Goal: Communication & Community: Answer question/provide support

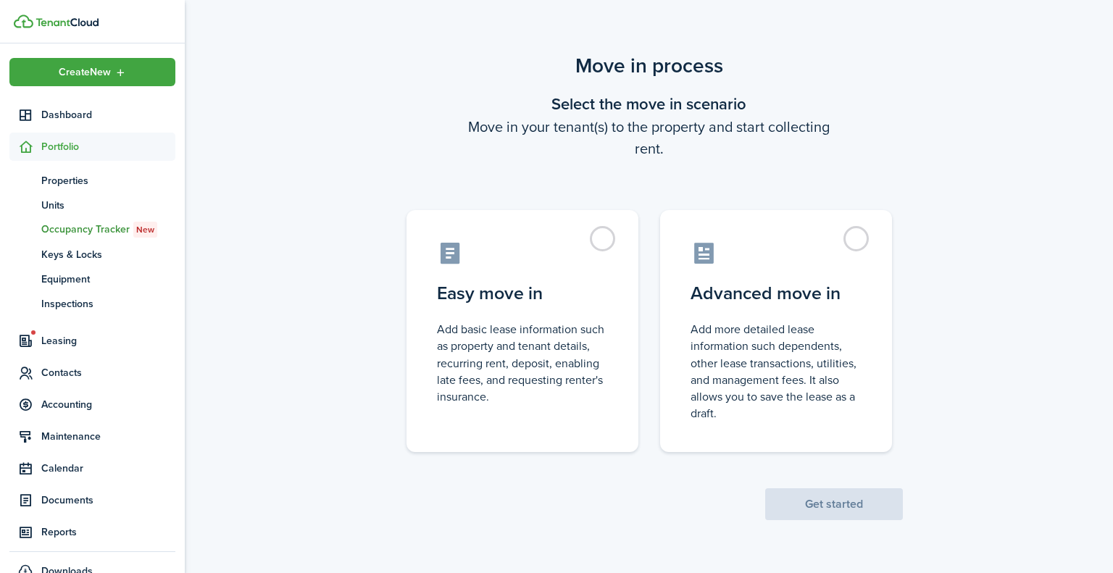
click at [601, 233] on label "Easy move in Add basic lease information such as property and tenant details, r…" at bounding box center [523, 331] width 232 height 242
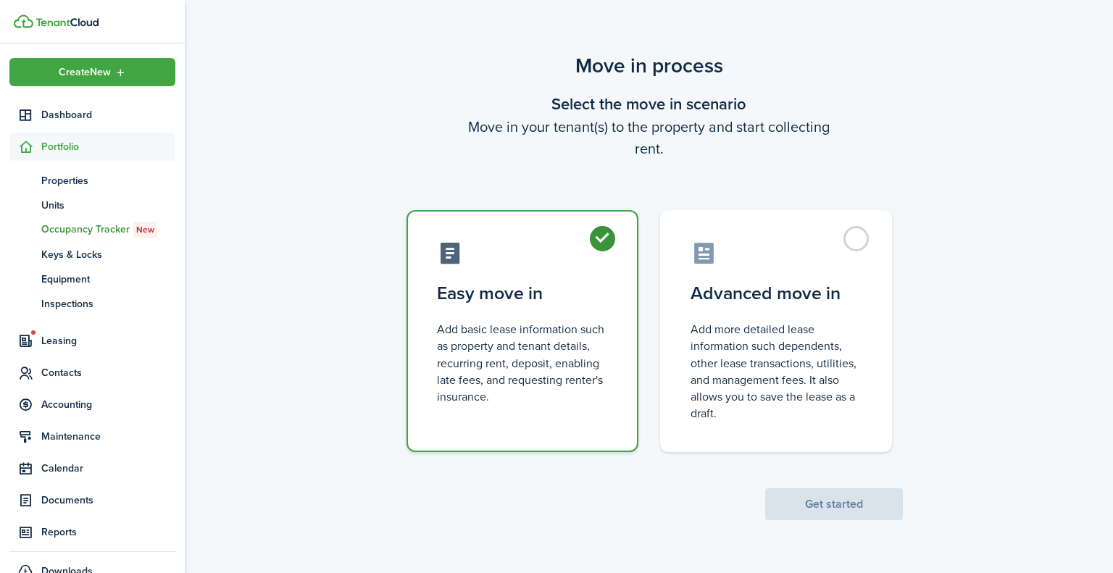
radio input "true"
click at [844, 504] on button "Get started" at bounding box center [834, 504] width 138 height 32
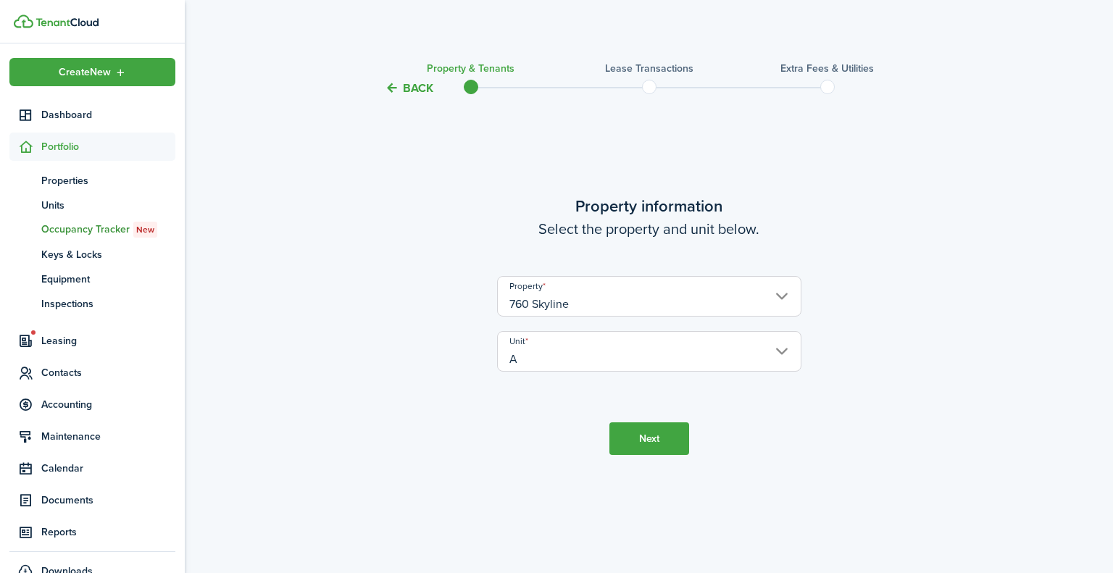
click at [633, 431] on button "Next" at bounding box center [649, 438] width 80 height 33
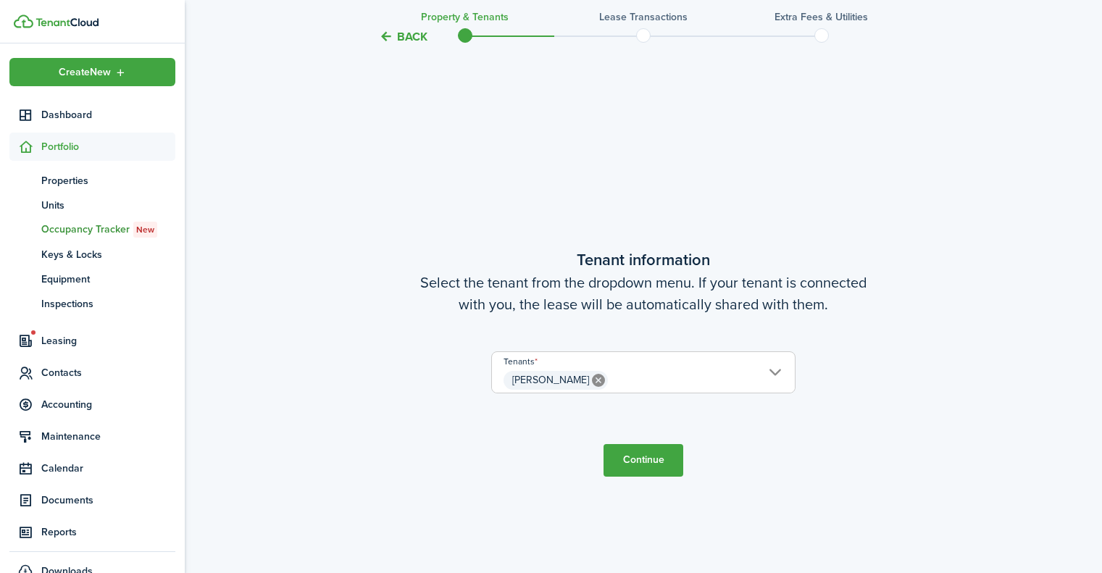
scroll to position [476, 0]
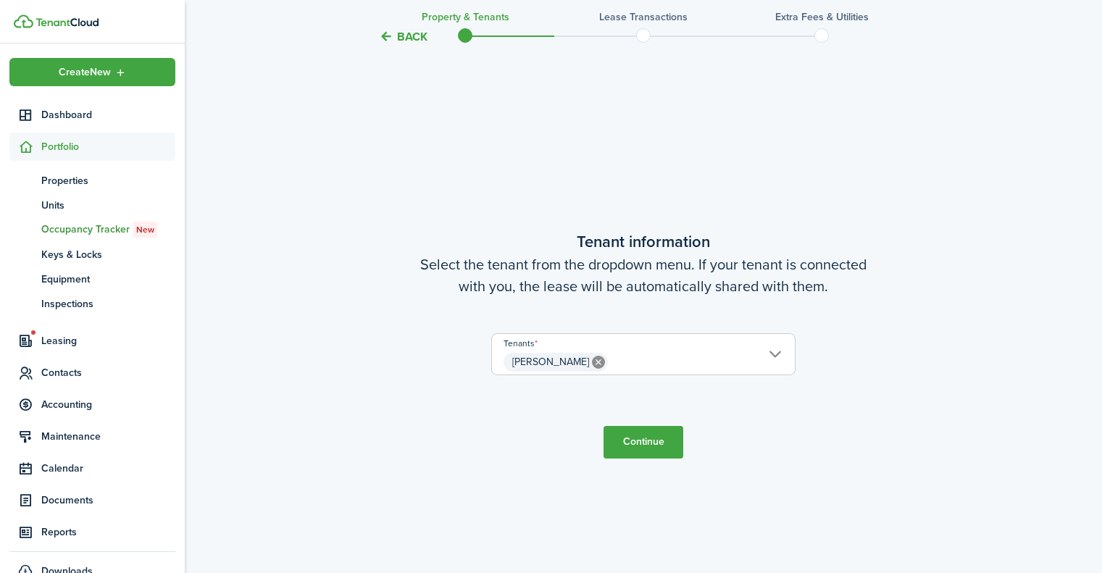
click at [783, 355] on span "[PERSON_NAME]" at bounding box center [643, 362] width 303 height 25
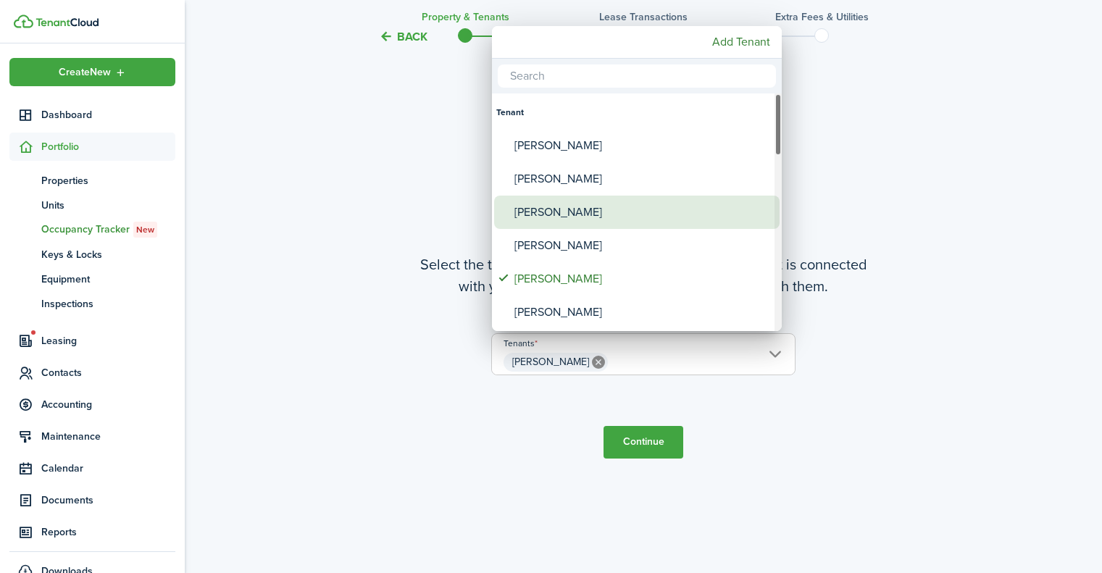
click at [569, 204] on div "[PERSON_NAME]" at bounding box center [643, 212] width 257 height 33
type input "[PERSON_NAME], [PERSON_NAME]"
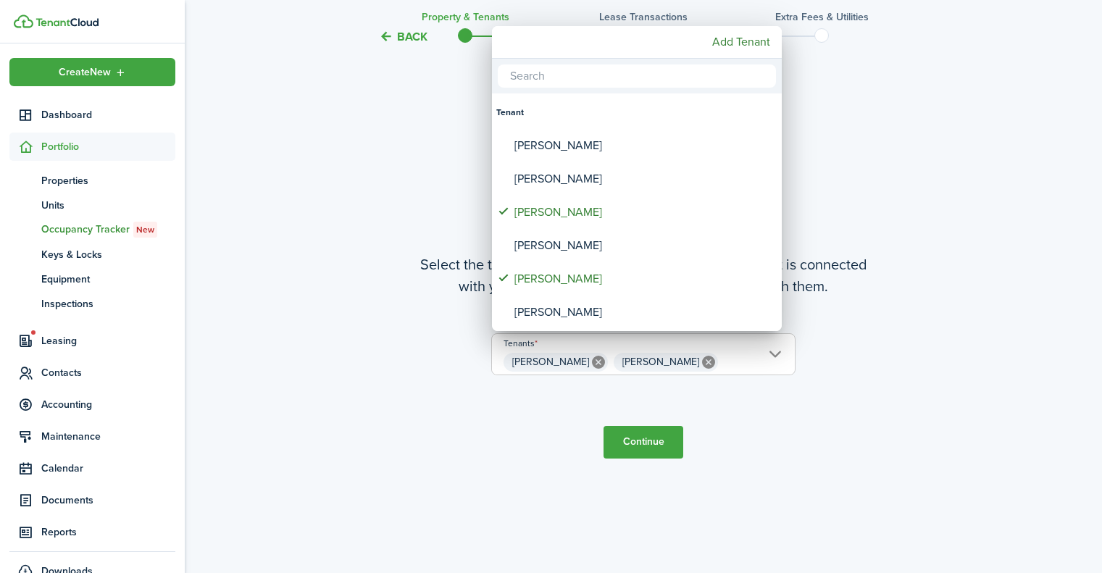
click at [632, 451] on div at bounding box center [551, 286] width 1334 height 805
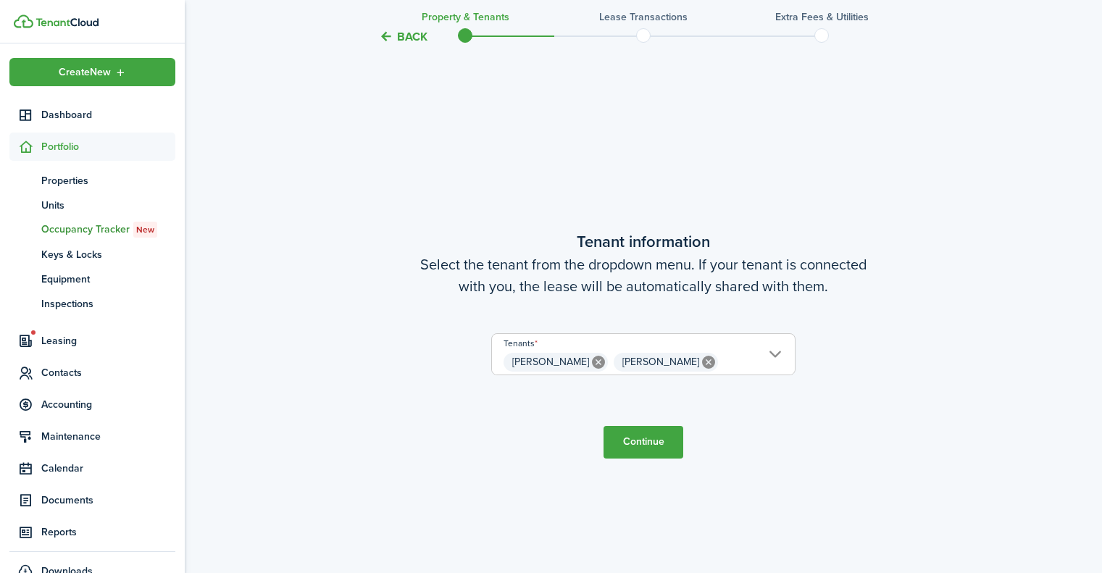
click at [632, 451] on button "Continue" at bounding box center [644, 442] width 80 height 33
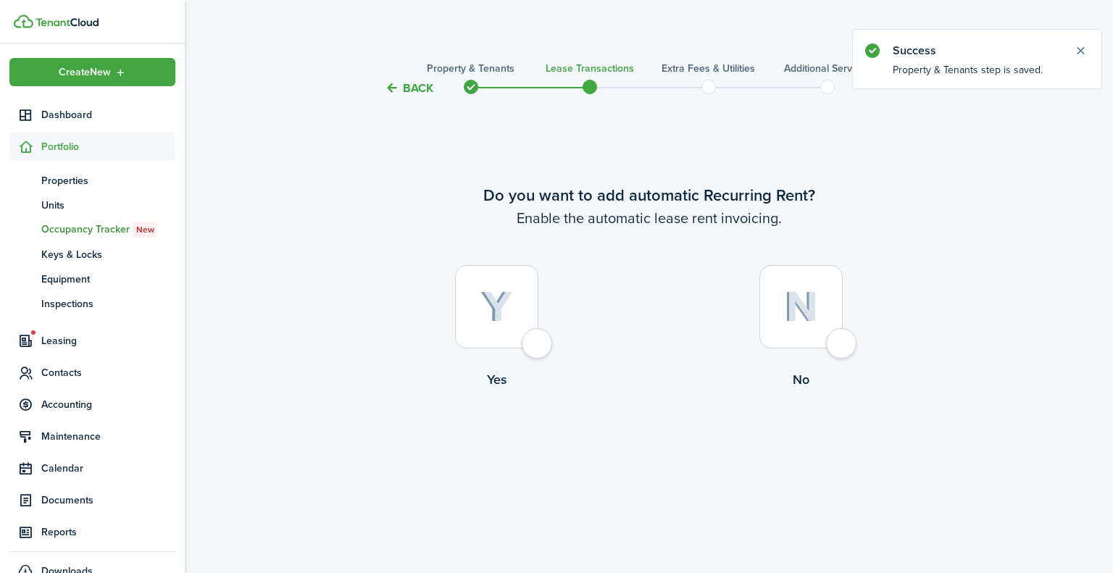
click at [538, 342] on div at bounding box center [496, 306] width 83 height 83
radio input "true"
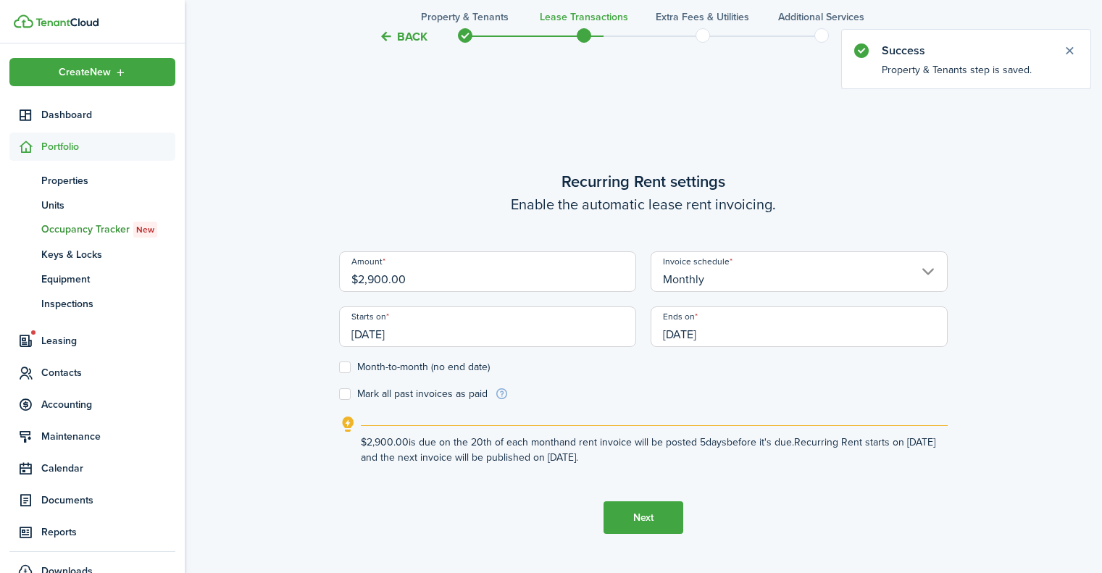
scroll to position [476, 0]
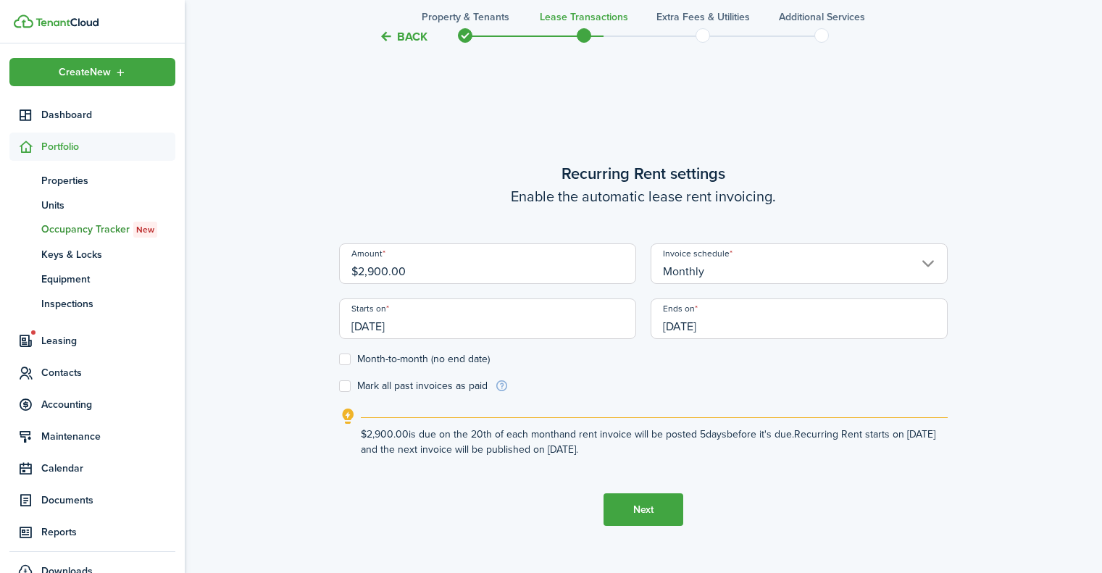
click at [436, 325] on input "[DATE]" at bounding box center [487, 319] width 297 height 41
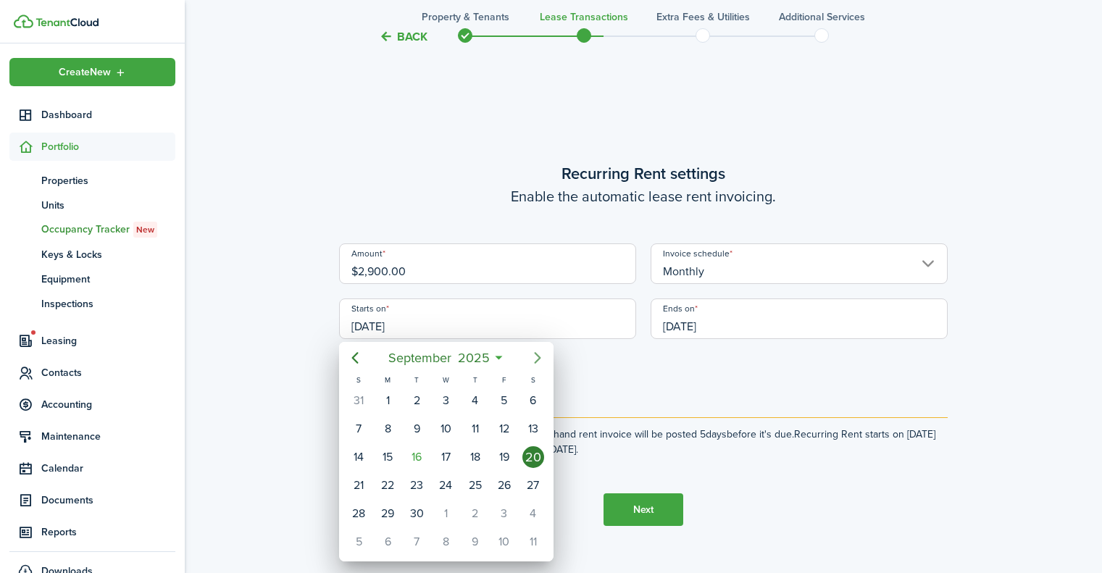
click at [541, 359] on icon "Next page" at bounding box center [537, 357] width 17 height 17
click at [451, 401] on div "1" at bounding box center [446, 401] width 22 height 22
type input "[DATE]"
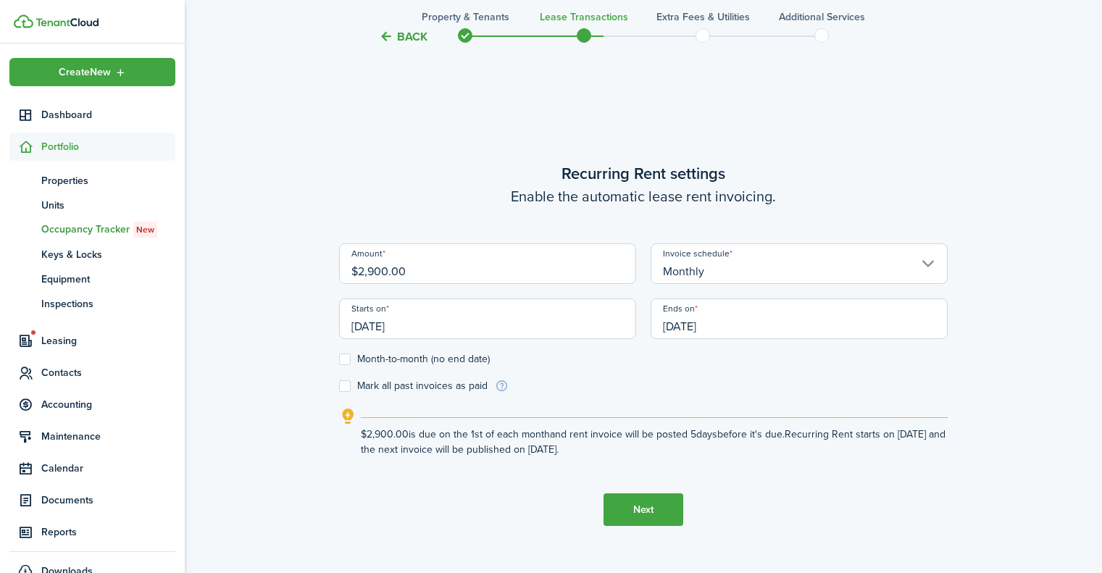
click at [751, 336] on input "[DATE]" at bounding box center [799, 319] width 297 height 41
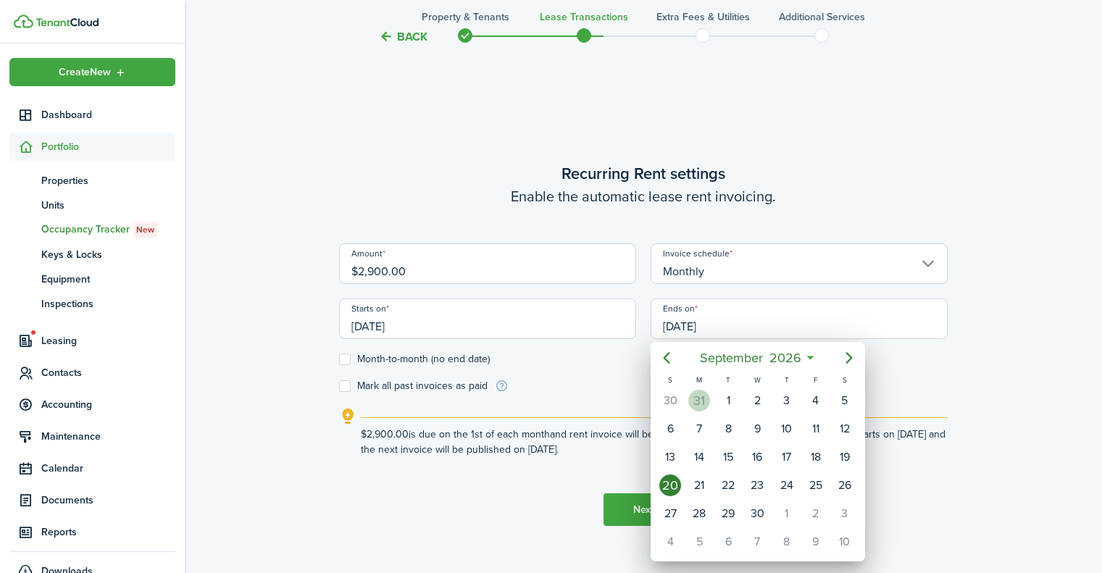
click at [708, 399] on div "31" at bounding box center [699, 401] width 22 height 22
type input "[DATE]"
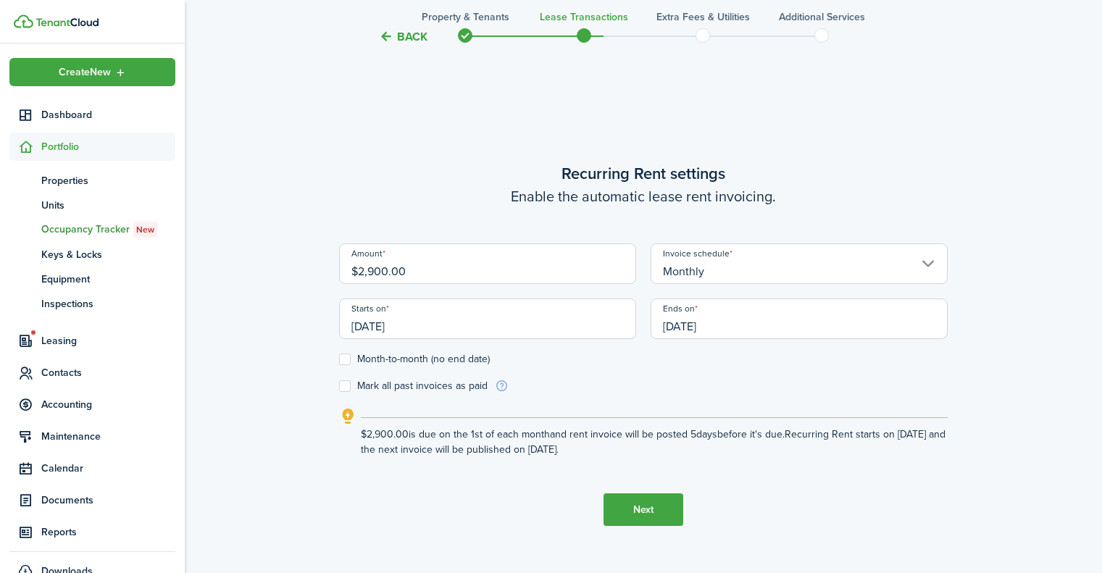
click at [646, 513] on button "Next" at bounding box center [644, 509] width 80 height 33
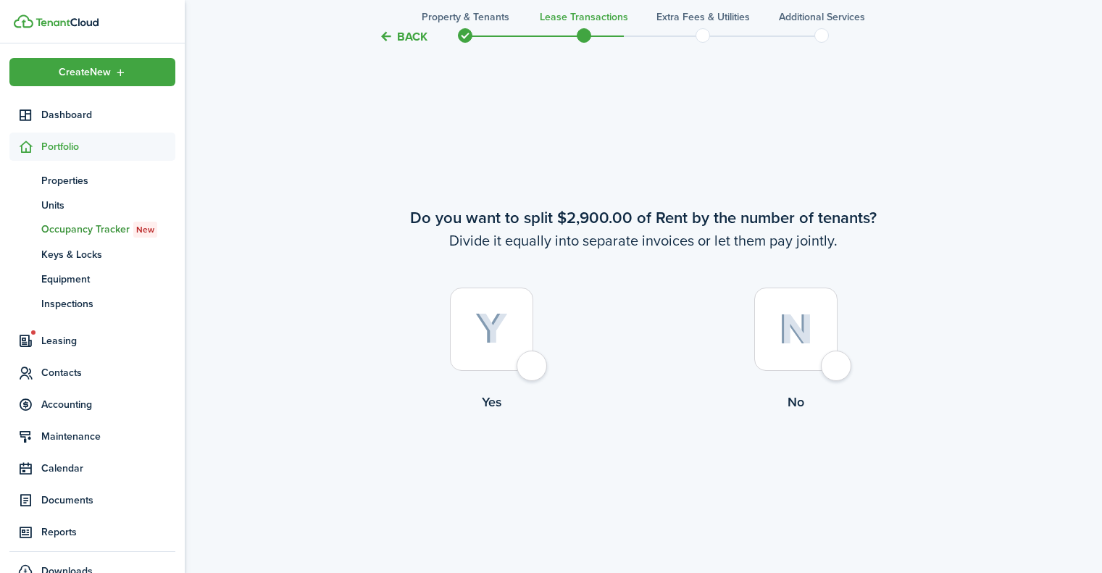
scroll to position [1049, 0]
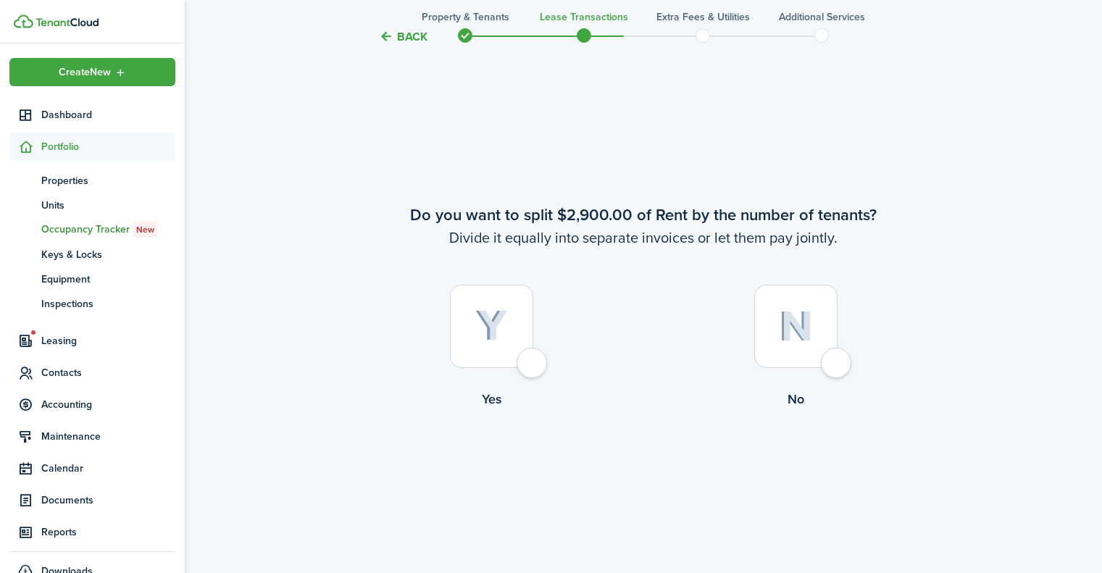
click at [838, 355] on div at bounding box center [795, 326] width 83 height 83
radio input "true"
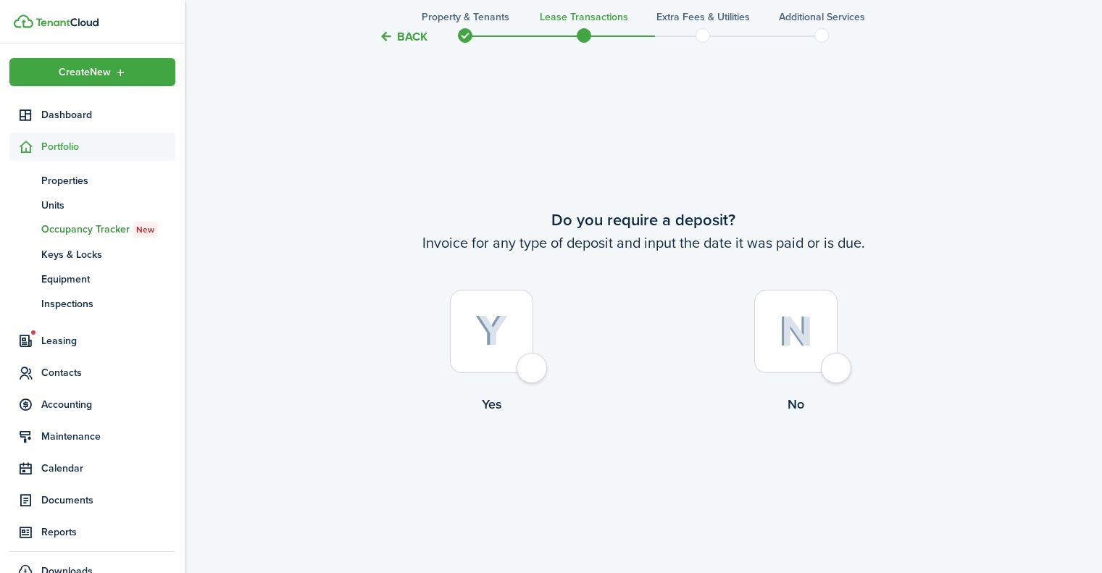
scroll to position [1623, 0]
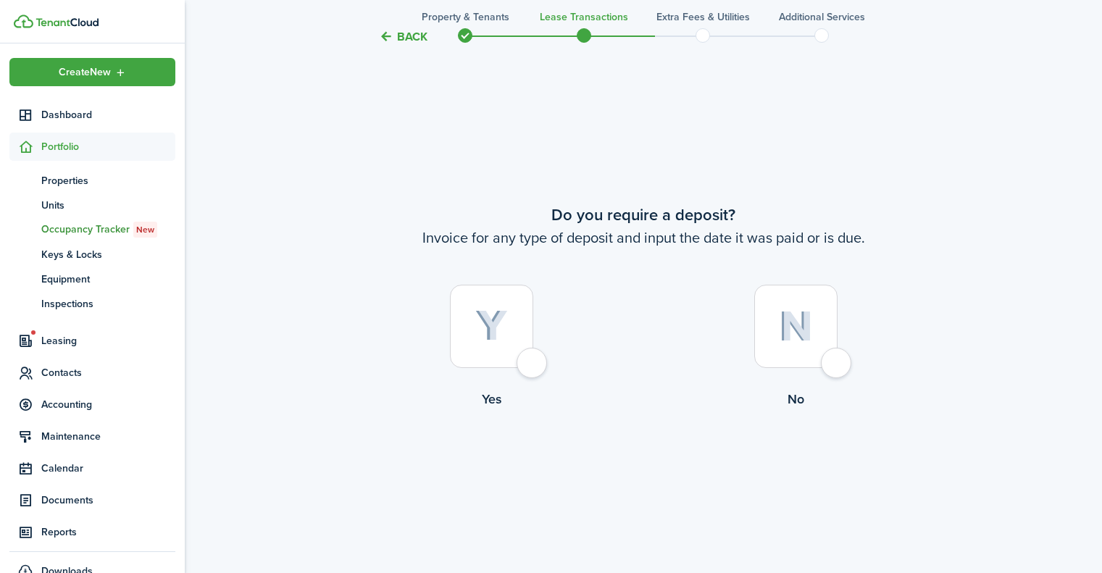
click at [533, 359] on div at bounding box center [491, 326] width 83 height 83
radio input "true"
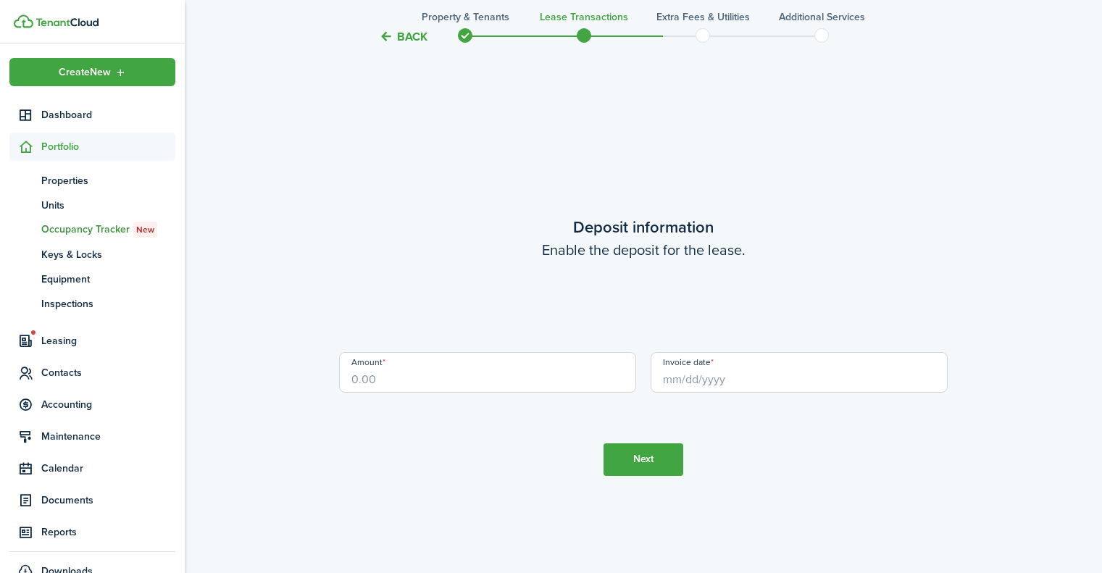
scroll to position [2196, 0]
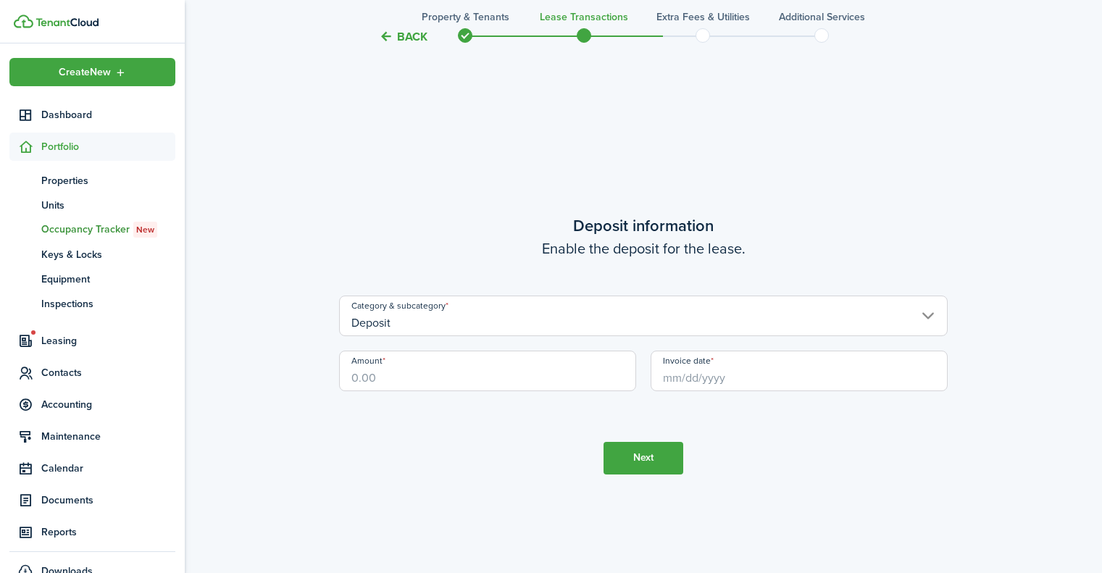
click at [403, 370] on input "Amount" at bounding box center [487, 371] width 297 height 41
click at [722, 380] on input "Invoice date" at bounding box center [799, 371] width 297 height 41
type input "$2,900.00"
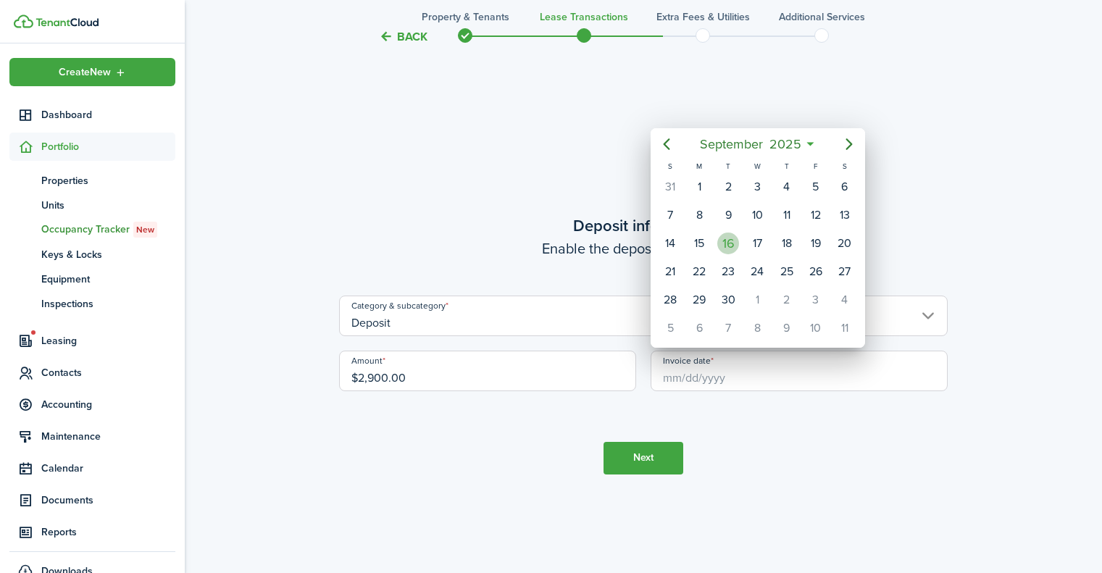
click at [733, 248] on div "16" at bounding box center [728, 244] width 22 height 22
type input "[DATE]"
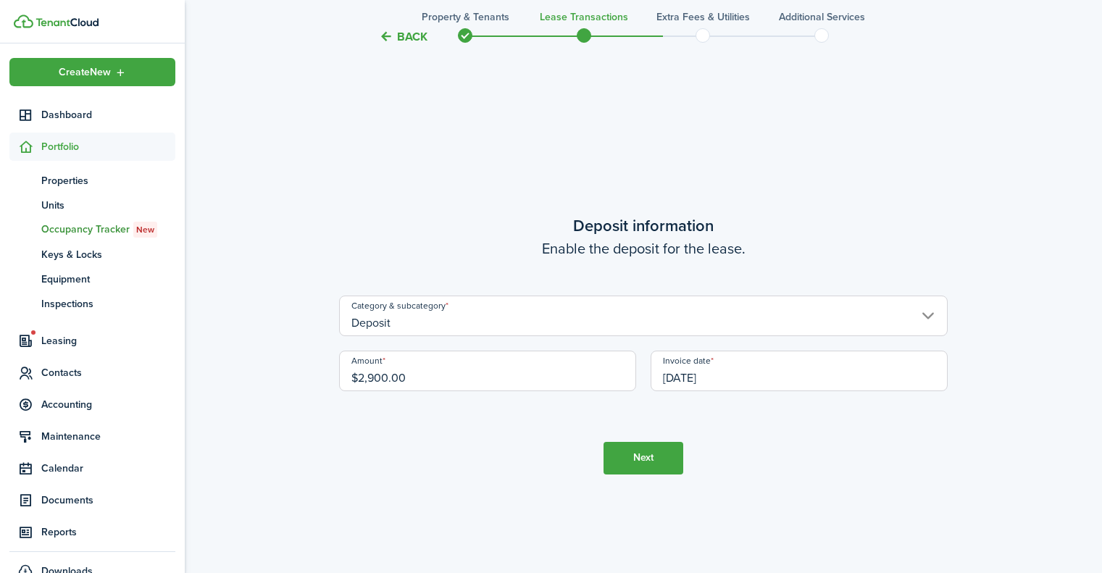
click at [652, 465] on button "Next" at bounding box center [644, 458] width 80 height 33
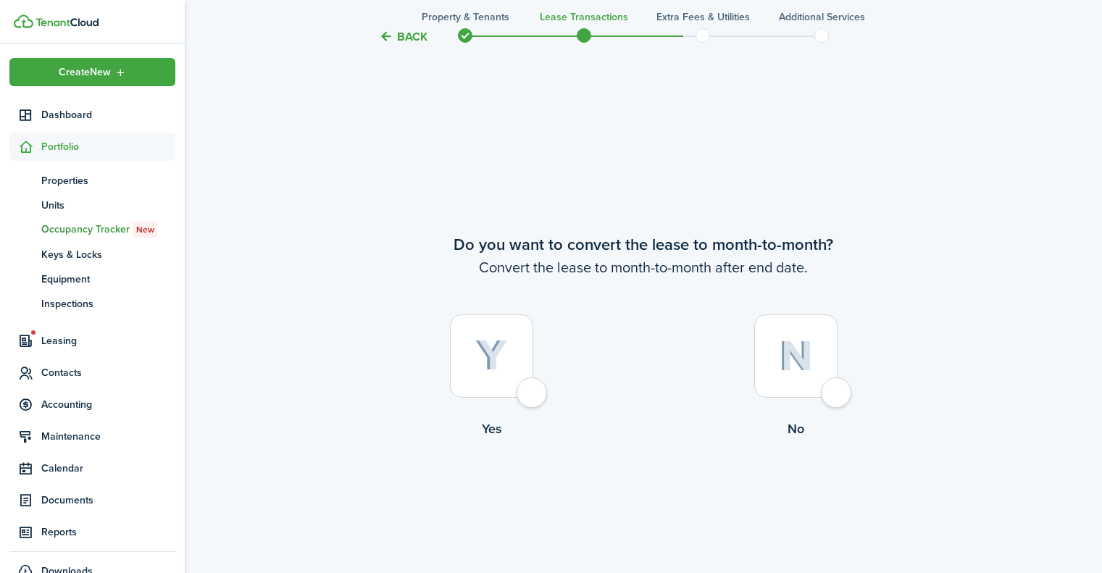
scroll to position [2769, 0]
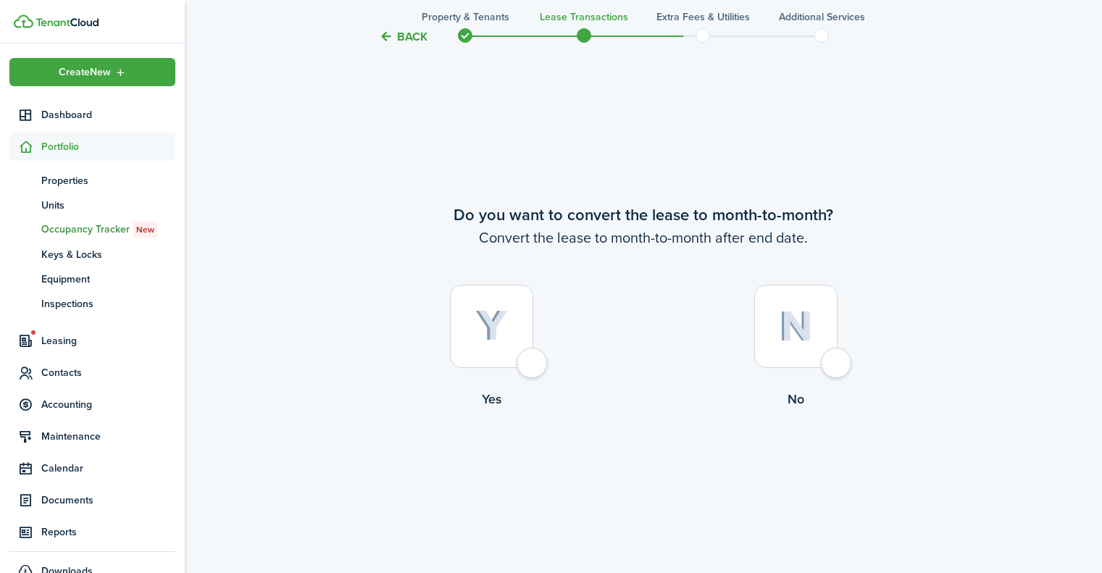
click at [838, 364] on div at bounding box center [795, 326] width 83 height 83
radio input "true"
click at [665, 465] on button "Continue" at bounding box center [644, 468] width 80 height 33
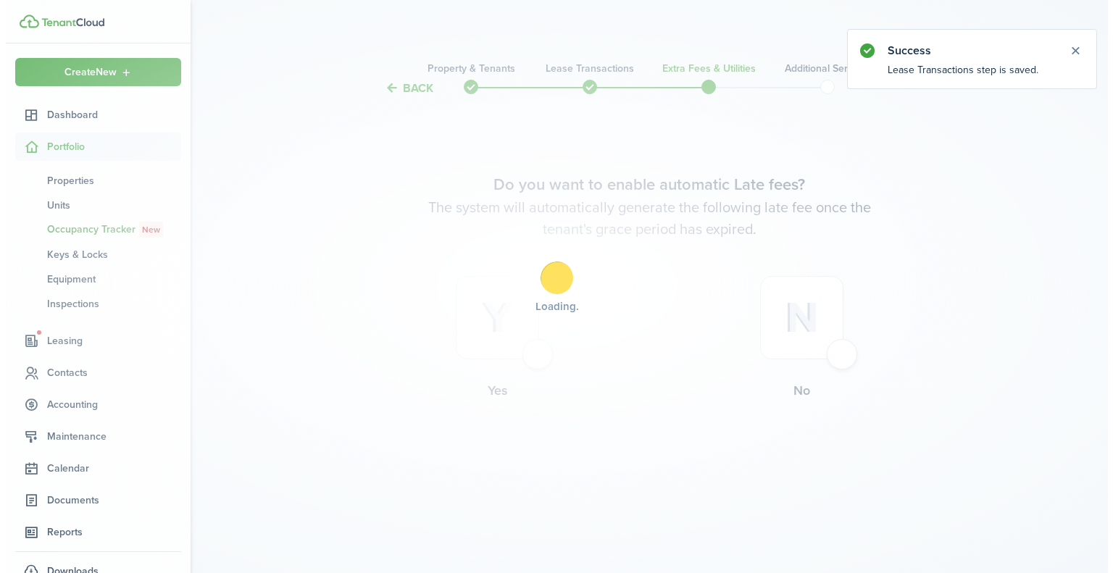
scroll to position [0, 0]
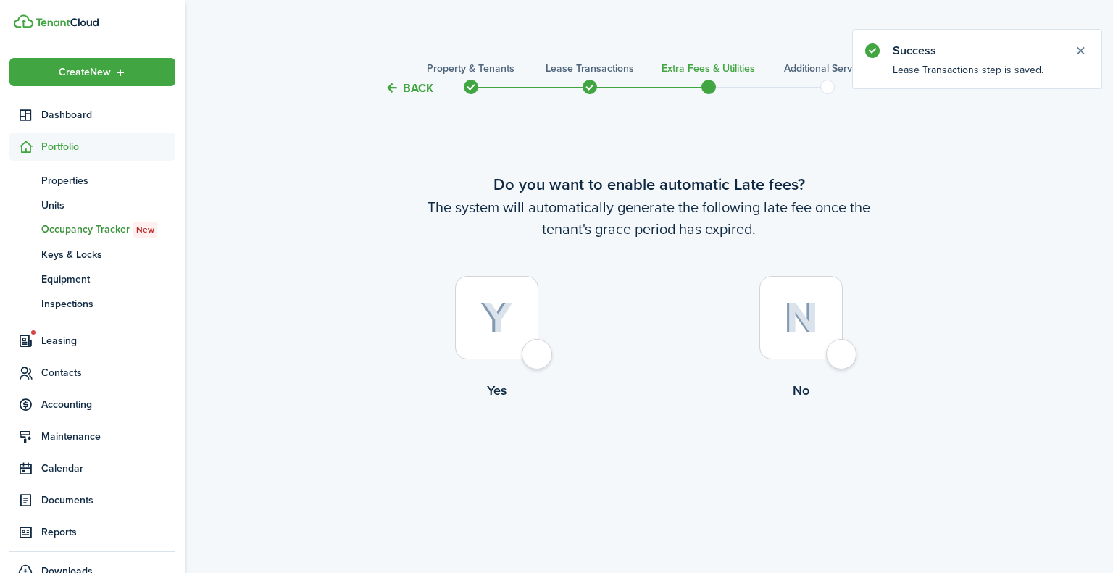
click at [538, 358] on div at bounding box center [496, 317] width 83 height 83
radio input "true"
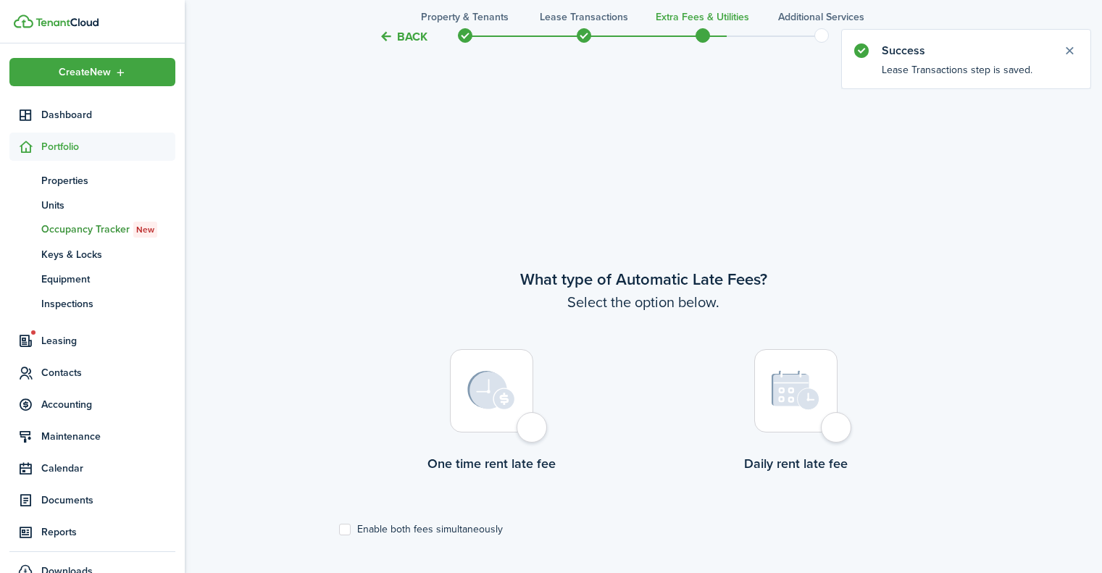
scroll to position [476, 0]
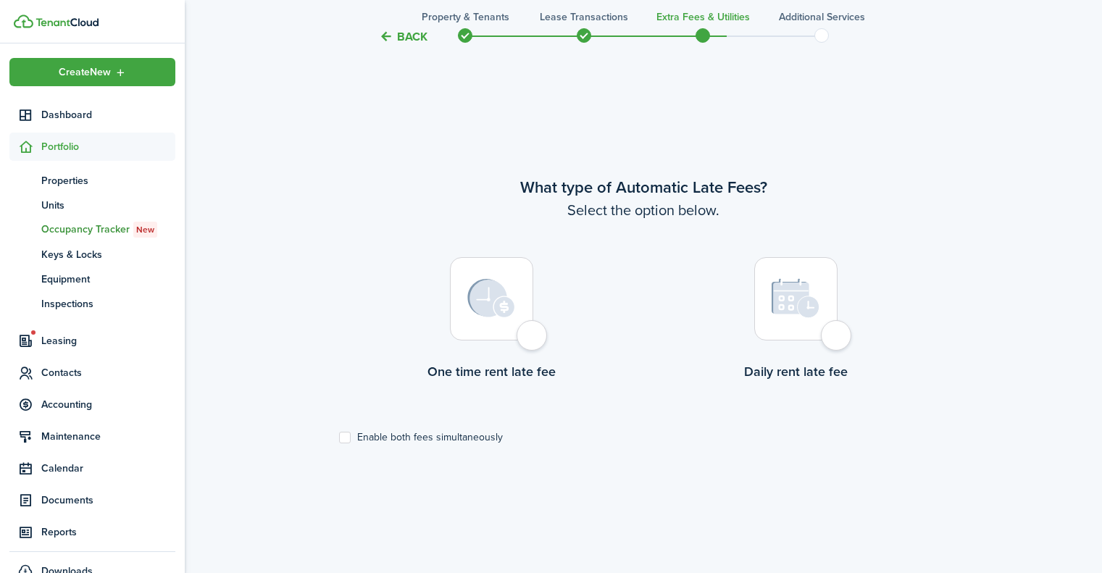
click at [527, 333] on div at bounding box center [491, 298] width 83 height 83
radio input "true"
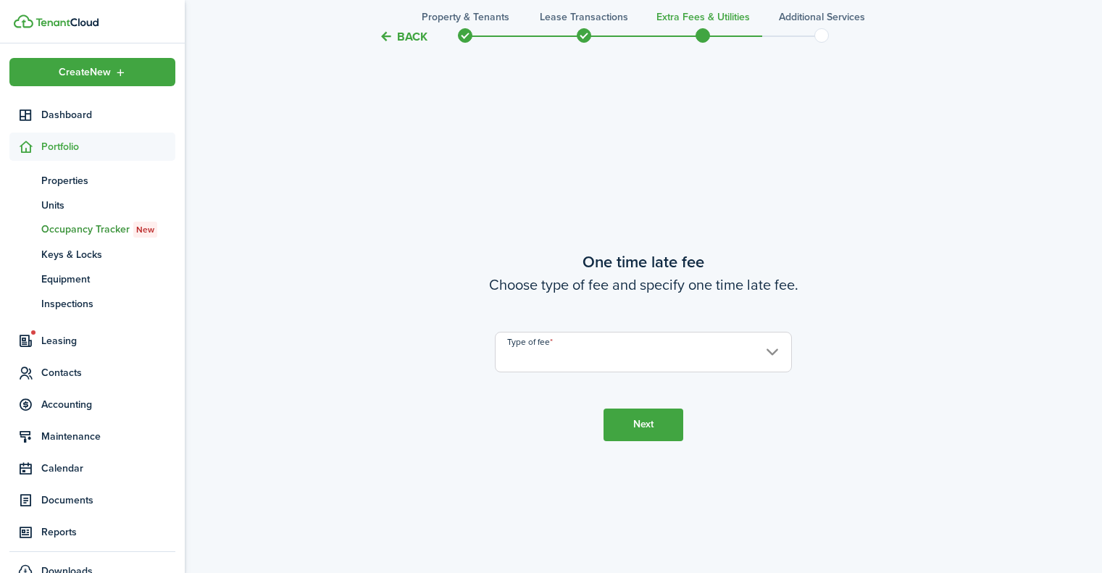
scroll to position [1049, 0]
click at [623, 358] on input "Type of fee" at bounding box center [643, 350] width 297 height 41
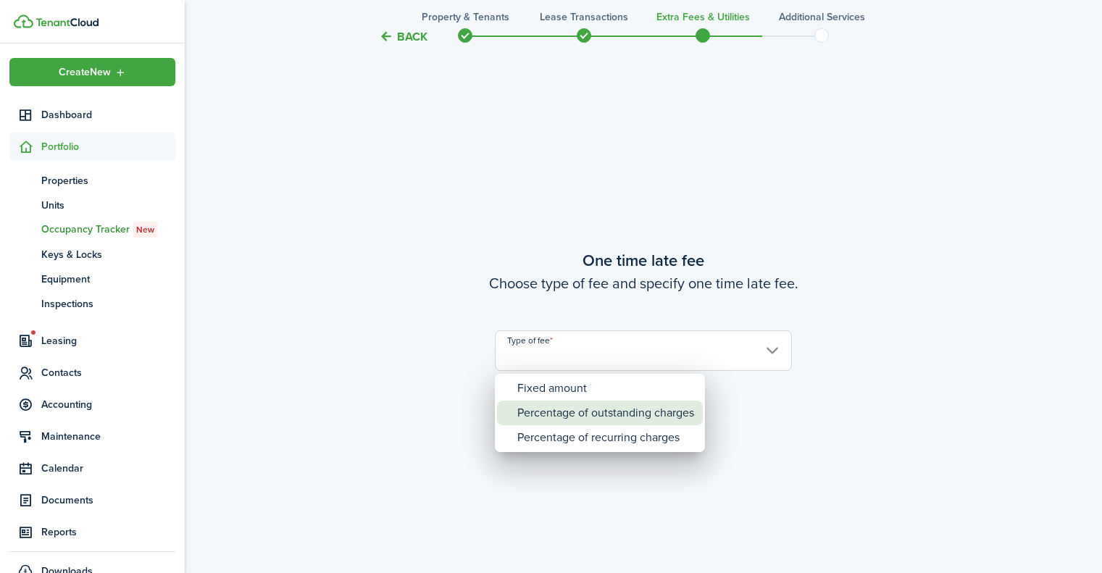
click at [570, 415] on div "Percentage of outstanding charges" at bounding box center [605, 413] width 177 height 25
type input "Percentage of outstanding charges"
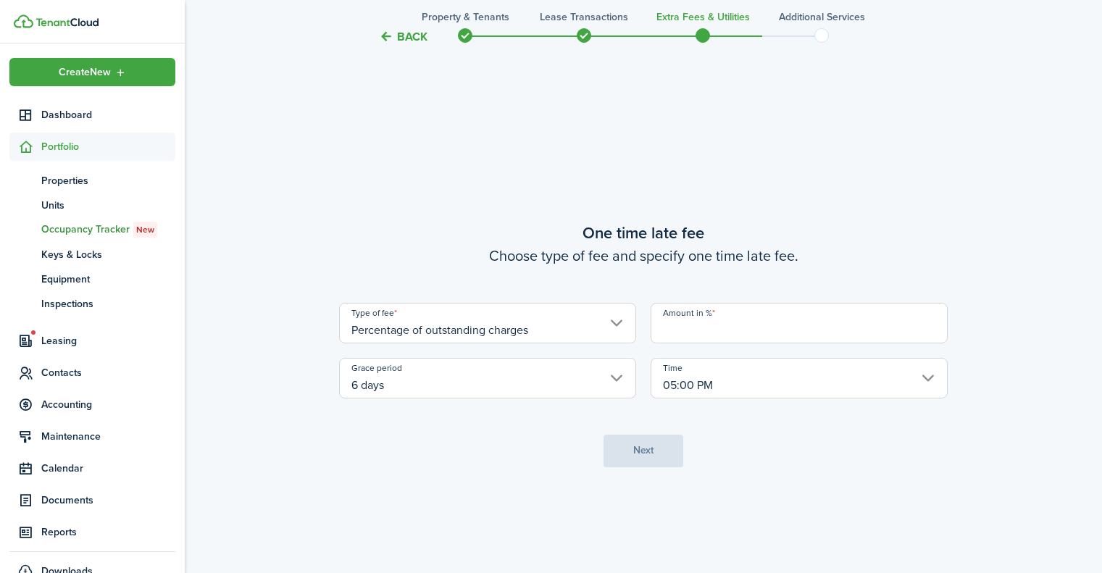
click at [743, 321] on input "Amount in %" at bounding box center [799, 323] width 297 height 41
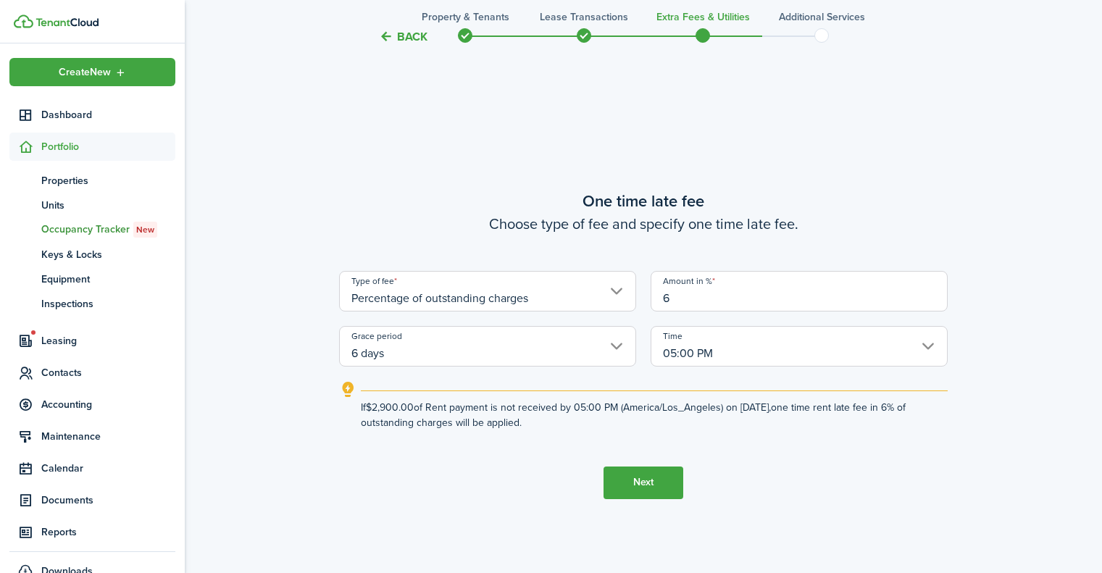
click at [596, 337] on input "6 days" at bounding box center [487, 346] width 297 height 41
type input "6"
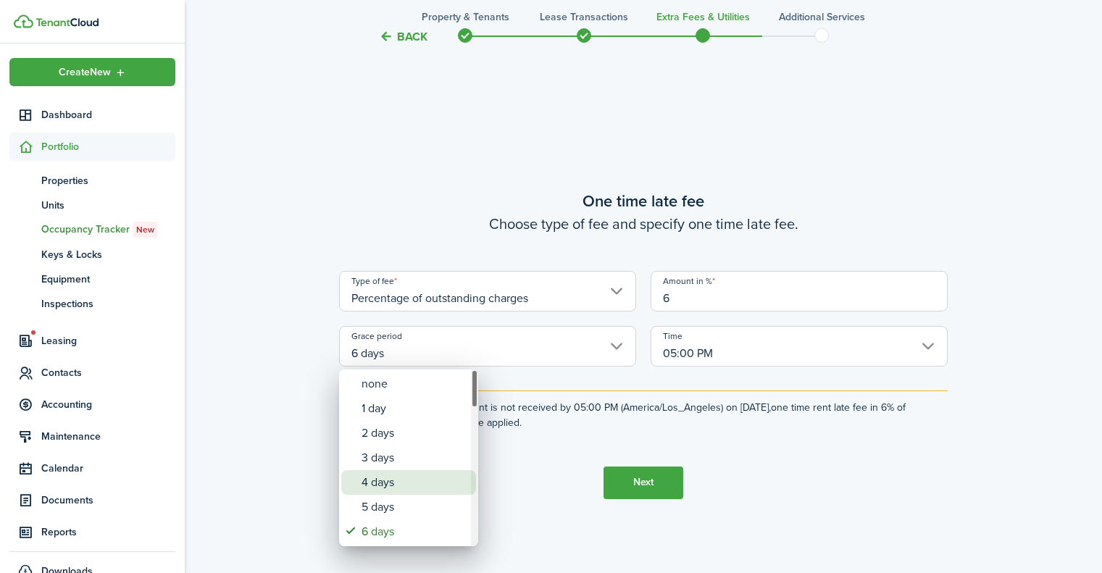
click at [369, 485] on div "4 days" at bounding box center [415, 482] width 106 height 25
type input "4 days"
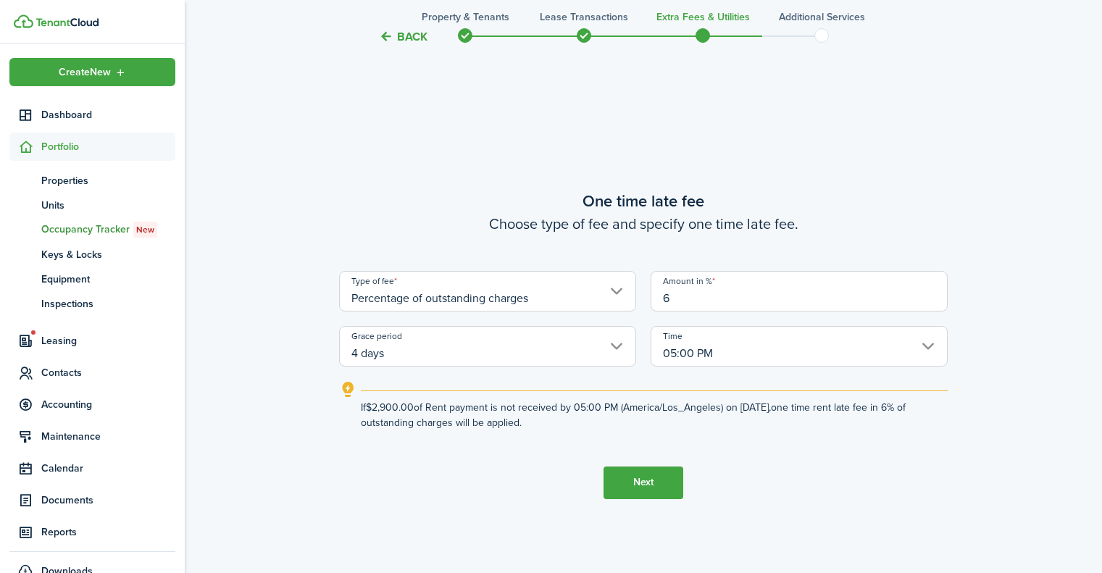
click at [930, 342] on input "05:00 PM" at bounding box center [799, 346] width 297 height 41
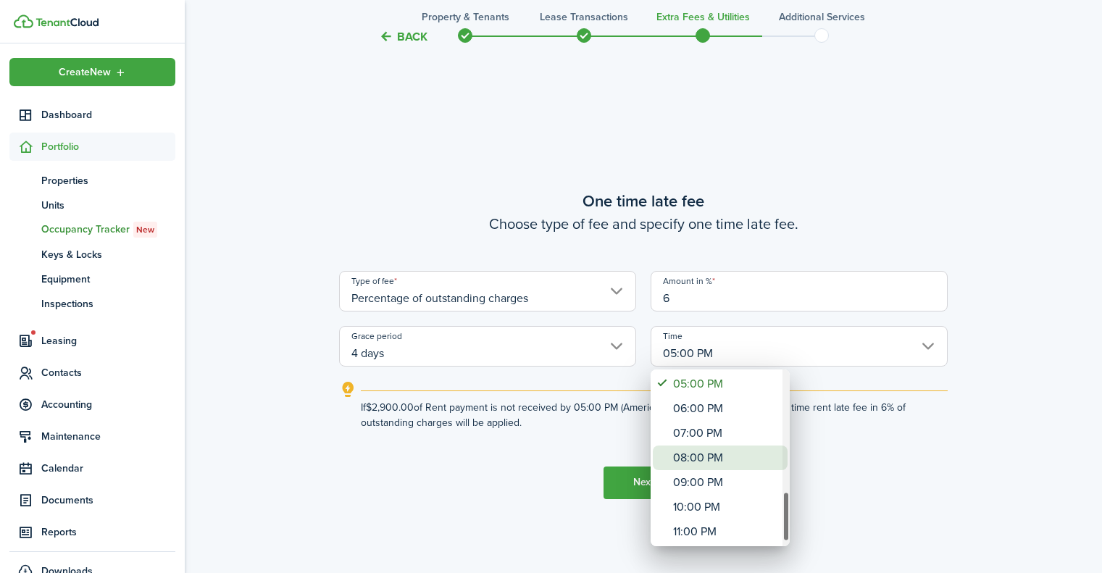
click at [737, 457] on div "08:00 PM" at bounding box center [726, 458] width 106 height 25
type input "08:00 PM"
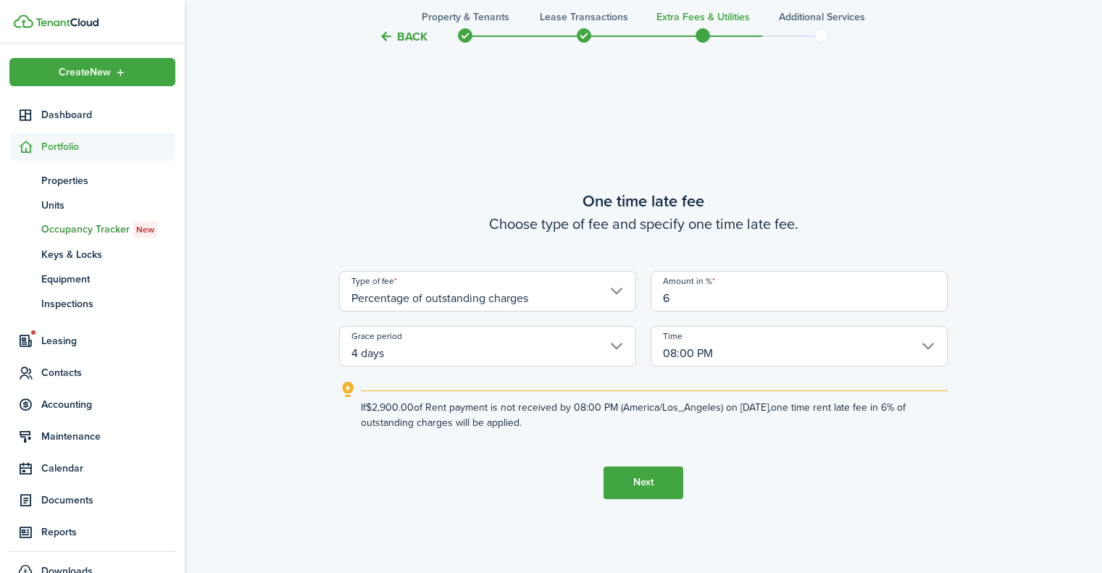
click at [634, 477] on button "Next" at bounding box center [644, 483] width 80 height 33
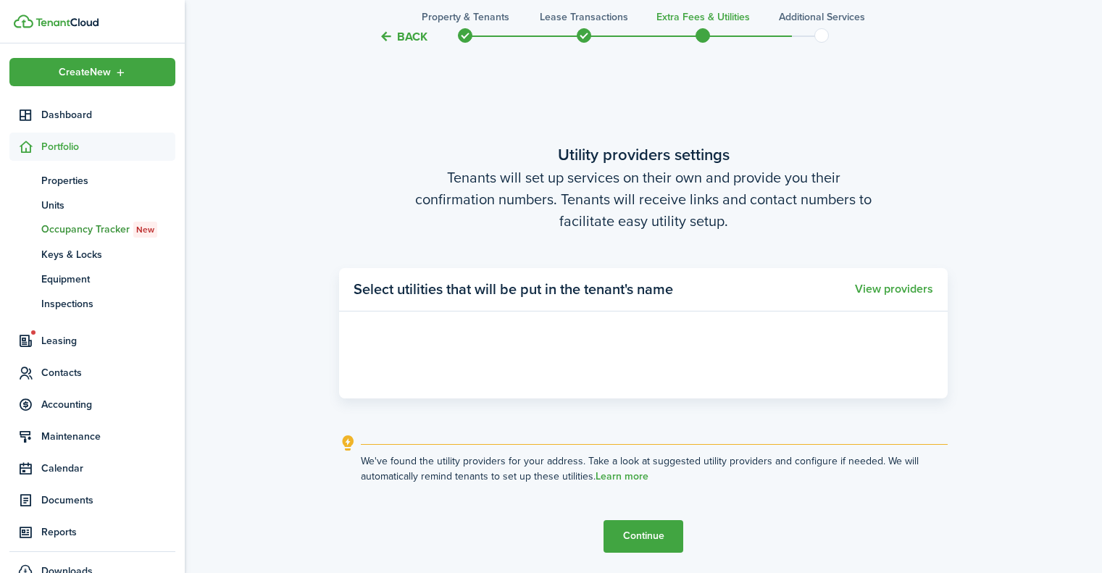
scroll to position [1623, 0]
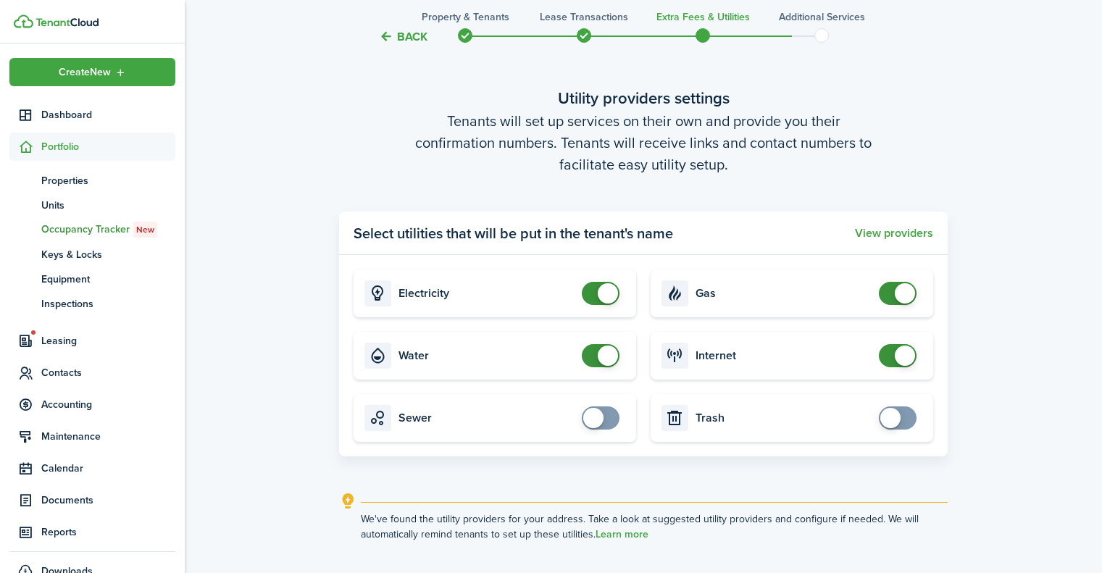
checkbox input "false"
click at [594, 350] on span at bounding box center [601, 355] width 14 height 23
checkbox input "false"
click at [595, 294] on span at bounding box center [601, 293] width 14 height 23
checkbox input "false"
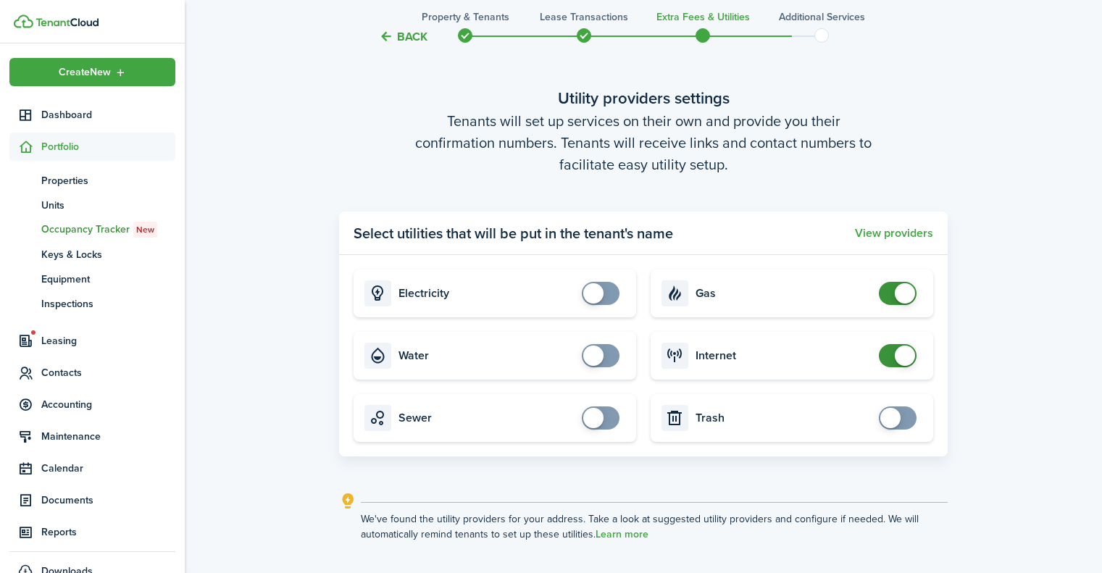
click at [894, 286] on span at bounding box center [898, 293] width 14 height 23
checkbox input "false"
click at [891, 355] on span at bounding box center [898, 355] width 14 height 23
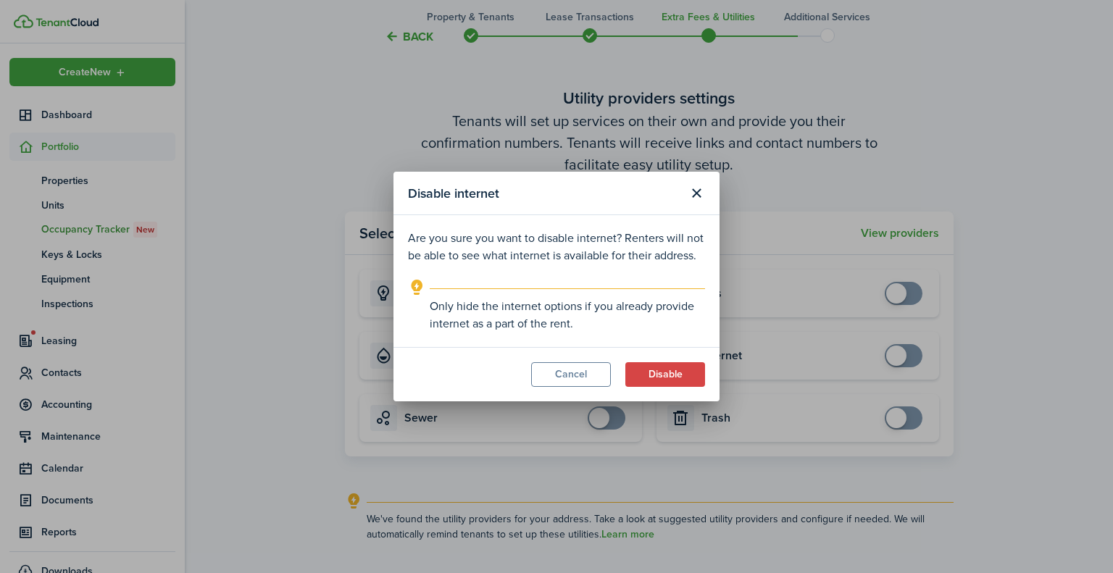
click at [661, 369] on button "Disable" at bounding box center [665, 374] width 80 height 25
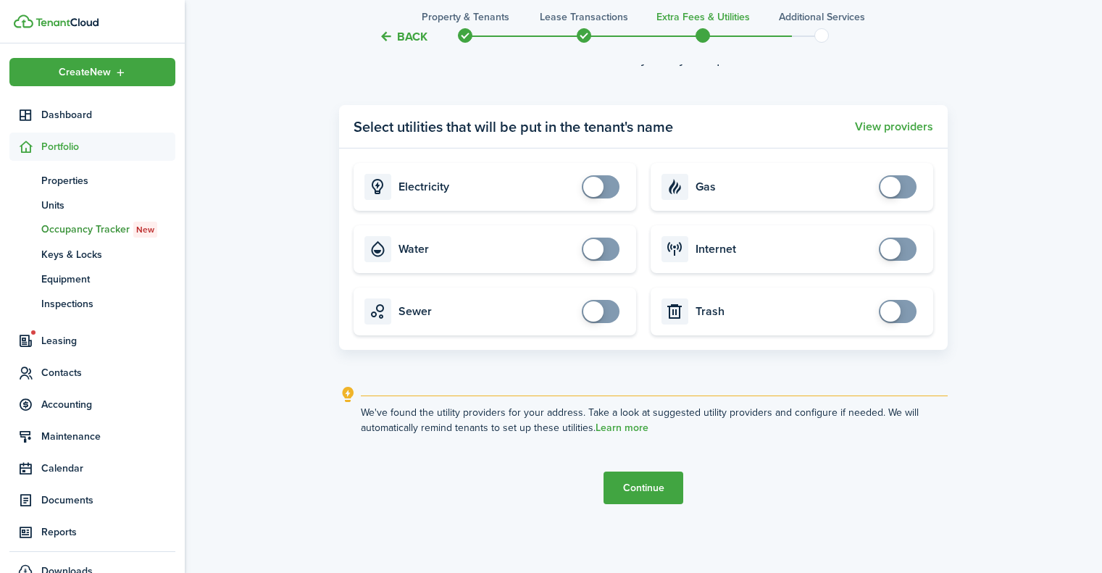
scroll to position [1728, 0]
click at [650, 493] on button "Continue" at bounding box center [644, 488] width 80 height 33
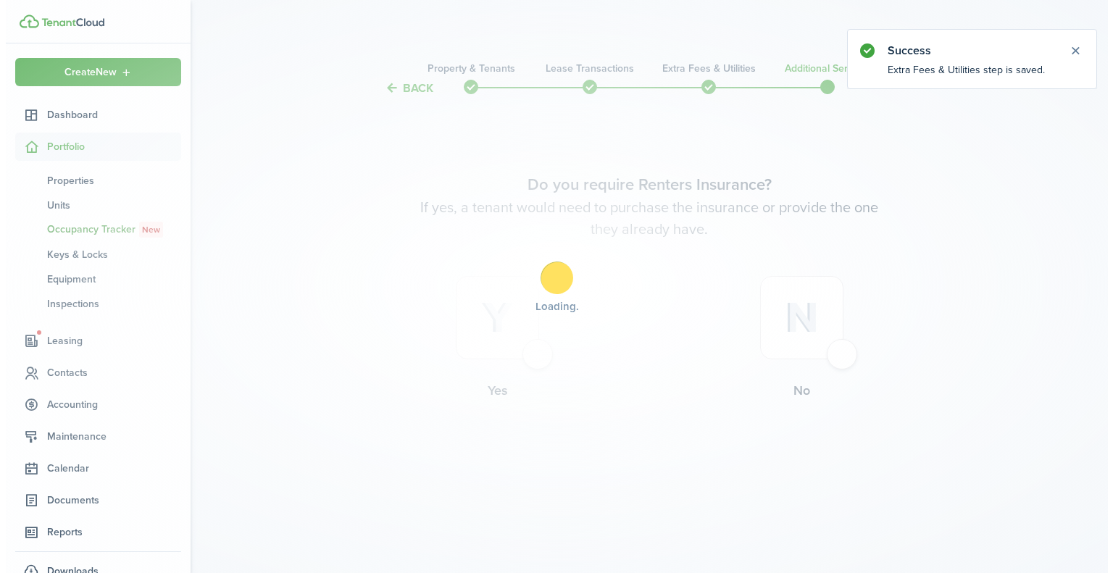
scroll to position [0, 0]
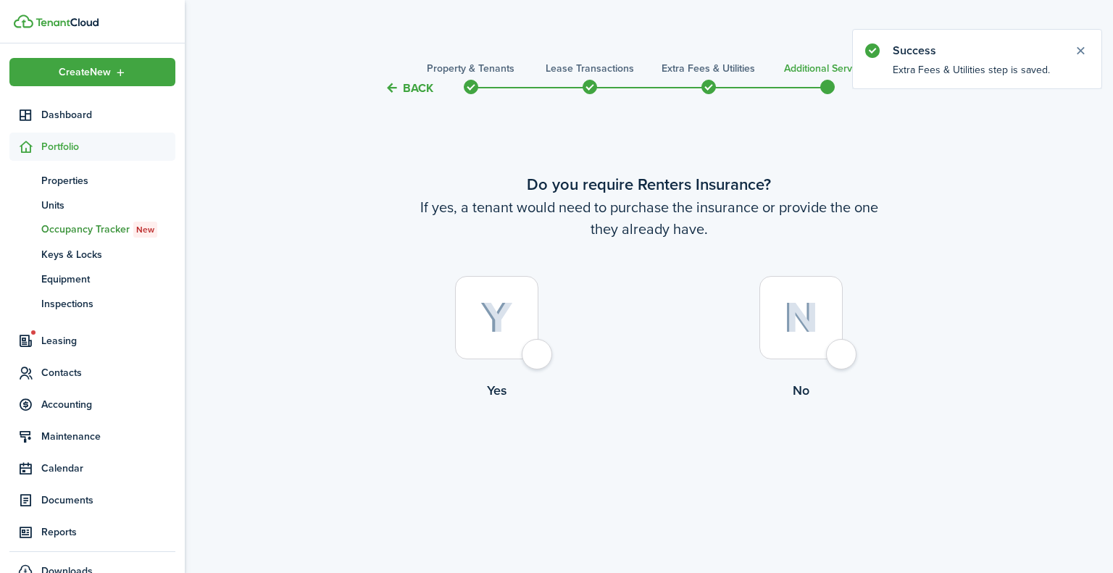
click at [538, 357] on div at bounding box center [496, 317] width 83 height 83
radio input "true"
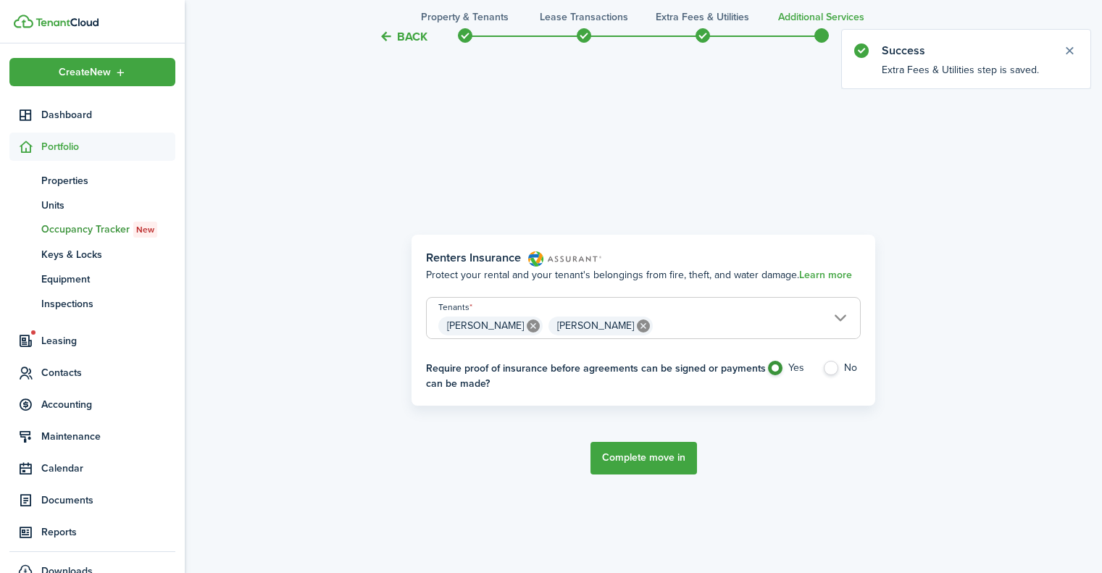
scroll to position [476, 0]
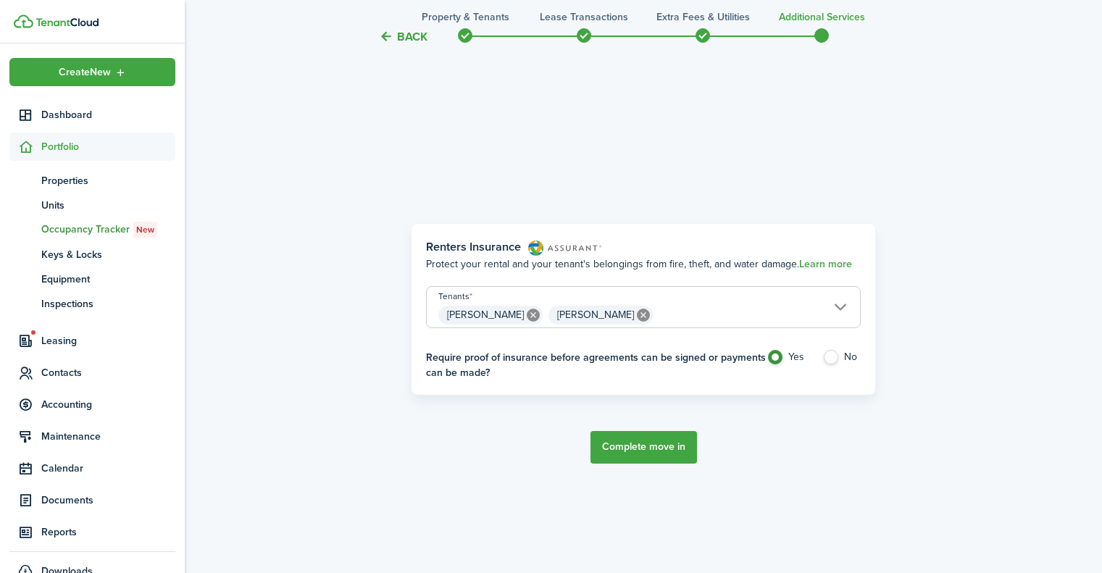
click at [649, 449] on button "Complete move in" at bounding box center [644, 447] width 107 height 33
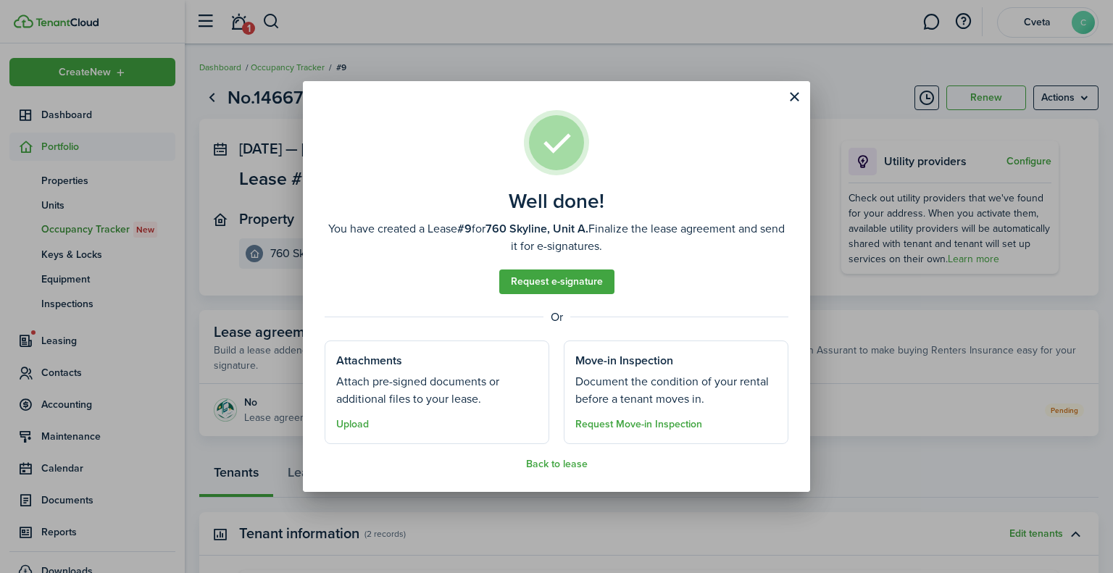
click at [557, 467] on button "Back to lease" at bounding box center [557, 465] width 62 height 12
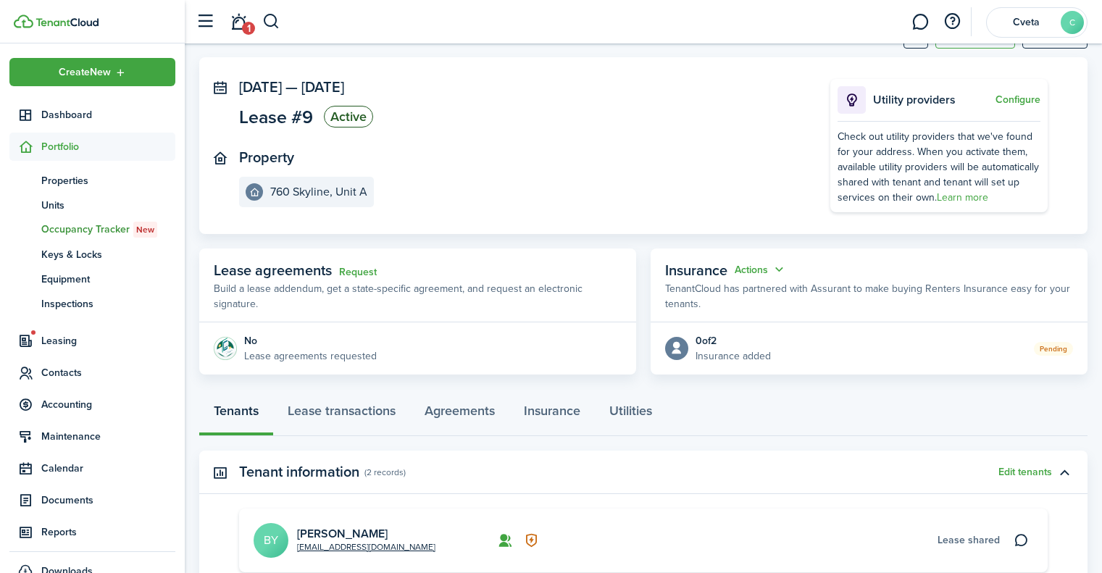
scroll to position [61, 0]
click at [55, 340] on span "Leasing" at bounding box center [108, 340] width 134 height 15
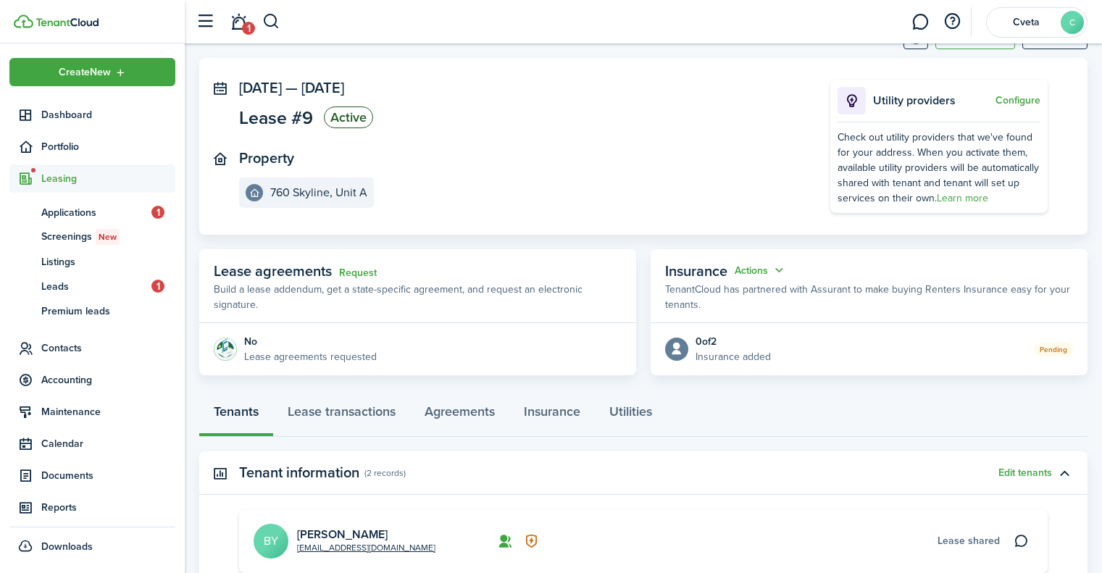
click at [99, 215] on span "Applications" at bounding box center [96, 212] width 110 height 15
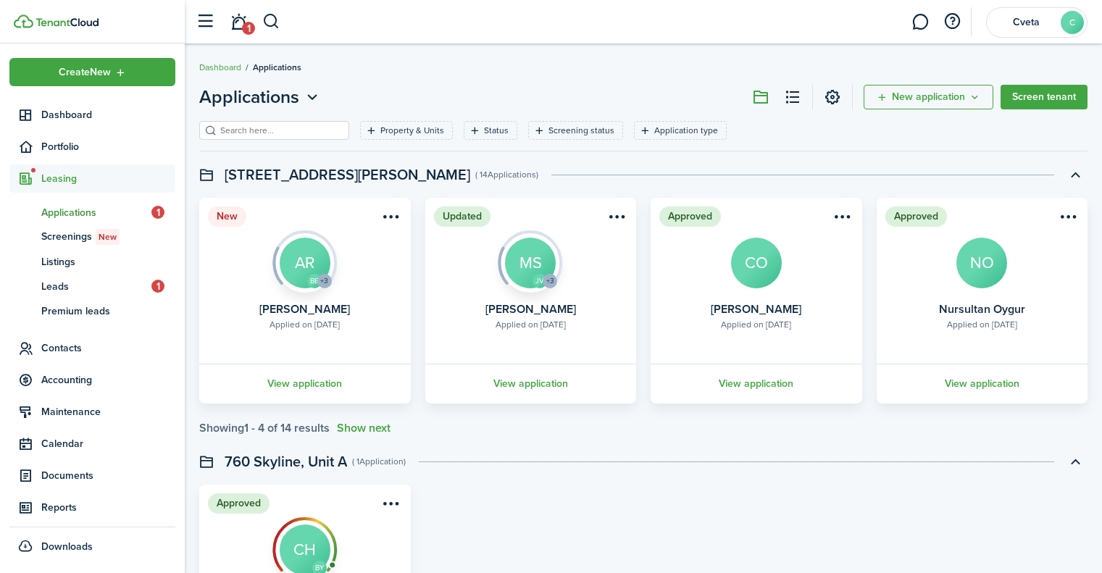
scroll to position [188, 0]
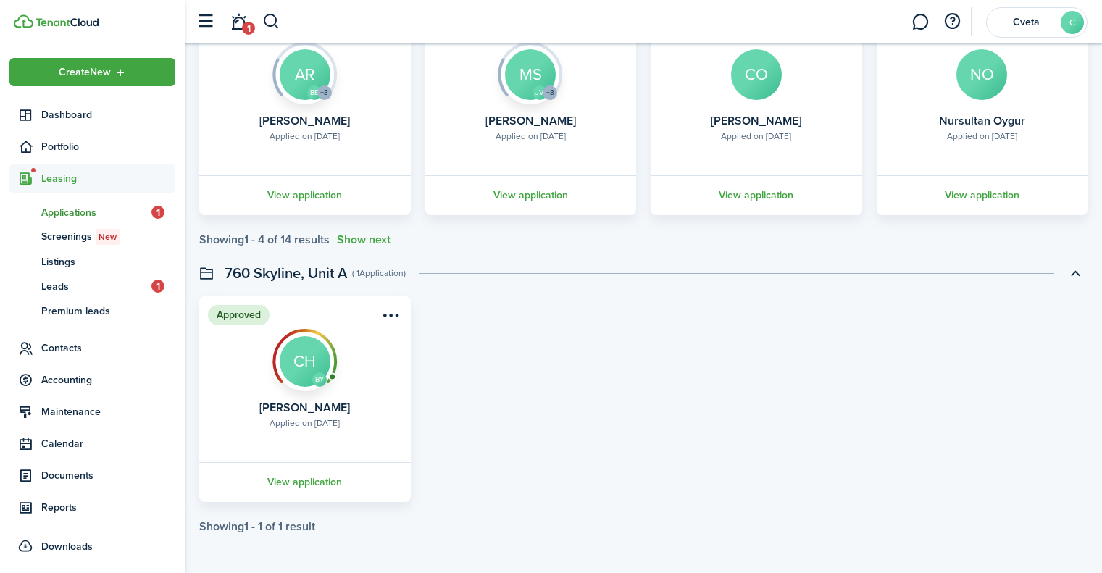
click at [306, 475] on link "View application" at bounding box center [305, 482] width 216 height 40
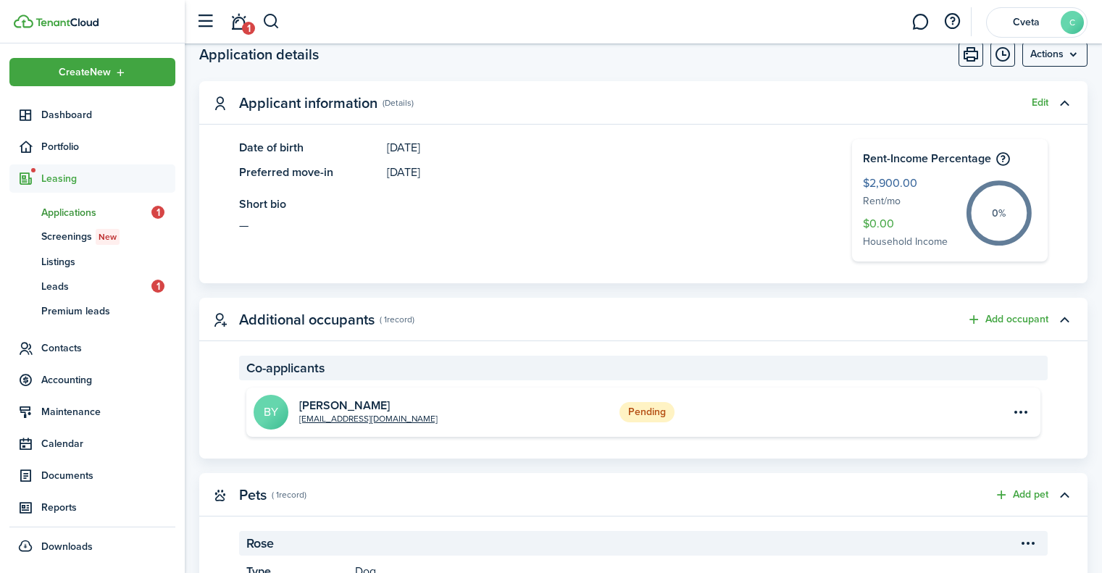
scroll to position [451, 0]
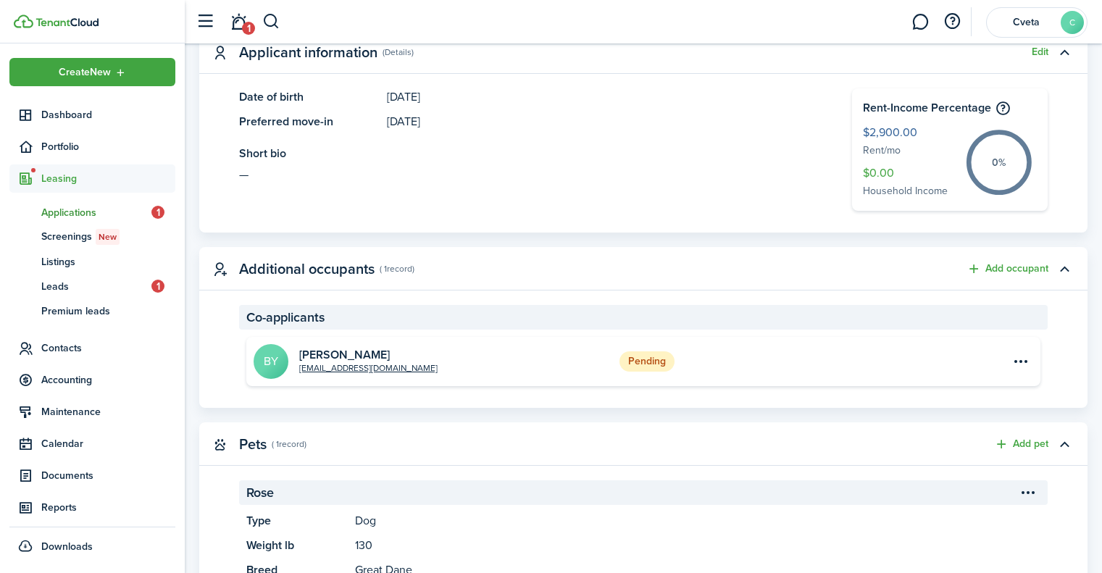
click at [1019, 367] on menu-btn-icon "Open menu" at bounding box center [1021, 361] width 25 height 25
click at [935, 395] on link "View" at bounding box center [970, 393] width 127 height 25
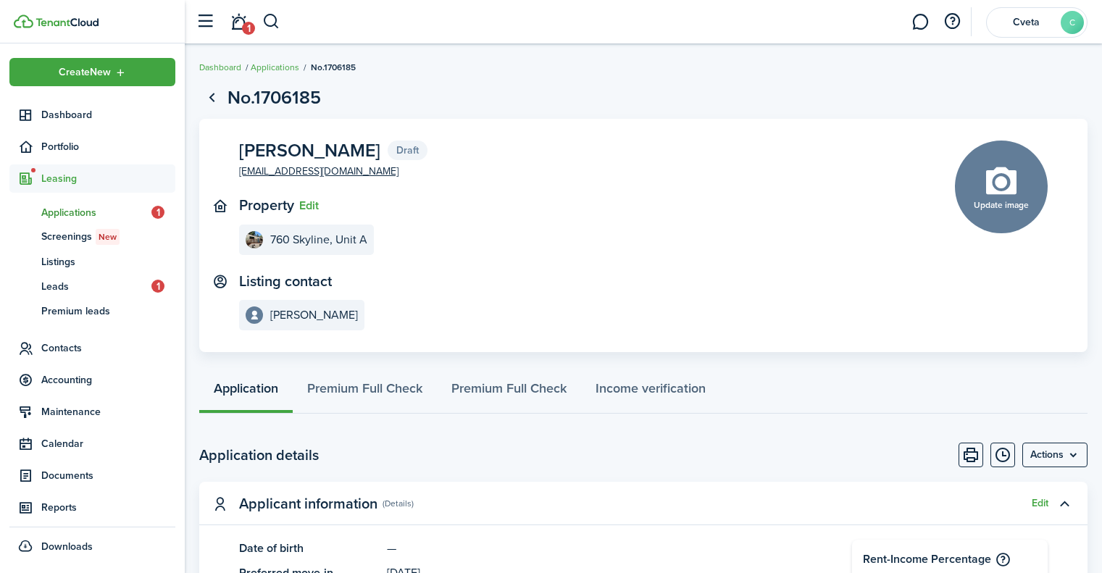
click at [1078, 460] on menu-btn "Actions" at bounding box center [1055, 455] width 65 height 25
click at [873, 454] on page-view-body-header "Application details Actions" at bounding box center [643, 455] width 888 height 25
click at [1067, 451] on menu-btn "Actions" at bounding box center [1055, 455] width 65 height 25
click at [415, 391] on link "Premium Full Check" at bounding box center [365, 391] width 144 height 43
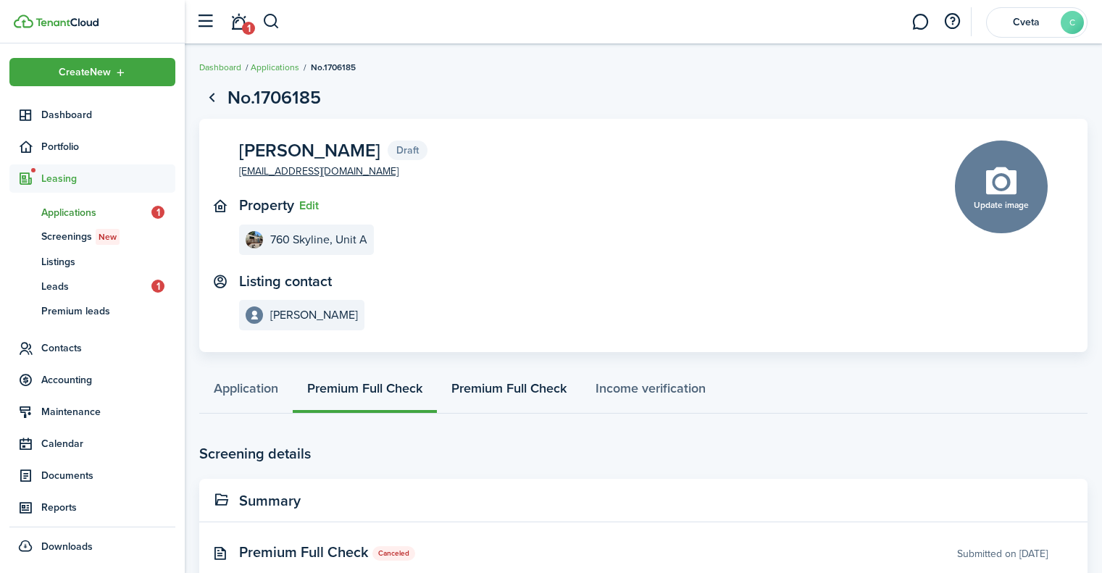
click at [509, 387] on link "Premium Full Check" at bounding box center [509, 391] width 144 height 43
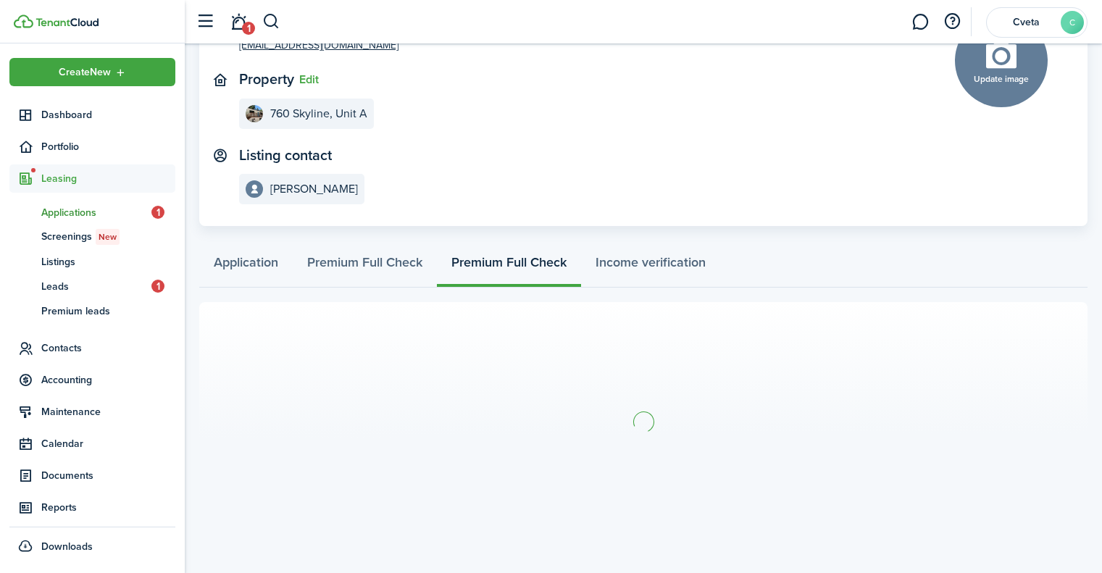
scroll to position [127, 0]
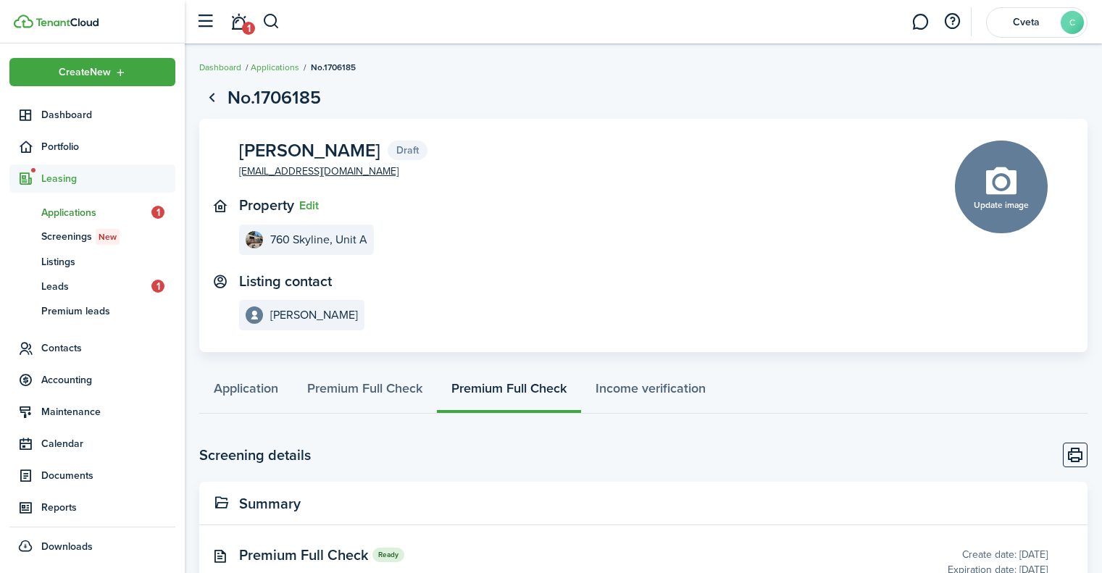
click at [122, 288] on span "Leads" at bounding box center [96, 286] width 110 height 15
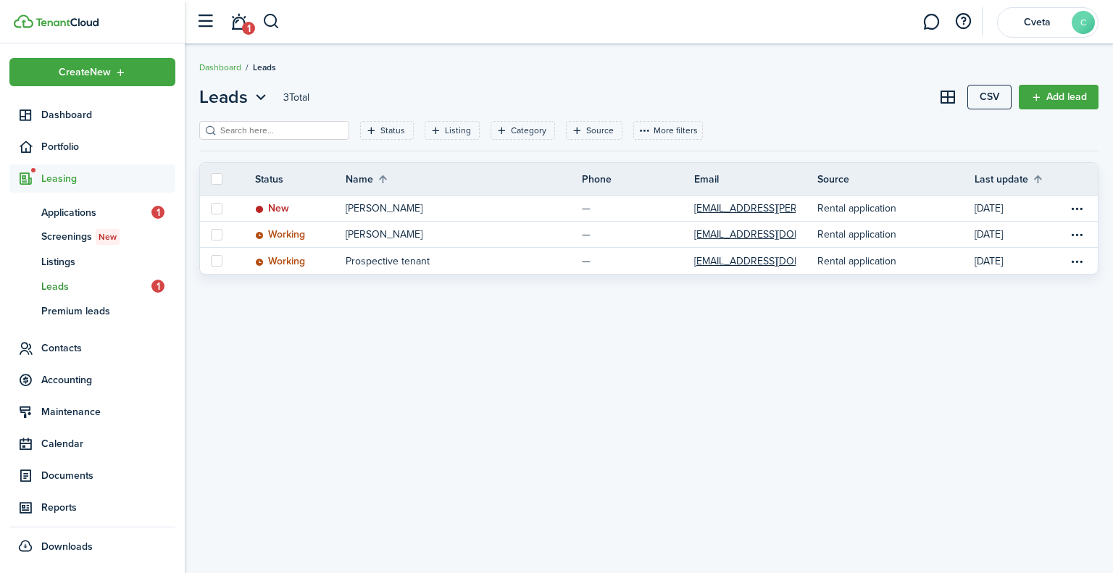
click at [1078, 205] on table-menu-btn-icon "Open menu" at bounding box center [1077, 208] width 17 height 17
click at [1000, 263] on button "Change status" at bounding box center [1022, 262] width 127 height 25
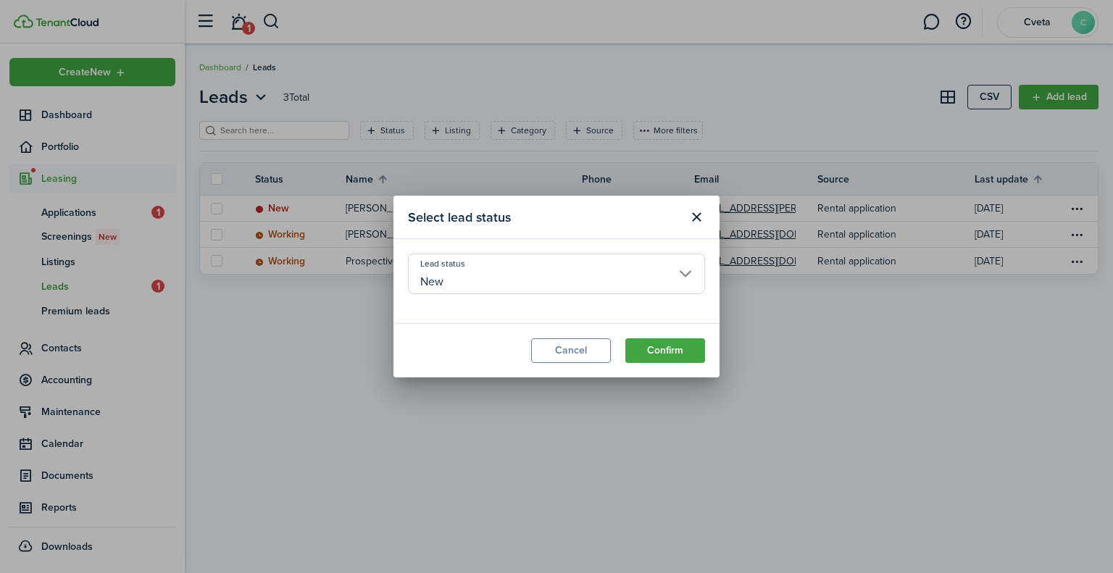
click at [552, 277] on input "New" at bounding box center [556, 274] width 297 height 41
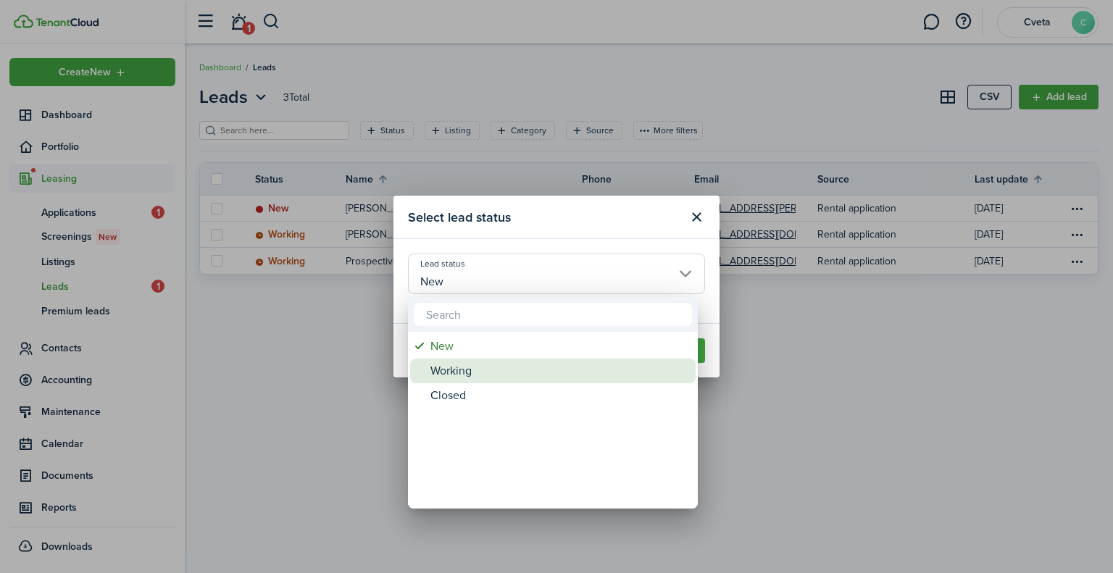
click at [448, 375] on div "Working" at bounding box center [558, 371] width 257 height 25
type input "Working"
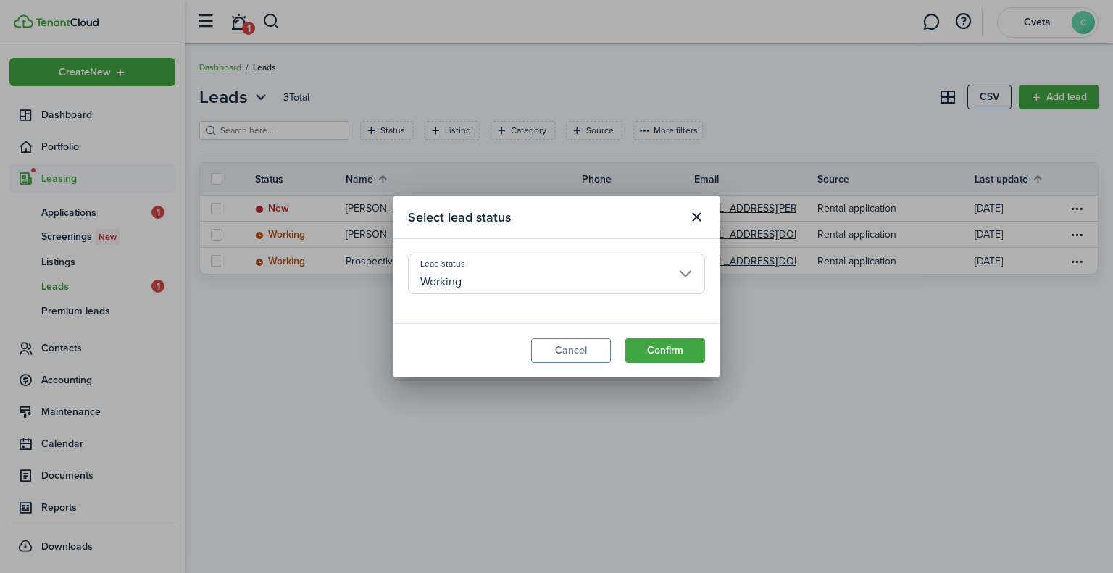
click at [684, 353] on button "Confirm" at bounding box center [665, 350] width 80 height 25
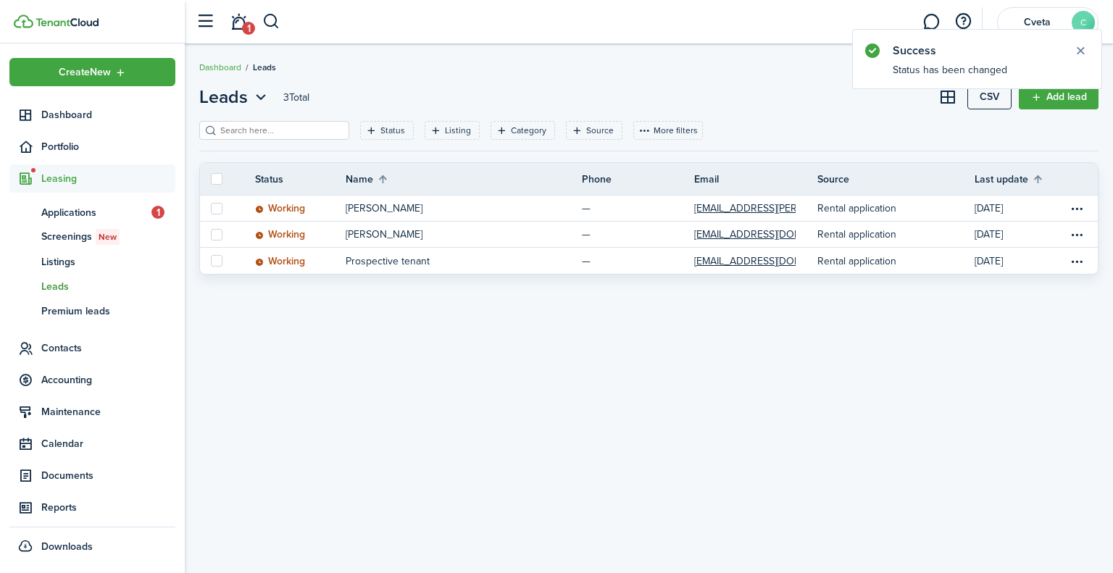
click at [125, 211] on span "Applications" at bounding box center [96, 212] width 110 height 15
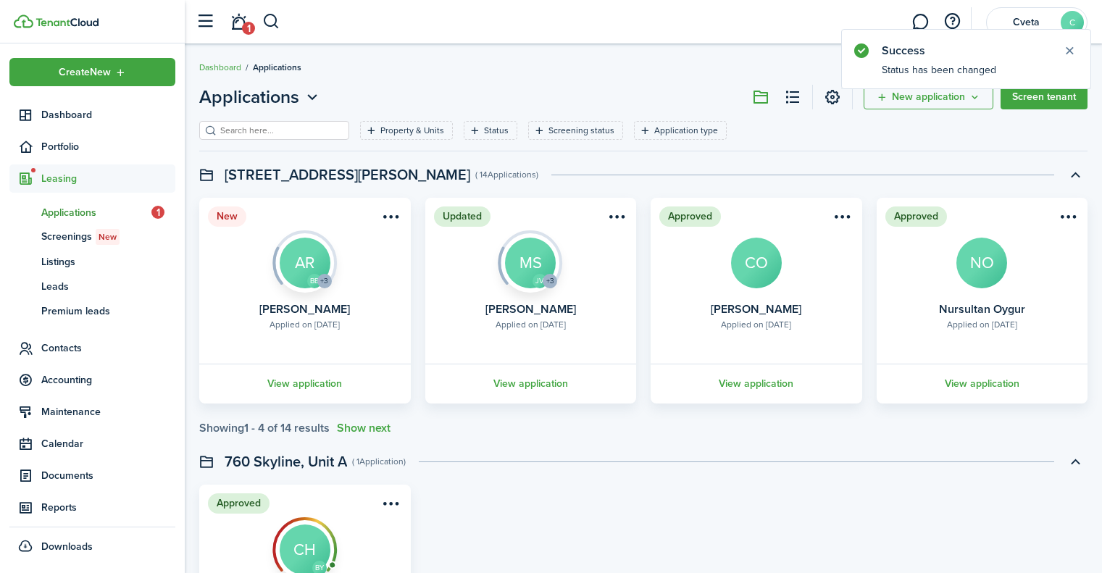
click at [393, 212] on menu-btn-icon "Open menu" at bounding box center [391, 216] width 25 height 25
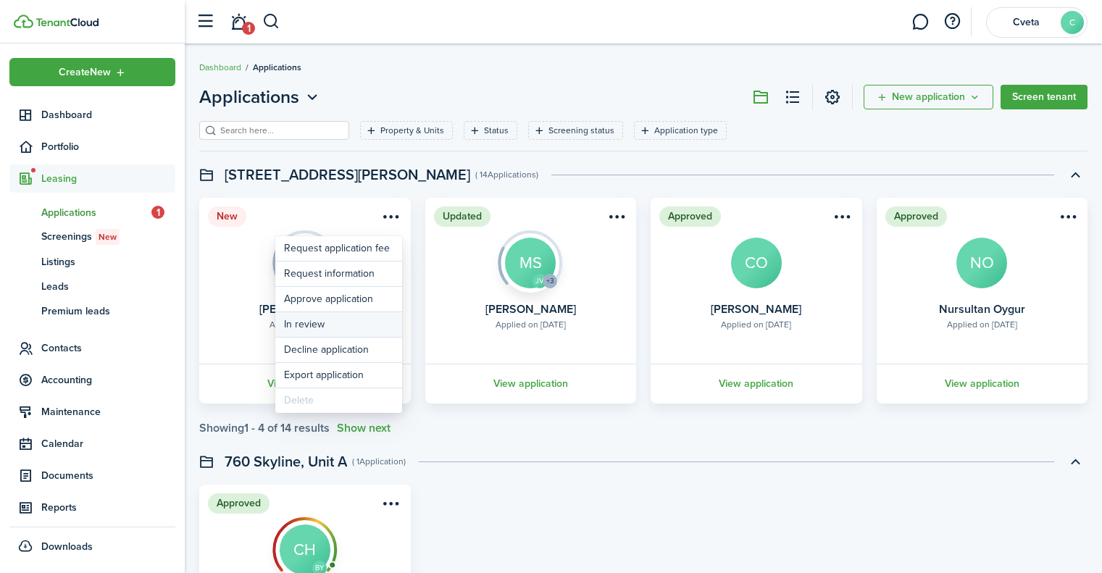
click at [347, 325] on button "In review" at bounding box center [338, 324] width 127 height 25
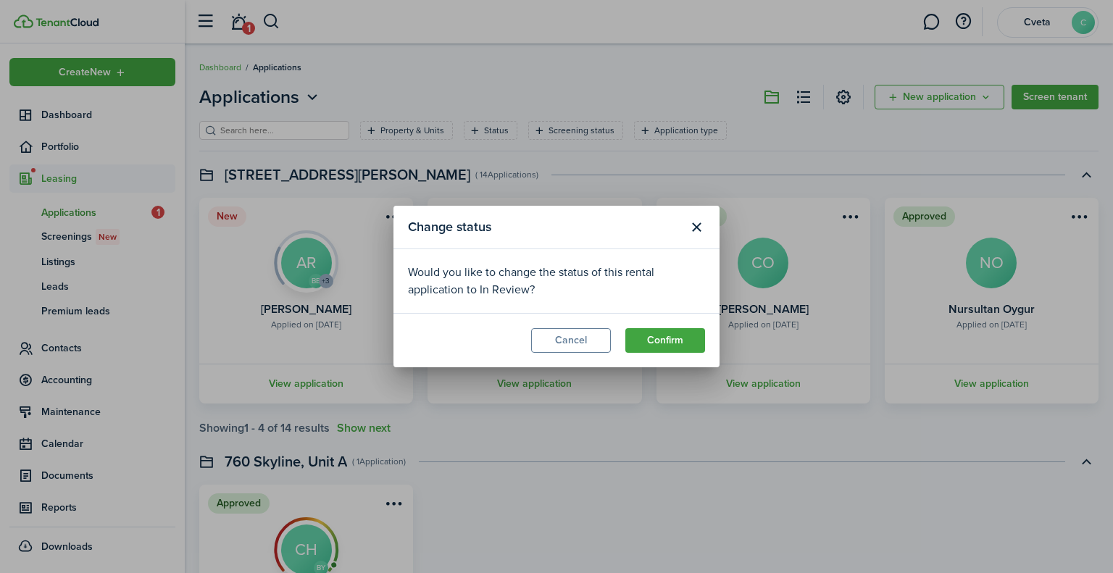
click at [676, 336] on button "Confirm" at bounding box center [665, 340] width 80 height 25
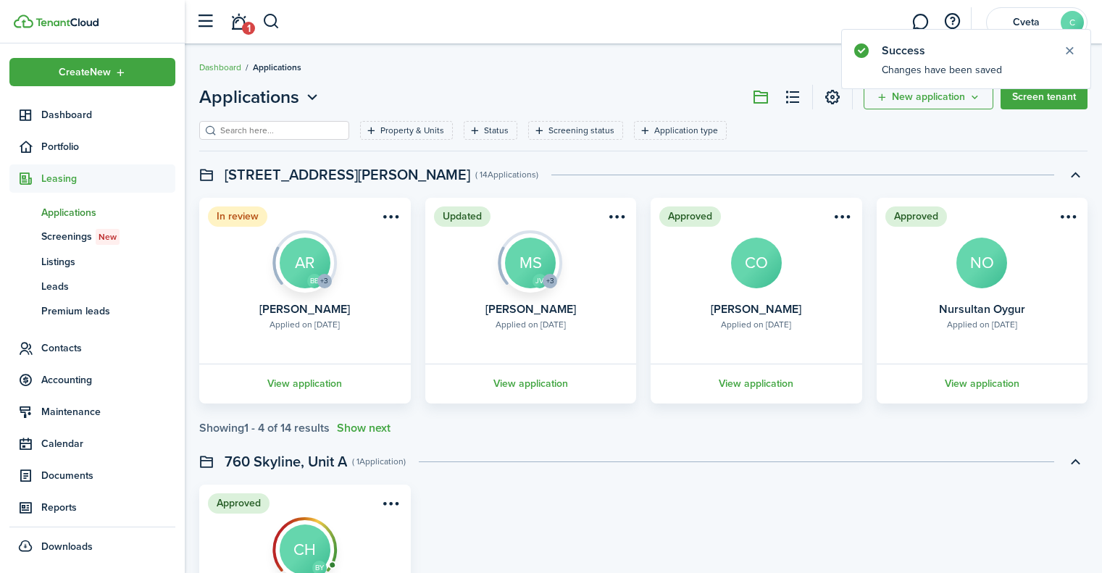
click at [243, 23] on link "1" at bounding box center [239, 22] width 28 height 37
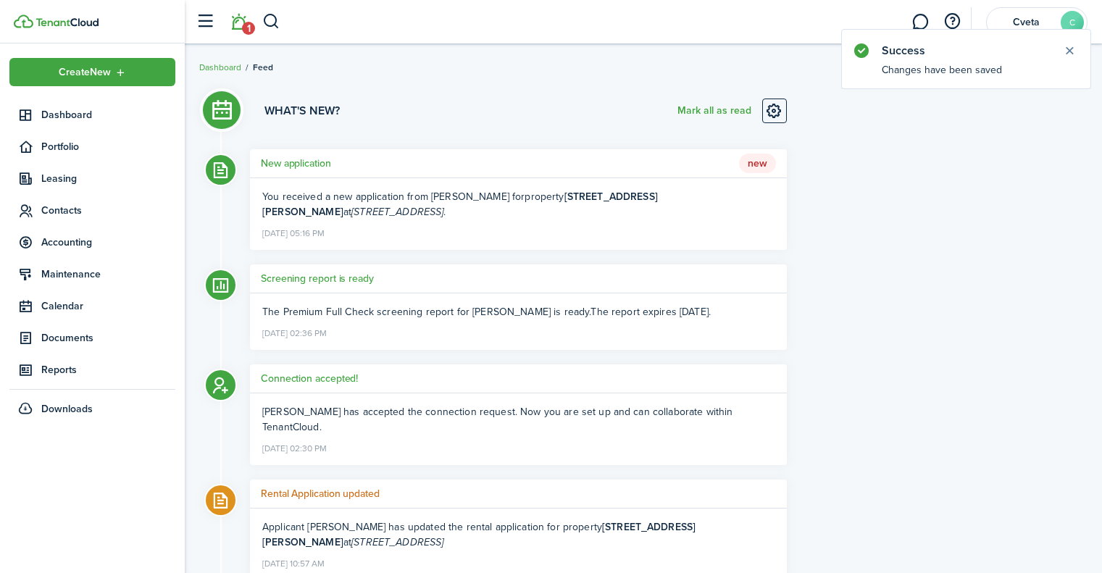
click at [707, 113] on button "Mark all as read" at bounding box center [715, 111] width 74 height 25
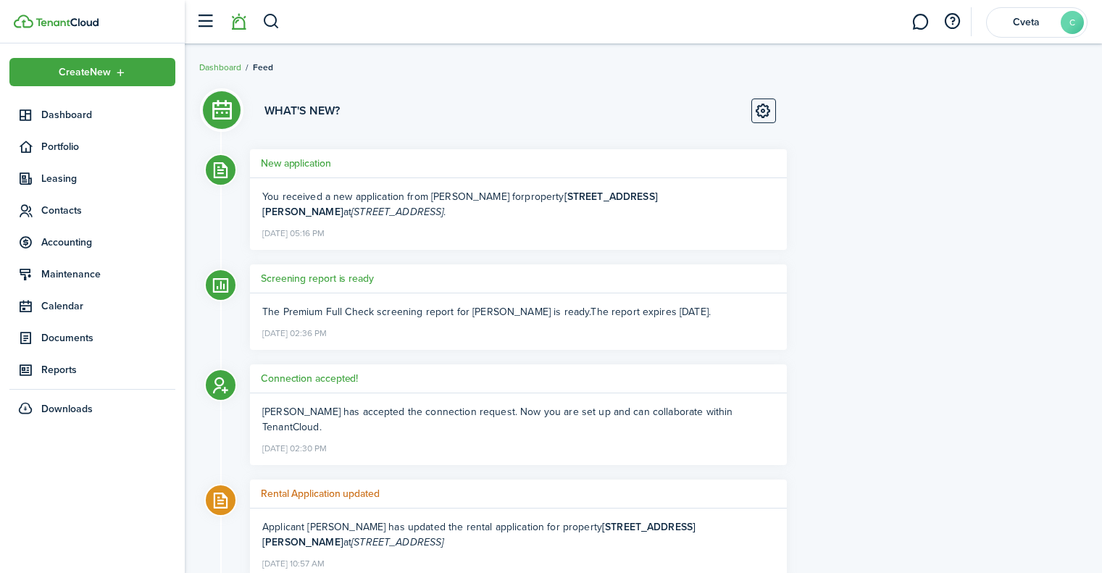
click at [102, 180] on span "Leasing" at bounding box center [108, 178] width 134 height 15
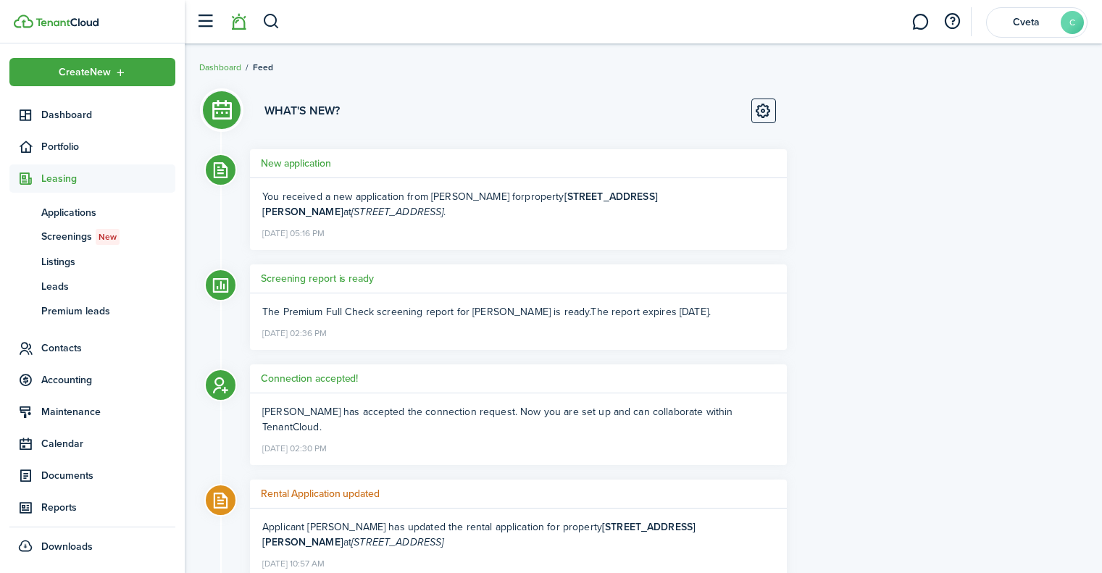
click at [74, 352] on span "Contacts" at bounding box center [108, 348] width 134 height 15
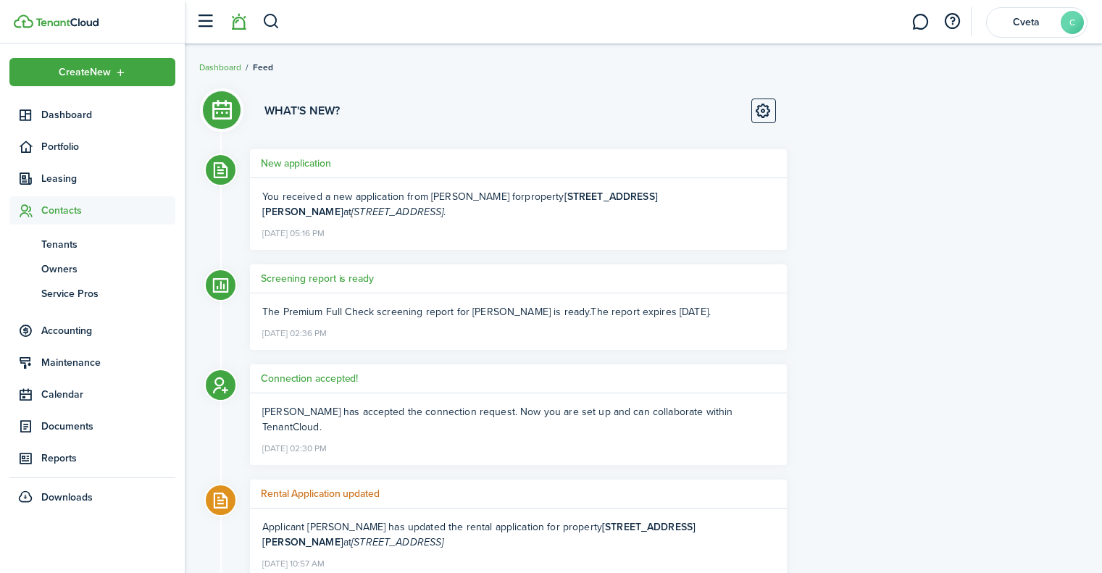
click at [70, 253] on link "tn Tenants" at bounding box center [92, 244] width 166 height 25
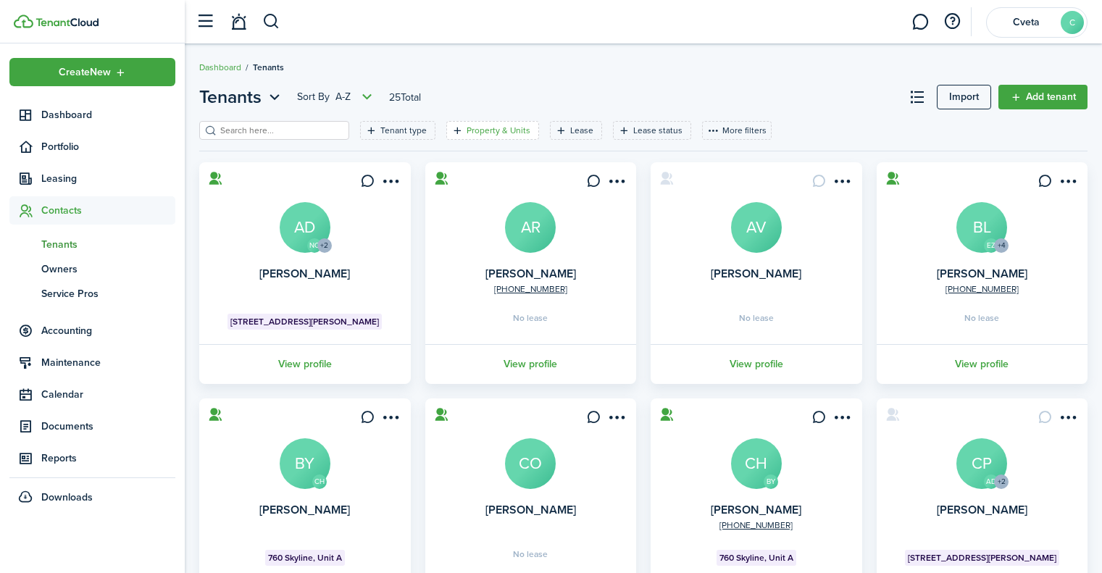
click at [496, 129] on filter-tag-label "Property & Units" at bounding box center [499, 130] width 64 height 13
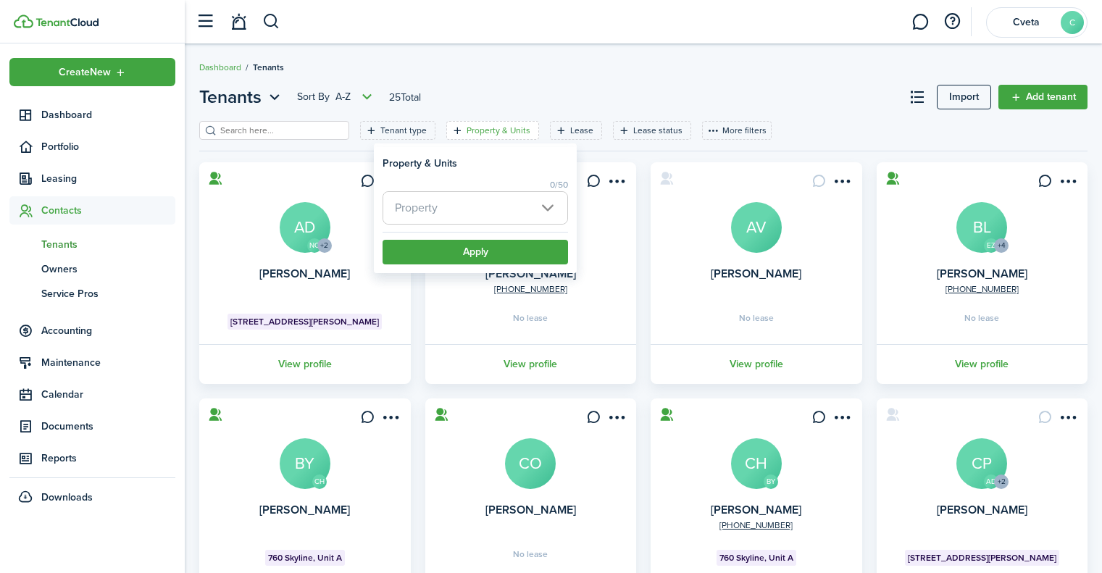
click at [491, 204] on span "Property" at bounding box center [475, 208] width 184 height 32
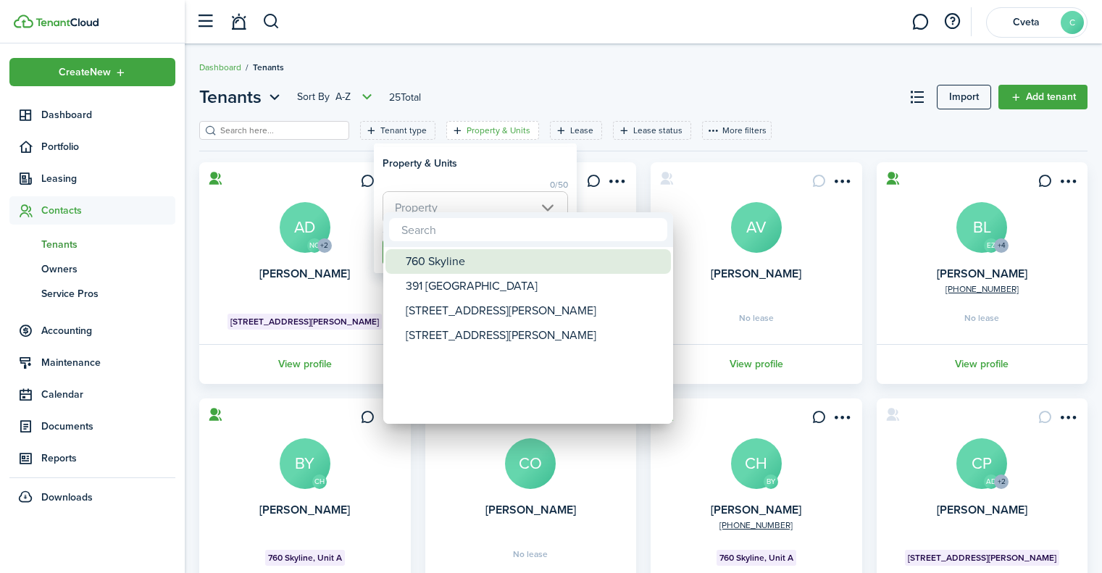
click at [454, 266] on div "760 Skyline" at bounding box center [534, 261] width 257 height 25
type input "760 Skyline"
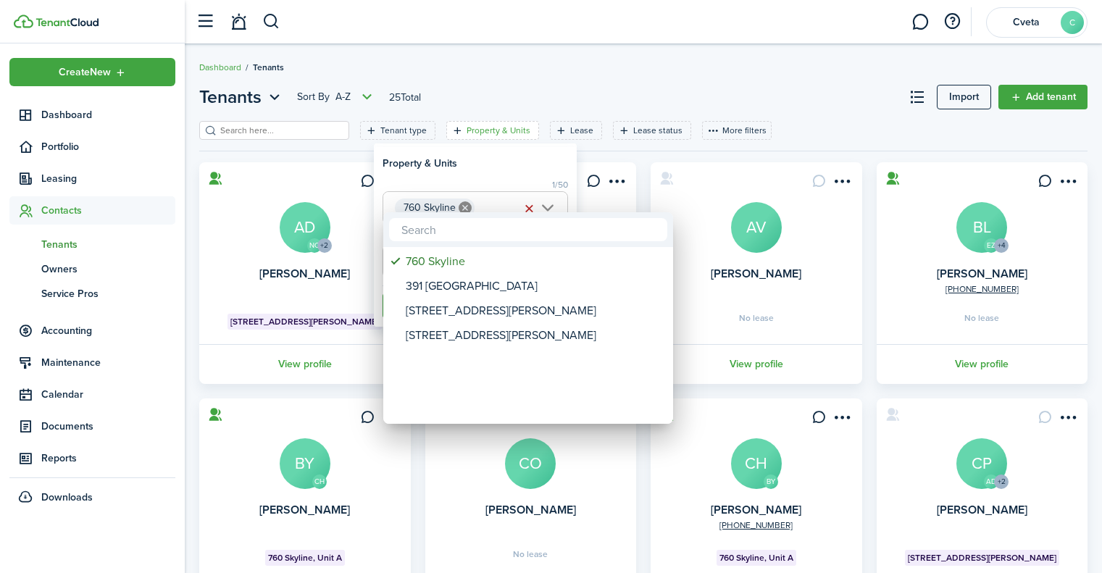
click at [501, 168] on div at bounding box center [551, 286] width 1334 height 805
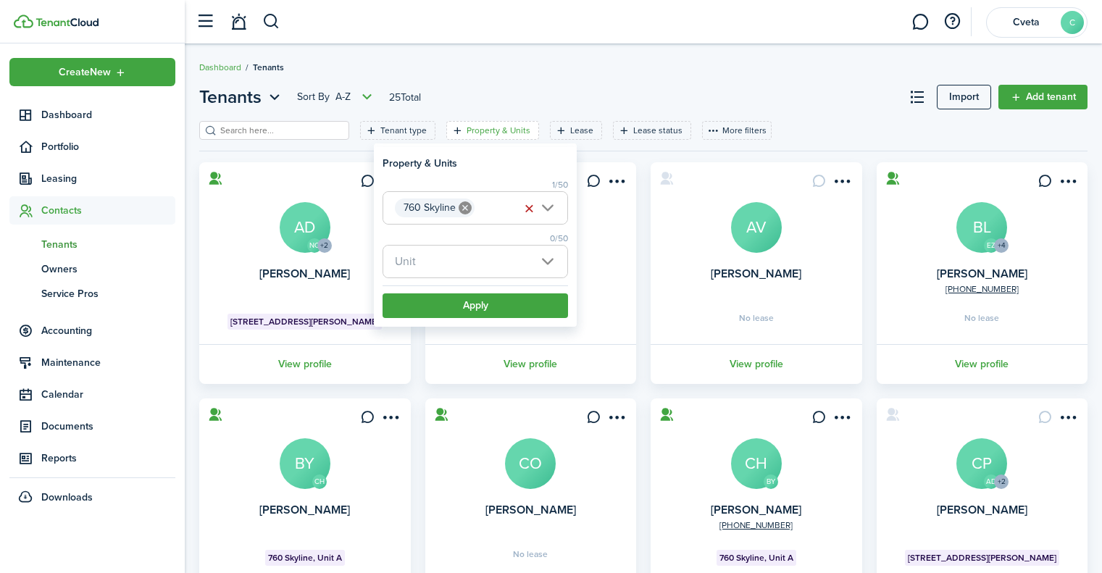
click at [462, 270] on span "Unit" at bounding box center [475, 262] width 184 height 32
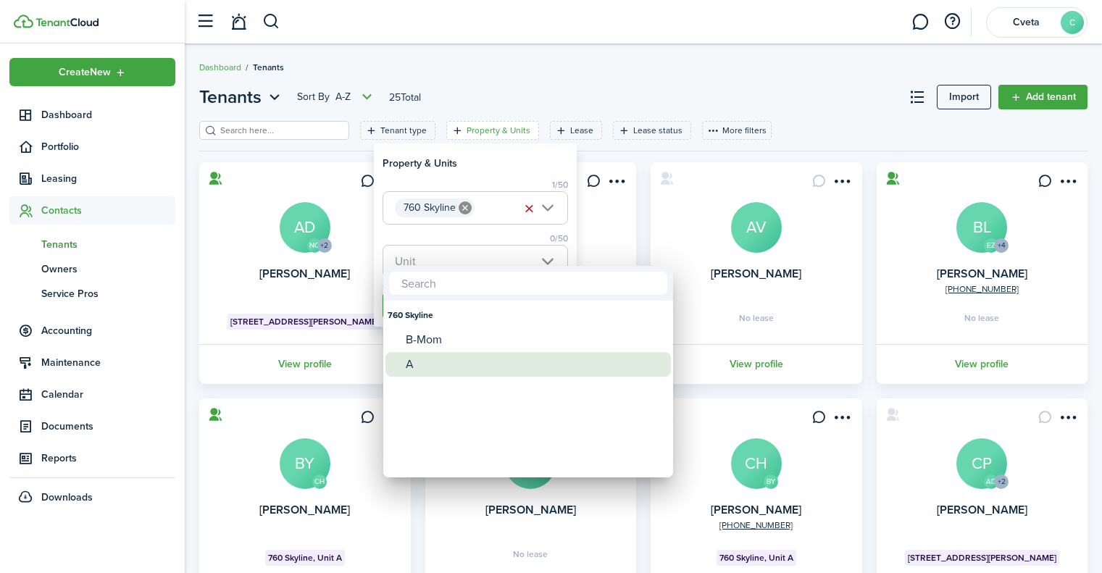
click at [423, 360] on div "A" at bounding box center [534, 364] width 257 height 25
type input "A"
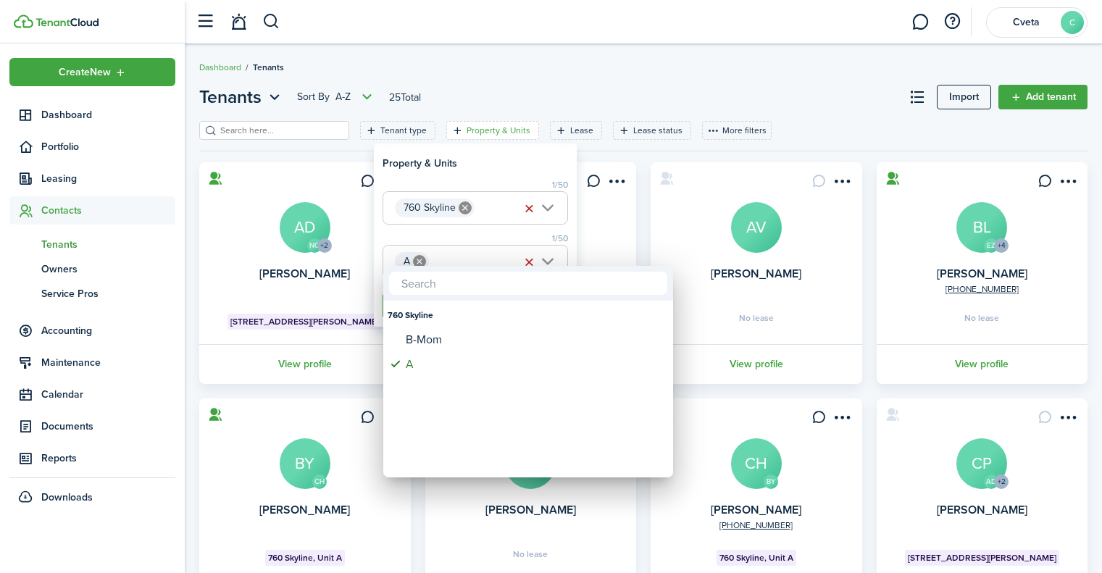
click at [525, 163] on div at bounding box center [551, 286] width 1334 height 805
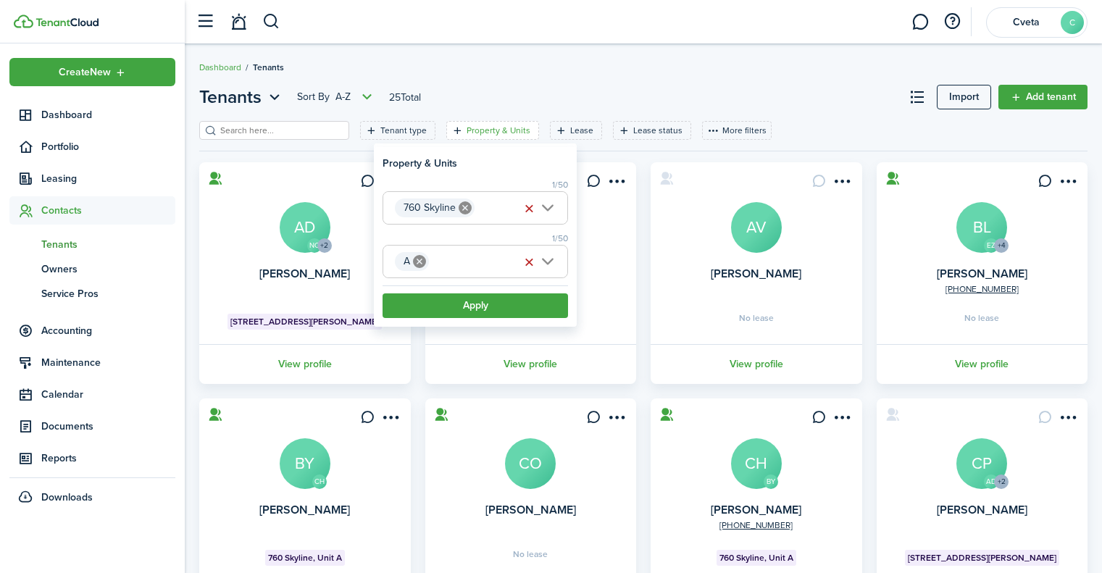
click at [467, 303] on button "Apply" at bounding box center [476, 305] width 186 height 25
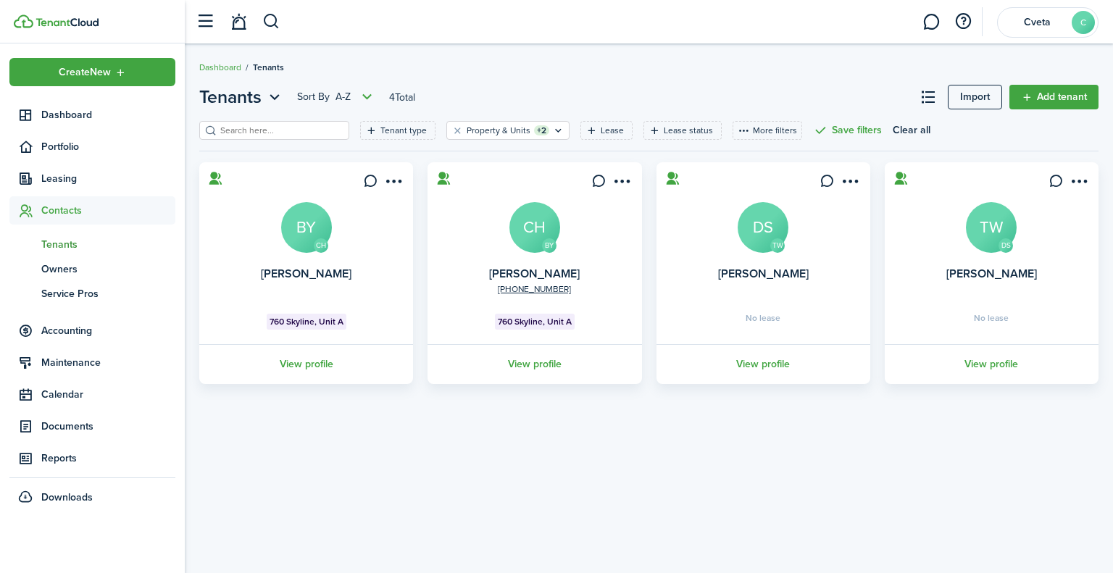
click at [618, 183] on menu-btn-icon "Open menu" at bounding box center [622, 181] width 25 height 25
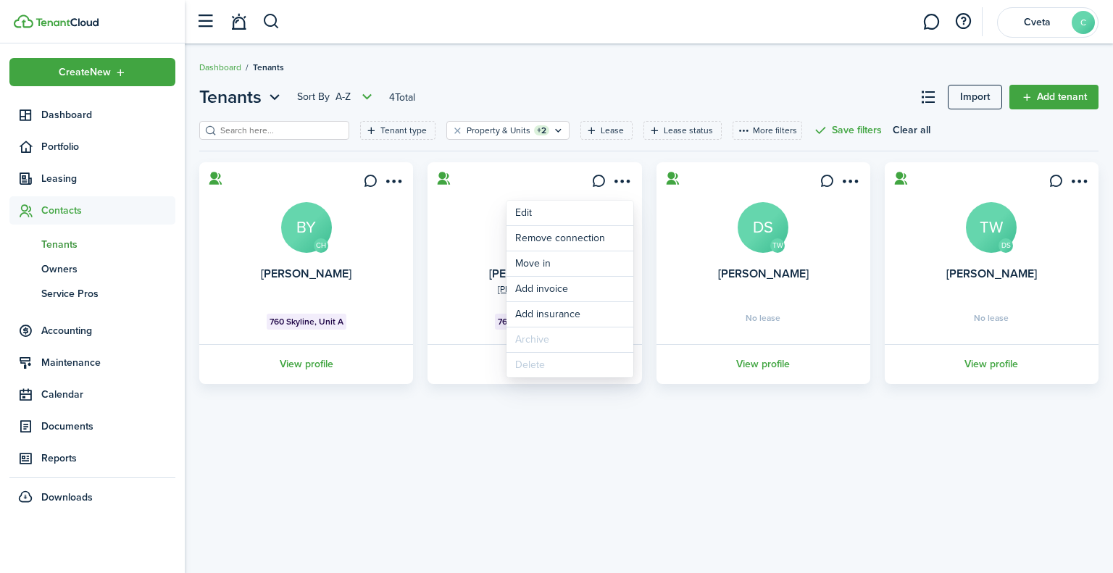
click at [473, 204] on card "BY [PHONE_NUMBER] [PERSON_NAME] CH 760 Skyline, Unit A View profile" at bounding box center [535, 273] width 214 height 222
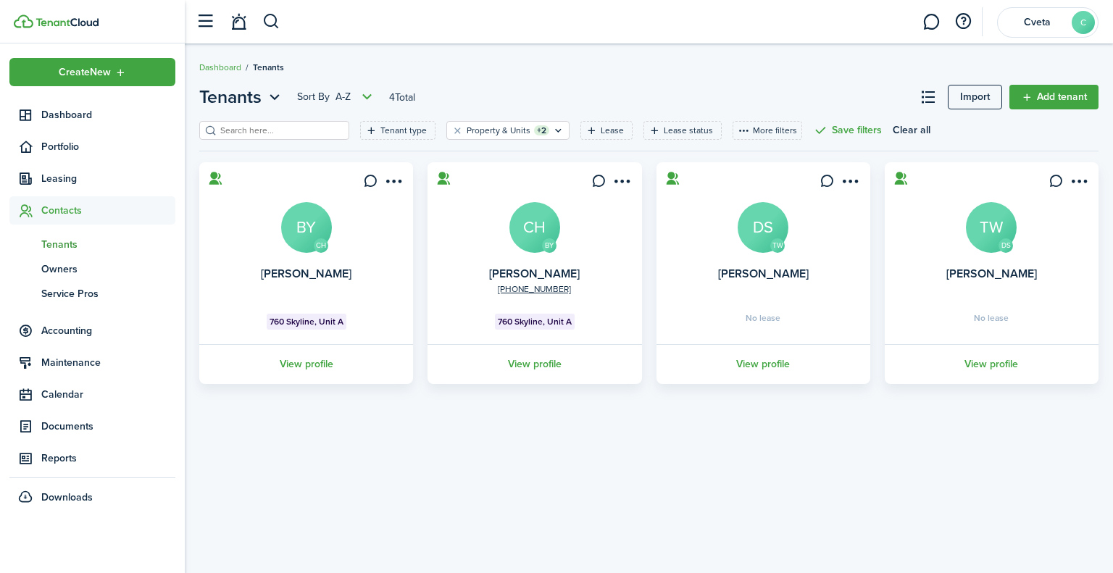
click at [522, 365] on link "View profile" at bounding box center [534, 364] width 218 height 40
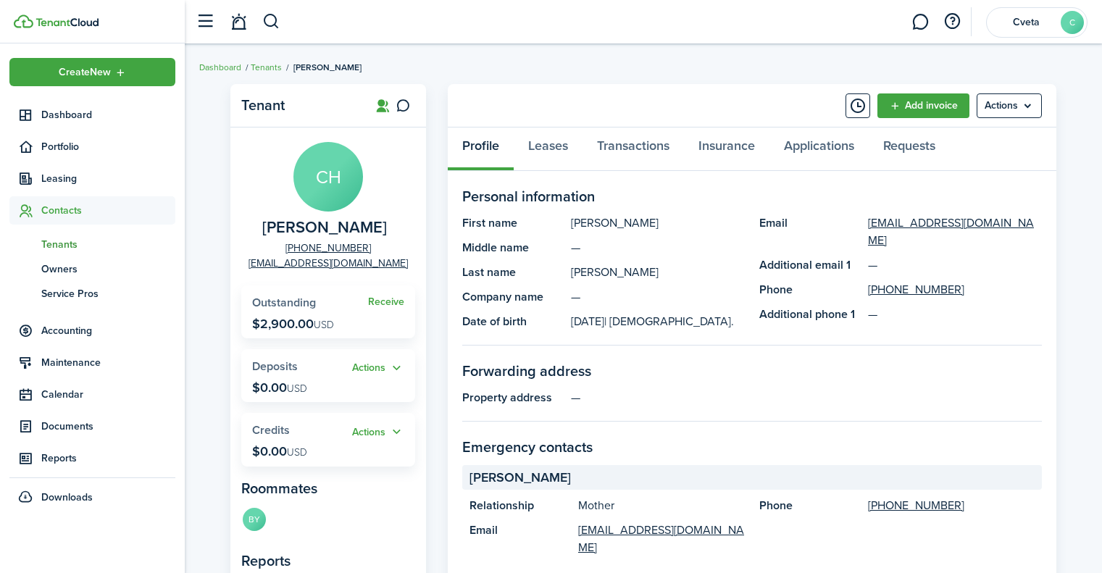
click at [896, 103] on link "Add invoice" at bounding box center [924, 105] width 92 height 25
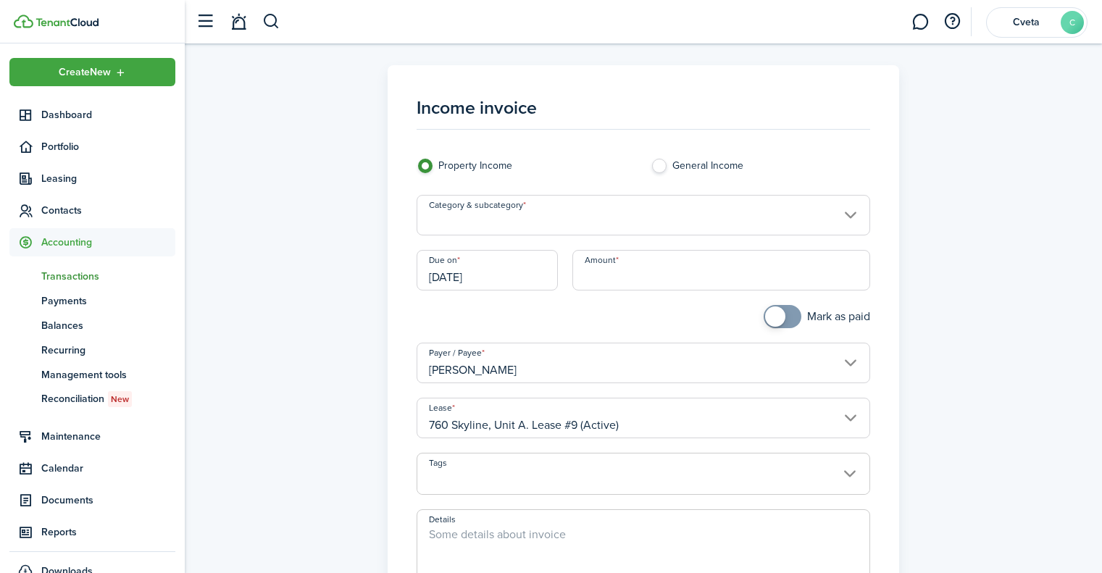
click at [791, 210] on input "Category & subcategory" at bounding box center [644, 215] width 454 height 41
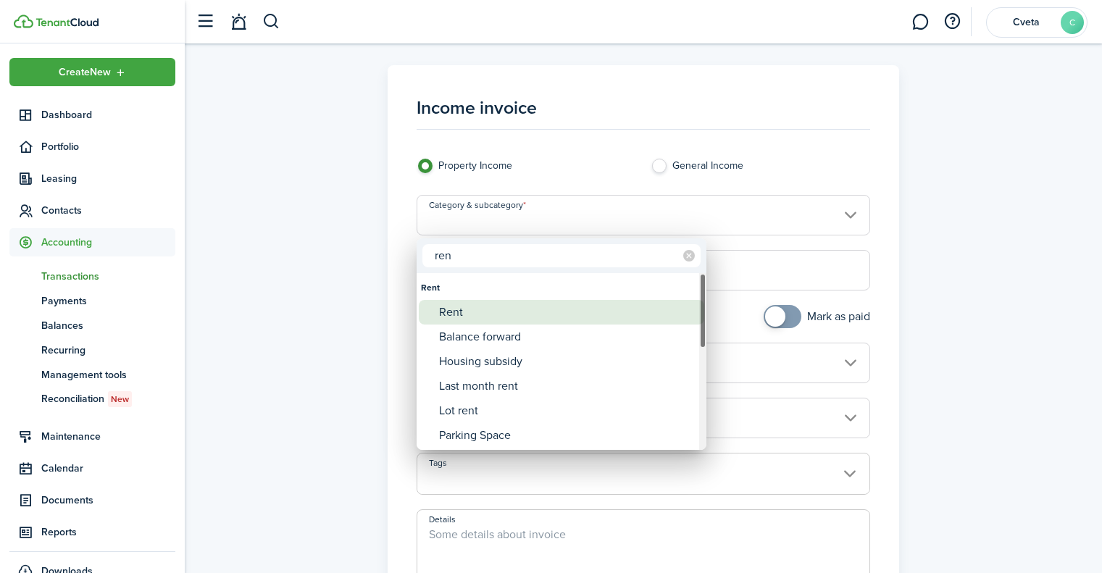
type input "ren"
click at [521, 303] on div "Rent" at bounding box center [567, 312] width 257 height 25
type input "Rent"
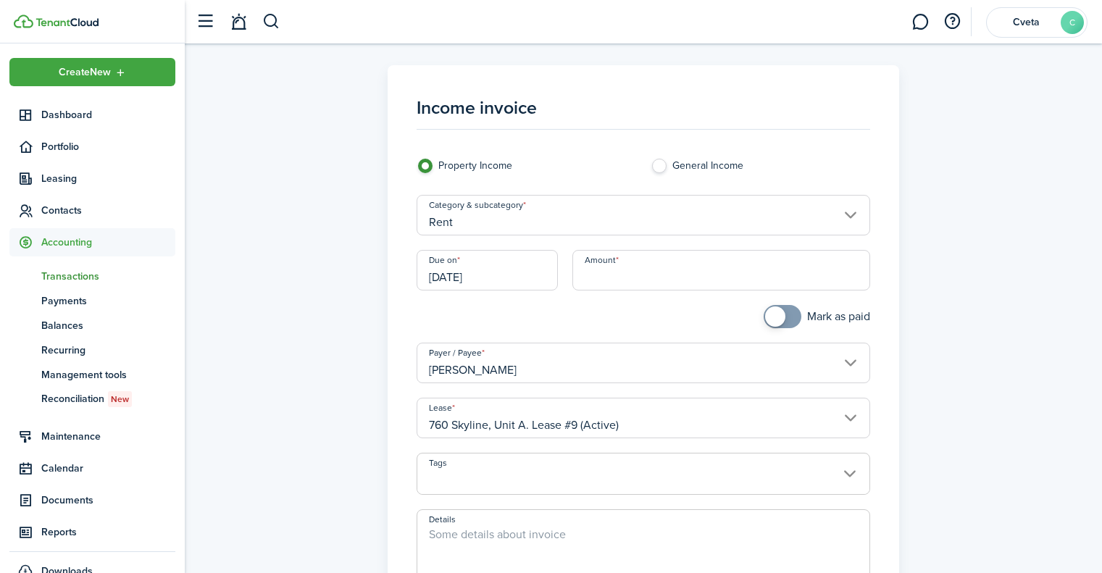
click at [515, 277] on input "[DATE]" at bounding box center [488, 270] width 142 height 41
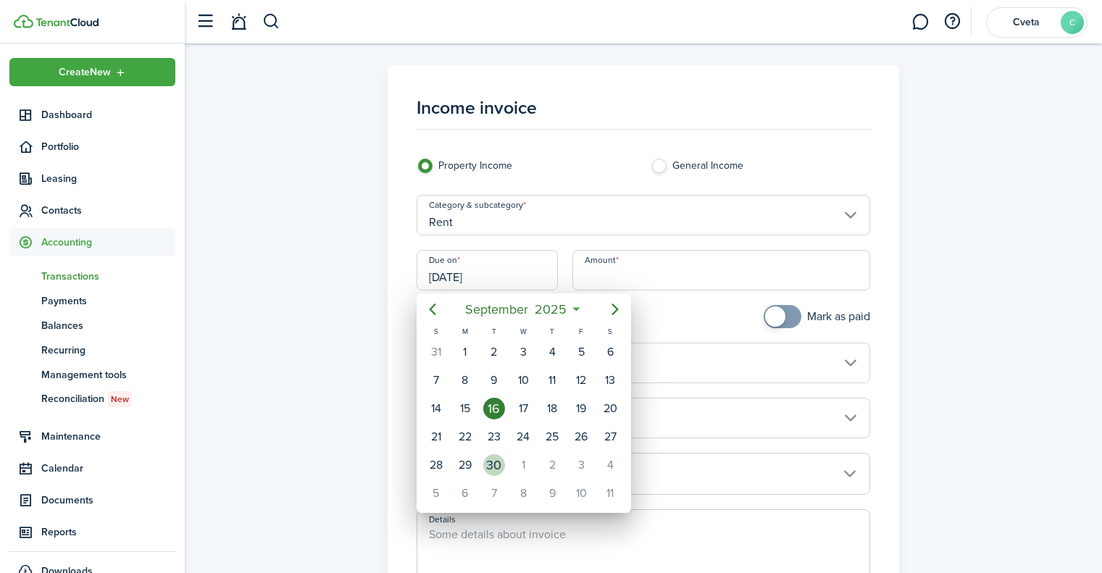
click at [501, 462] on div "30" at bounding box center [494, 465] width 22 height 22
type input "[DATE]"
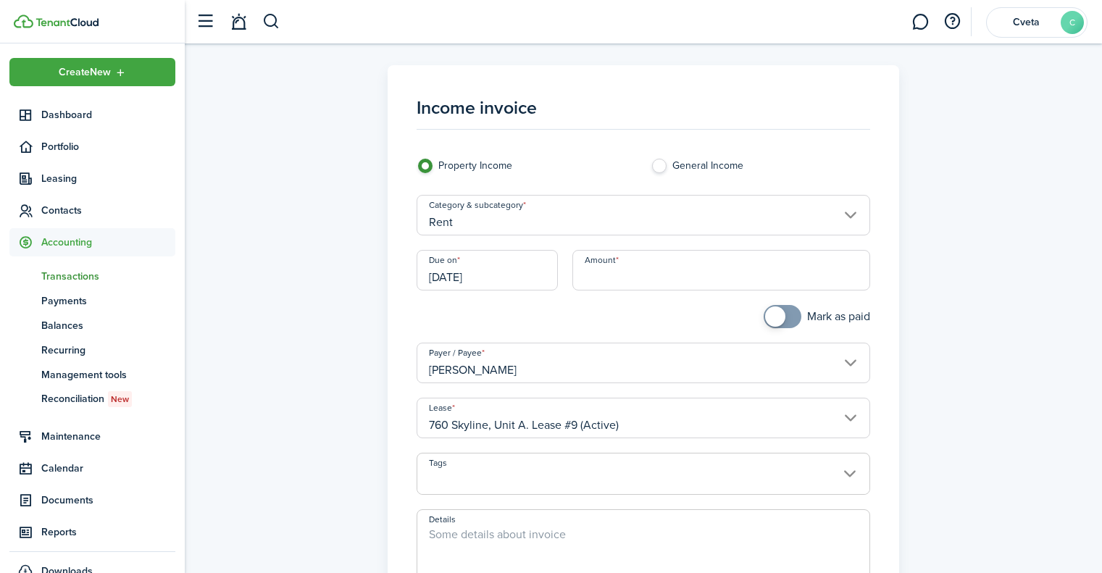
click at [649, 275] on input "Amount" at bounding box center [721, 270] width 298 height 41
type input "$1,160.00"
click at [614, 472] on span at bounding box center [643, 482] width 453 height 25
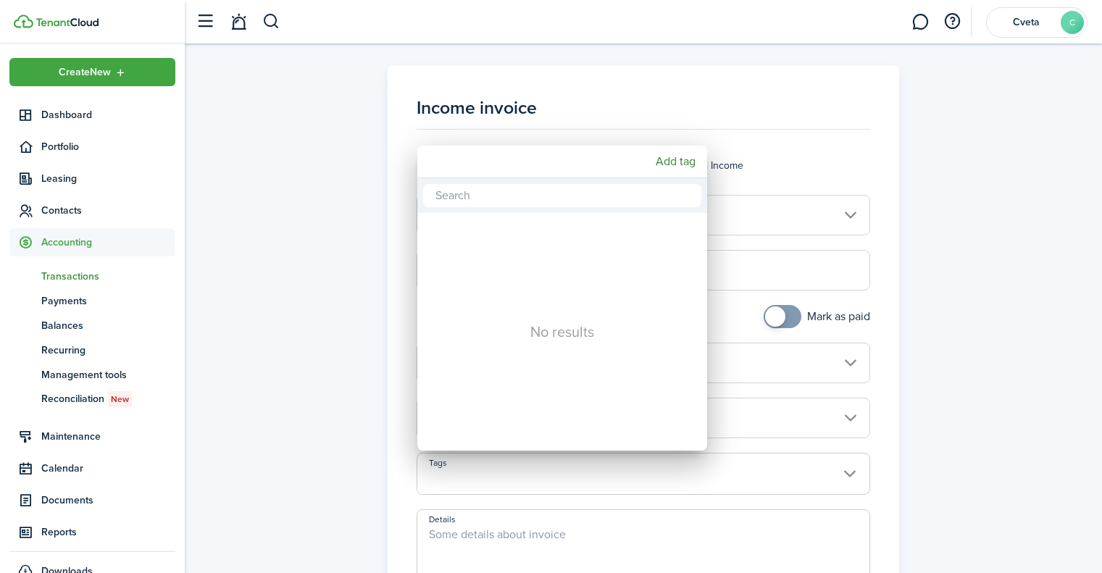
click at [525, 529] on div at bounding box center [551, 286] width 1334 height 805
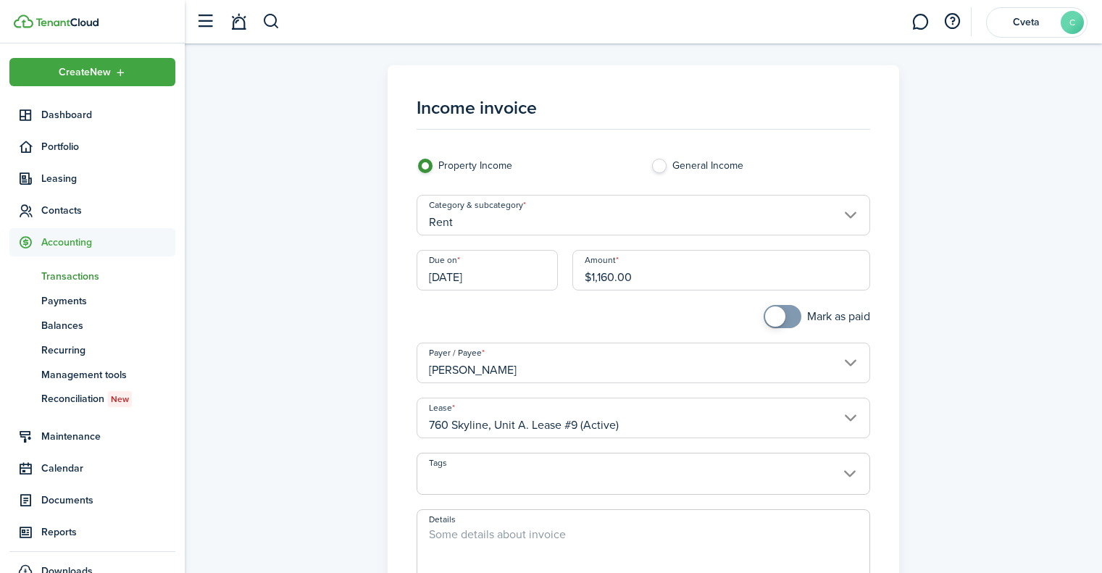
scroll to position [267, 0]
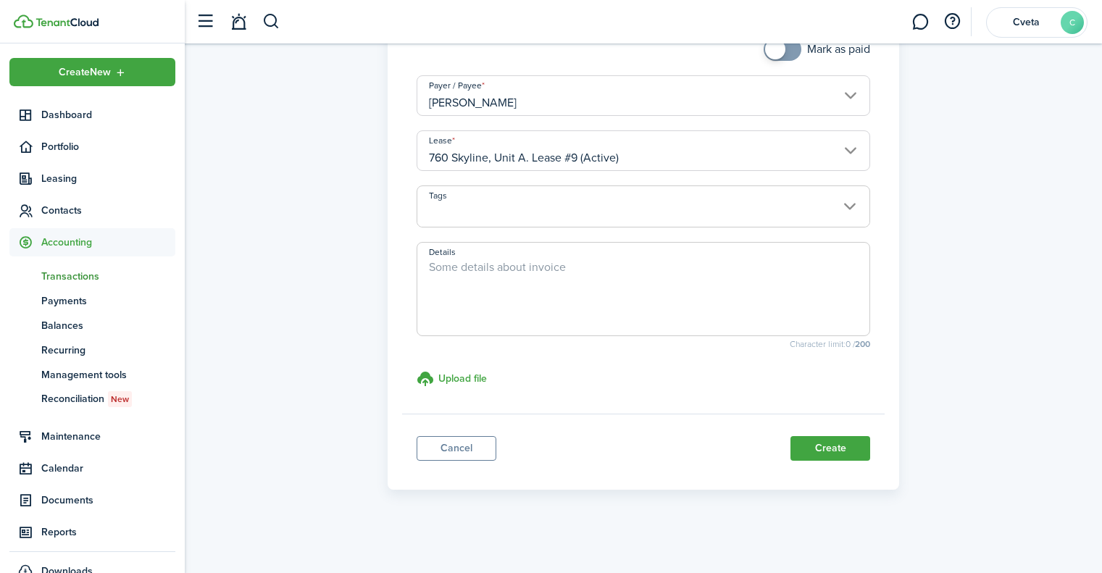
click at [483, 273] on textarea "Details" at bounding box center [643, 294] width 453 height 70
paste textarea "Monthly Rent Amount: $2,900.00 Number of Days in [DATE] (using 30-day standard)…"
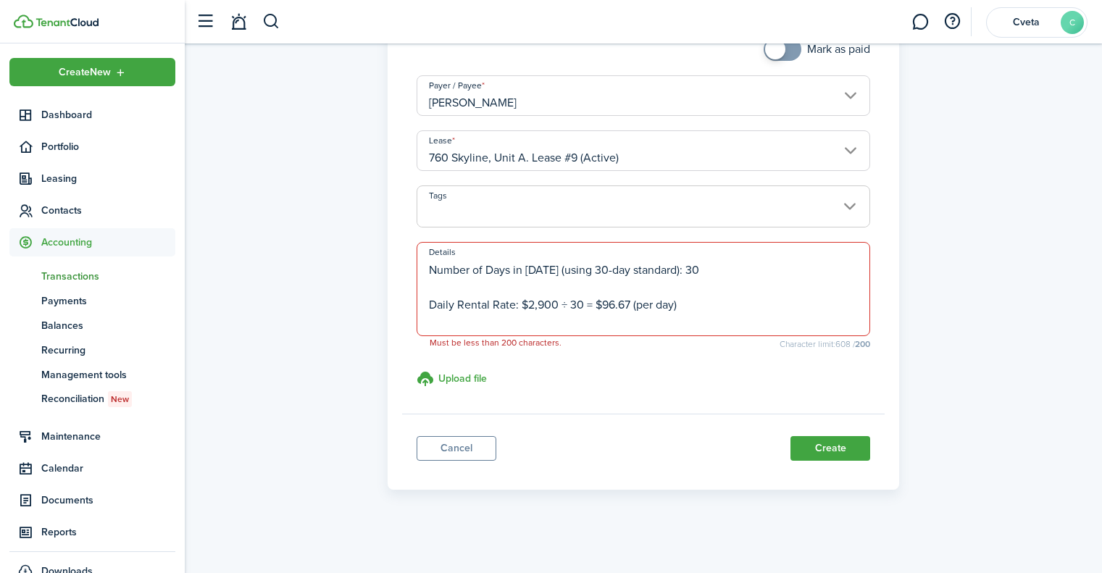
scroll to position [0, 0]
click at [428, 297] on textarea "Monthly Rent Amount: $2,900.00 Number of Days in [DATE] (using 30-day standard)…" at bounding box center [643, 294] width 453 height 70
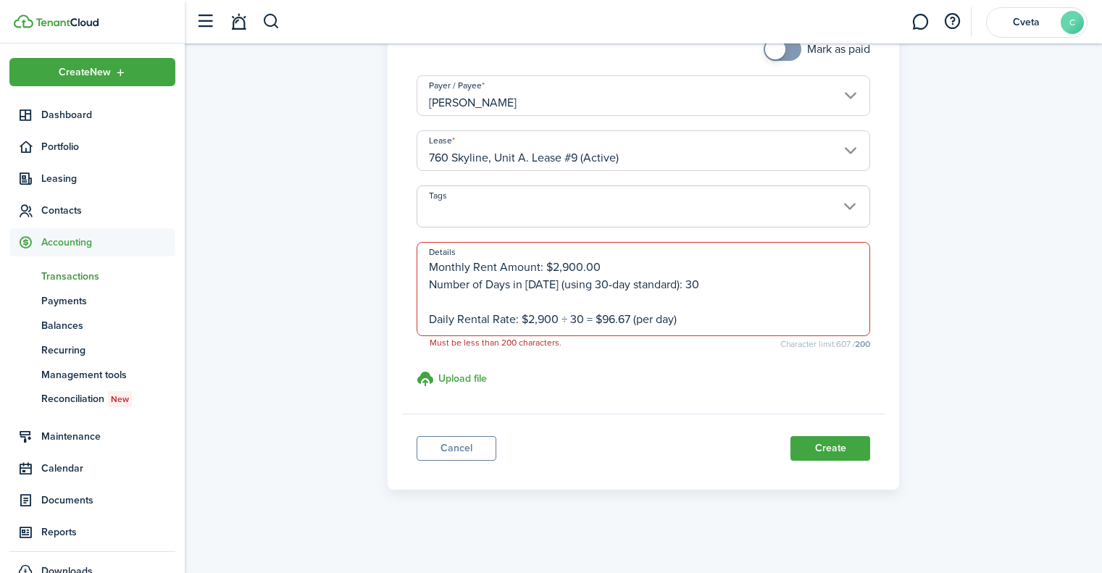
click at [431, 314] on textarea "Monthly Rent Amount: $2,900.00 Number of Days in [DATE] (using 30-day standard)…" at bounding box center [643, 294] width 453 height 70
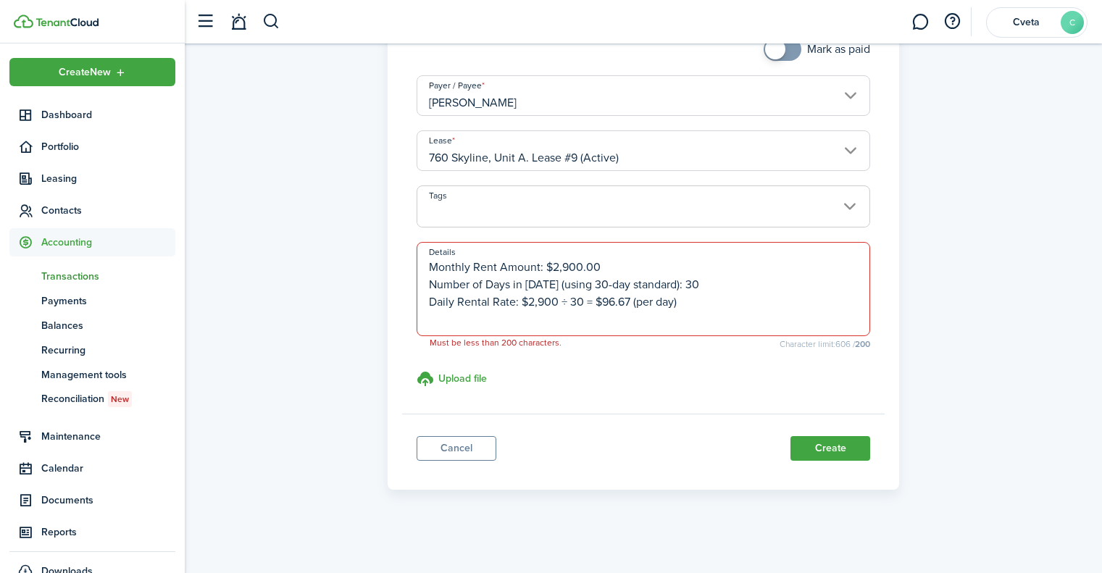
click at [430, 320] on textarea "Monthly Rent Amount: $2,900.00 Number of Days in [DATE] (using 30-day standard)…" at bounding box center [643, 294] width 453 height 70
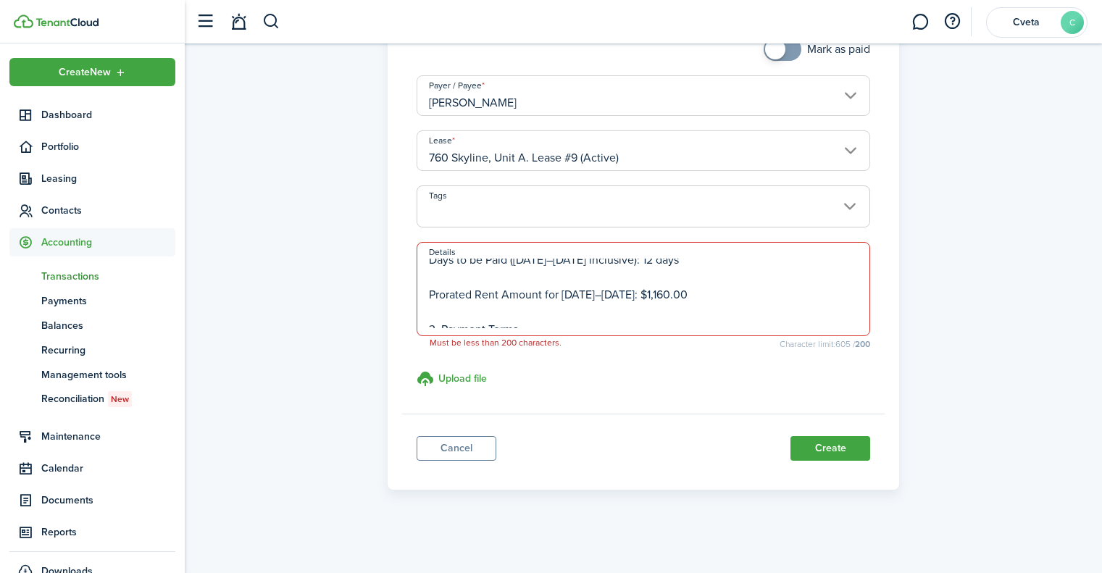
scroll to position [46, 0]
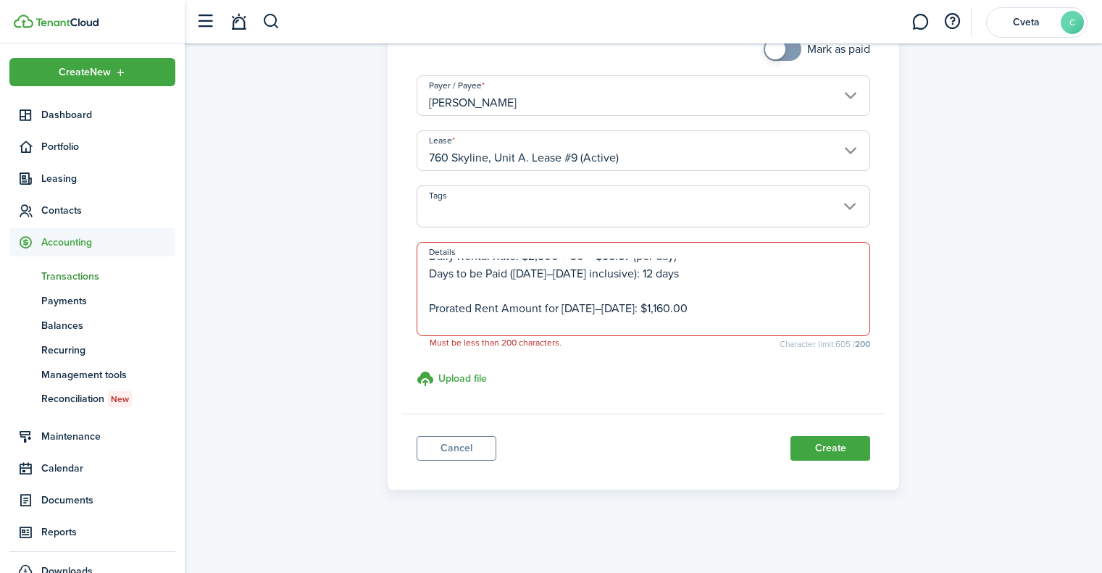
click at [428, 296] on textarea "Monthly Rent Amount: $2,900.00 Number of Days in [DATE] (using 30-day standard)…" at bounding box center [643, 294] width 453 height 70
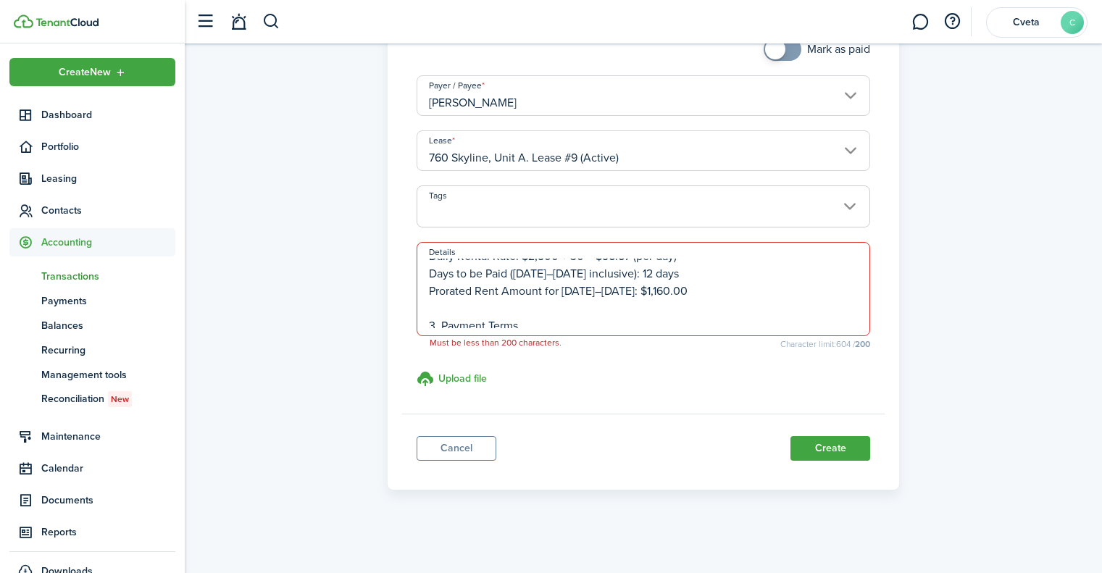
click at [427, 317] on textarea "Monthly Rent Amount: $2,900.00 Number of Days in [DATE] (using 30-day standard)…" at bounding box center [643, 294] width 453 height 70
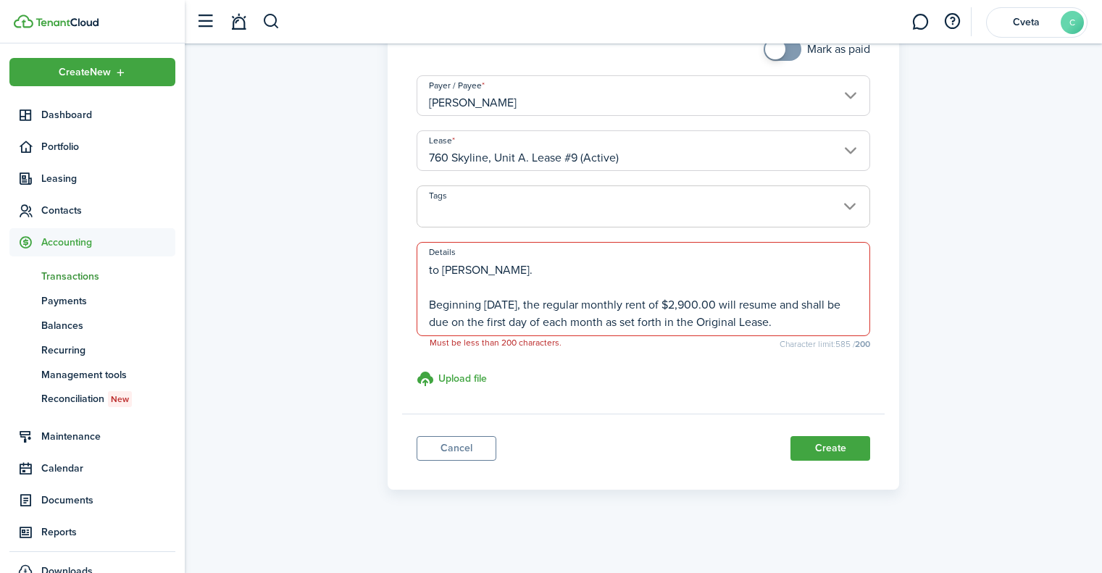
scroll to position [139, 0]
drag, startPoint x: 425, startPoint y: 301, endPoint x: 825, endPoint y: 331, distance: 401.2
click at [825, 331] on span "Monthly Rent Amount: $2,900.00 Number of Days in [DATE] (using 30-day standard)…" at bounding box center [644, 289] width 454 height 94
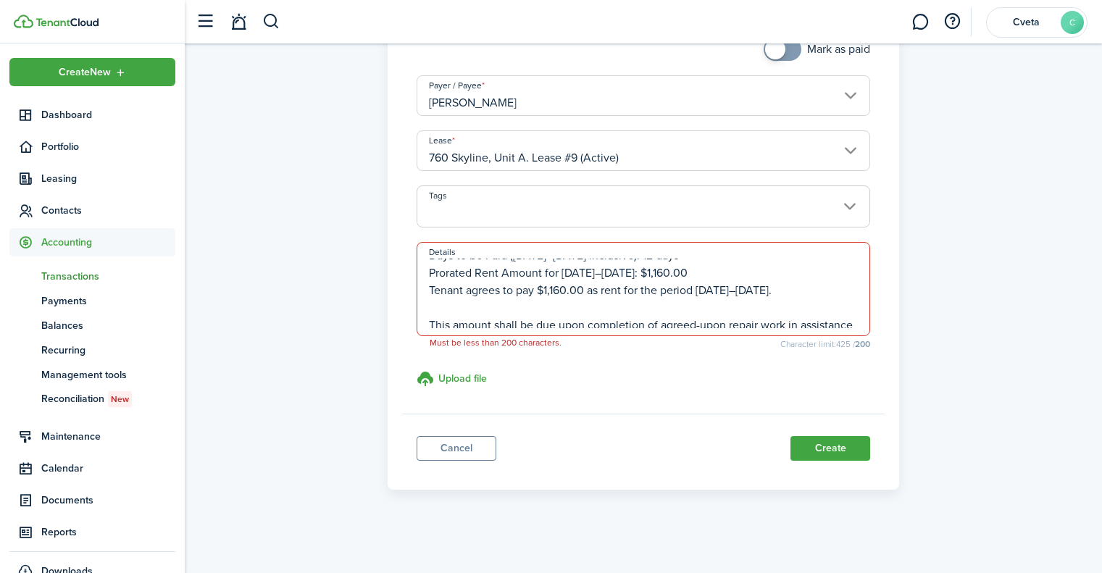
scroll to position [63, 0]
click at [724, 273] on textarea "Monthly Rent Amount: $2,900.00 Number of Days in [DATE] (using 30-day standard)…" at bounding box center [643, 294] width 453 height 70
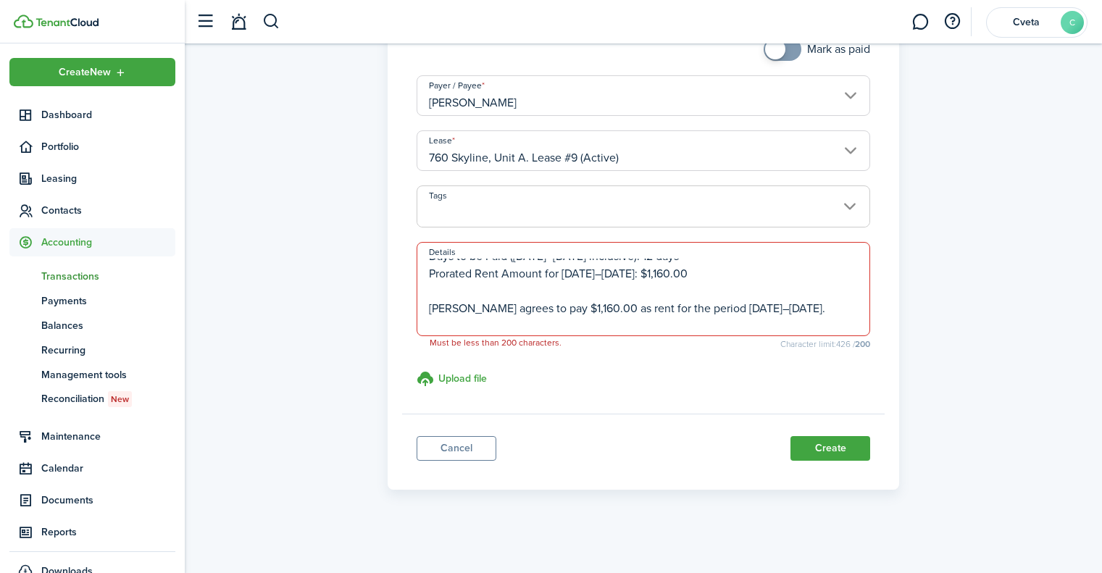
scroll to position [139, 0]
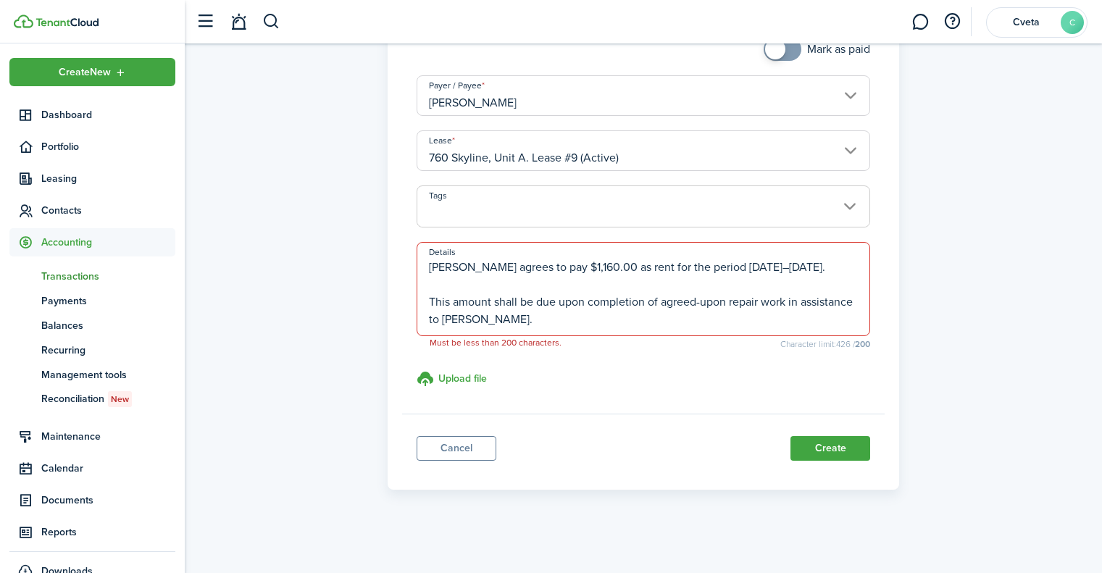
drag, startPoint x: 426, startPoint y: 306, endPoint x: 887, endPoint y: 381, distance: 467.0
click at [887, 381] on panel-main "Income invoice Property Income General Income Category & subcategory Rent Due o…" at bounding box center [644, 144] width 512 height 692
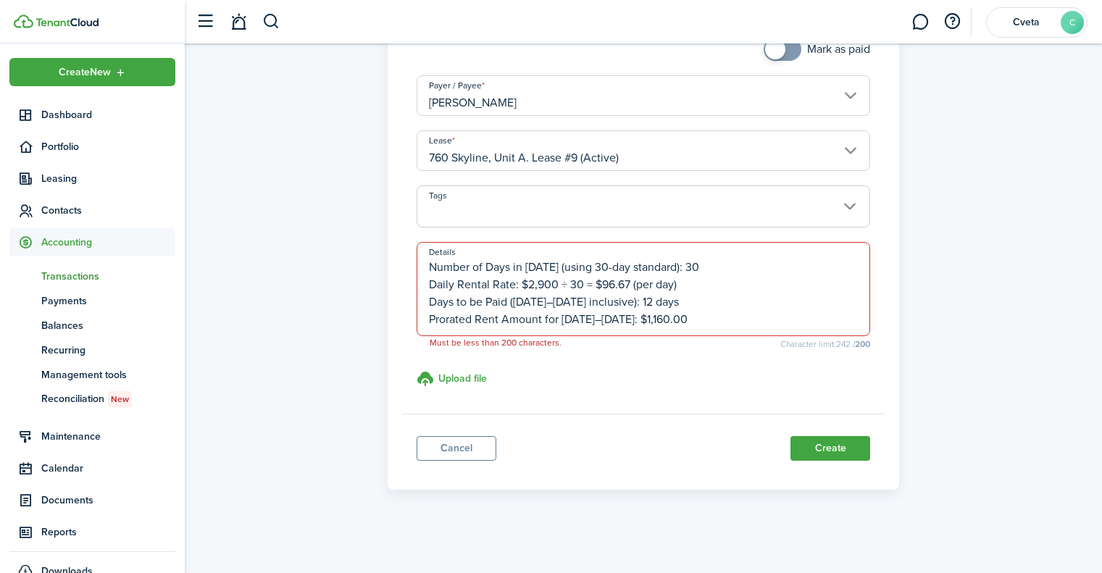
scroll to position [17, 0]
click at [570, 257] on span "Monthly Rent Amount: $2,900.00 Number of Days in [DATE] (using 30-day standard)…" at bounding box center [644, 289] width 454 height 94
drag, startPoint x: 686, startPoint y: 288, endPoint x: 427, endPoint y: 270, distance: 260.1
click at [427, 270] on textarea "Monthly Rent Amount: $2,900.00 Number of Days in [DATE] (using 30-day standard)…" at bounding box center [643, 294] width 453 height 70
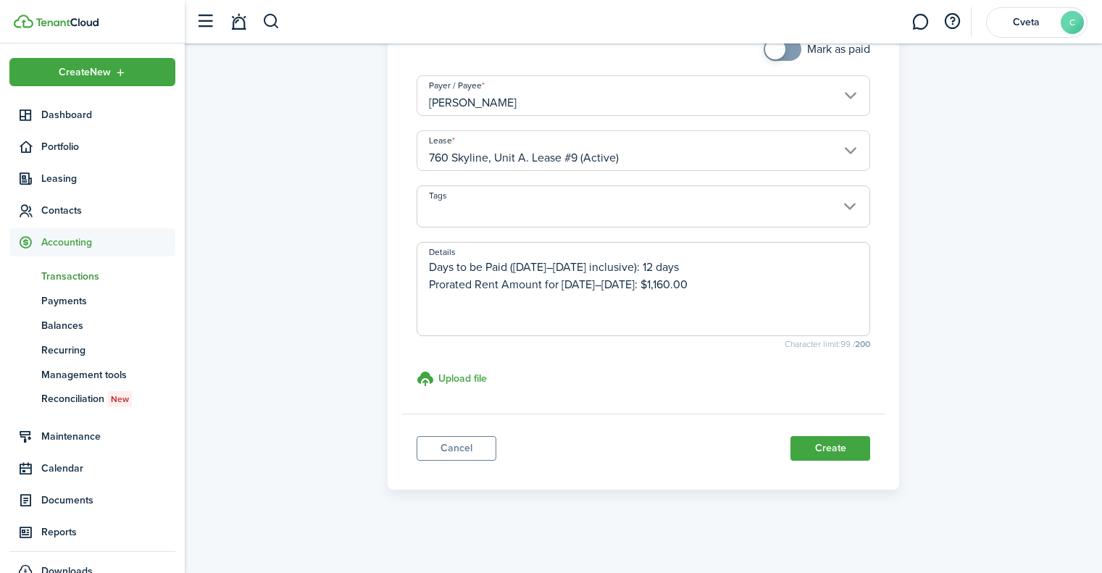
click at [658, 285] on textarea "Days to be Paid ([DATE]–[DATE] inclusive): 12 days Prorated Rent Amount for [DA…" at bounding box center [643, 294] width 453 height 70
click at [622, 265] on textarea "Days to be Paid ([DATE]–[DATE] inclusive): 12 days Prorated Rent Amount for [DA…" at bounding box center [643, 294] width 453 height 70
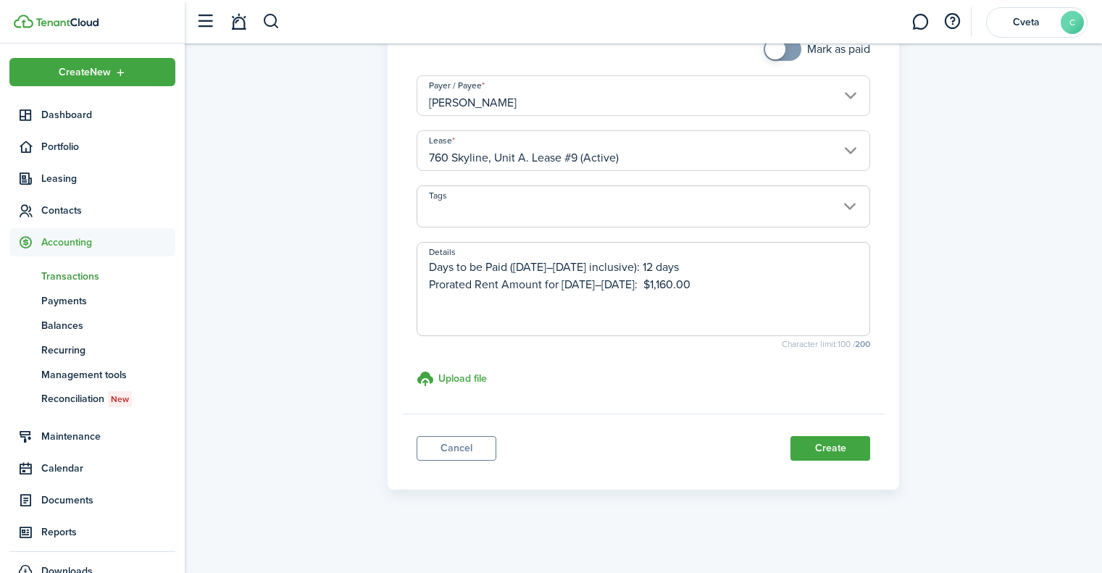
click at [622, 265] on textarea "Days to be Paid ([DATE]–[DATE] inclusive): 12 days Prorated Rent Amount for [DA…" at bounding box center [643, 294] width 453 height 70
type textarea "Days to be Paid ([DATE]–[DATE] inclusive): 12 days Prorated Rent Amount for [DA…"
click at [846, 449] on button "Create" at bounding box center [831, 448] width 80 height 25
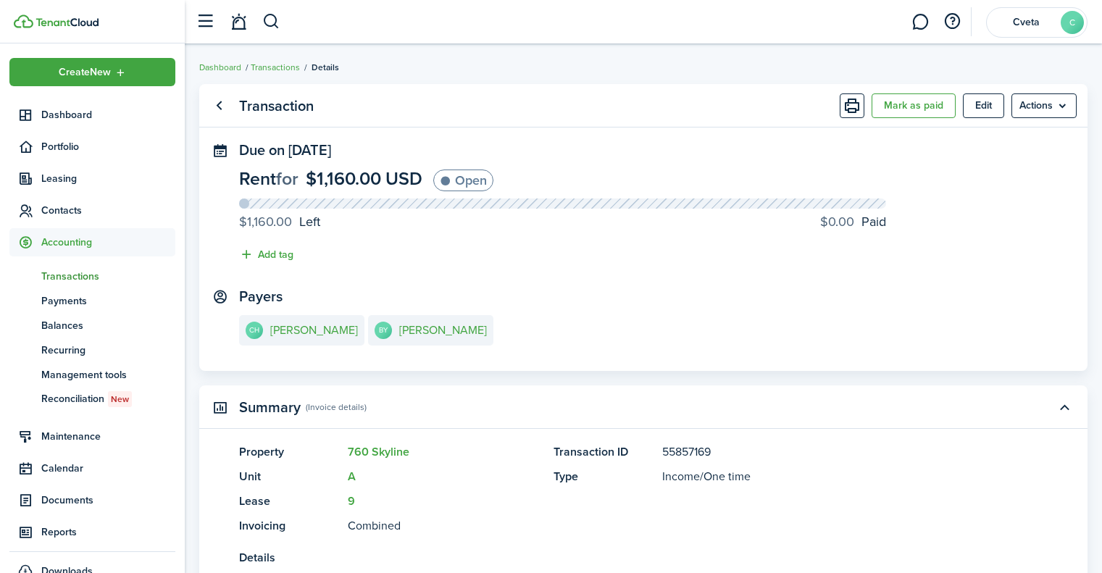
click at [221, 108] on link "Go back" at bounding box center [219, 105] width 25 height 25
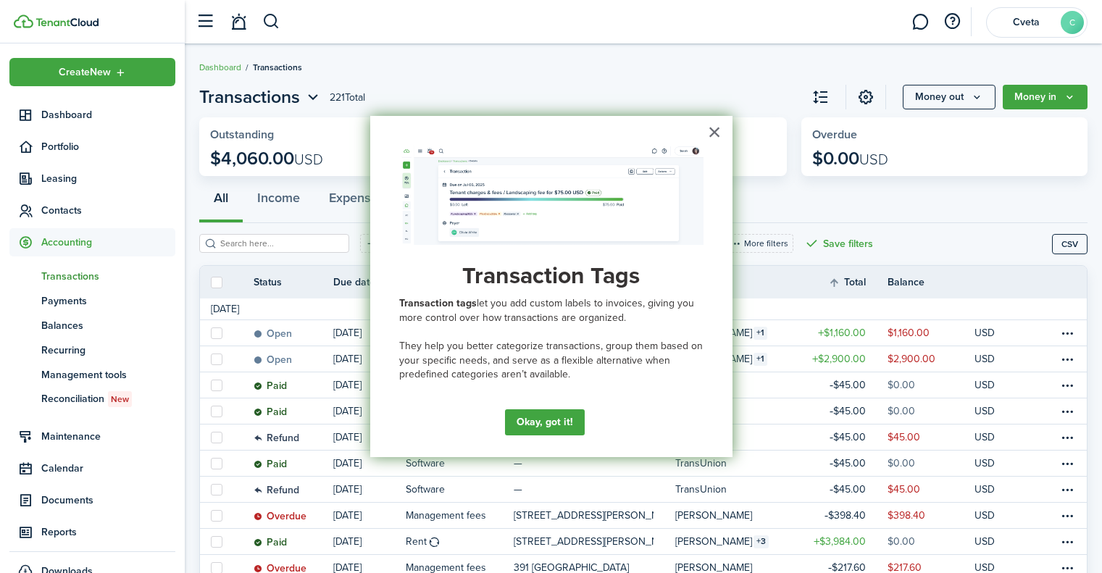
click at [536, 416] on button "Okay, got it!" at bounding box center [545, 422] width 80 height 26
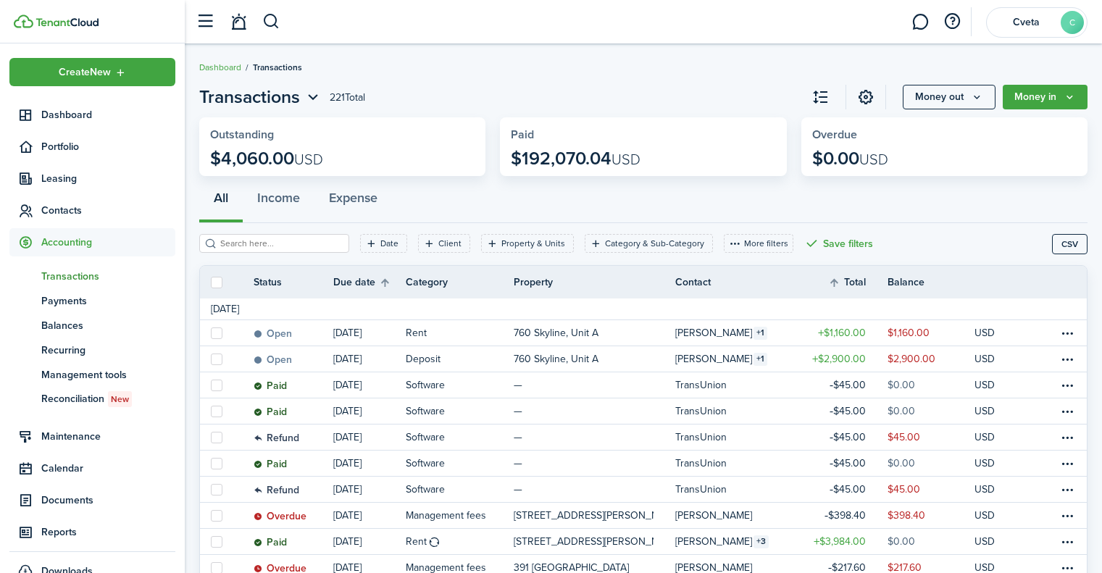
click at [1068, 336] on table-menu-btn-icon at bounding box center [1067, 333] width 17 height 17
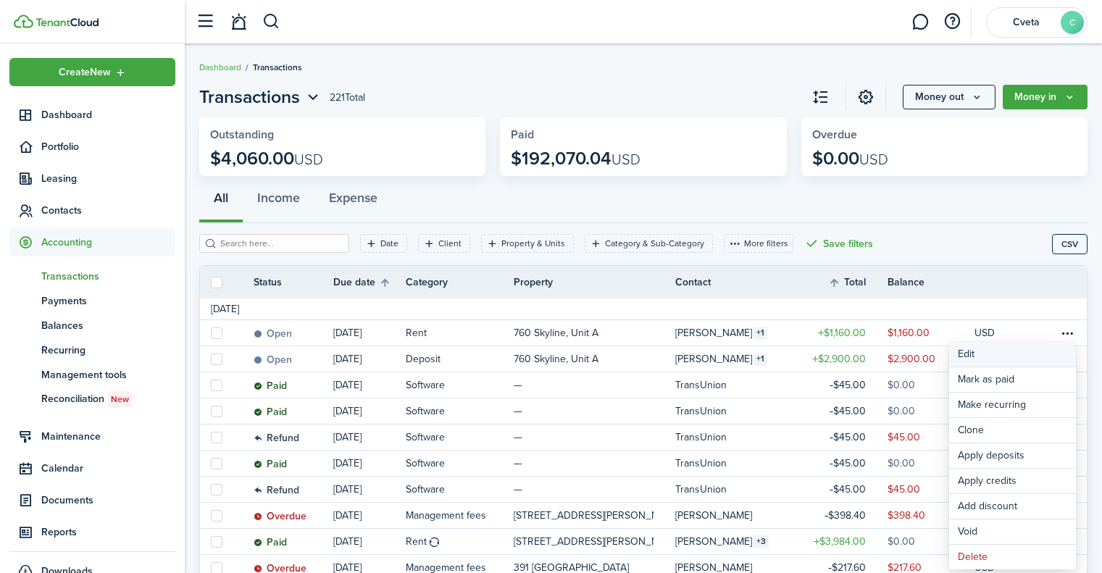
click at [995, 357] on button "Edit" at bounding box center [1012, 354] width 127 height 25
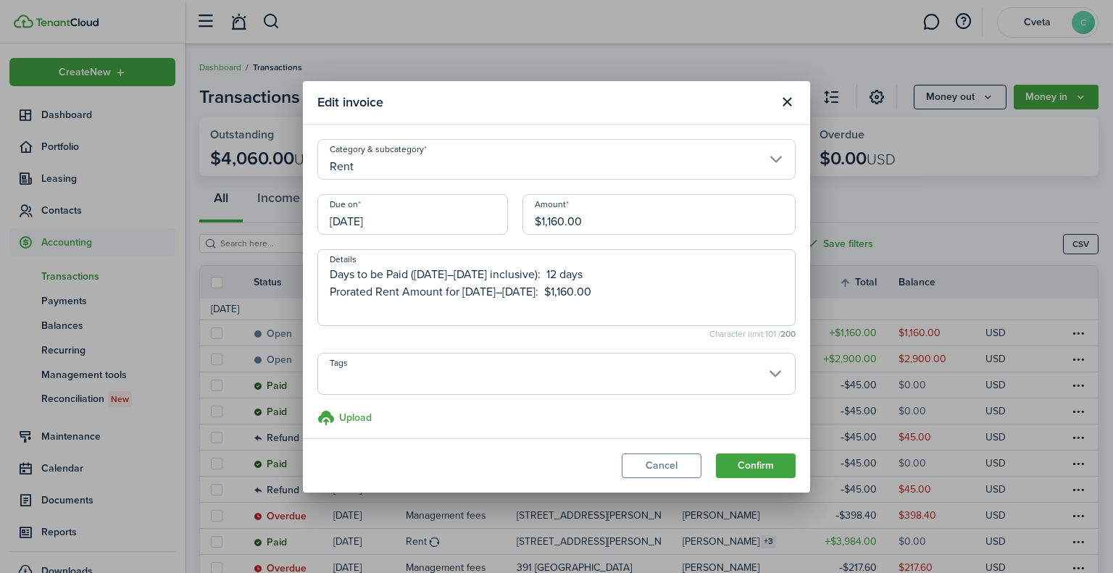
click at [456, 197] on input "[DATE]" at bounding box center [412, 214] width 191 height 41
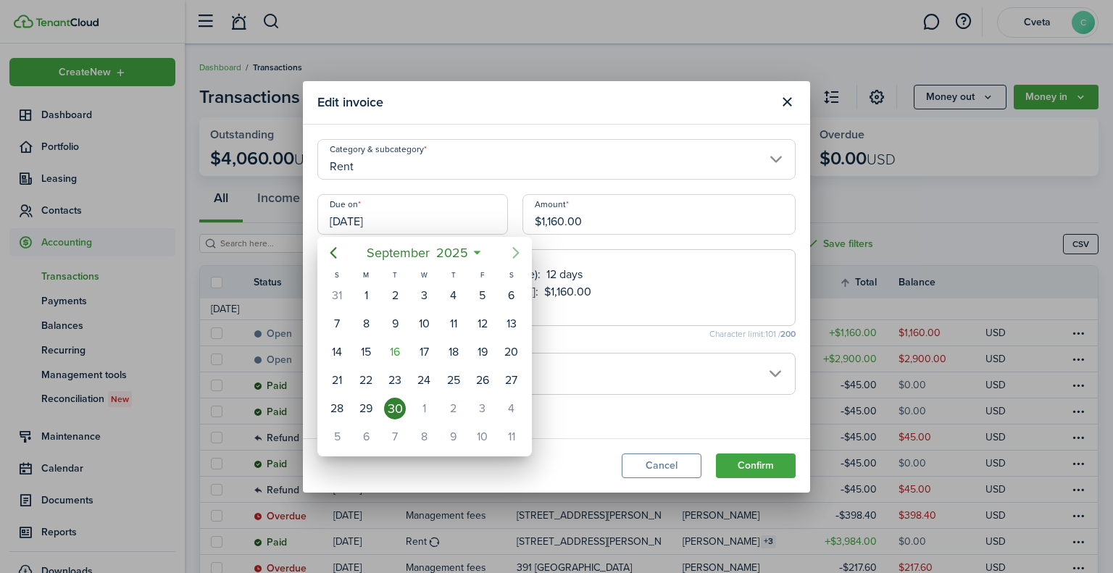
click at [517, 255] on icon "Next page" at bounding box center [515, 253] width 7 height 12
click at [484, 410] on div "31" at bounding box center [483, 409] width 22 height 22
type input "[DATE]"
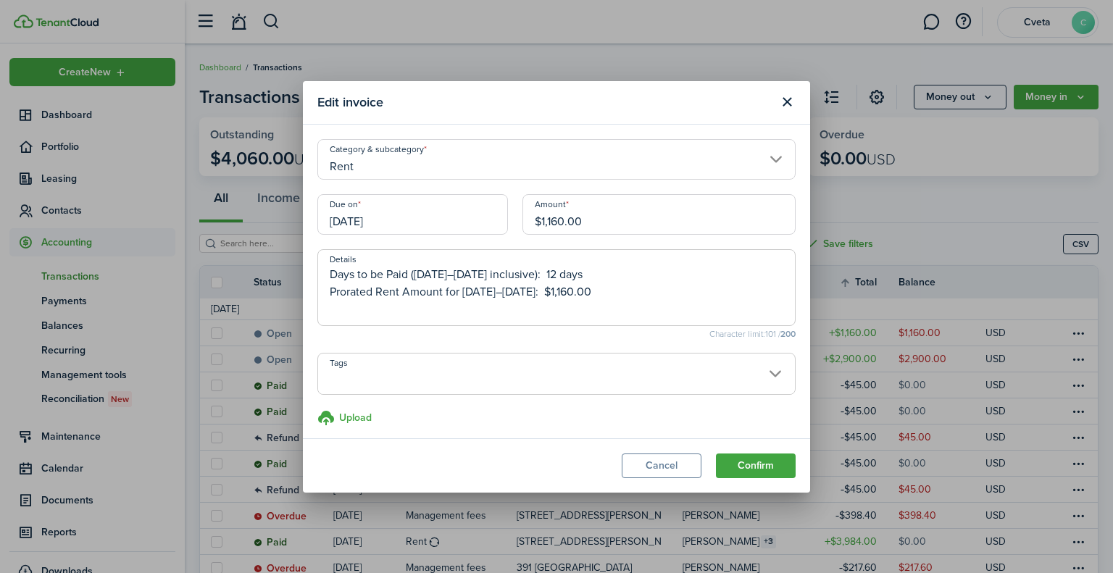
click at [777, 464] on button "Confirm" at bounding box center [756, 466] width 80 height 25
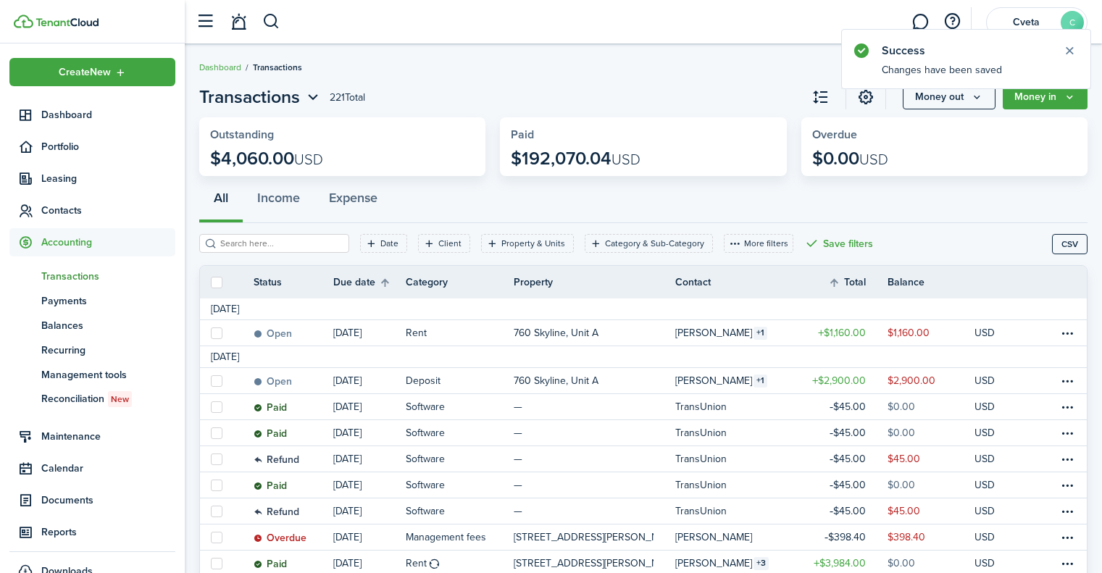
click at [1074, 383] on table-menu-btn-icon at bounding box center [1067, 380] width 17 height 17
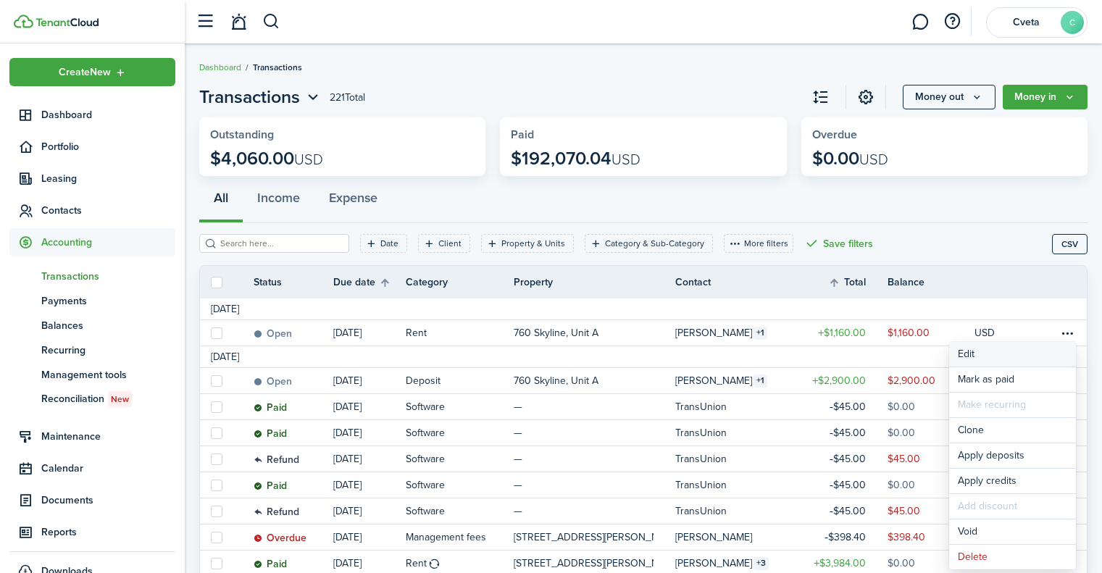
click at [1018, 346] on button "Edit" at bounding box center [1012, 354] width 127 height 25
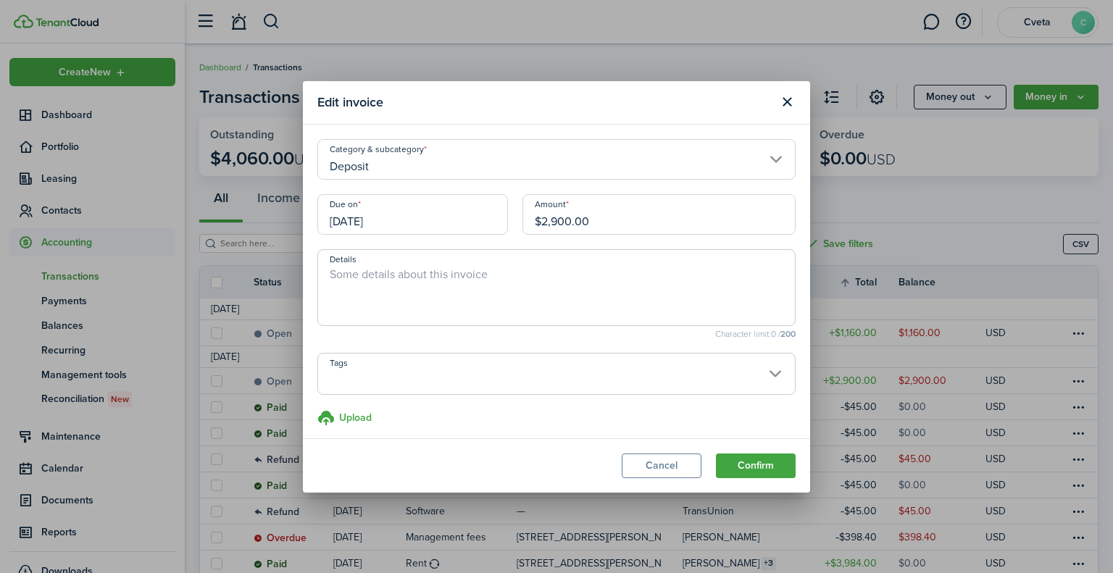
click at [485, 217] on input "[DATE]" at bounding box center [412, 214] width 191 height 41
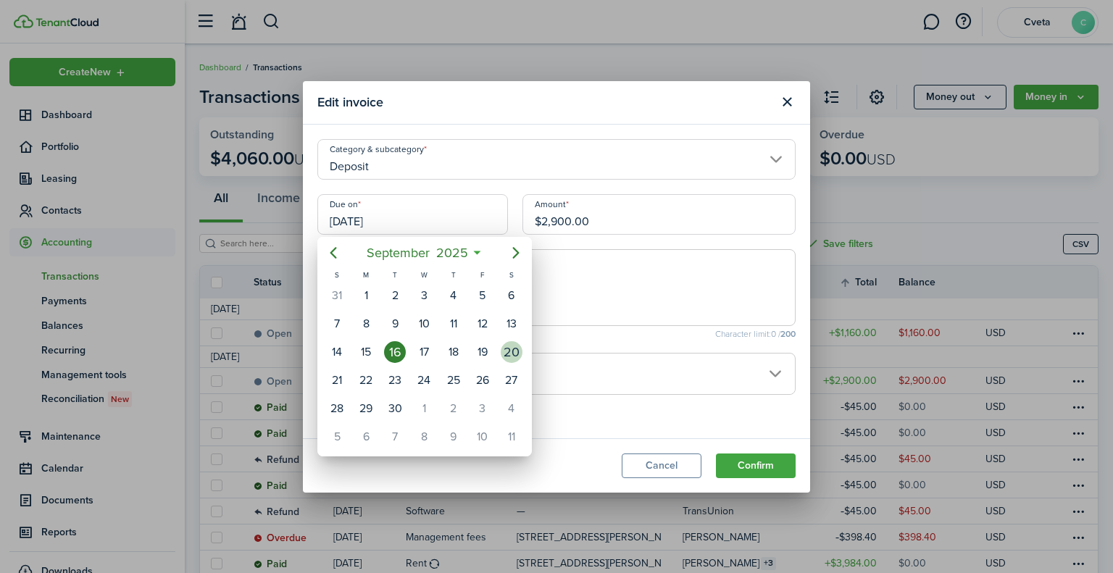
click at [508, 352] on div "20" at bounding box center [512, 352] width 22 height 22
type input "[DATE]"
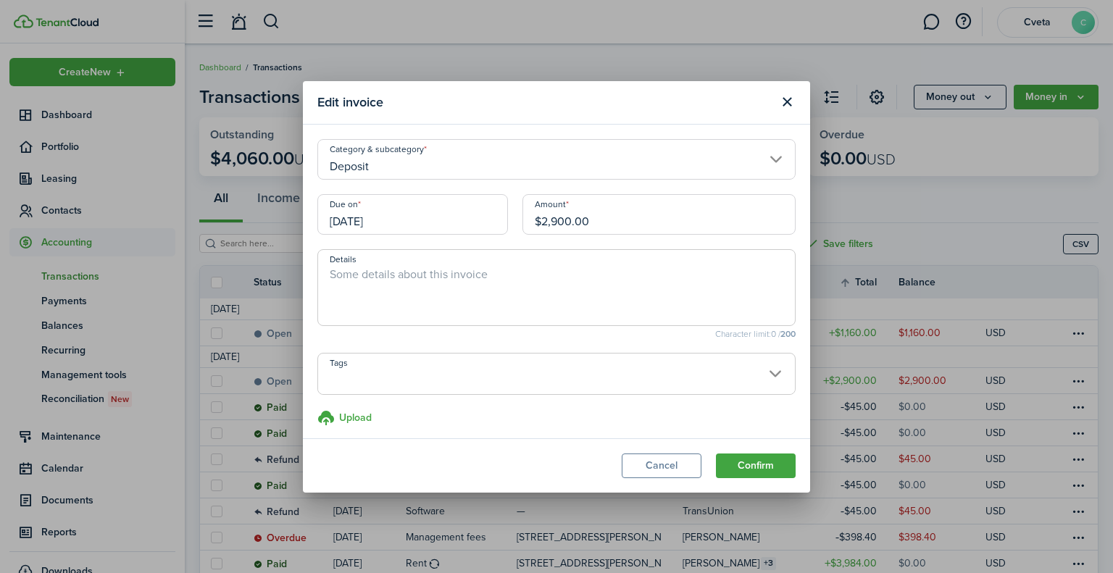
click at [757, 467] on button "Confirm" at bounding box center [756, 466] width 80 height 25
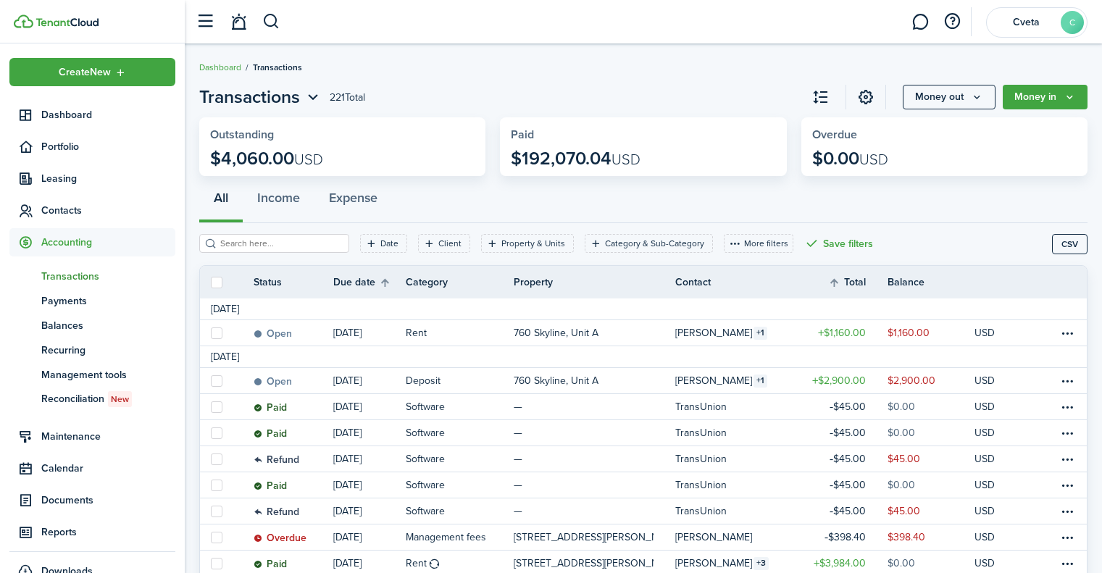
click at [70, 115] on span "Dashboard" at bounding box center [108, 114] width 134 height 15
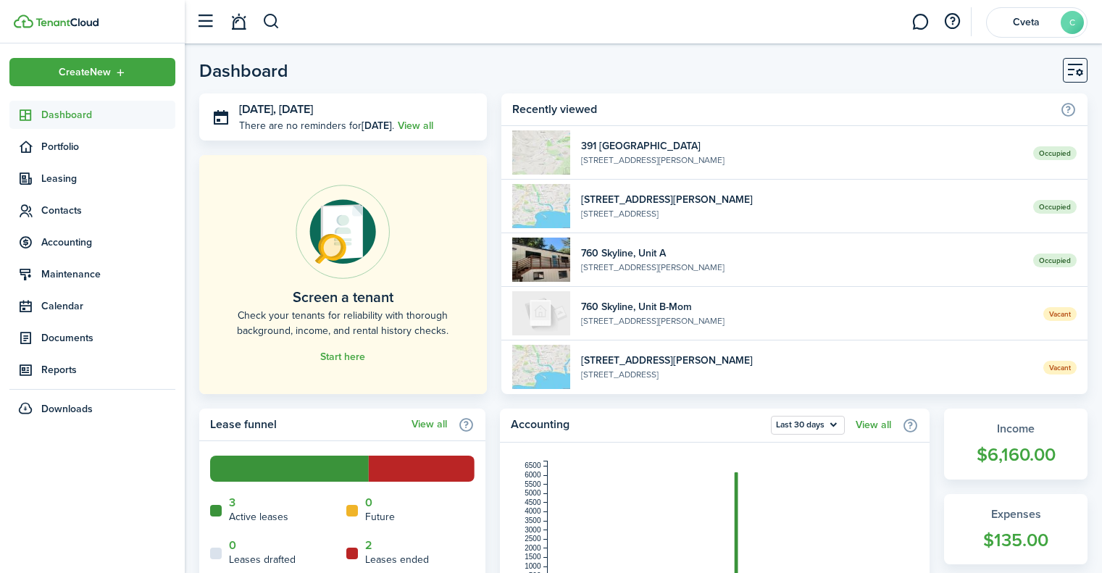
click at [351, 354] on link "Start here" at bounding box center [342, 357] width 45 height 12
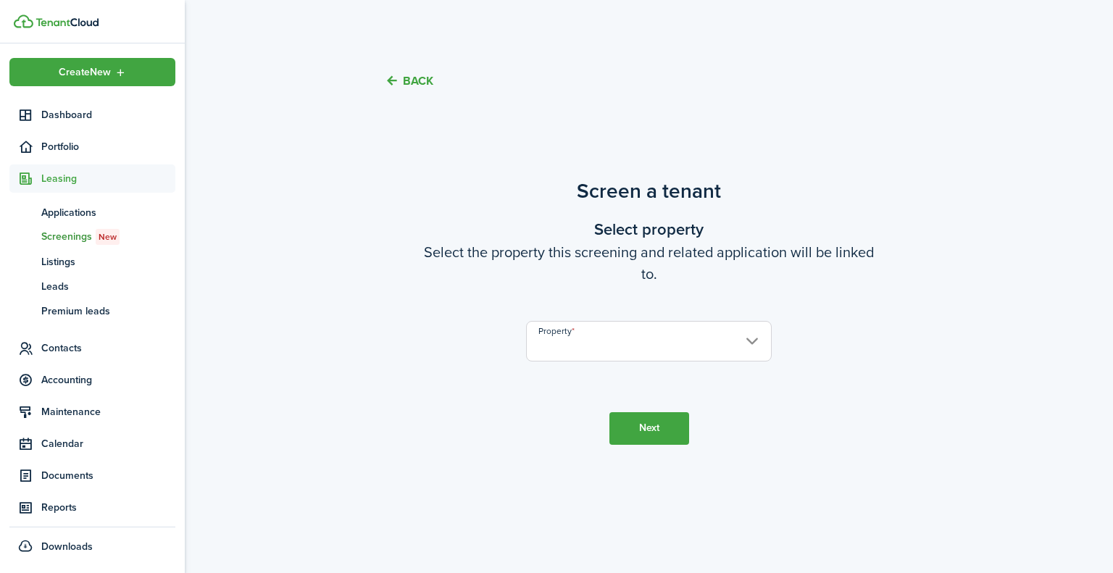
click at [67, 209] on span "Applications" at bounding box center [108, 212] width 134 height 15
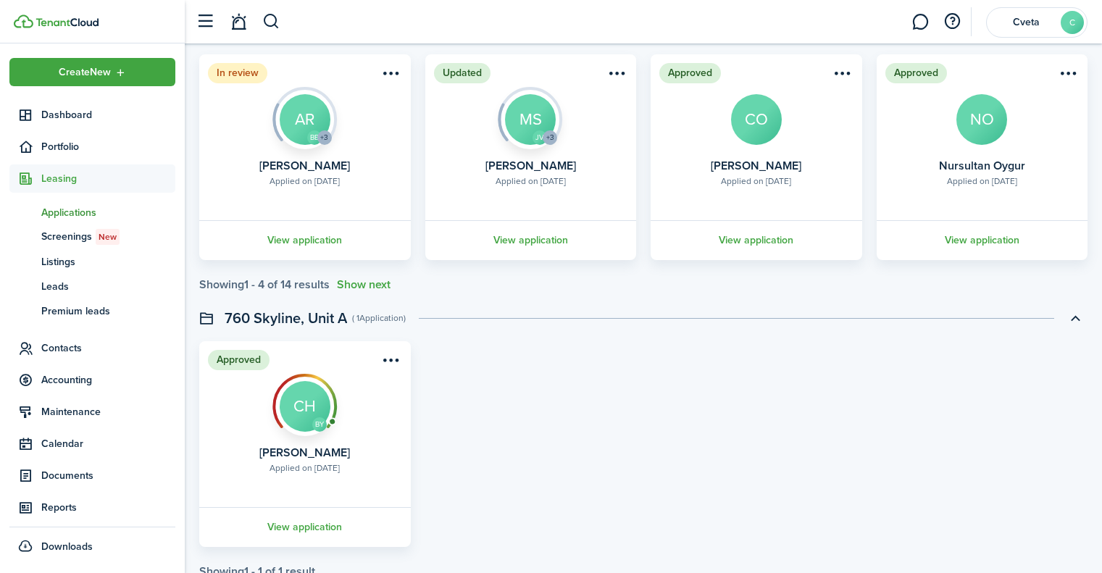
scroll to position [144, 0]
click at [133, 242] on span "Screenings New" at bounding box center [108, 237] width 134 height 16
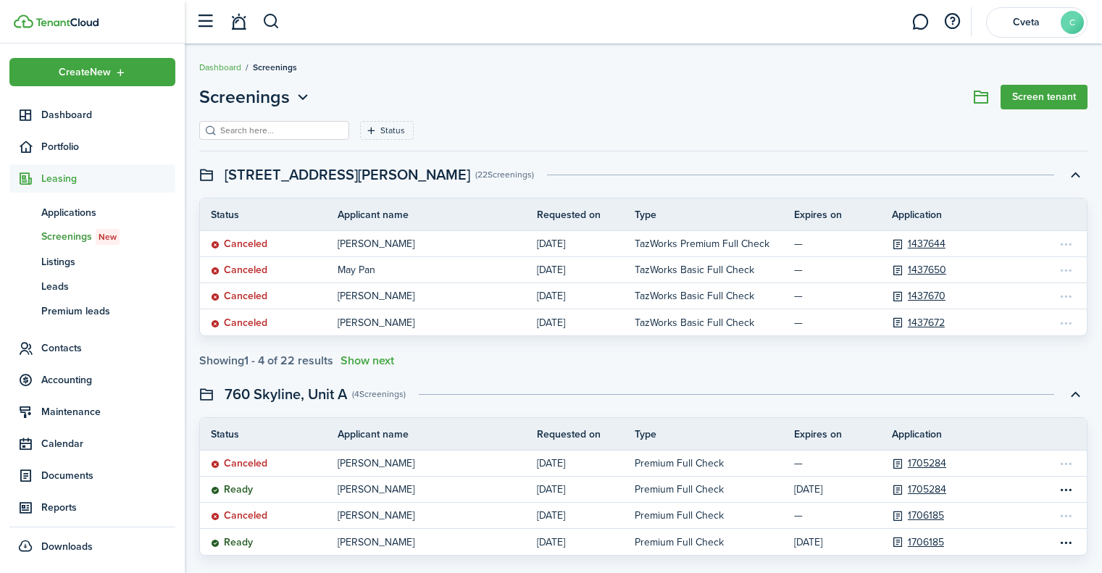
click at [86, 212] on span "Applications" at bounding box center [108, 212] width 134 height 15
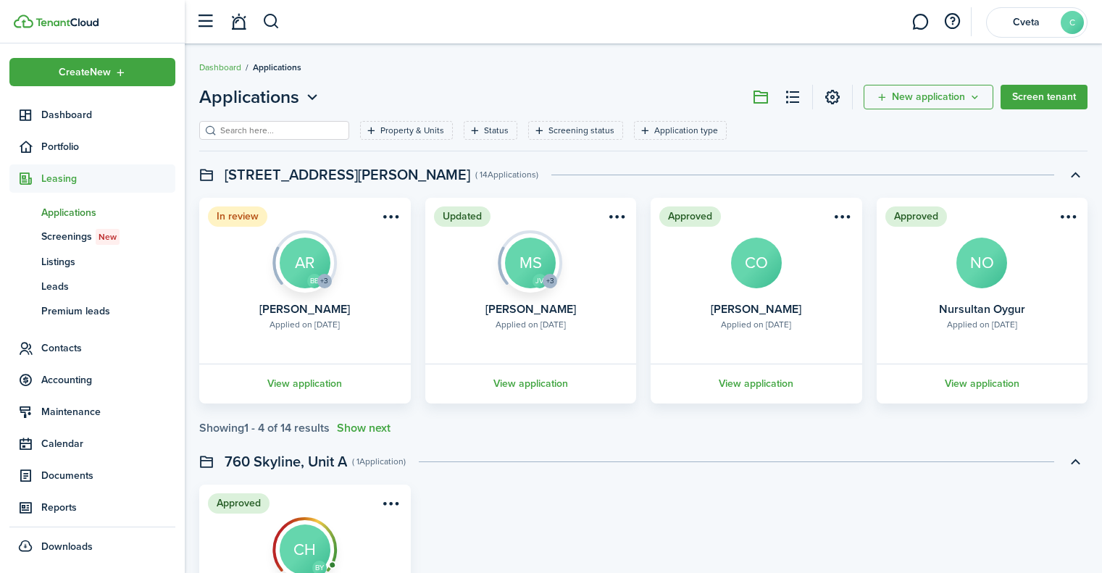
click at [296, 380] on link "View application" at bounding box center [305, 384] width 216 height 40
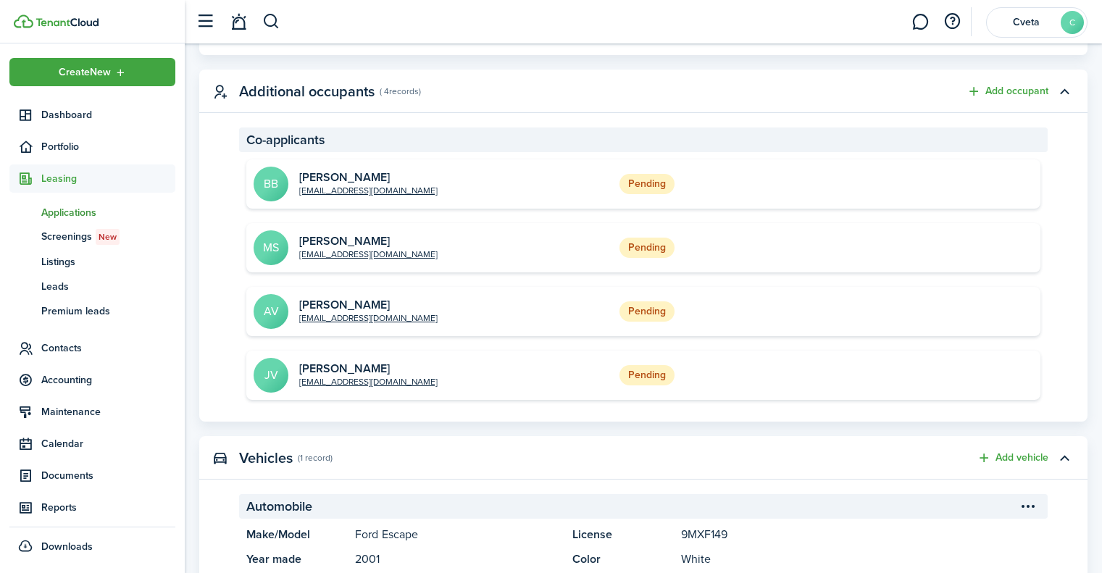
scroll to position [630, 0]
click at [278, 188] on avatar-text "BB" at bounding box center [271, 183] width 35 height 35
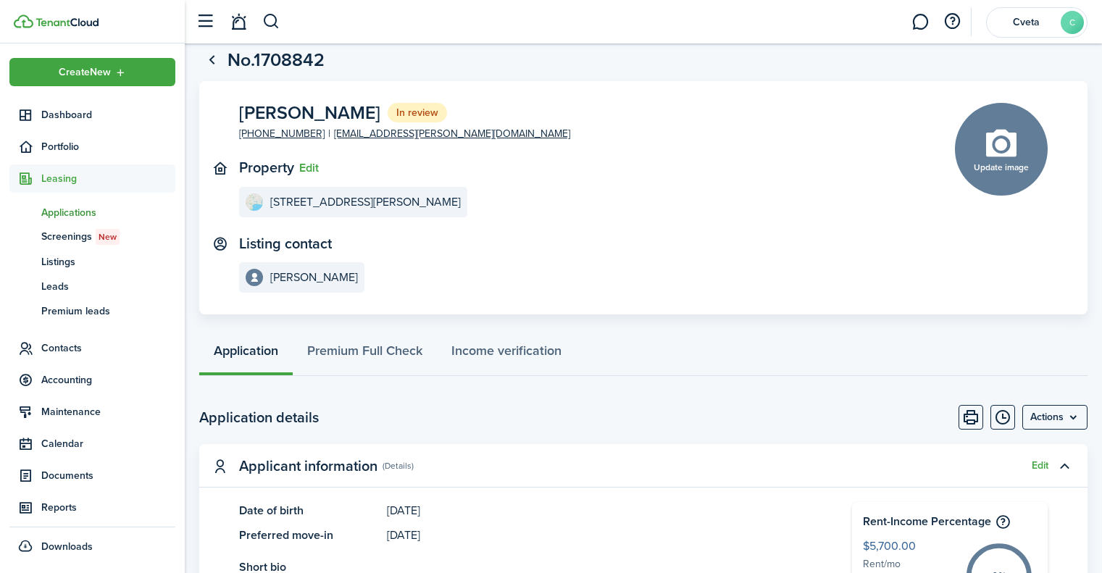
scroll to position [0, 0]
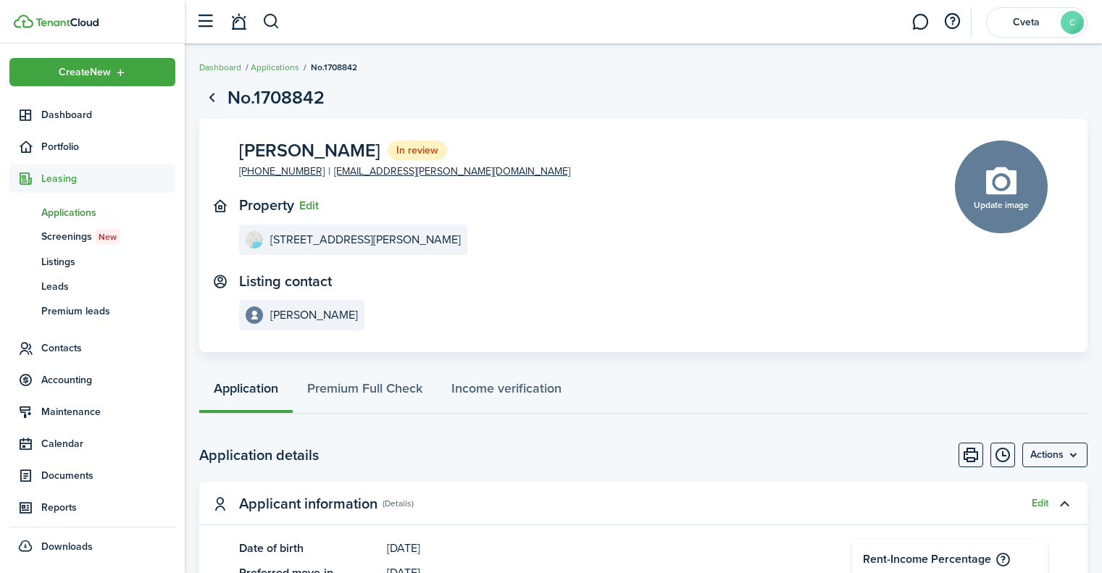
click at [280, 68] on link "Applications" at bounding box center [275, 67] width 49 height 13
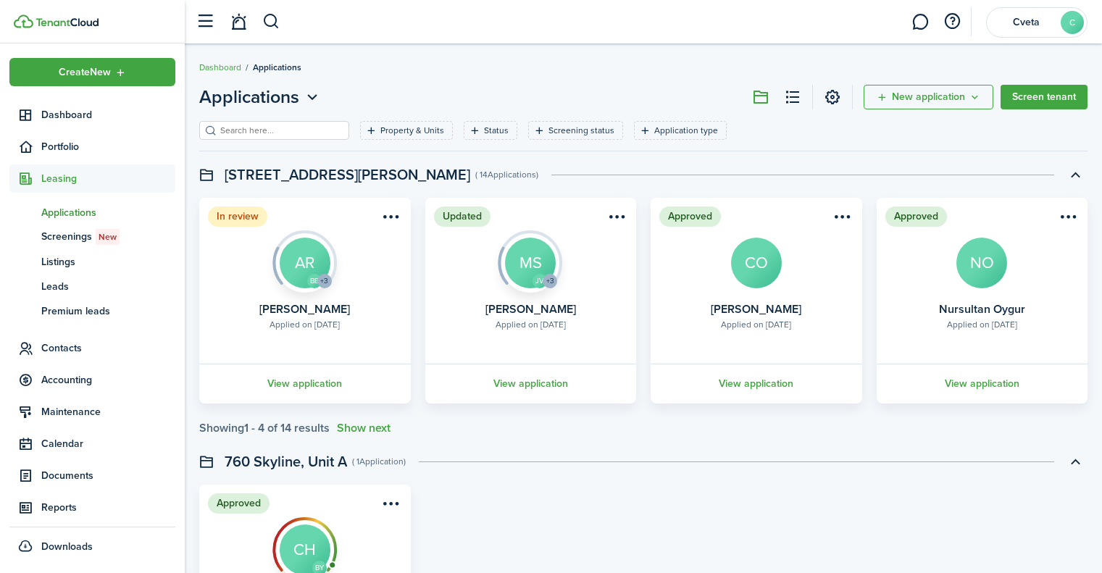
click at [363, 427] on button "Show next" at bounding box center [364, 428] width 54 height 13
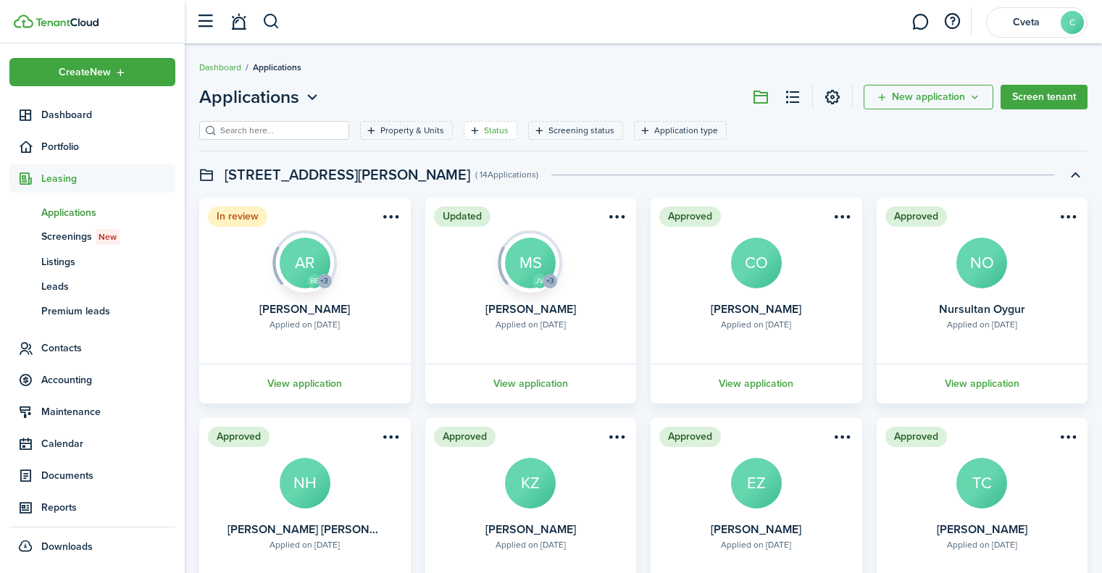
click at [484, 131] on filter-tag-label "Status" at bounding box center [496, 130] width 25 height 13
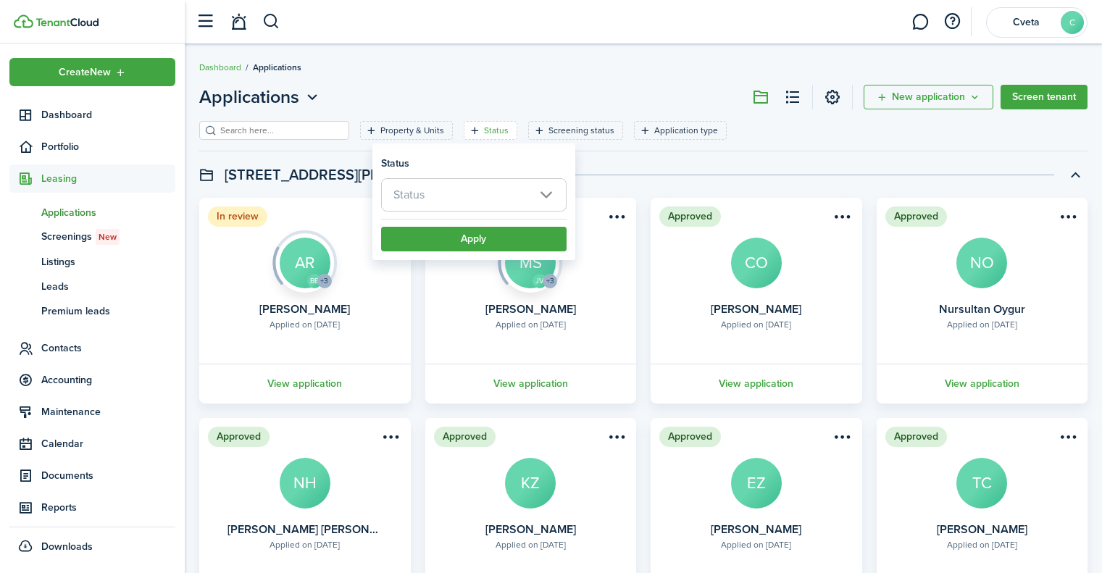
click at [539, 204] on span "Status" at bounding box center [474, 195] width 184 height 32
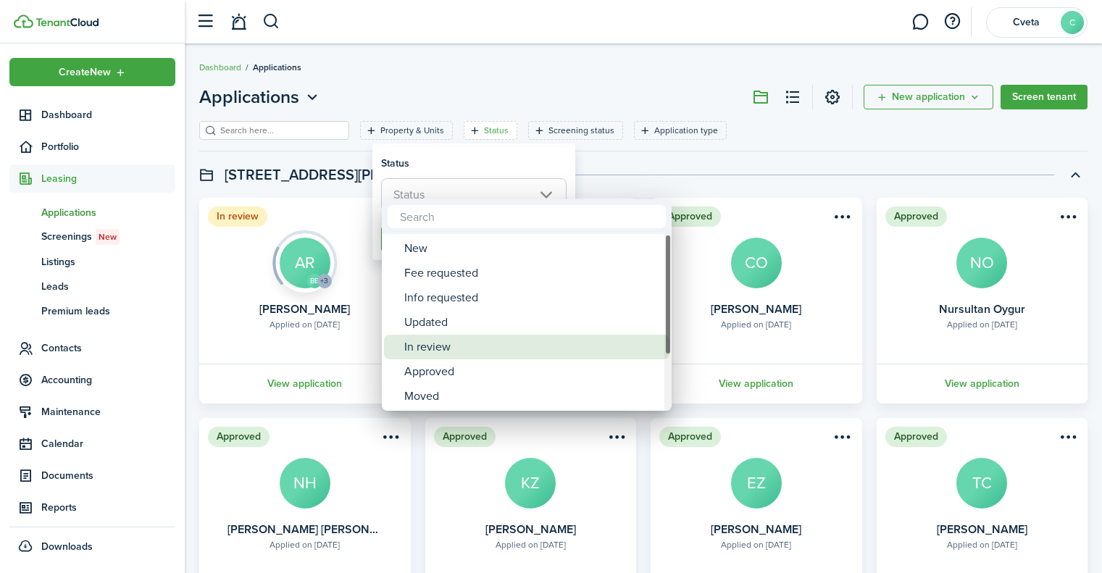
click at [444, 345] on div "In review" at bounding box center [532, 347] width 257 height 25
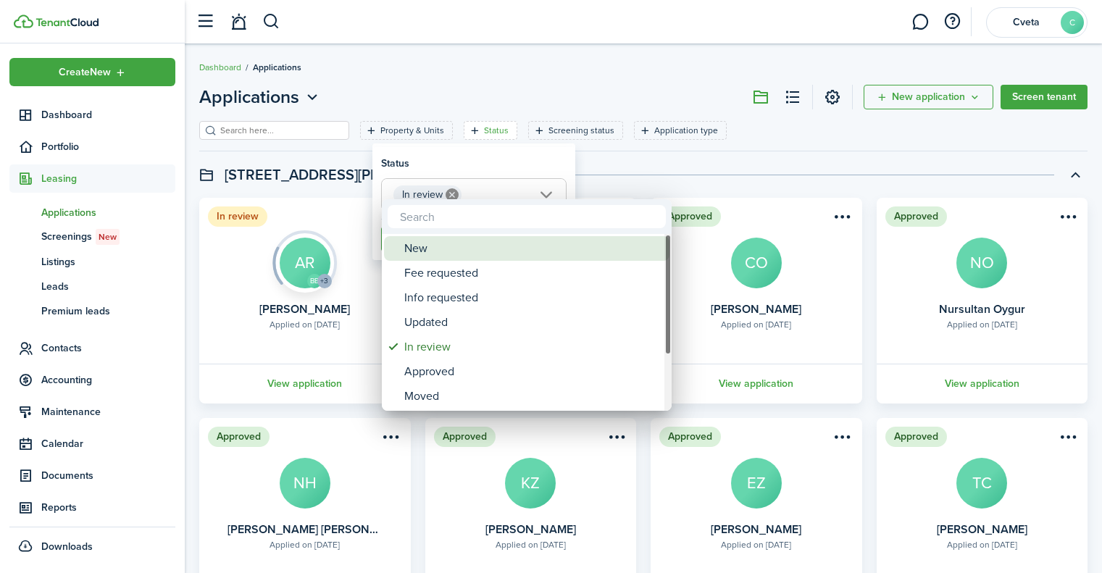
click at [465, 257] on div "New" at bounding box center [532, 248] width 257 height 25
type input "In review, New"
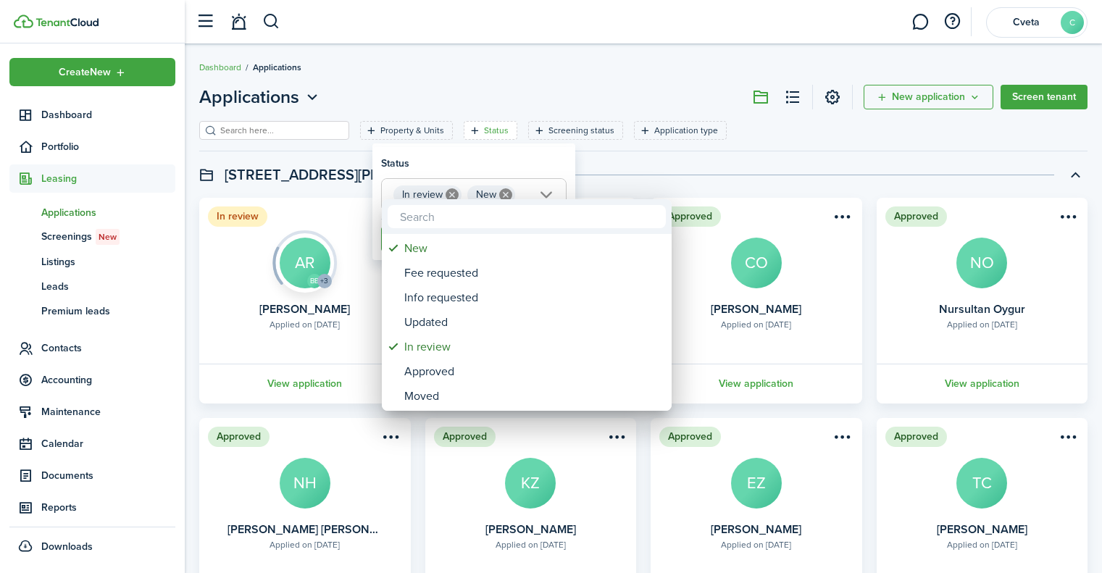
click at [504, 169] on div at bounding box center [551, 286] width 1334 height 805
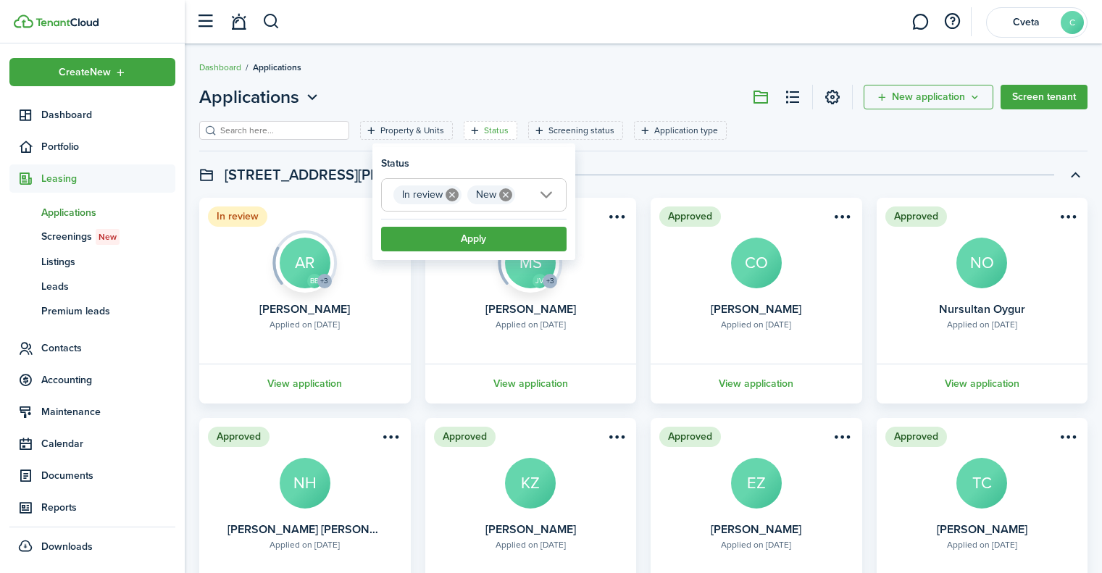
click at [470, 237] on button "Apply" at bounding box center [474, 239] width 186 height 25
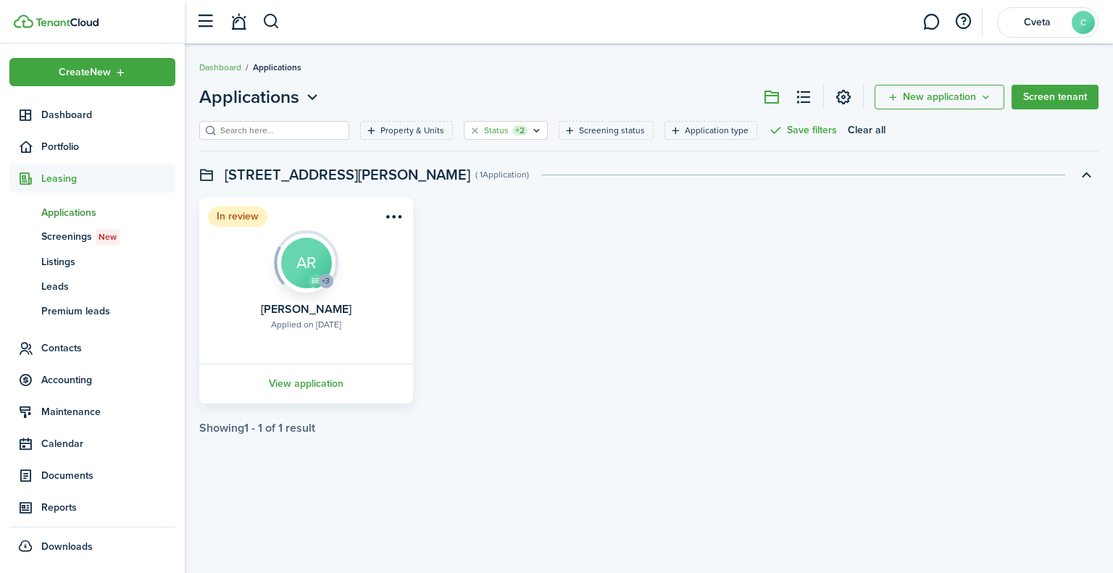
click at [530, 130] on icon "Open filter" at bounding box center [536, 131] width 12 height 12
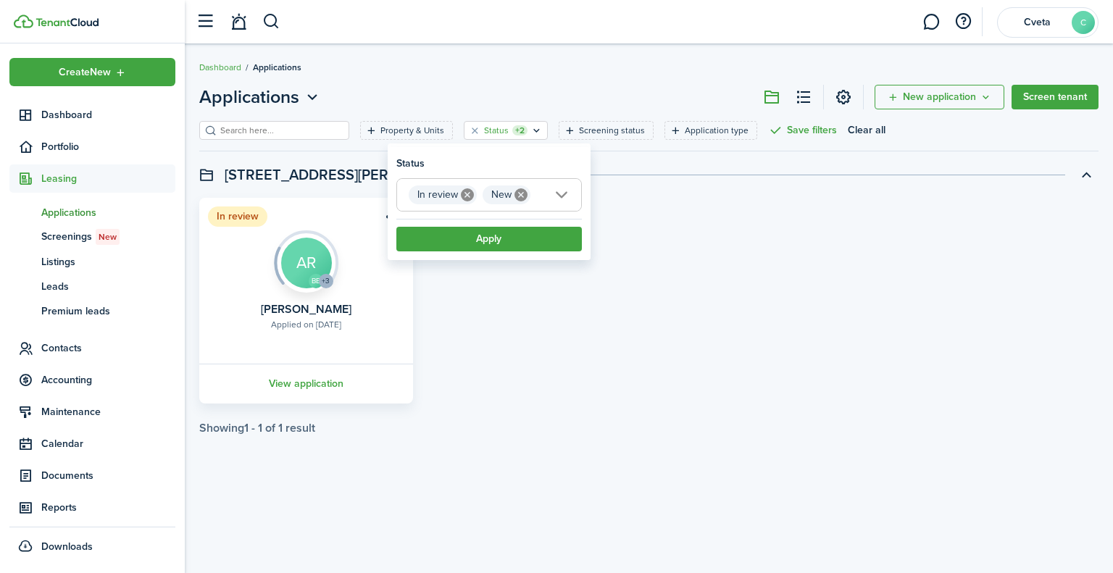
click at [520, 247] on button "Apply" at bounding box center [489, 239] width 186 height 25
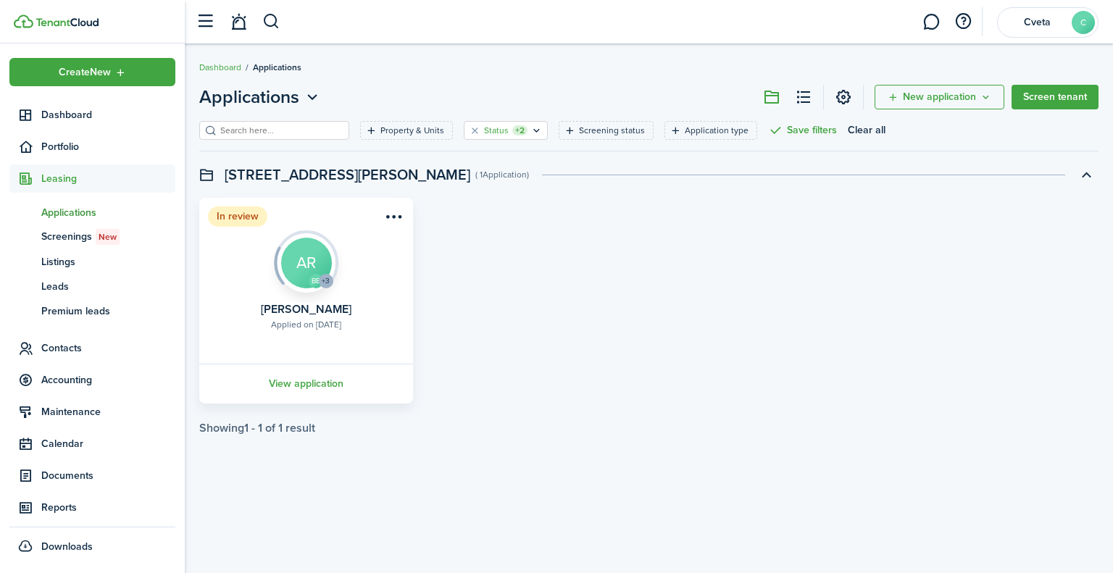
click at [530, 132] on icon "Open filter" at bounding box center [536, 131] width 12 height 12
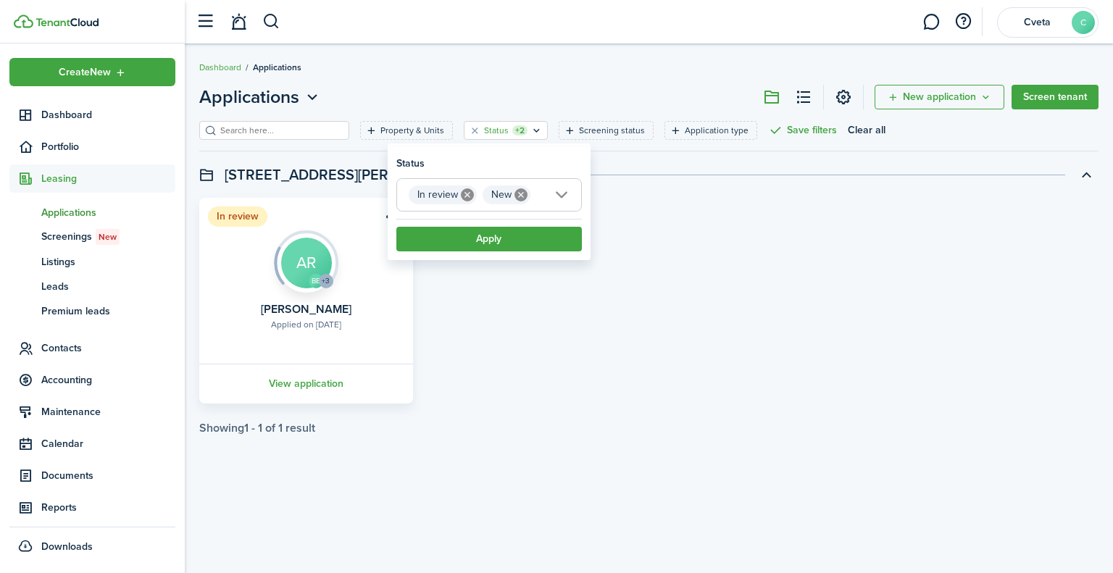
click at [566, 196] on span "In review New" at bounding box center [489, 195] width 184 height 32
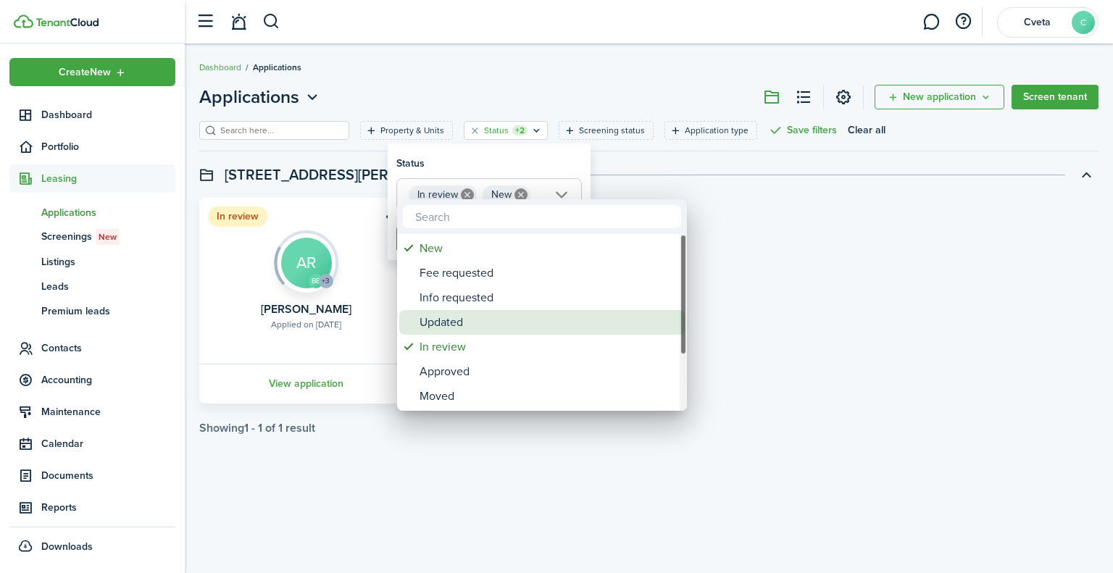
click at [509, 323] on div "Updated" at bounding box center [548, 322] width 257 height 25
type input "In review, New, Updated"
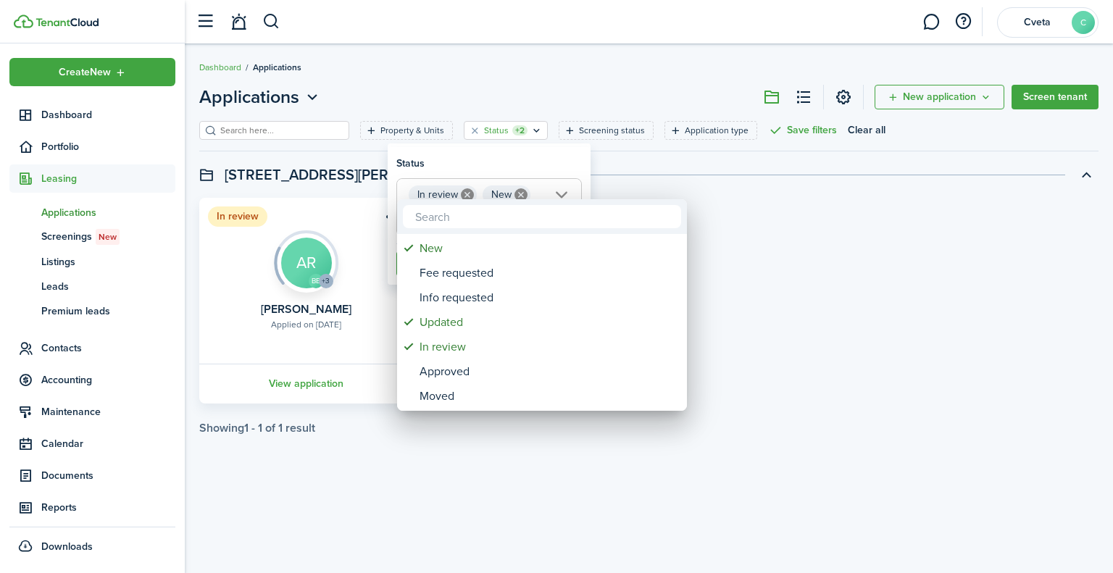
click at [557, 151] on div at bounding box center [556, 286] width 1345 height 805
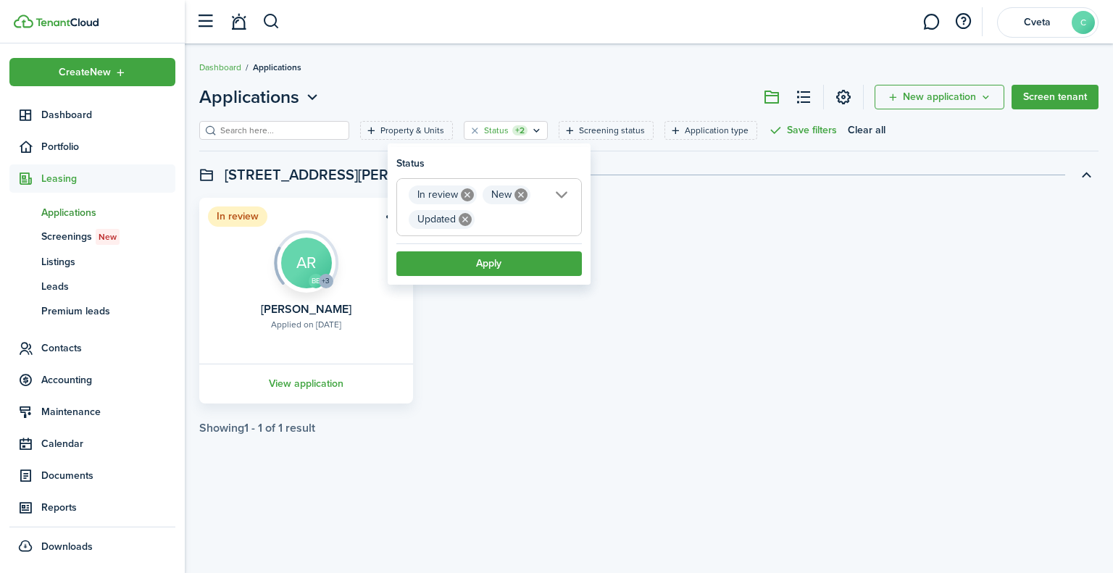
click at [520, 264] on button "Apply" at bounding box center [489, 263] width 186 height 25
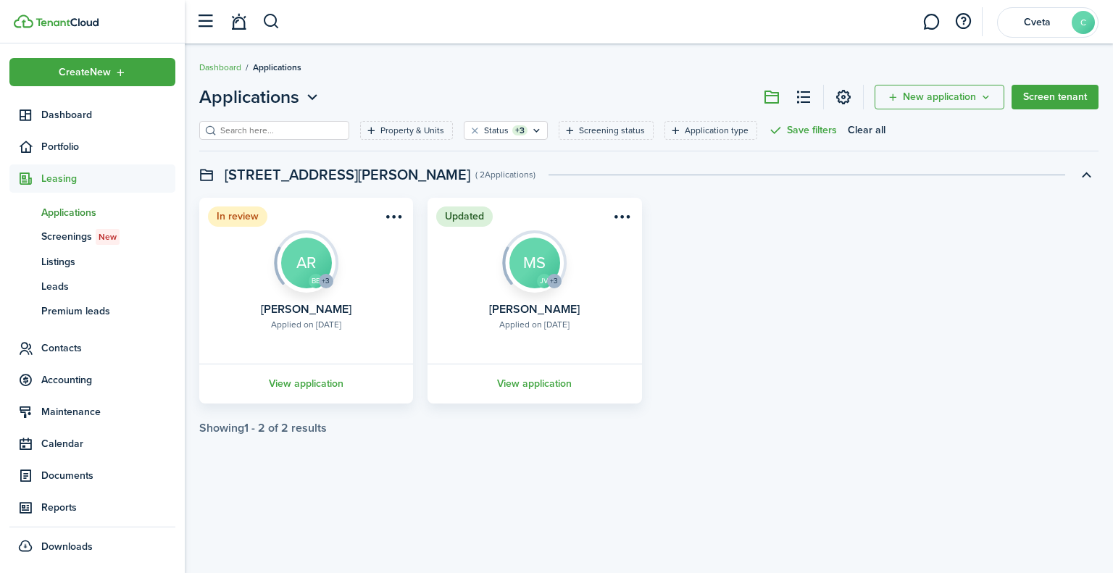
click at [624, 212] on menu-btn-icon "Open menu" at bounding box center [622, 216] width 25 height 25
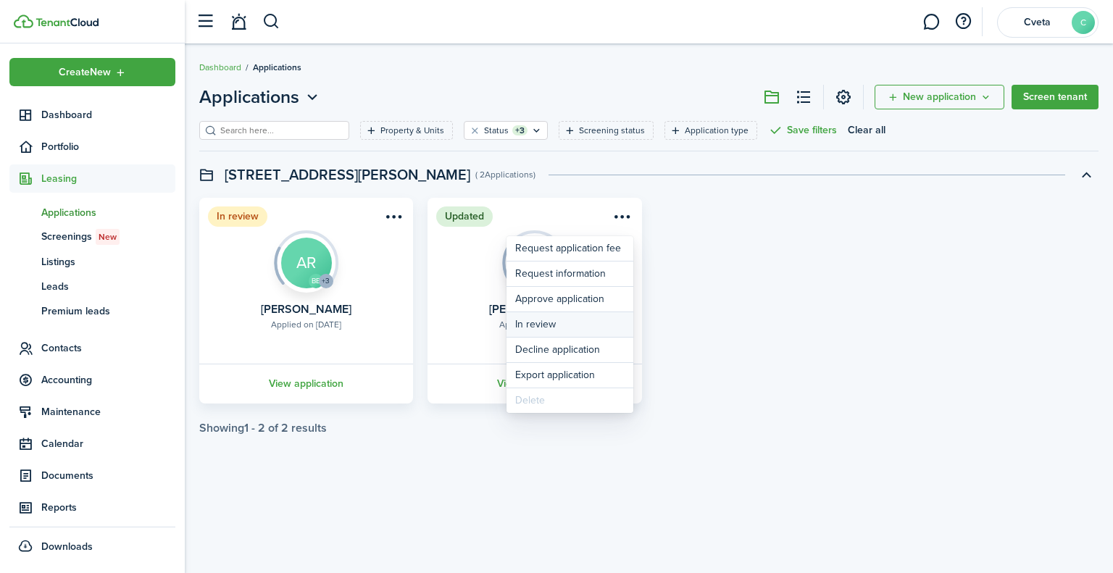
click at [562, 317] on button "In review" at bounding box center [570, 324] width 127 height 25
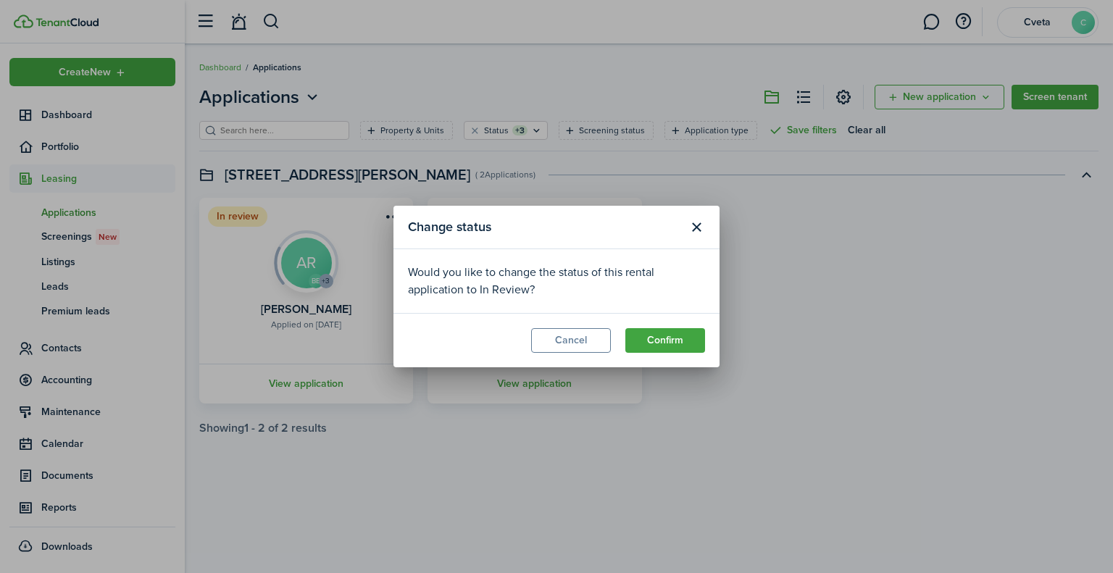
click at [666, 343] on button "Confirm" at bounding box center [665, 340] width 80 height 25
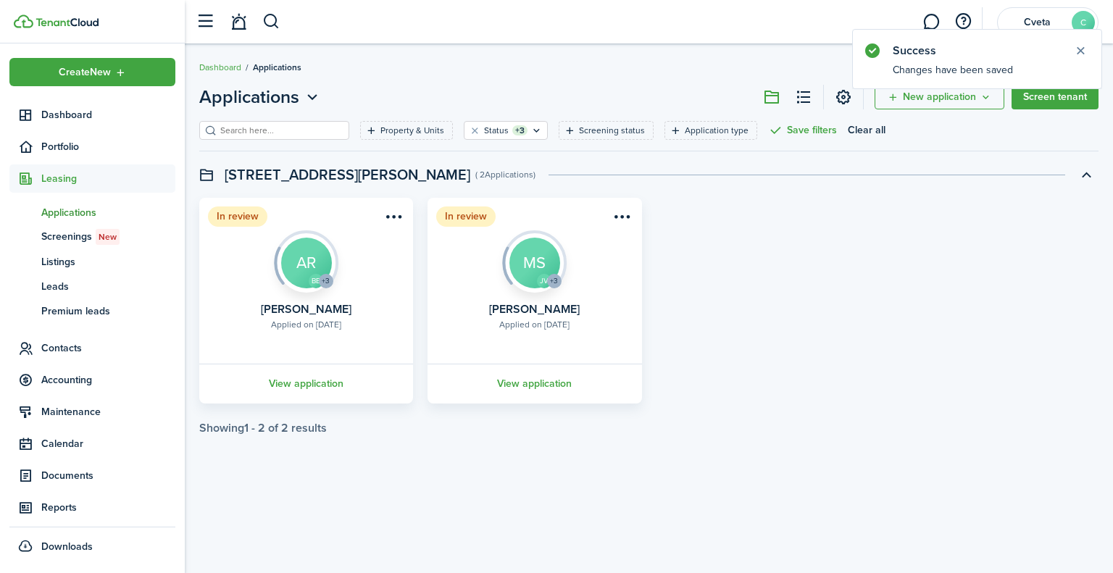
click at [535, 385] on link "View application" at bounding box center [534, 384] width 218 height 40
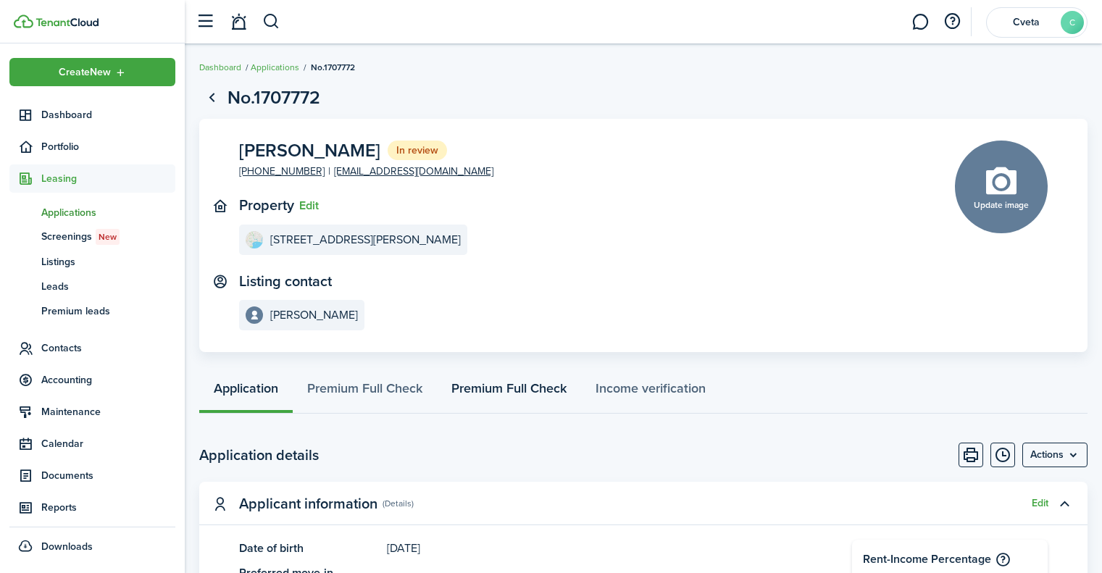
click at [522, 386] on link "Premium Full Check" at bounding box center [509, 391] width 144 height 43
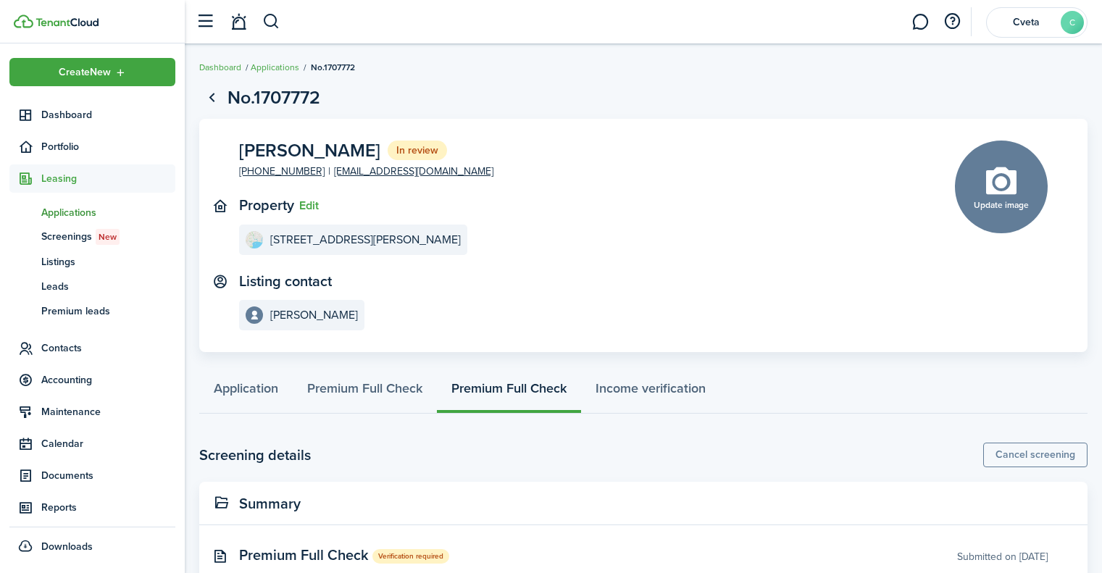
scroll to position [46, 0]
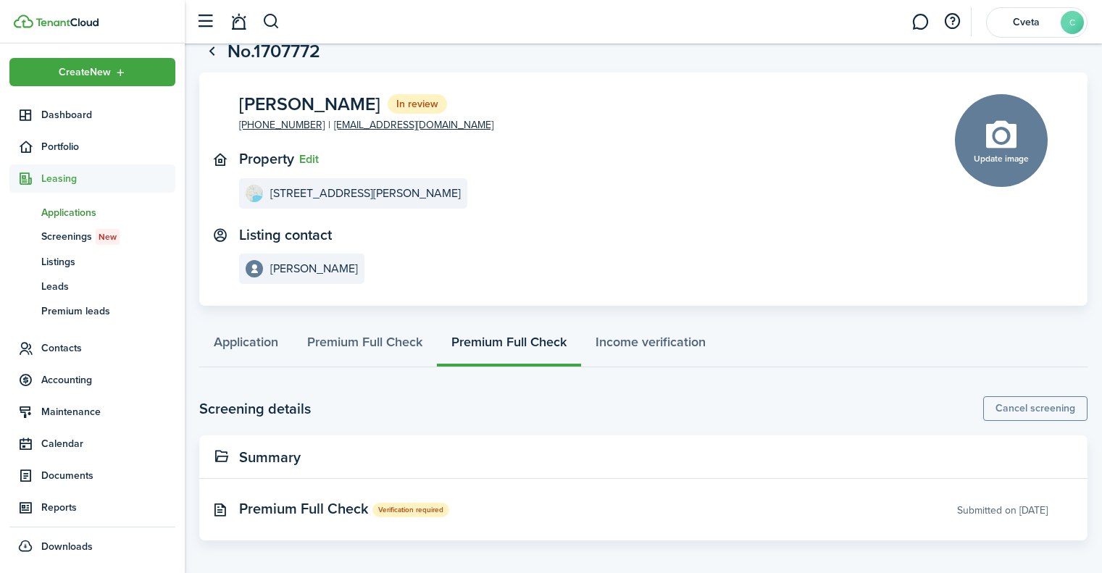
click at [1054, 415] on button "Cancel screening" at bounding box center [1035, 408] width 104 height 25
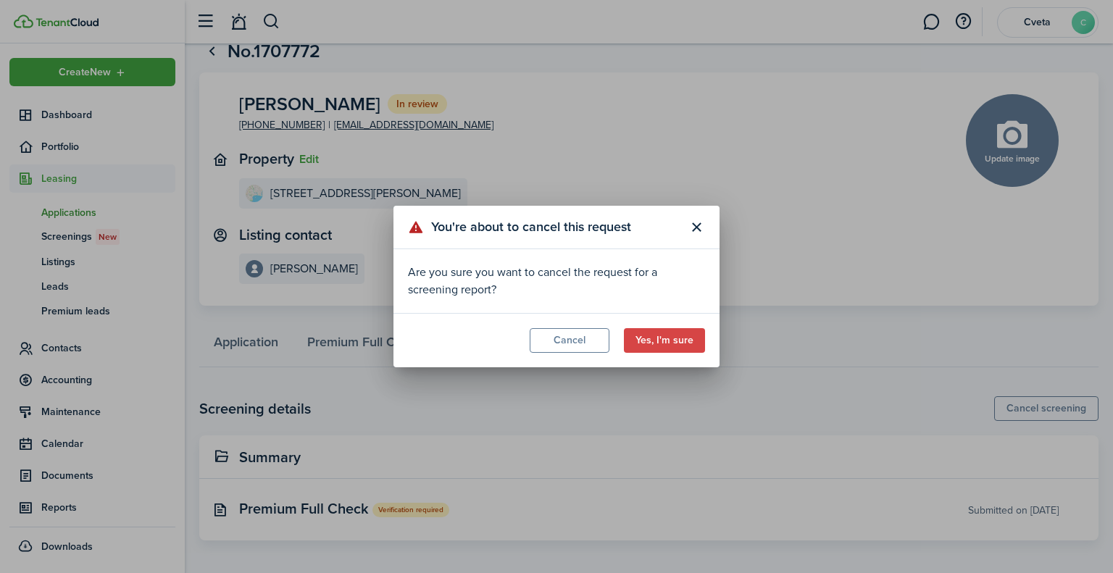
click at [654, 331] on button "Yes, I'm sure" at bounding box center [664, 340] width 81 height 25
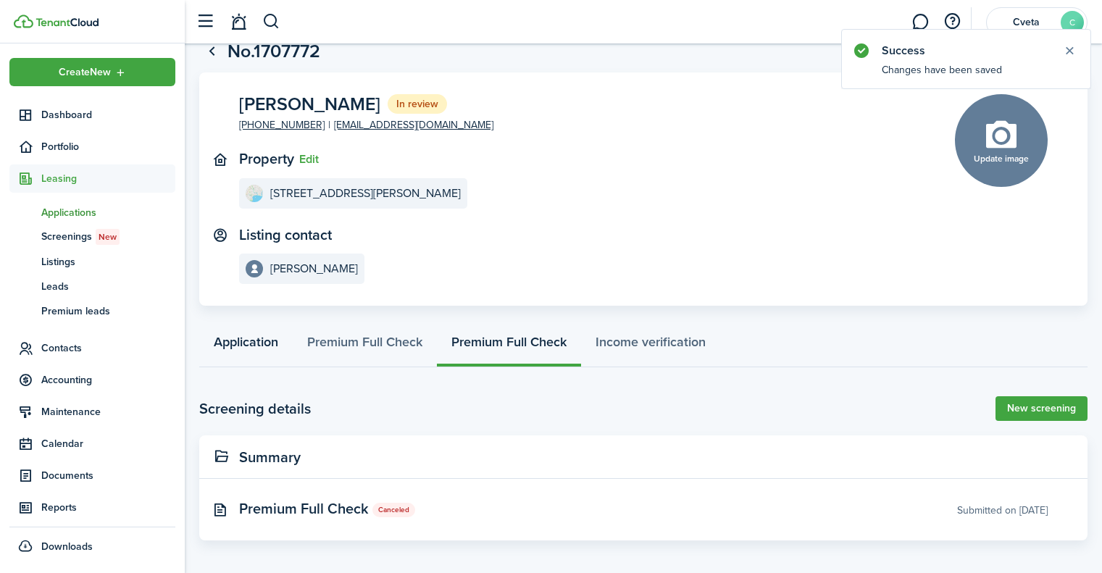
click at [241, 340] on link "Application" at bounding box center [245, 345] width 93 height 43
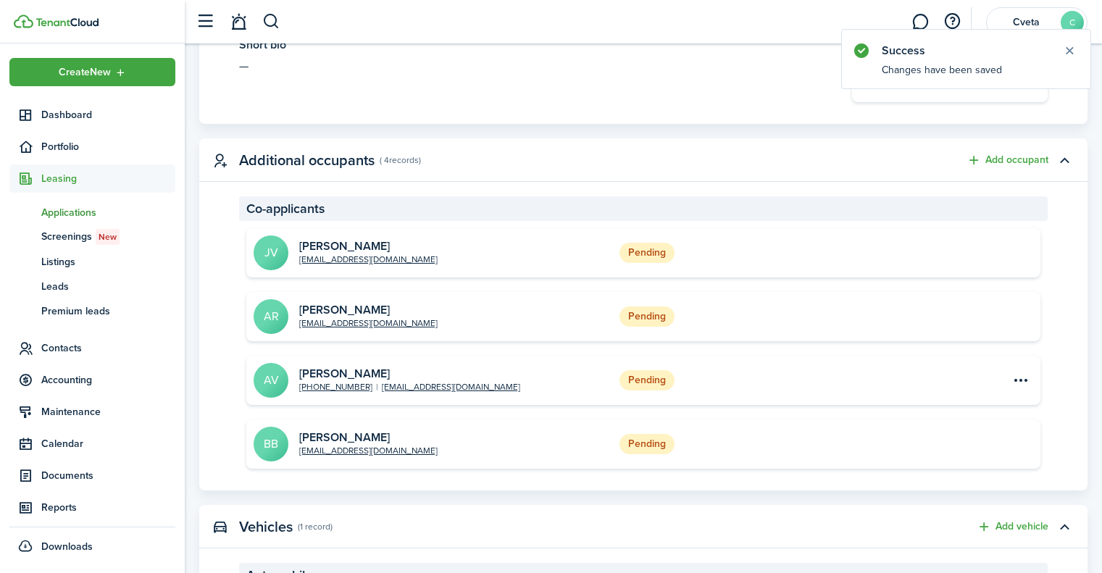
scroll to position [557, 0]
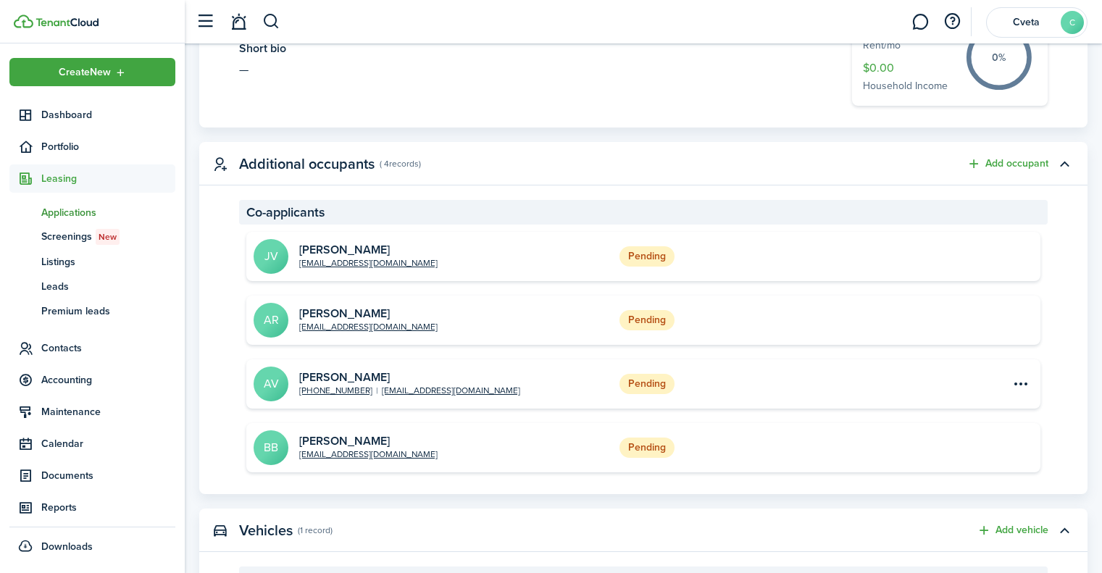
click at [87, 346] on span "Contacts" at bounding box center [108, 348] width 134 height 15
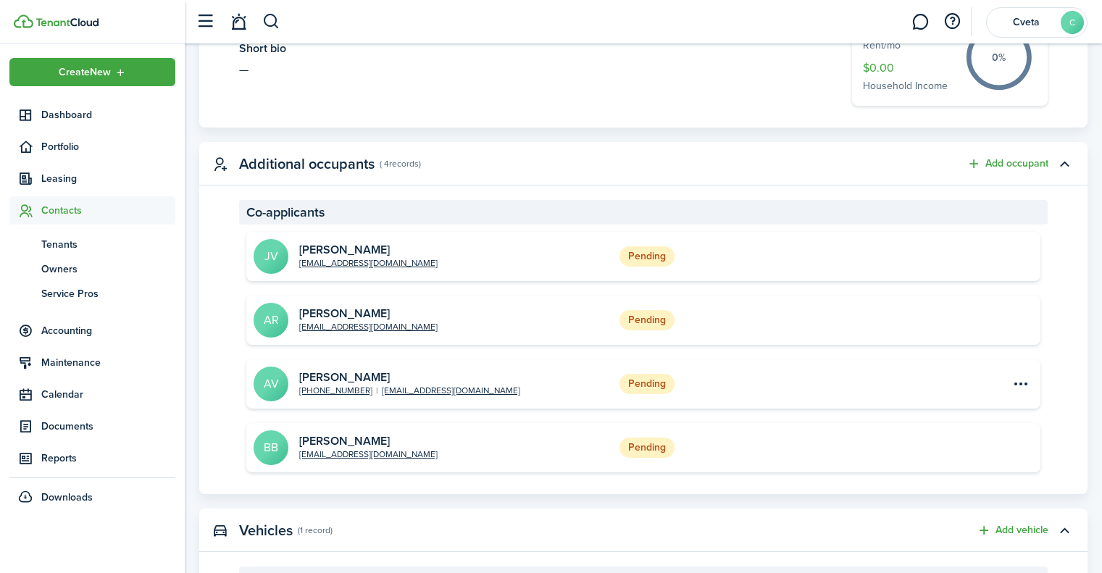
click at [70, 243] on span "Tenants" at bounding box center [108, 244] width 134 height 15
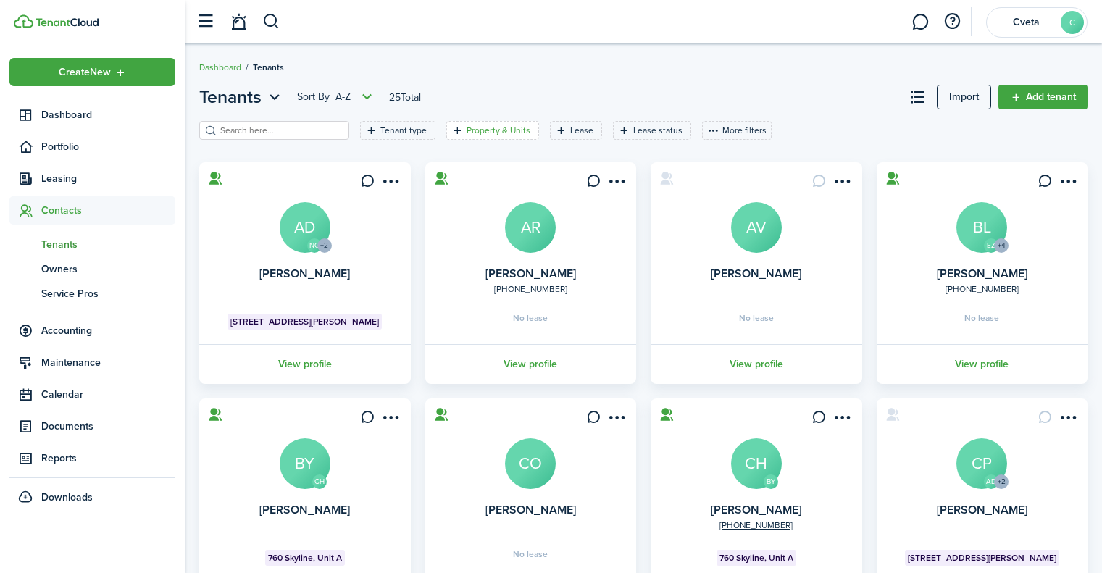
click at [507, 132] on filter-tag-label "Property & Units" at bounding box center [499, 130] width 64 height 13
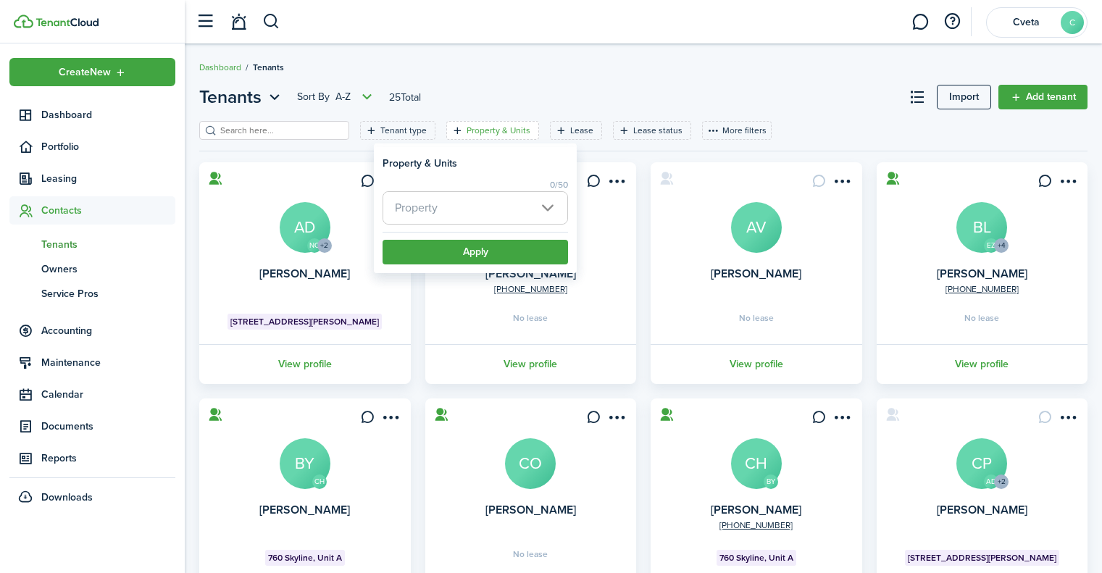
click at [518, 207] on span "Property" at bounding box center [475, 208] width 184 height 32
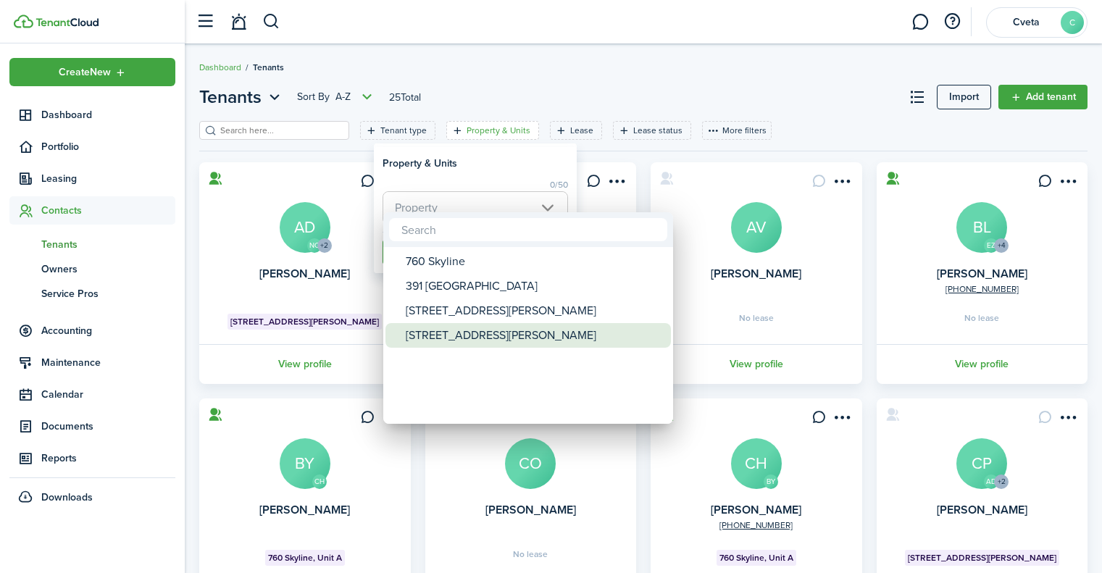
click at [485, 334] on div "[STREET_ADDRESS][PERSON_NAME]" at bounding box center [534, 335] width 257 height 25
type input "[STREET_ADDRESS][PERSON_NAME]"
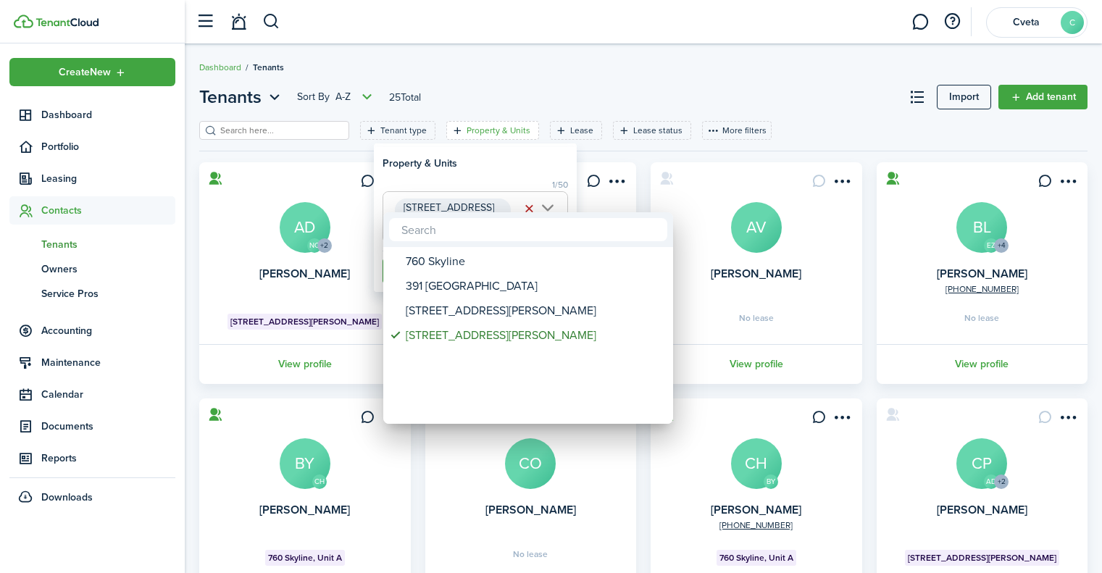
click at [505, 165] on div at bounding box center [551, 286] width 1334 height 805
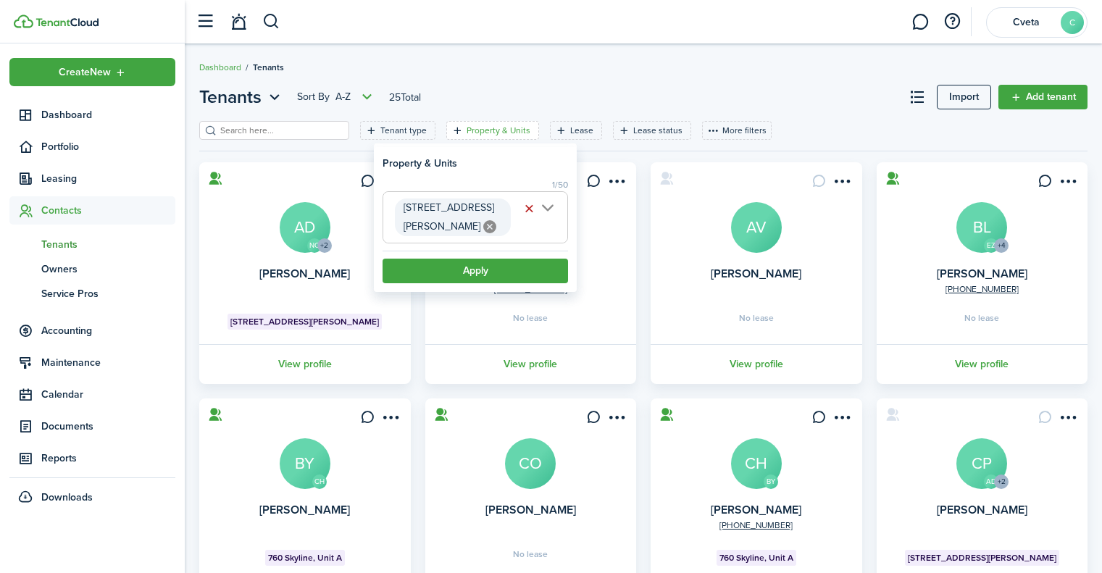
click at [487, 270] on button "Apply" at bounding box center [476, 271] width 186 height 25
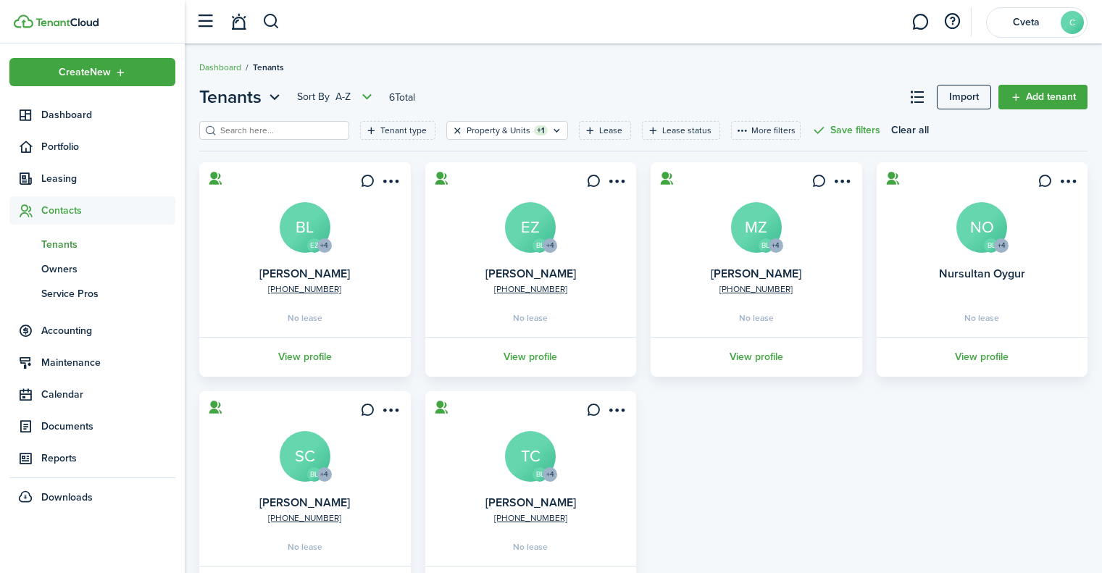
click at [451, 132] on button "Clear filter" at bounding box center [457, 131] width 12 height 12
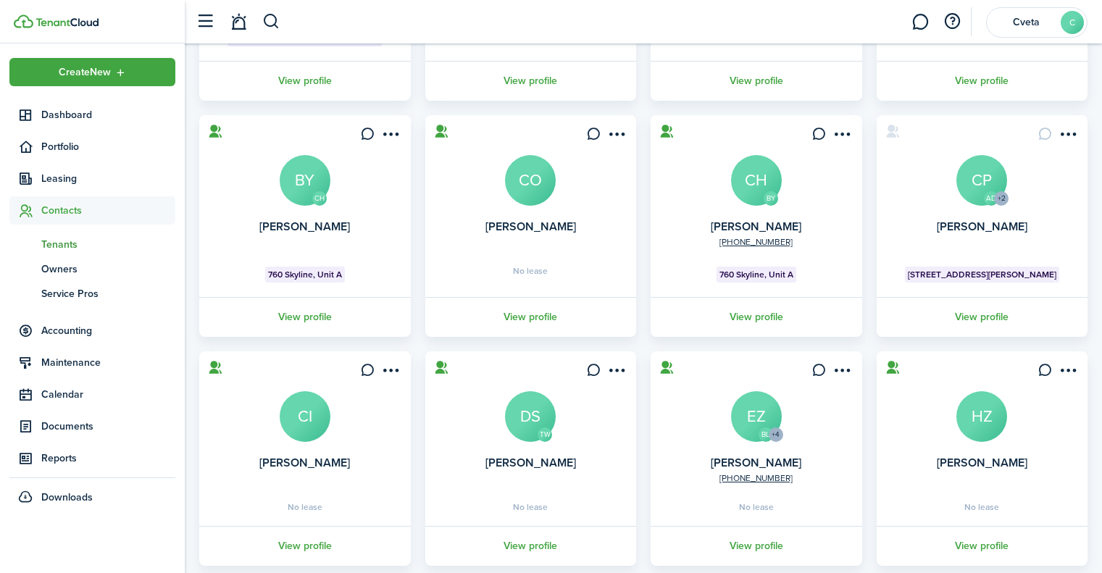
scroll to position [367, 0]
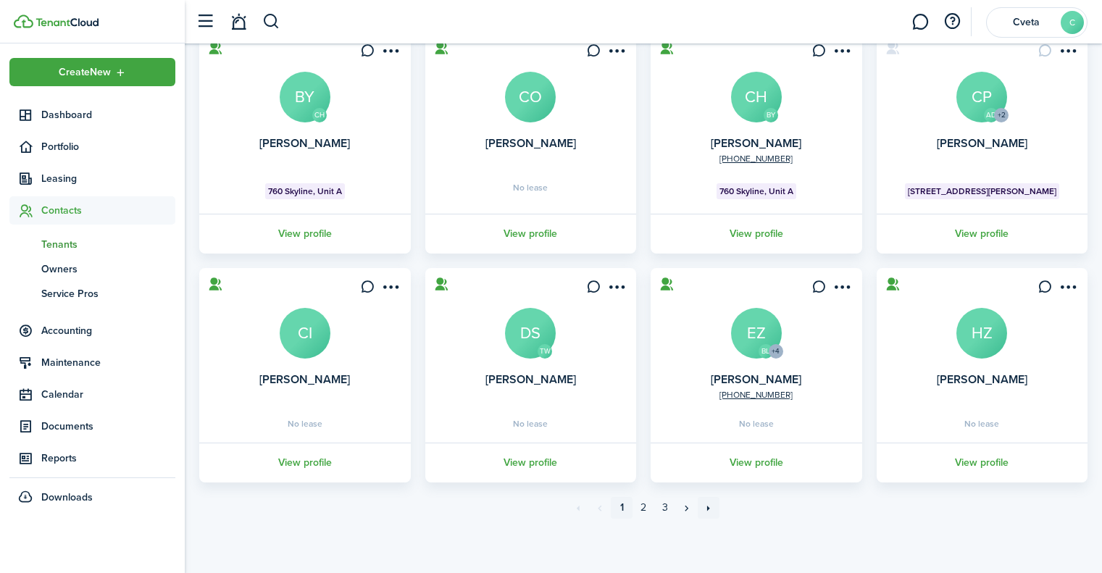
click at [702, 506] on link "»»" at bounding box center [709, 508] width 22 height 22
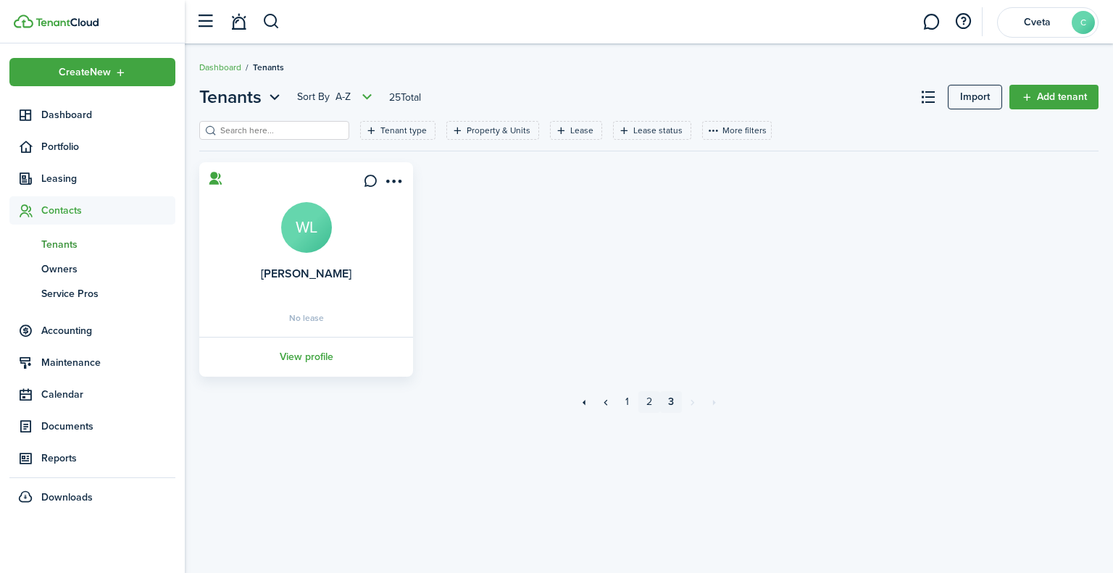
click at [650, 404] on link "2" at bounding box center [649, 402] width 22 height 22
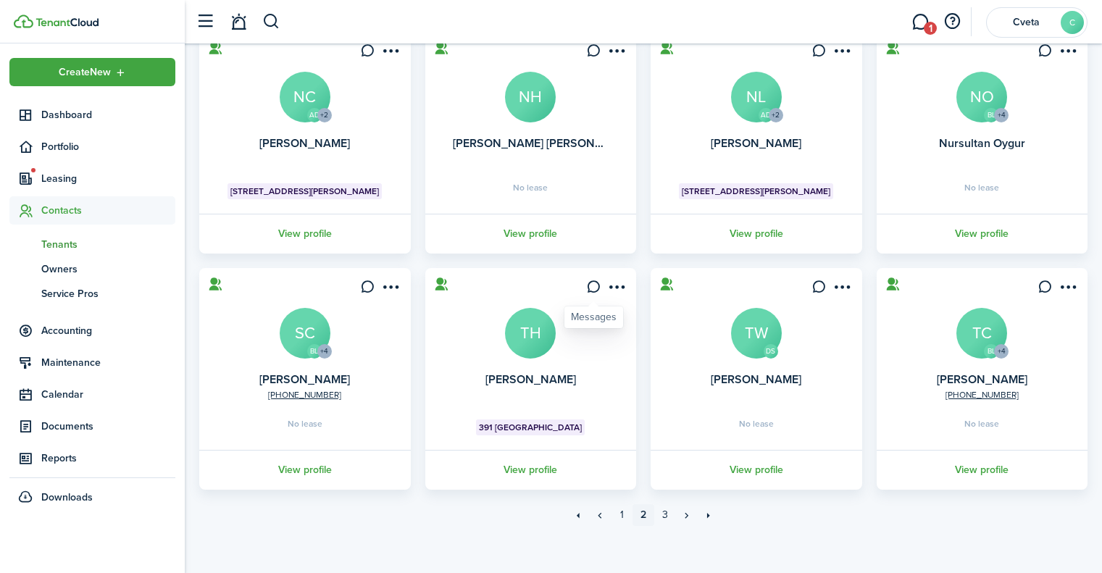
scroll to position [367, 0]
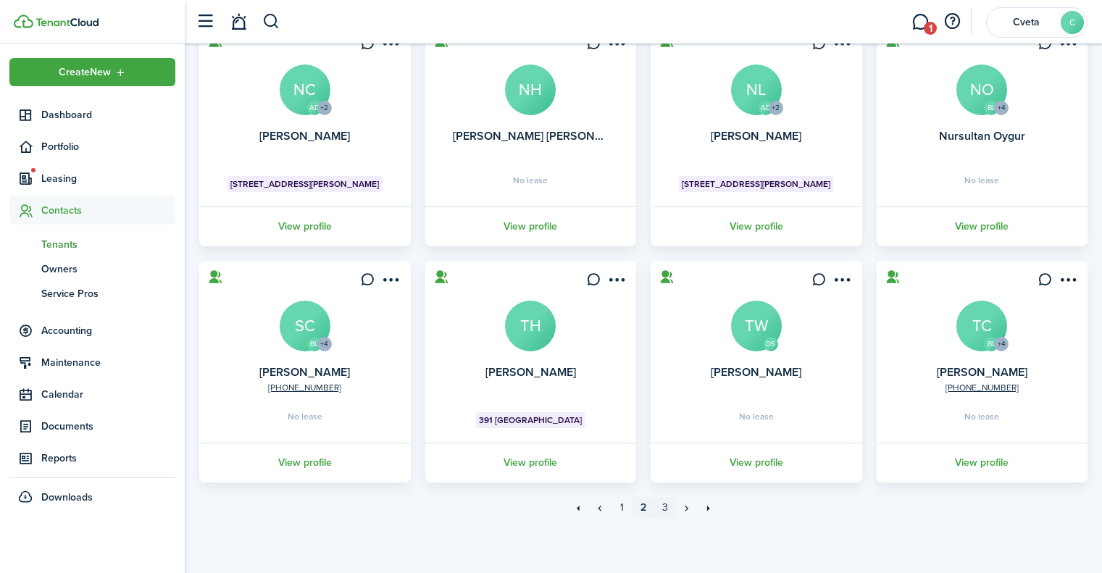
click at [670, 504] on link "3" at bounding box center [665, 508] width 22 height 22
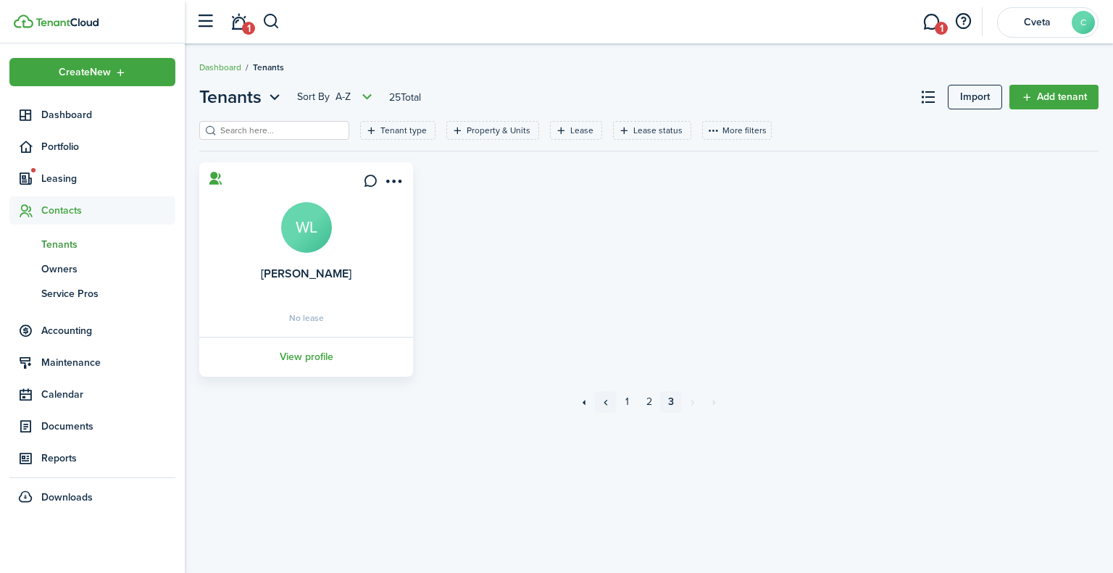
click at [609, 405] on link "«" at bounding box center [606, 402] width 22 height 22
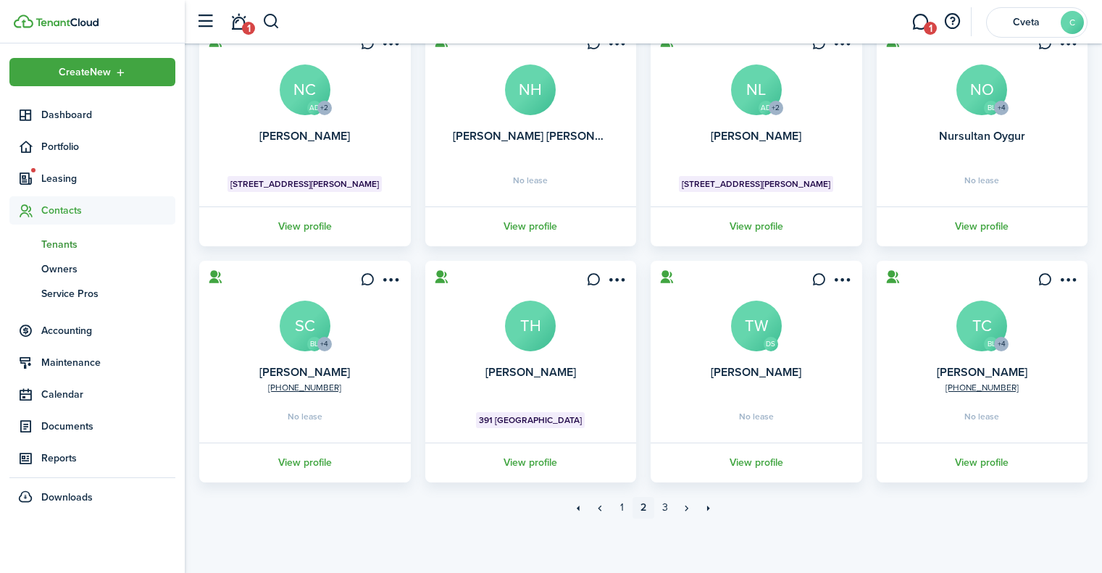
scroll to position [367, 0]
click at [601, 509] on link "«" at bounding box center [600, 508] width 22 height 22
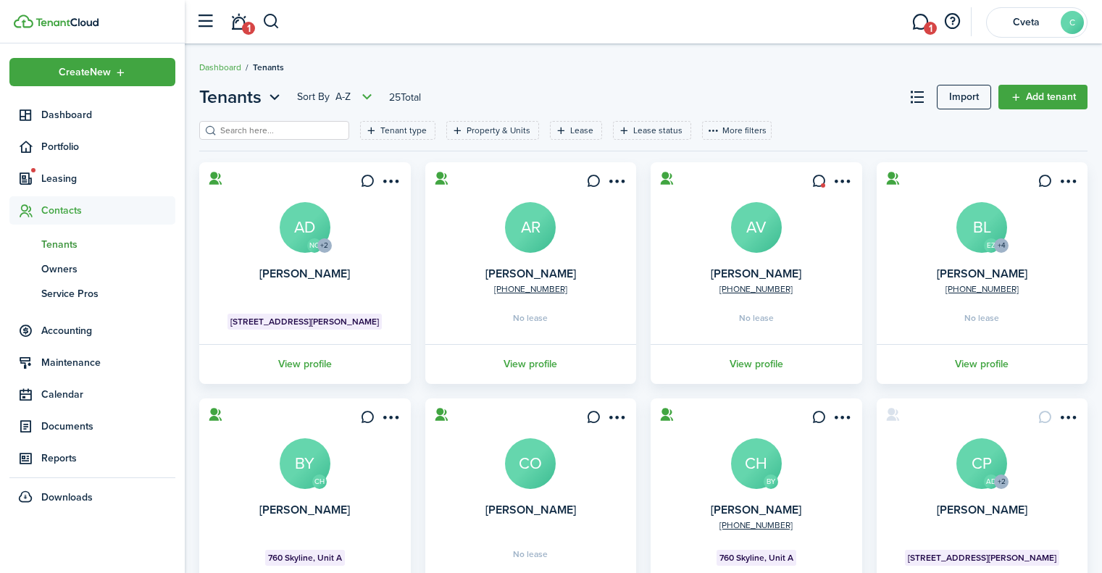
click at [56, 240] on span "Tenants" at bounding box center [108, 244] width 134 height 15
click at [67, 175] on span "Leasing" at bounding box center [108, 178] width 134 height 15
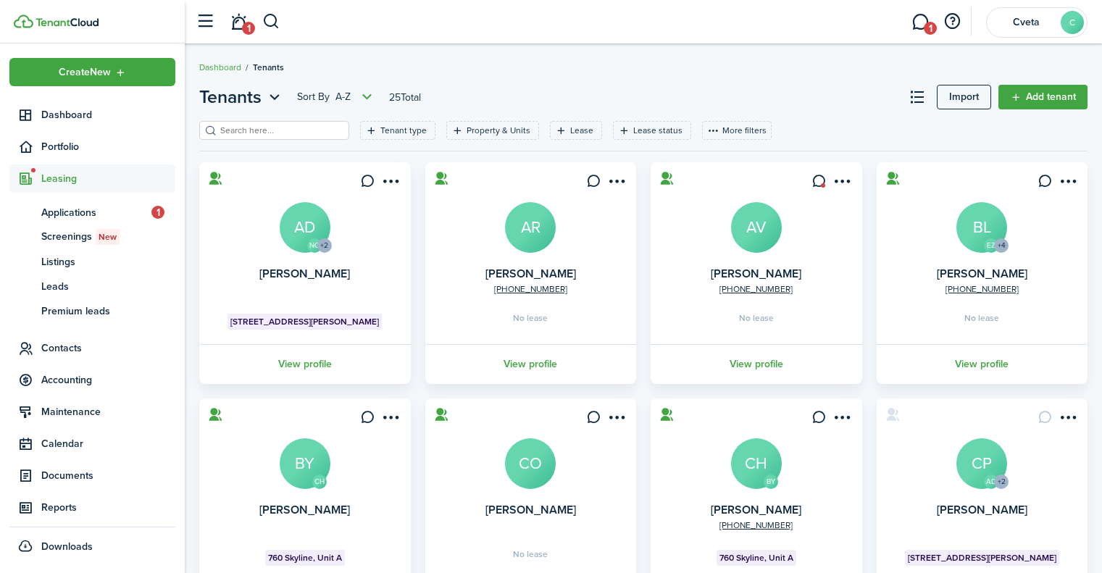
click at [75, 209] on span "Applications" at bounding box center [96, 212] width 110 height 15
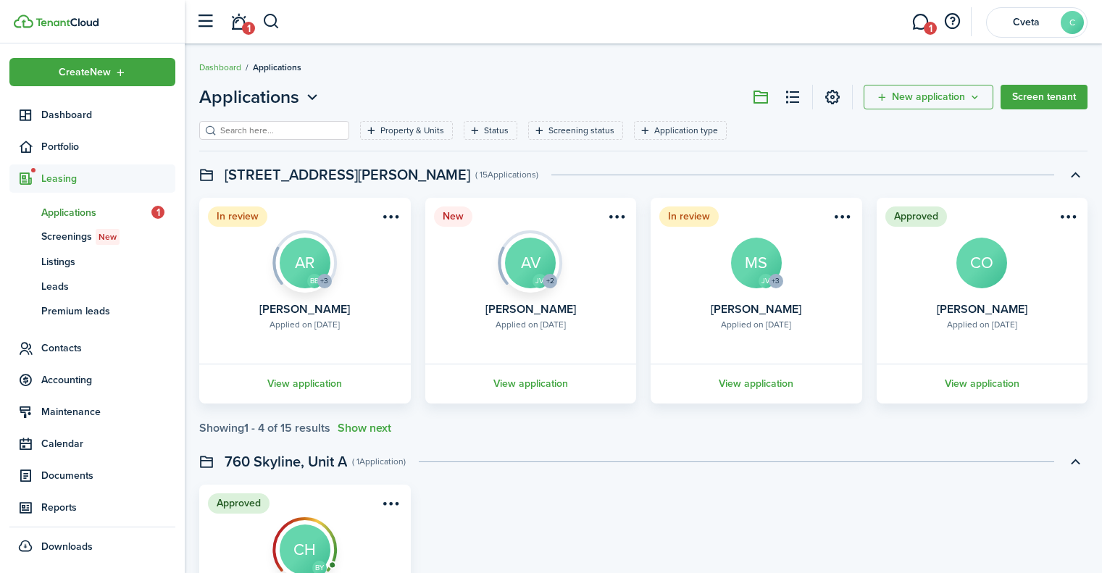
click at [537, 382] on link "View application" at bounding box center [531, 384] width 216 height 40
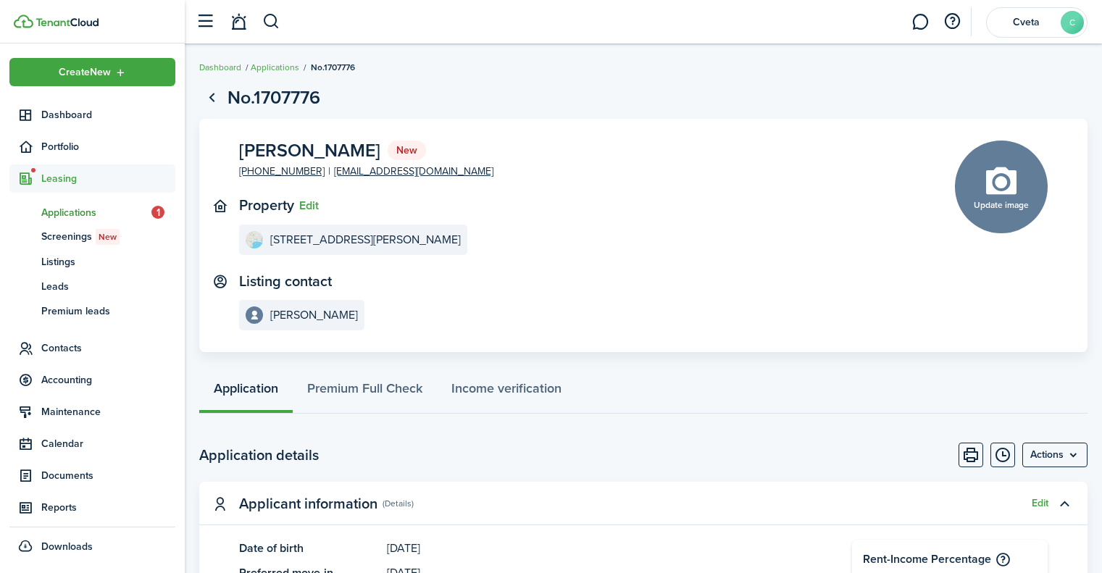
click at [132, 215] on span "Applications" at bounding box center [96, 212] width 110 height 15
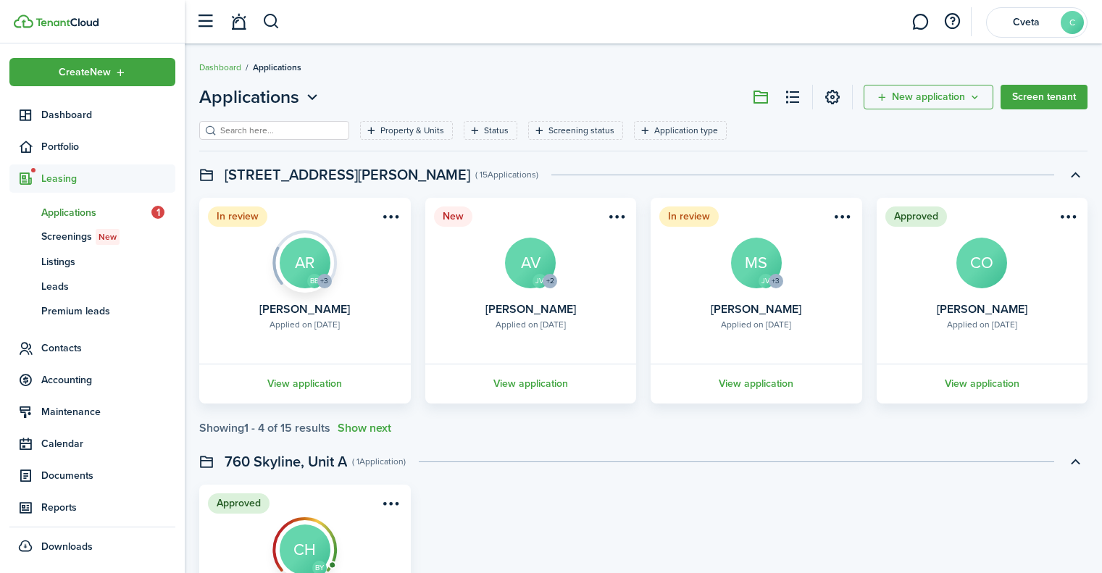
click at [765, 381] on link "View application" at bounding box center [757, 384] width 216 height 40
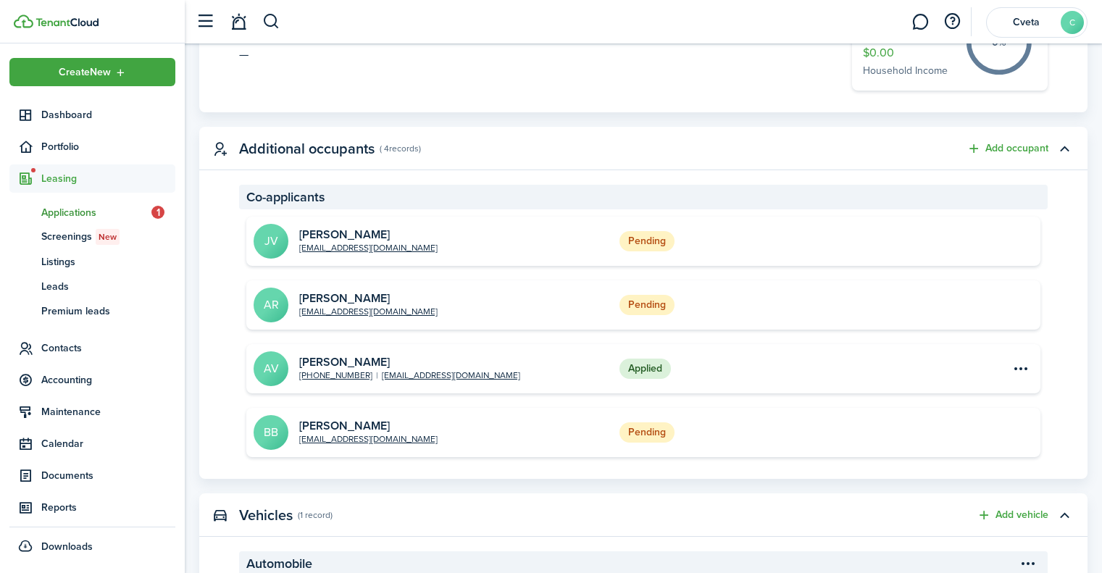
scroll to position [572, 0]
drag, startPoint x: 411, startPoint y: 246, endPoint x: 300, endPoint y: 248, distance: 110.9
click at [300, 248] on short-info-main "JV [PERSON_NAME] [EMAIL_ADDRESS][DOMAIN_NAME]" at bounding box center [433, 240] width 359 height 35
copy link "[EMAIL_ADDRESS][DOMAIN_NAME]"
click at [73, 116] on span "Dashboard" at bounding box center [108, 114] width 134 height 15
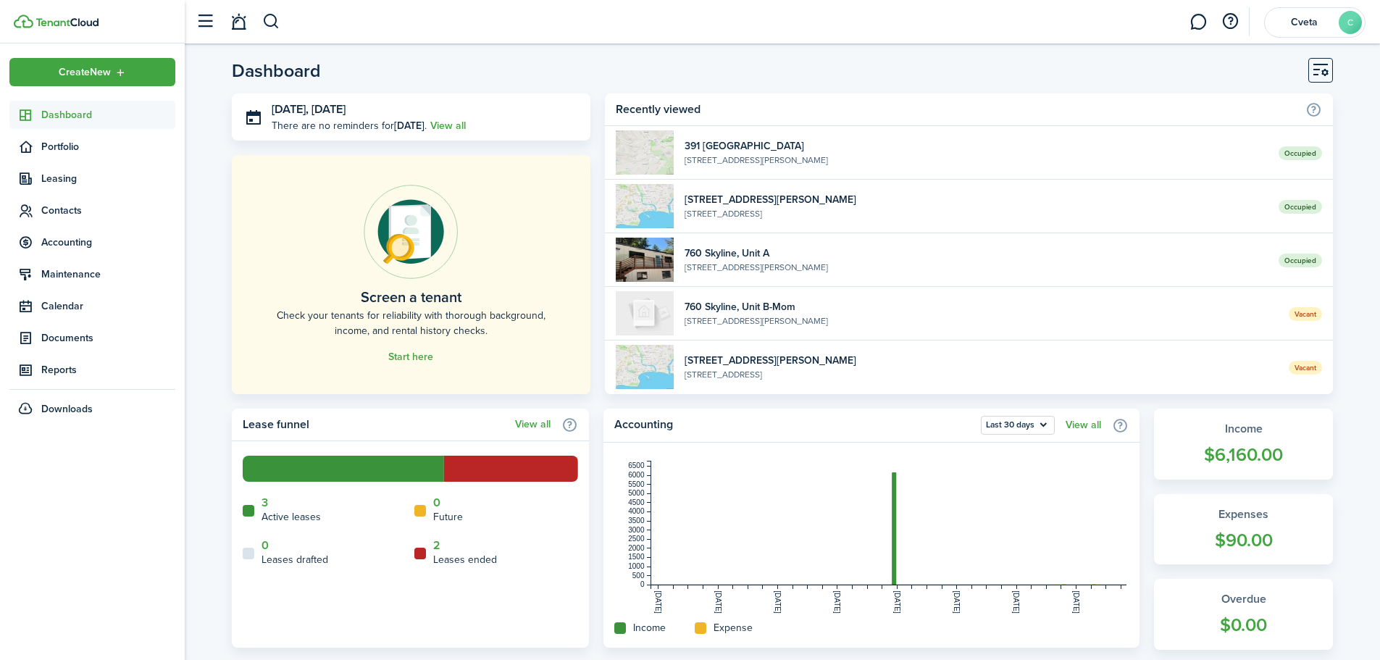
click at [1101, 14] on link at bounding box center [1199, 22] width 28 height 37
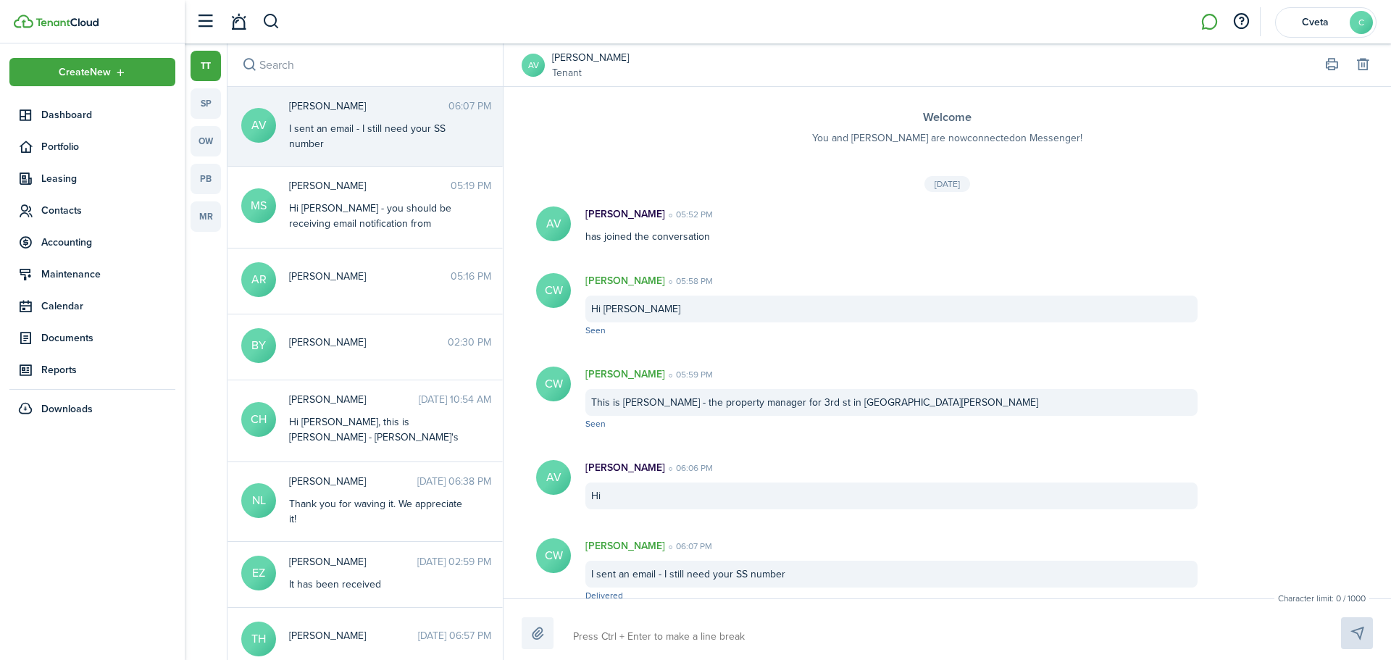
scroll to position [19, 0]
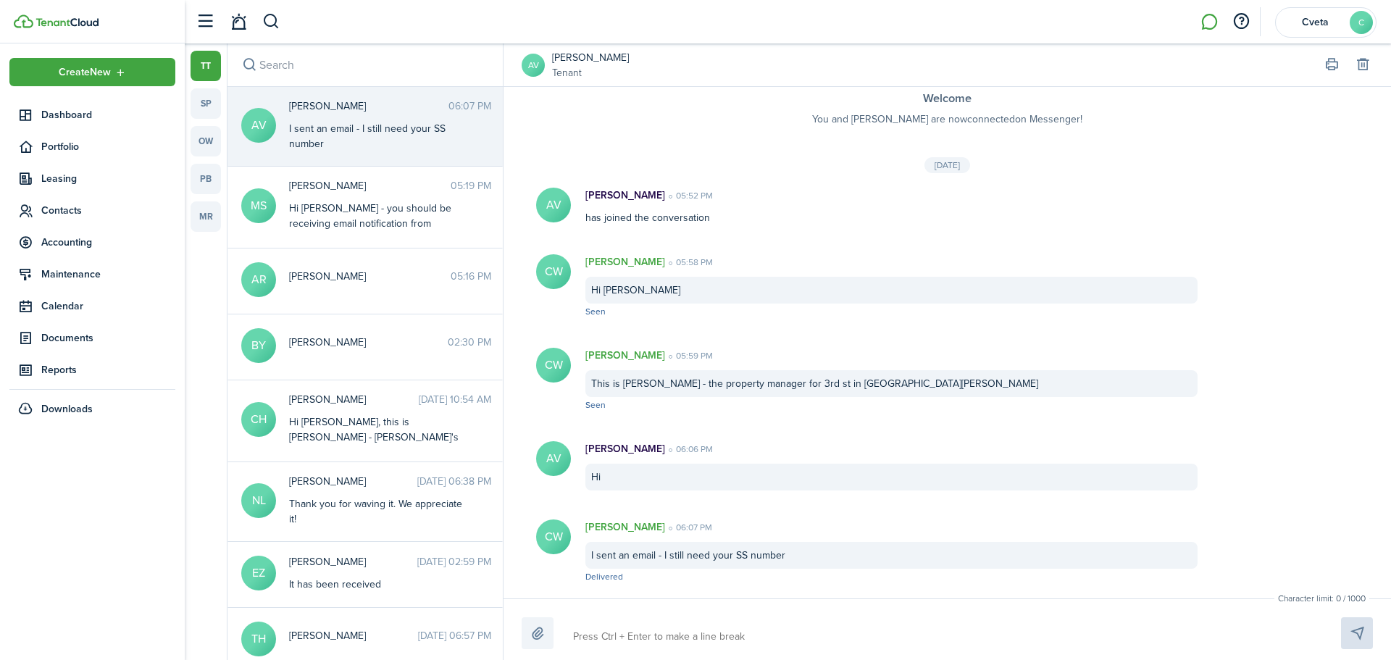
click at [65, 180] on span "Leasing" at bounding box center [108, 178] width 134 height 15
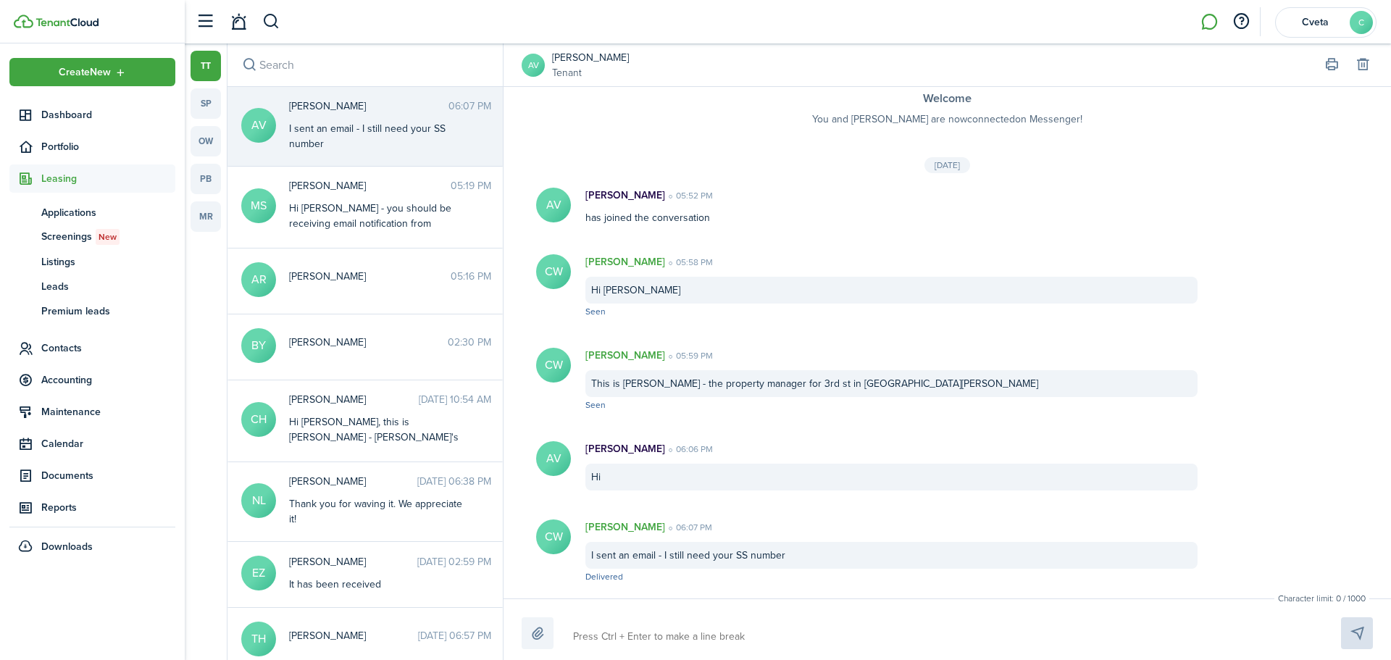
click at [77, 471] on span "Documents" at bounding box center [108, 475] width 134 height 15
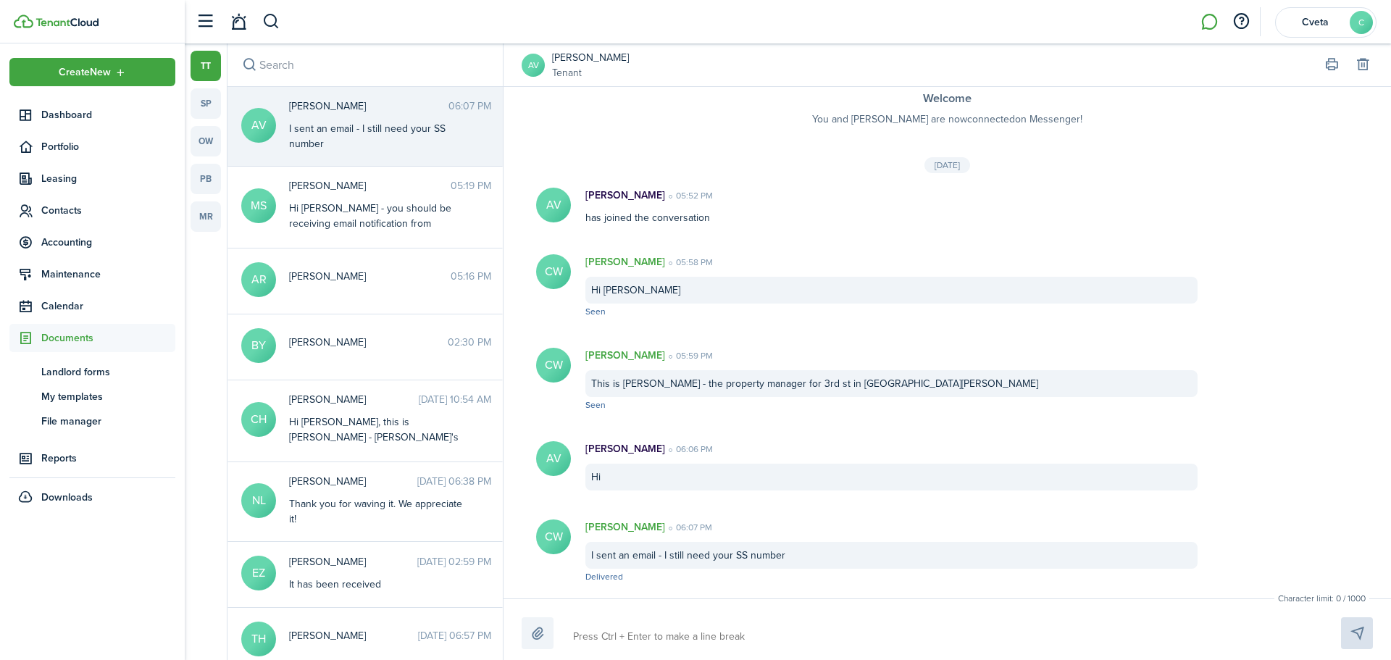
click at [71, 109] on span "Dashboard" at bounding box center [108, 114] width 134 height 15
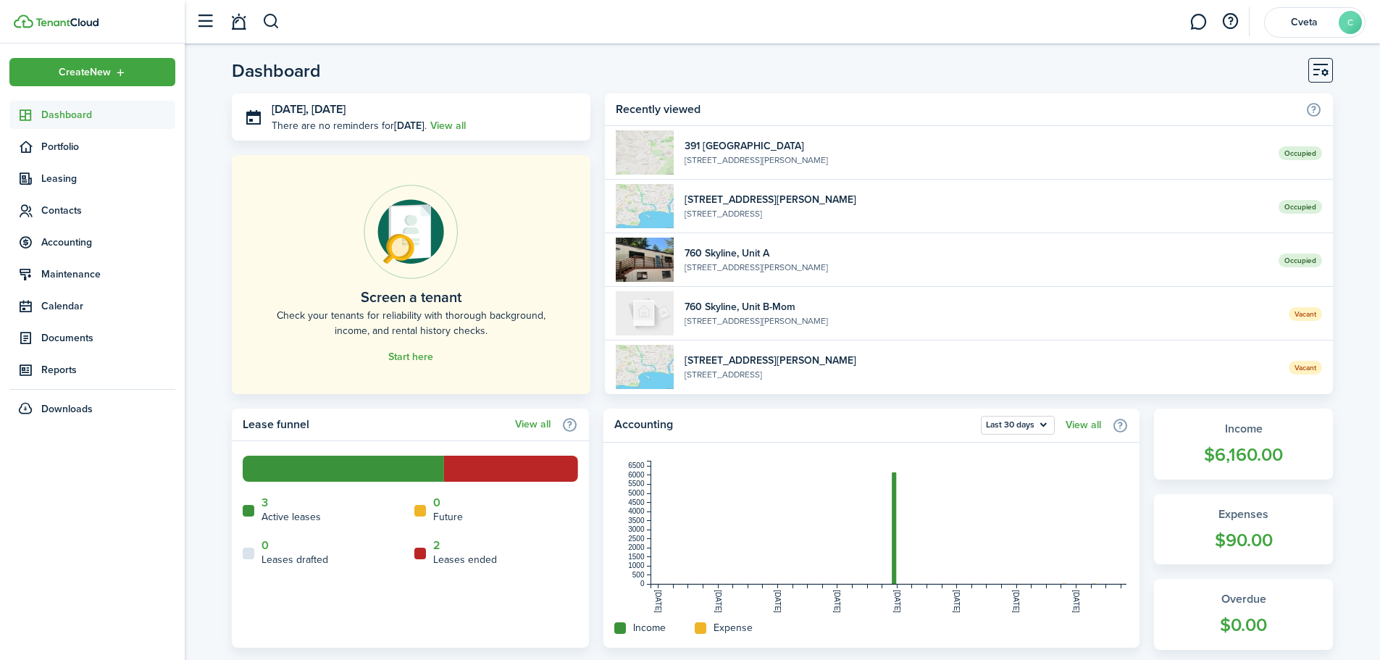
click at [521, 425] on link "View all" at bounding box center [533, 425] width 36 height 12
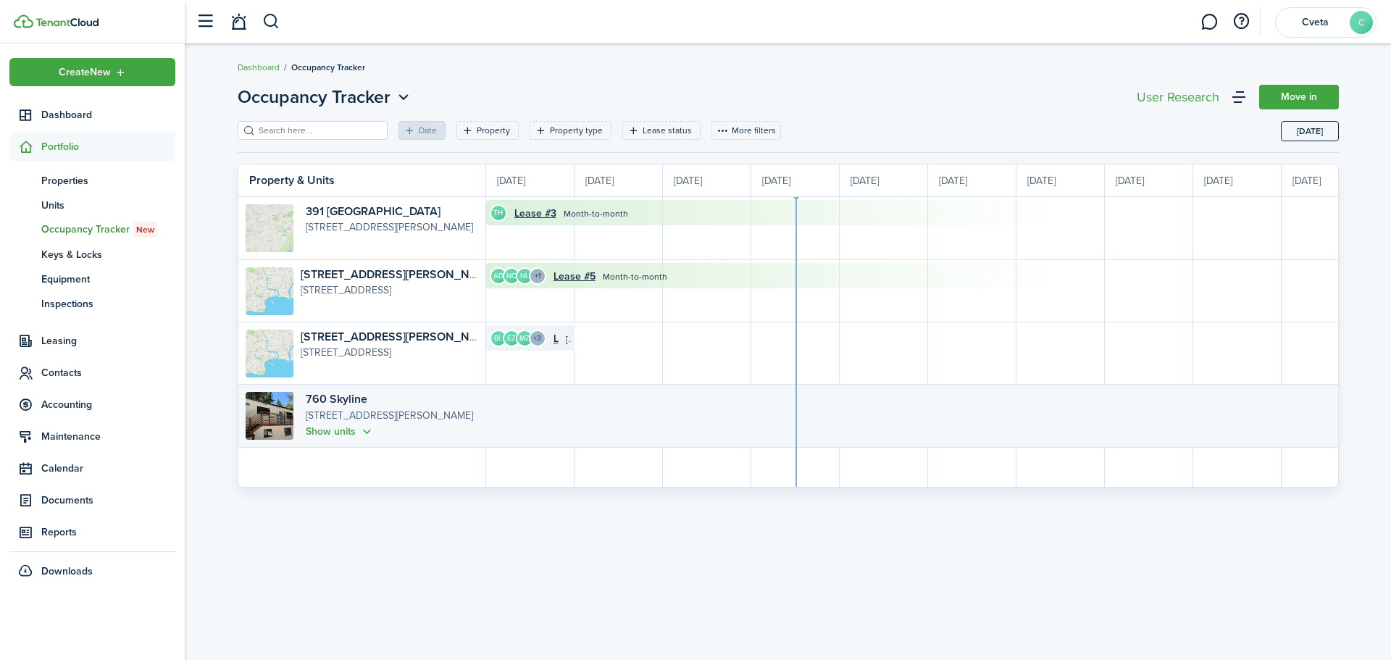
scroll to position [0, 265]
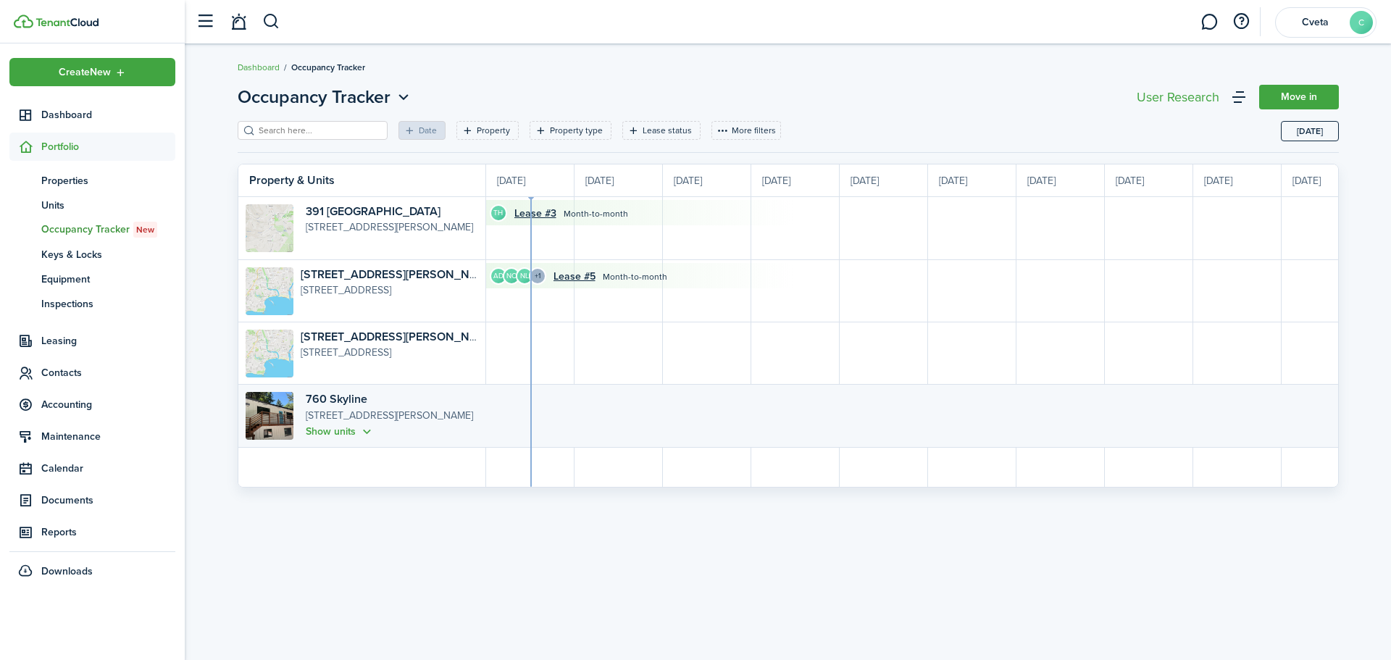
click at [368, 436] on button "Show units" at bounding box center [340, 431] width 69 height 17
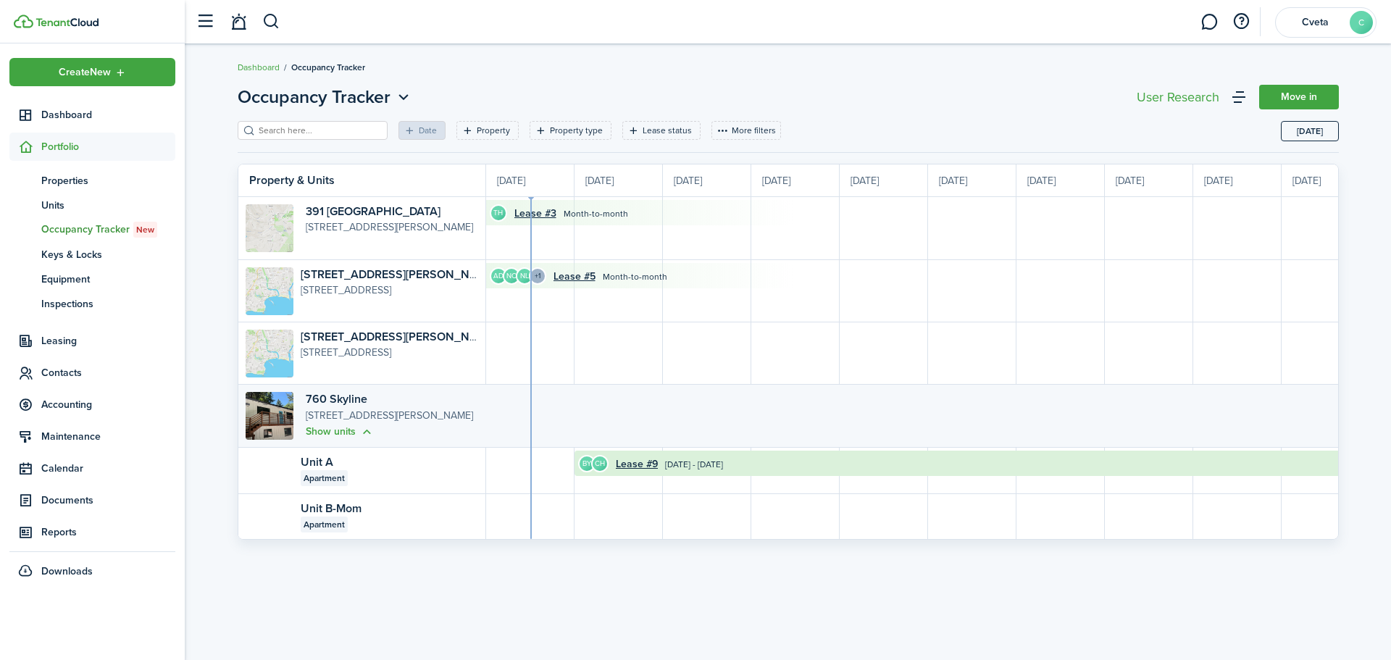
click at [72, 175] on span "Properties" at bounding box center [108, 180] width 134 height 15
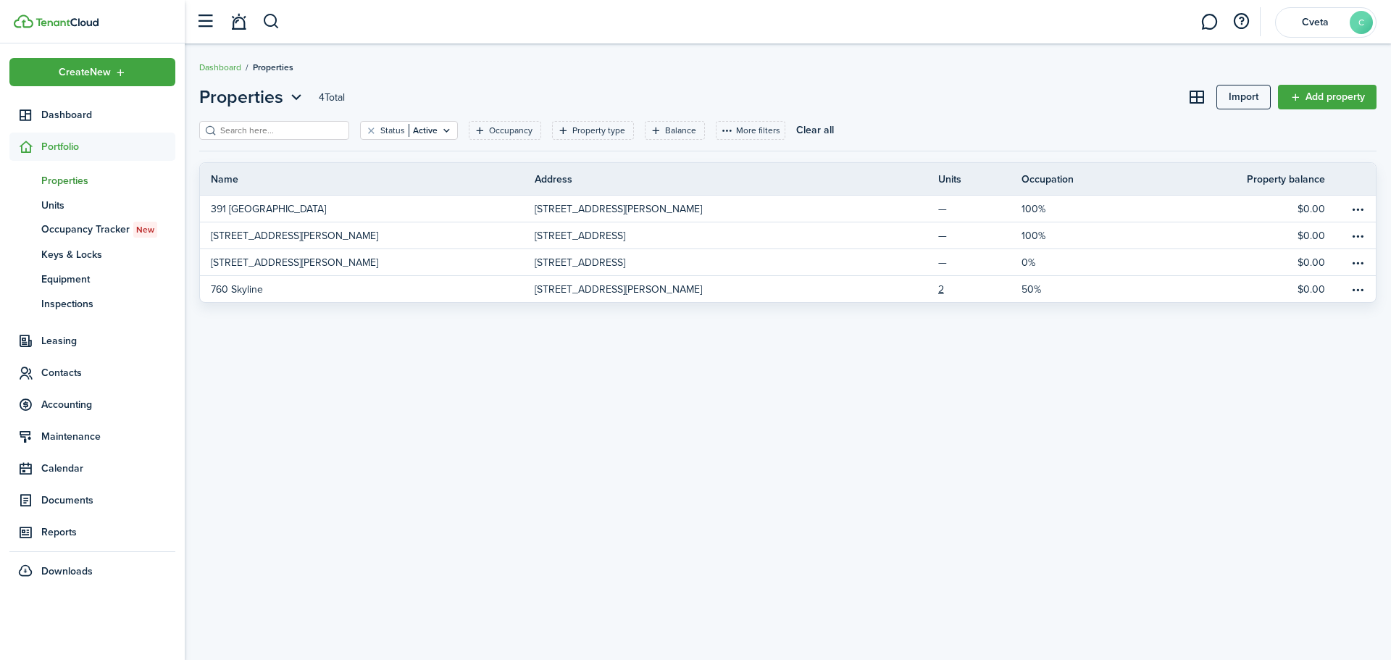
click at [104, 117] on span "Dashboard" at bounding box center [108, 114] width 134 height 15
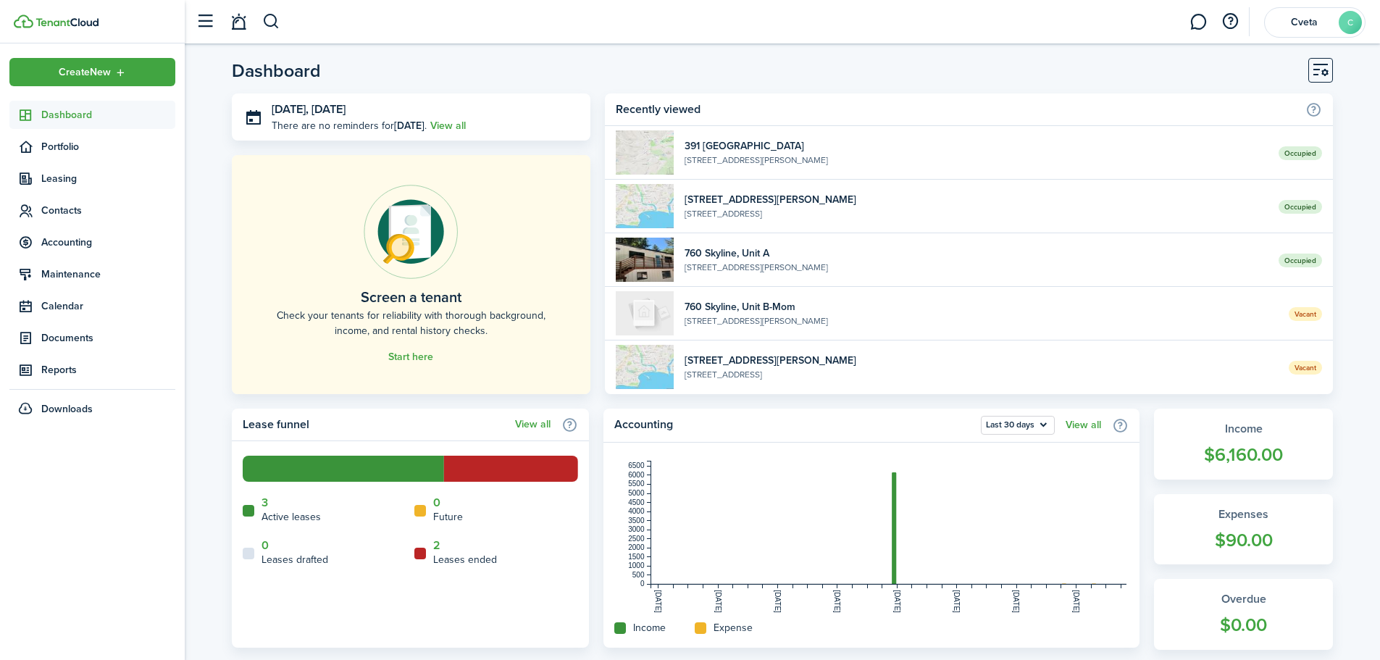
click at [209, 19] on button "button" at bounding box center [205, 22] width 28 height 28
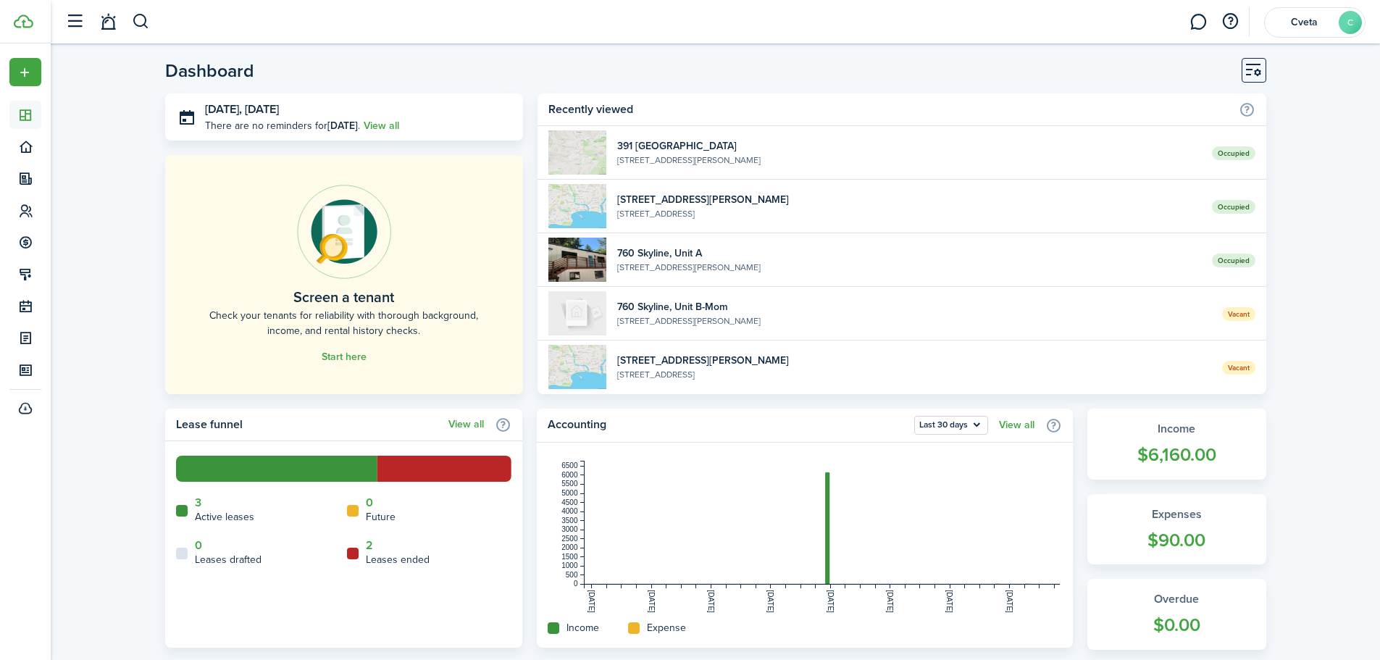
click at [80, 22] on button "button" at bounding box center [75, 22] width 28 height 28
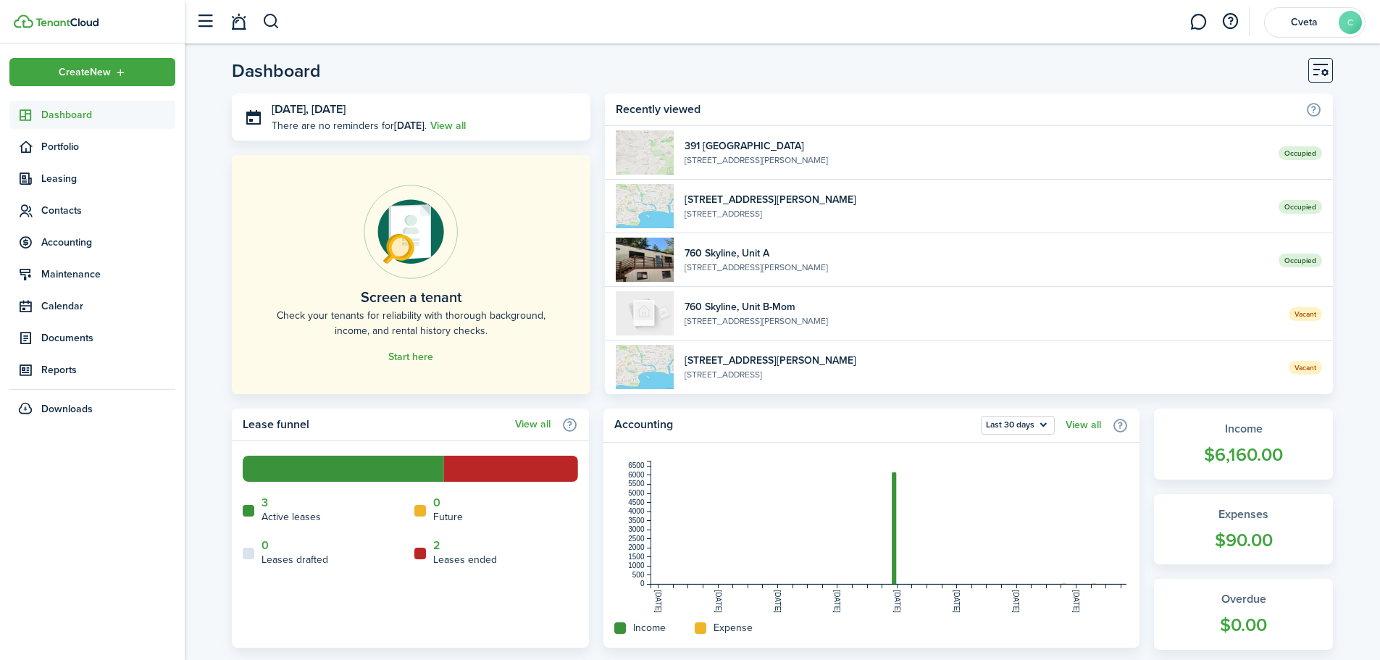
click at [1101, 18] on link at bounding box center [1199, 22] width 28 height 37
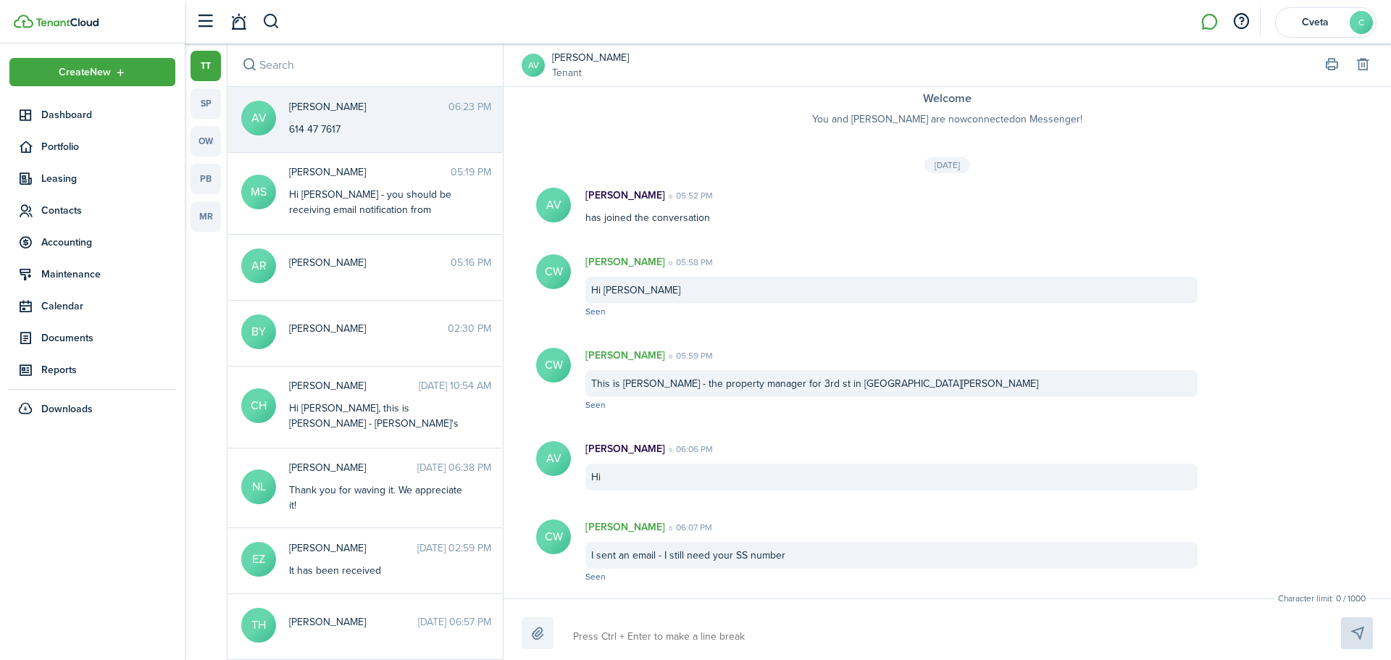
scroll to position [97, 0]
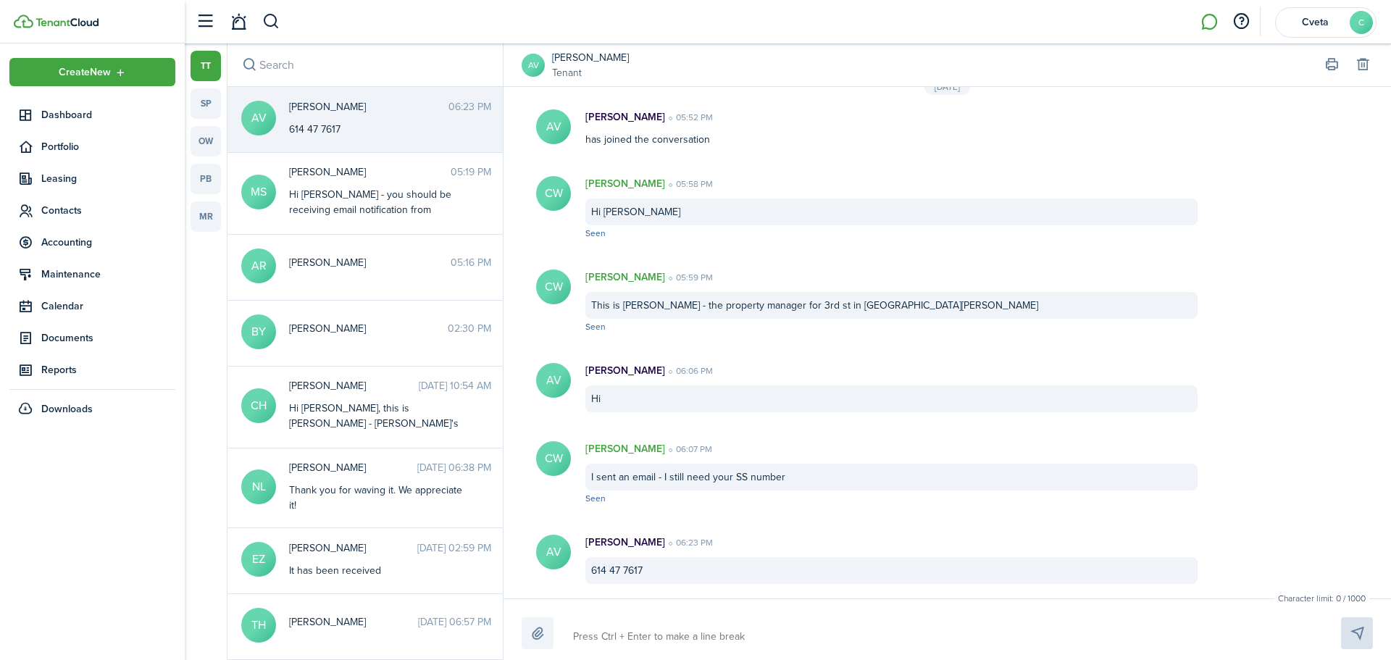
click at [676, 572] on textarea at bounding box center [940, 637] width 744 height 25
type textarea "t"
type textarea "th"
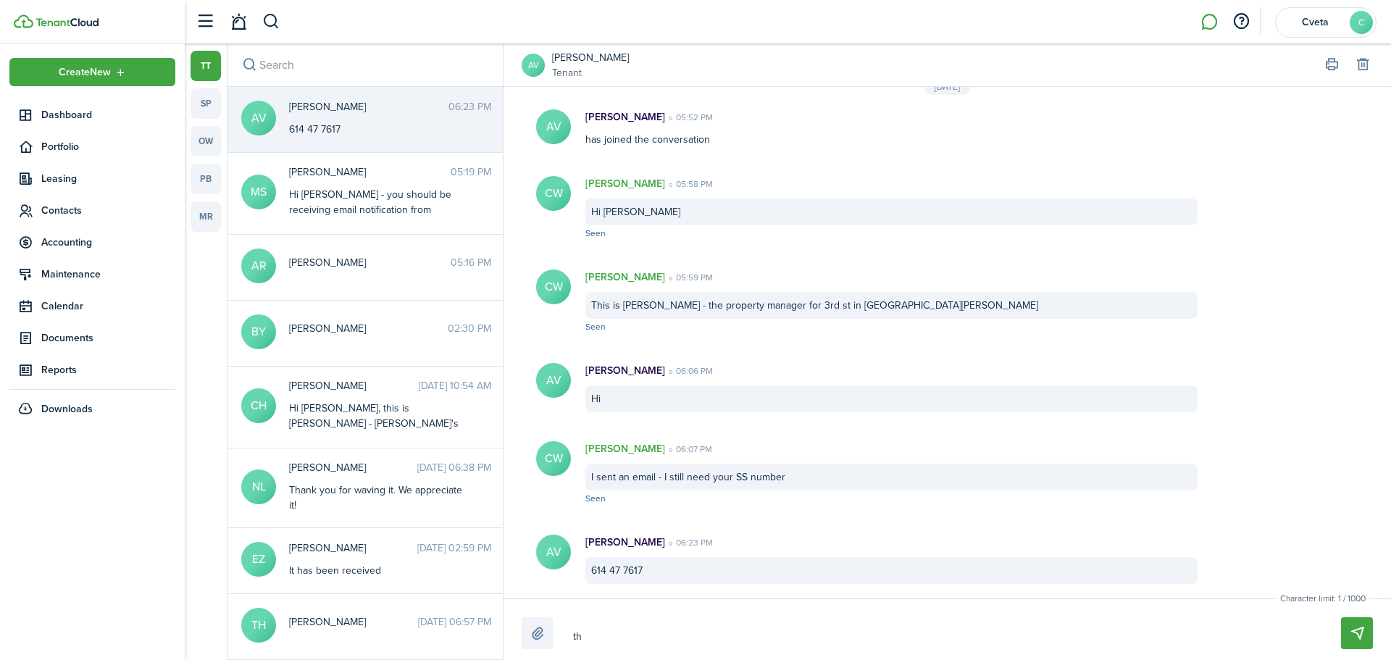
type textarea "tha"
type textarea "than"
type textarea "thank"
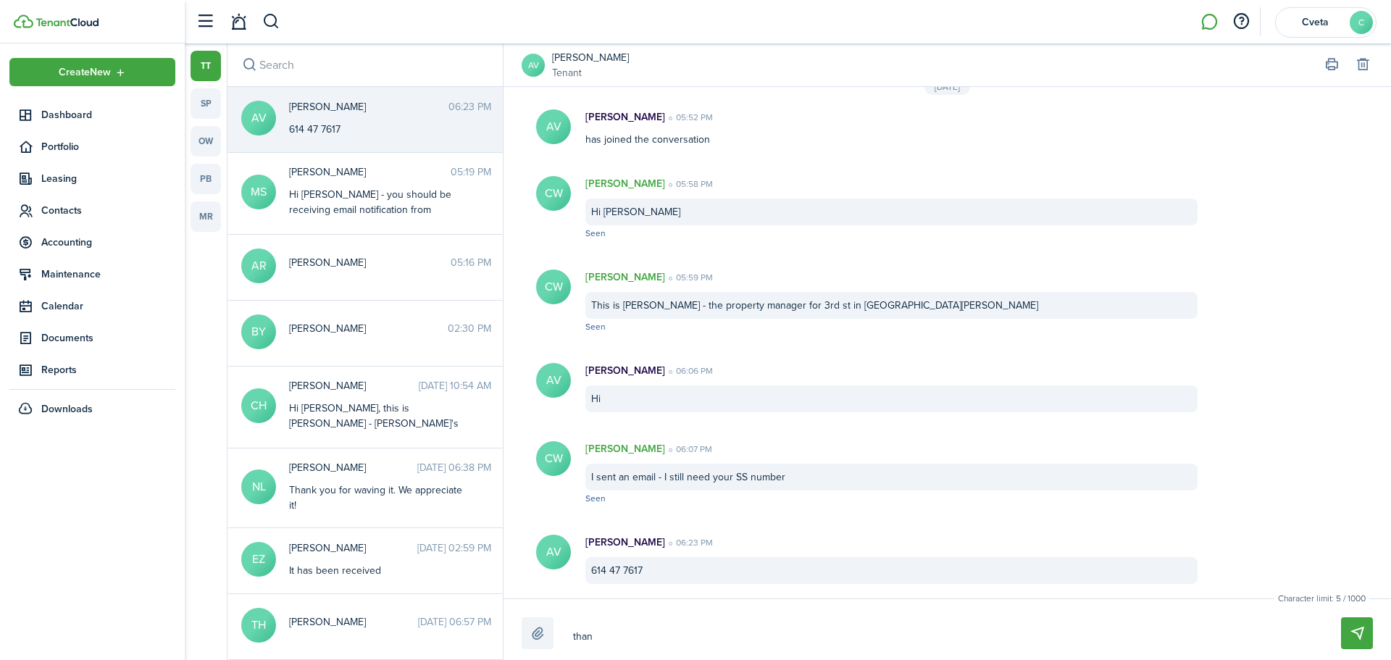
type textarea "thank"
type textarea "thank y"
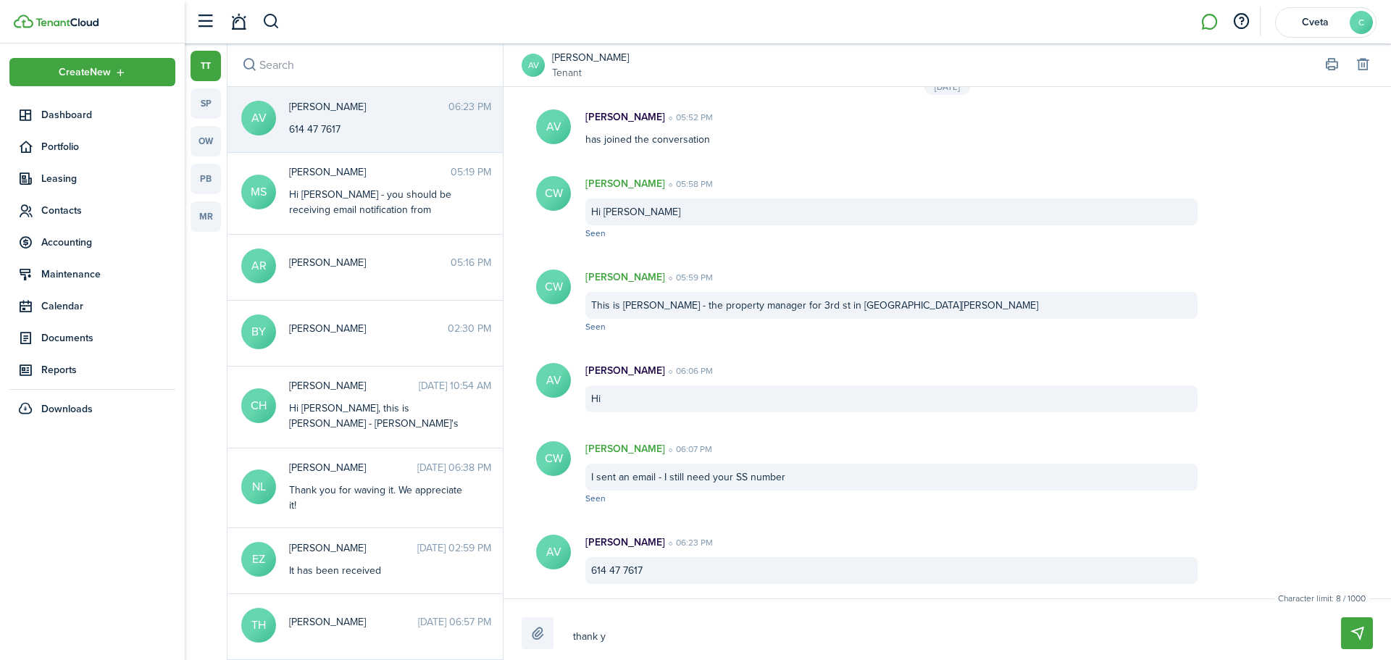
type textarea "thank yo"
type textarea "thank you"
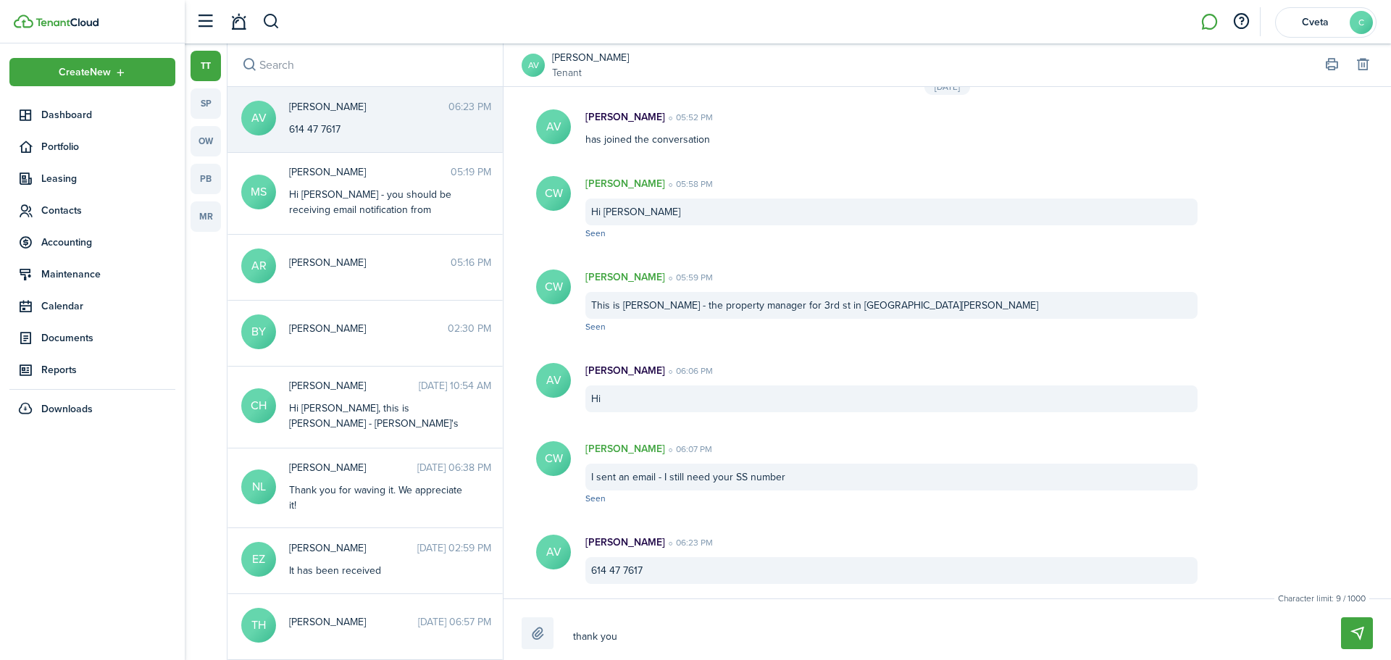
type textarea "thank you"
type textarea "thank you -"
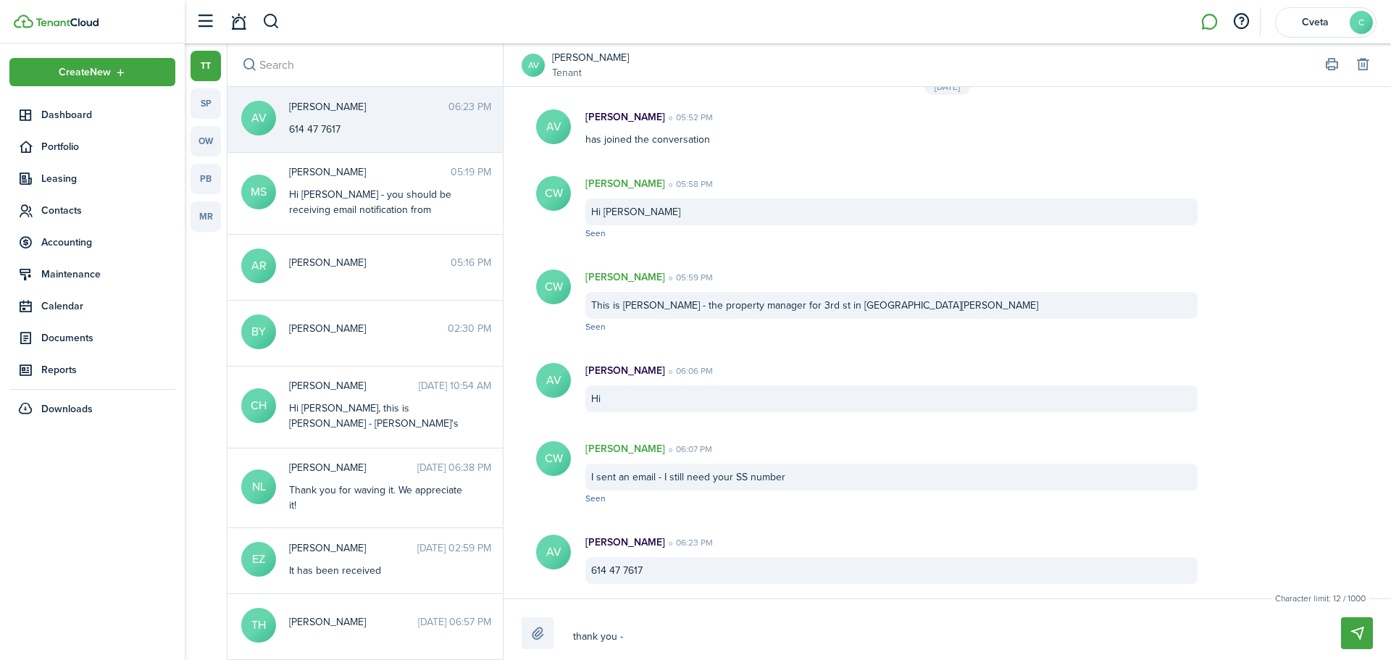
type textarea "thank you - p"
type textarea "thank you - pl"
type textarea "thank you - ple"
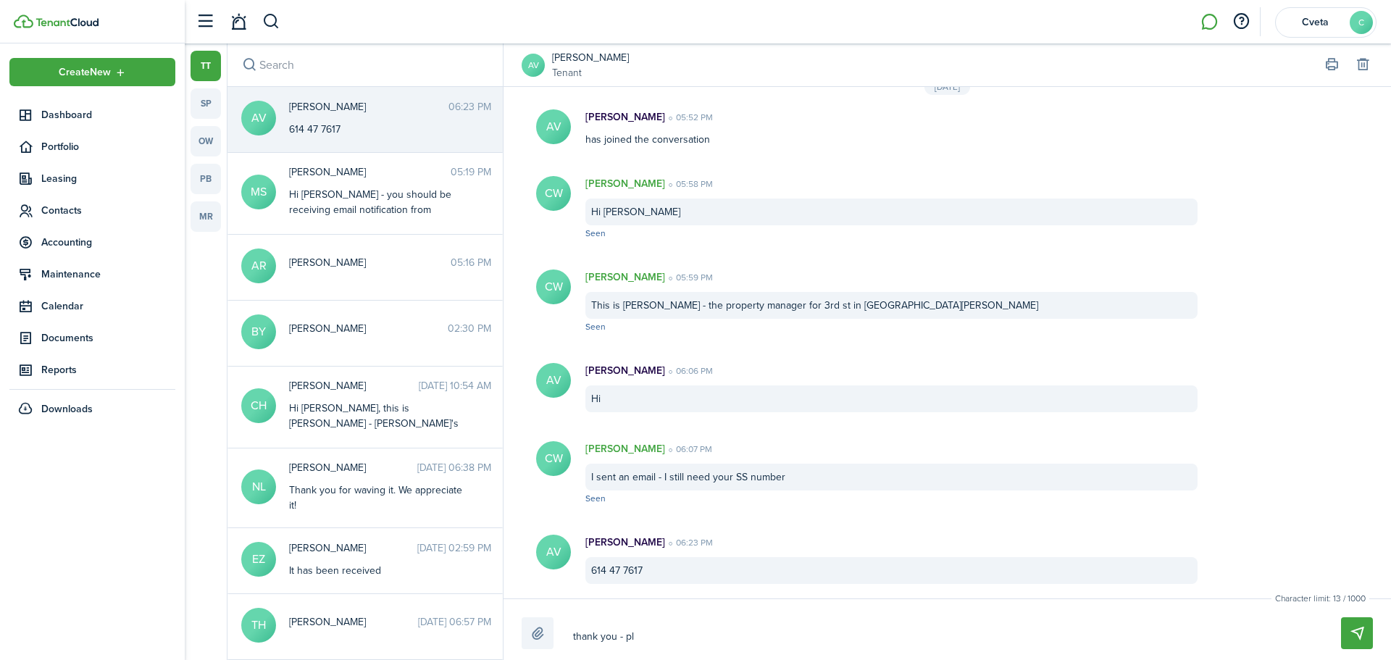
type textarea "thank you - ple"
type textarea "thank you - plea"
type textarea "thank you - pleas"
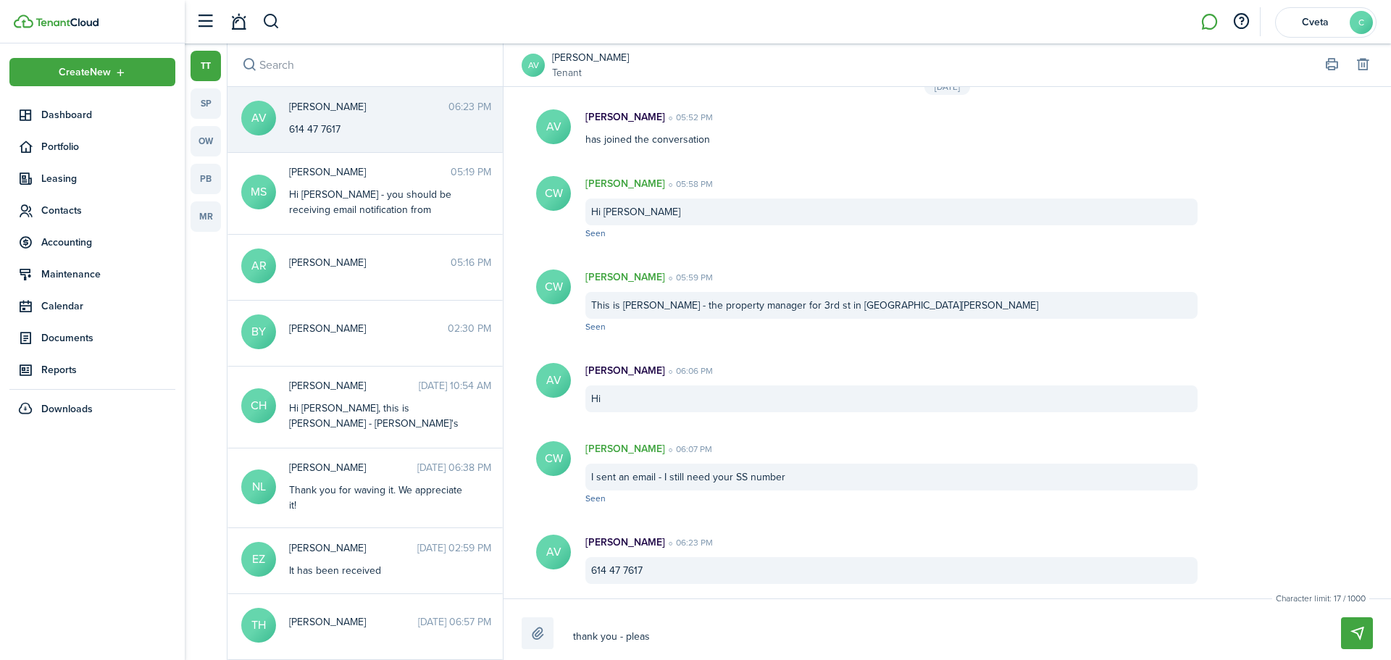
type textarea "thank you - please"
type textarea "thank you - please w"
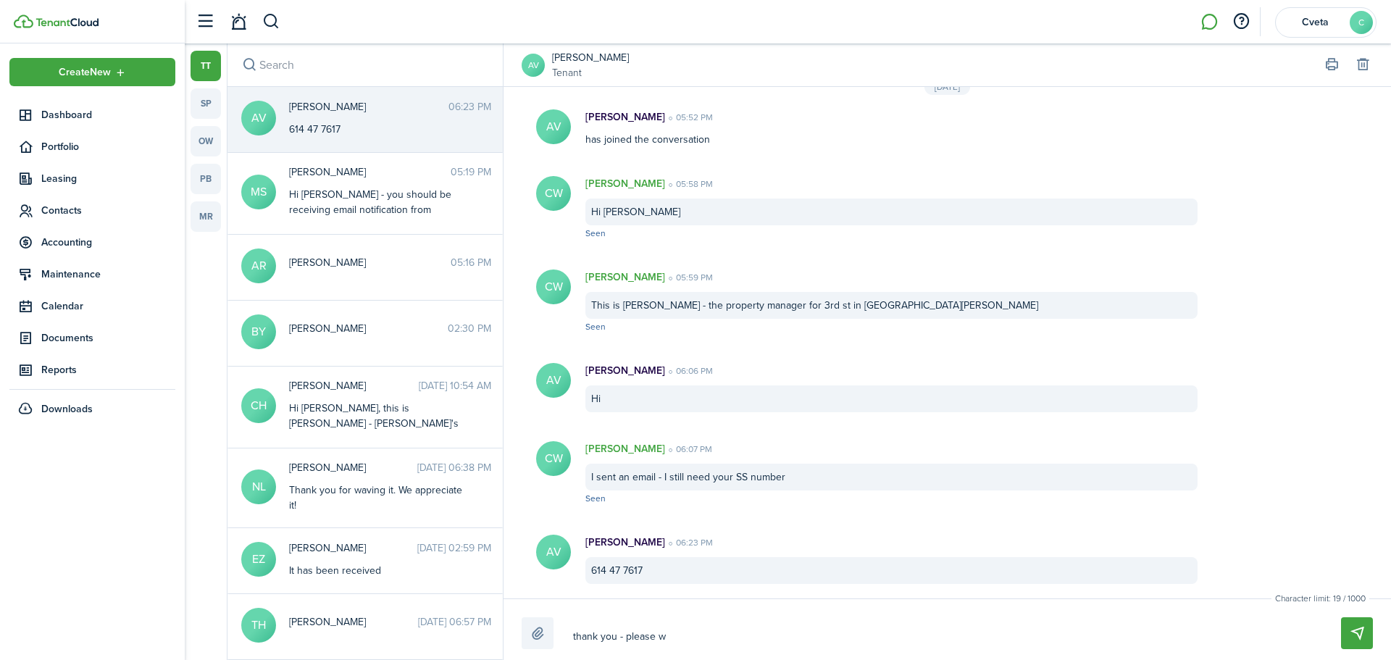
type textarea "thank you - please w"
type textarea "thank you - please wa"
type textarea "thank you - please wat"
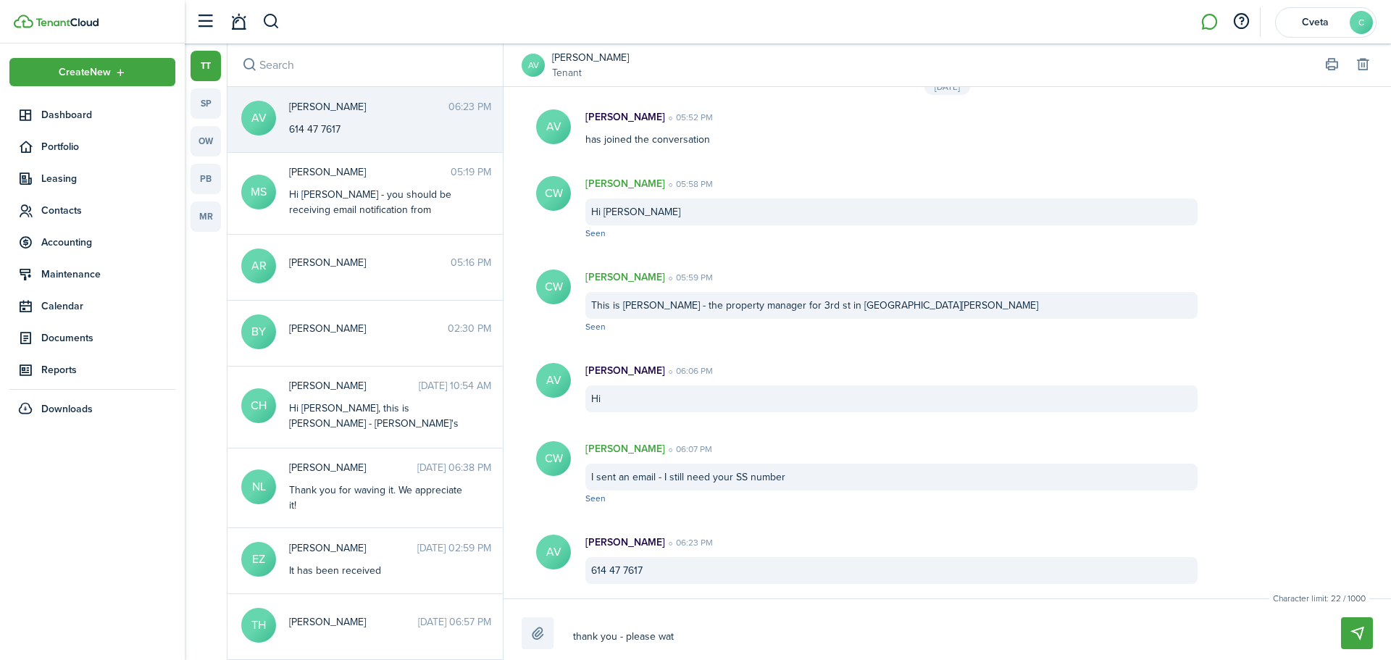
type textarea "thank you - please watc"
type textarea "thank you - please watch"
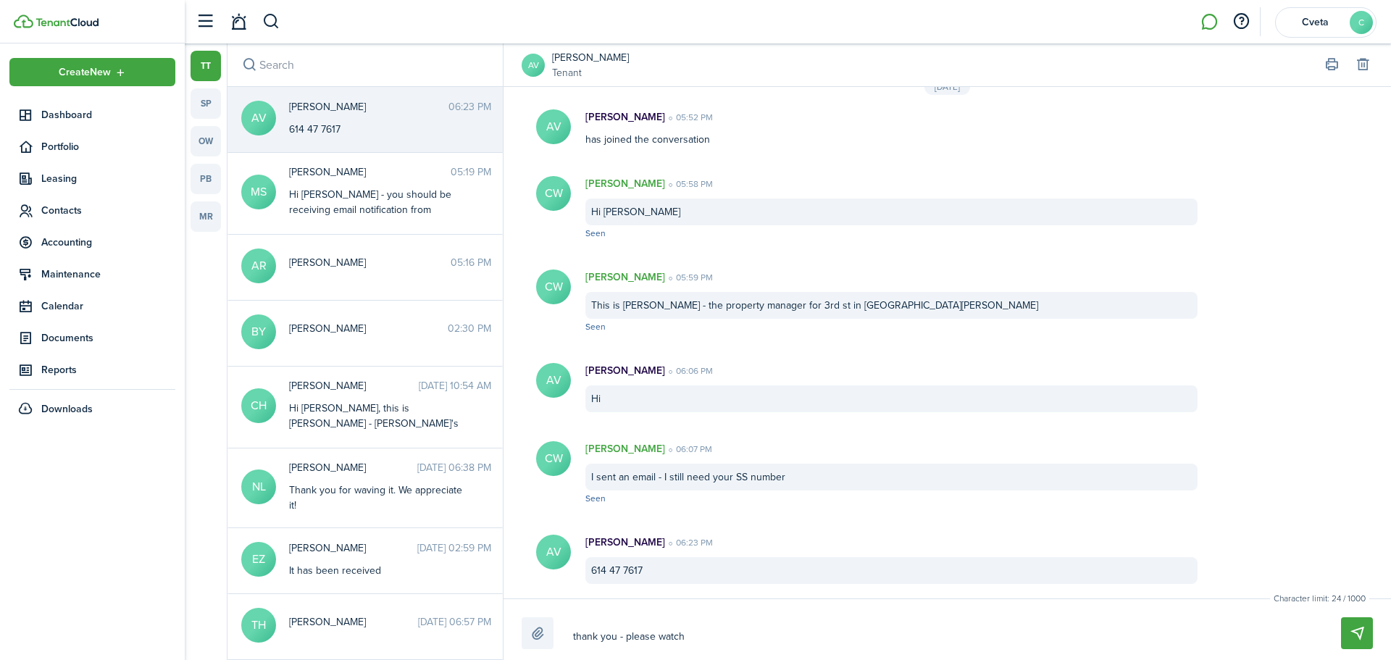
type textarea "thank you - please watch"
type textarea "thank you - please watch f"
type textarea "thank you - please watch fo"
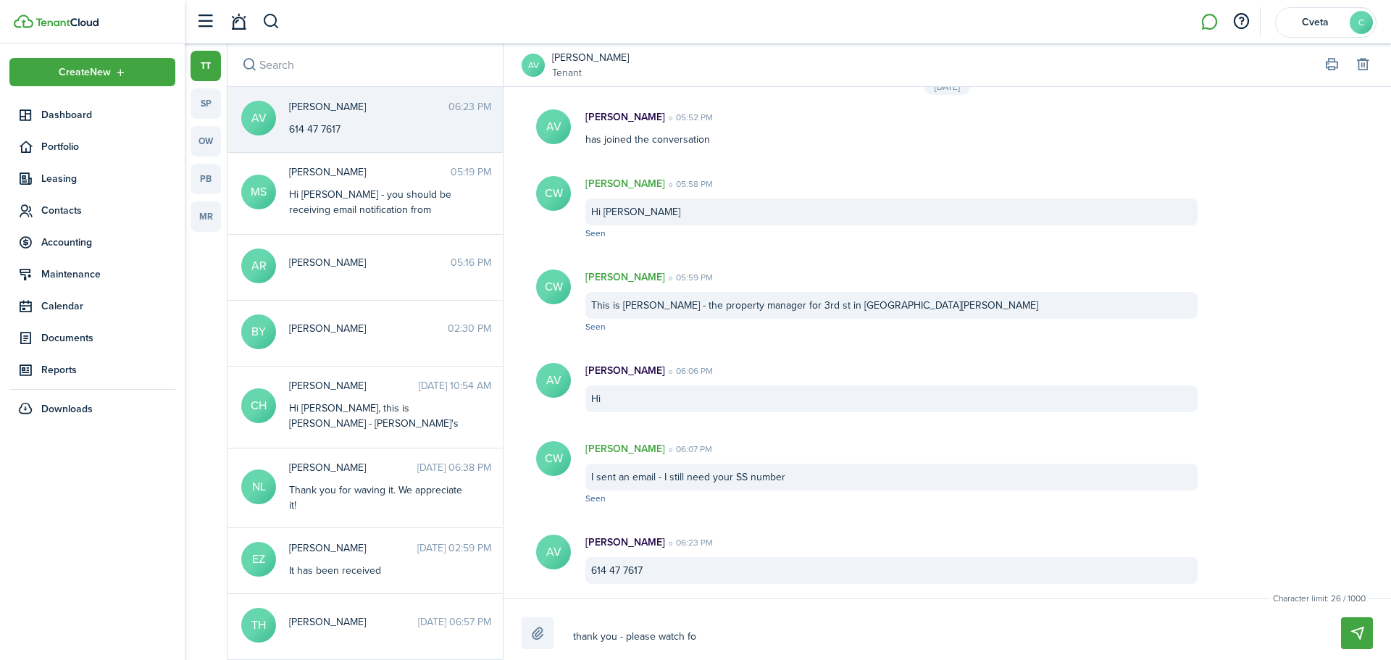
type textarea "thank you - please watch for"
type textarea "thank you - please watch for a"
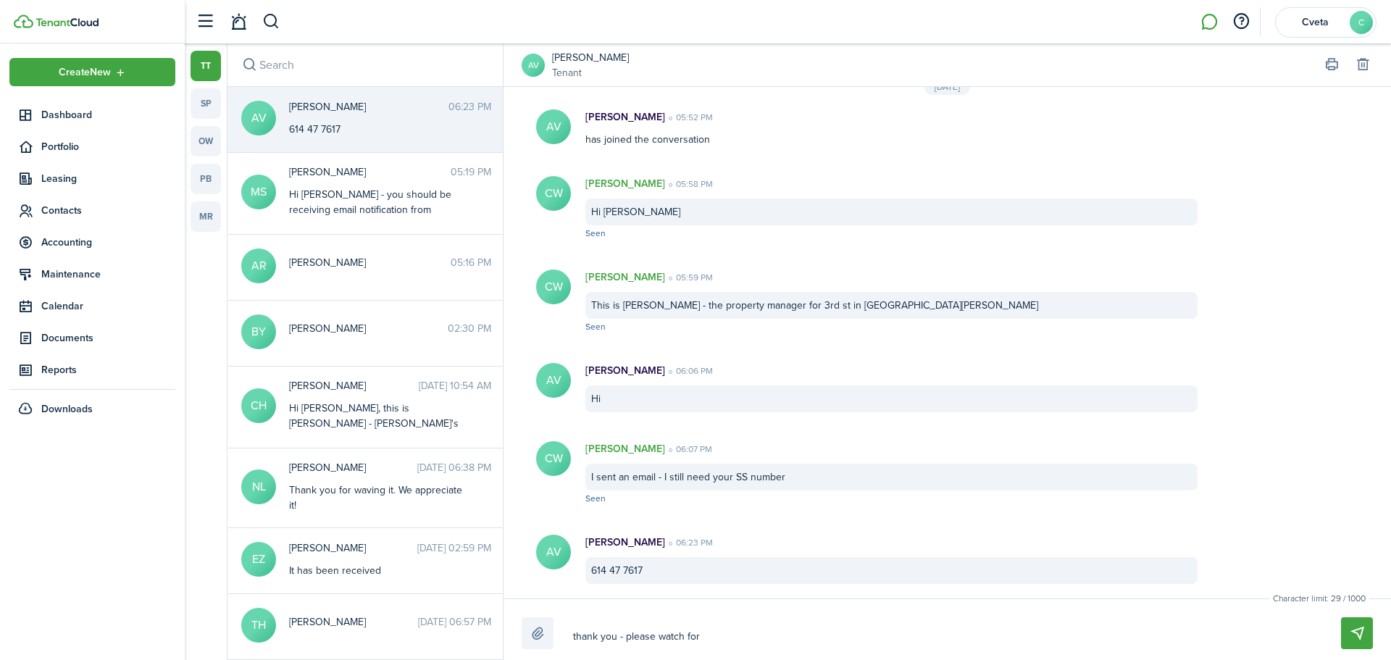
type textarea "thank you - please watch for a"
type textarea "thank you - please watch for an"
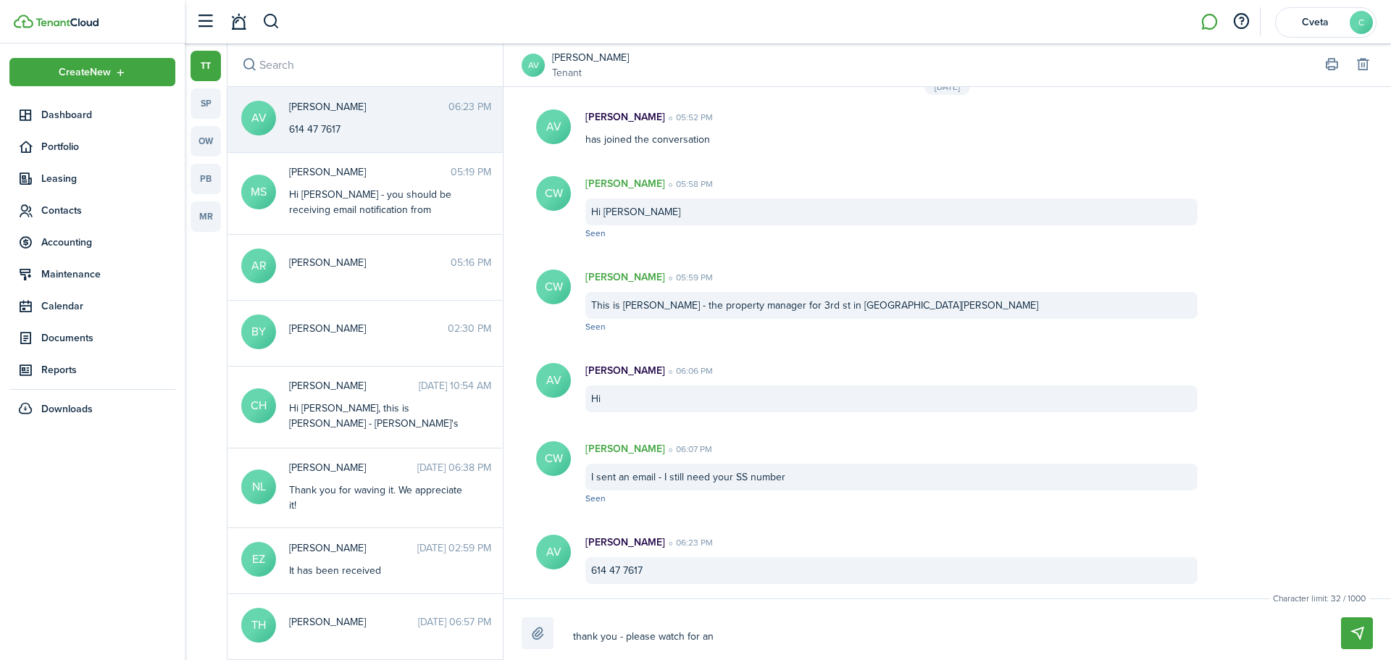
type textarea "thank you - please watch for an e"
type textarea "thank you - please watch for an em"
type textarea "thank you - please watch for an ema"
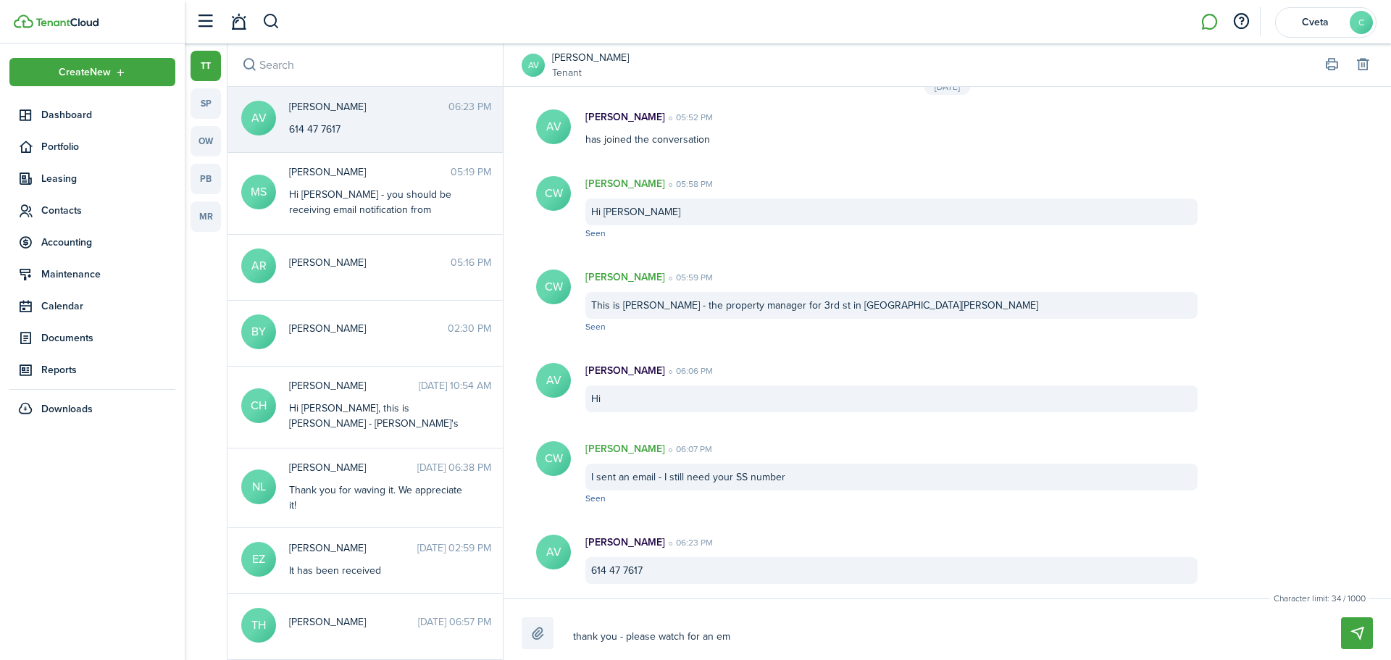
type textarea "thank you - please watch for an ema"
type textarea "thank you - please watch for an emai"
type textarea "thank you - please watch for an email"
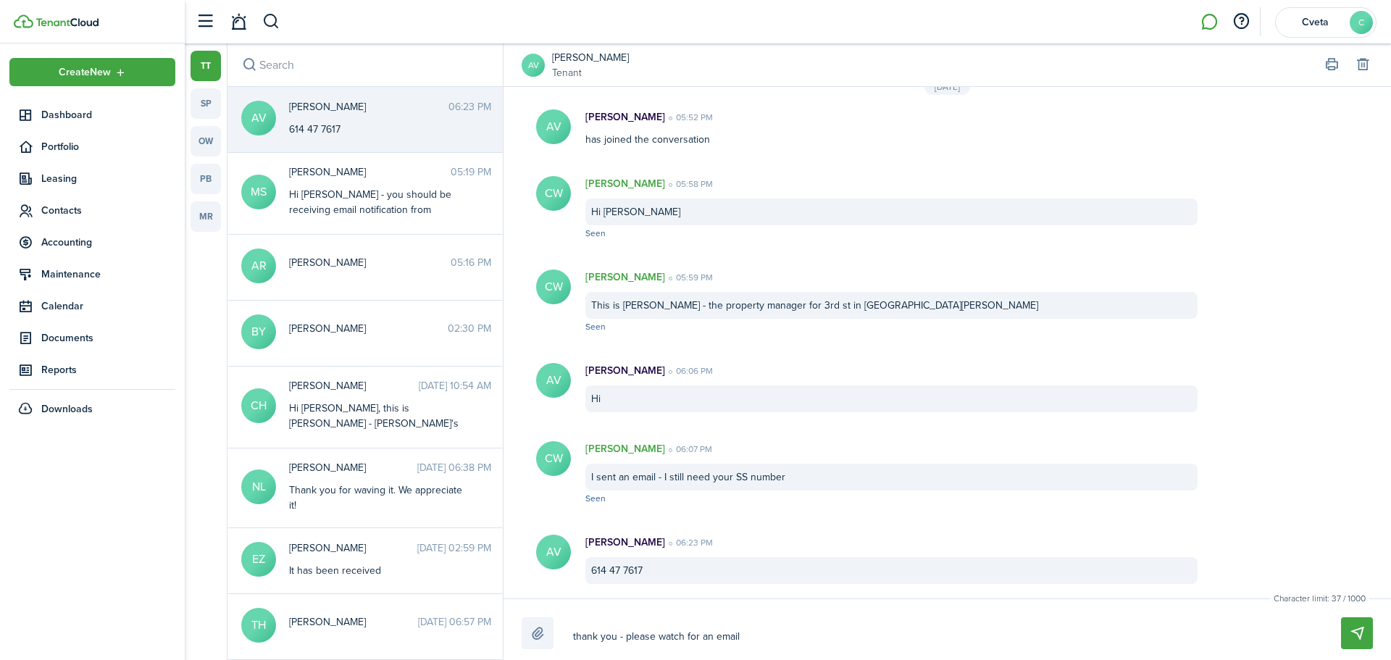
type textarea "thank you - please watch for an email"
type textarea "thank you - please watch for an email f"
type textarea "thank you - please watch for an email fr"
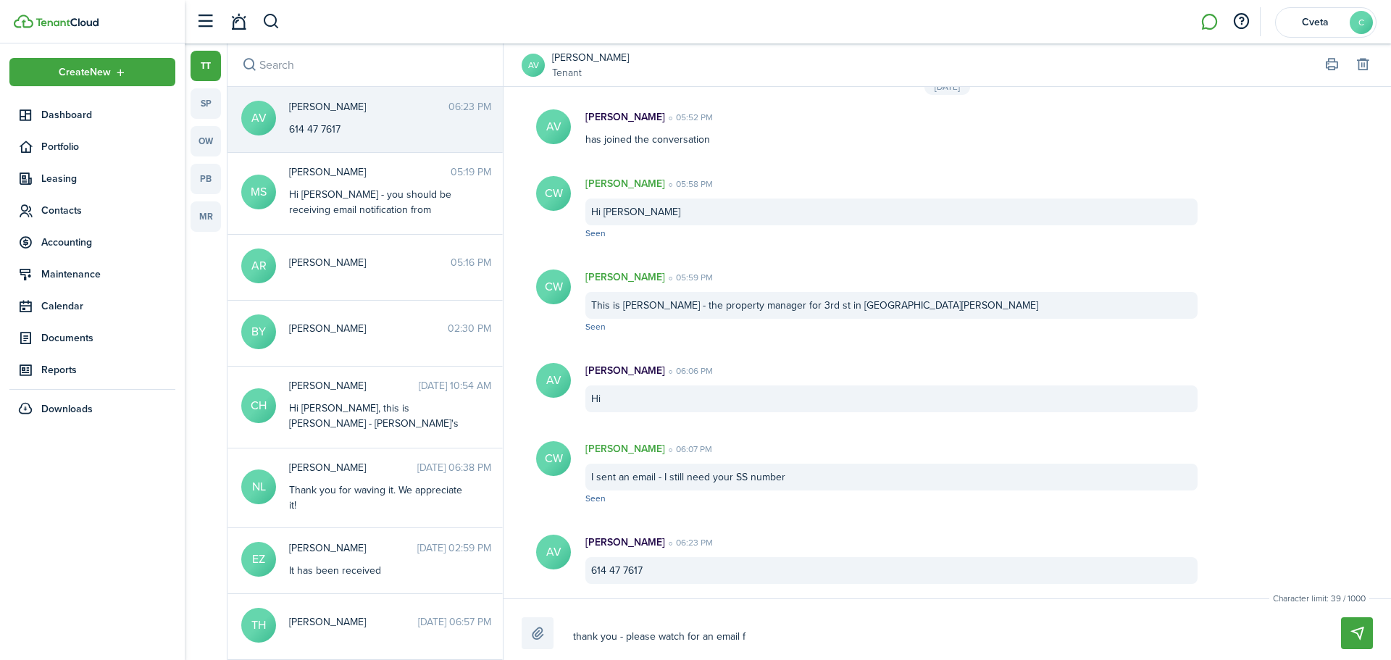
type textarea "thank you - please watch for an email fr"
type textarea "thank you - please watch for an email fro"
type textarea "thank you - please watch for an email from"
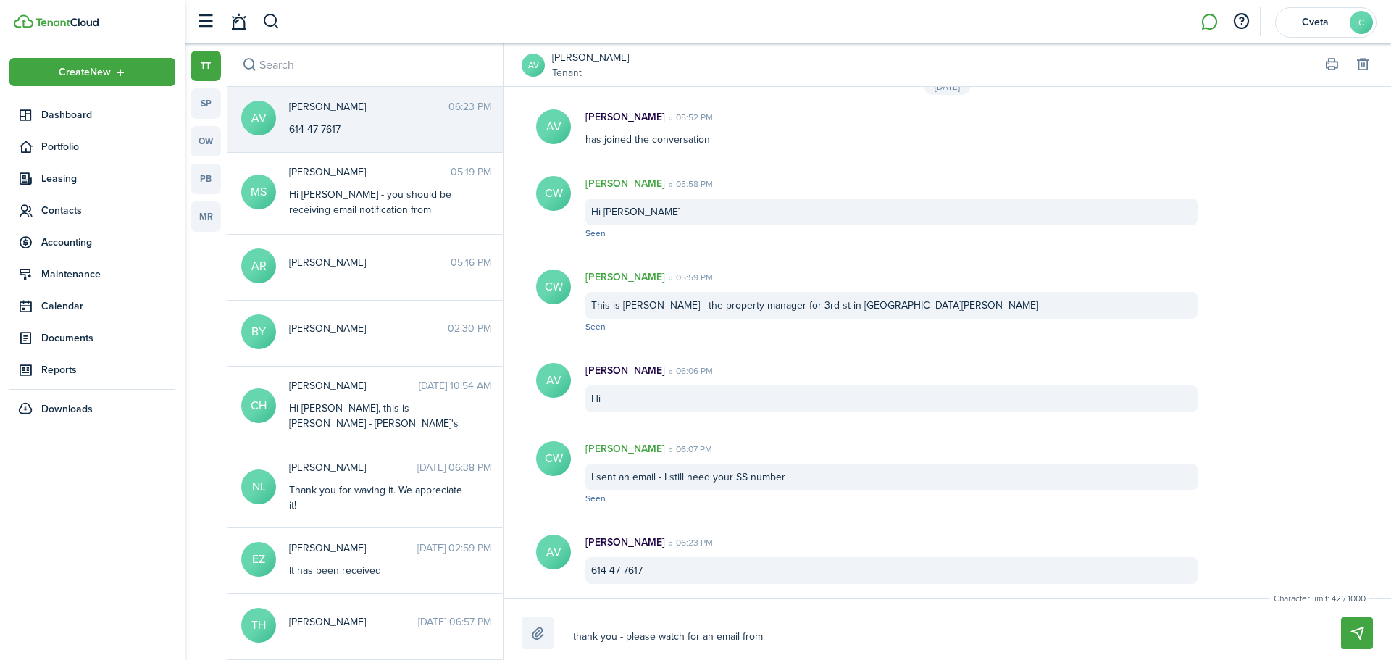
type textarea "thank you - please watch for an email from"
type textarea "thank you - please watch for an email from A"
type textarea "thank you - please watch for an email from AA"
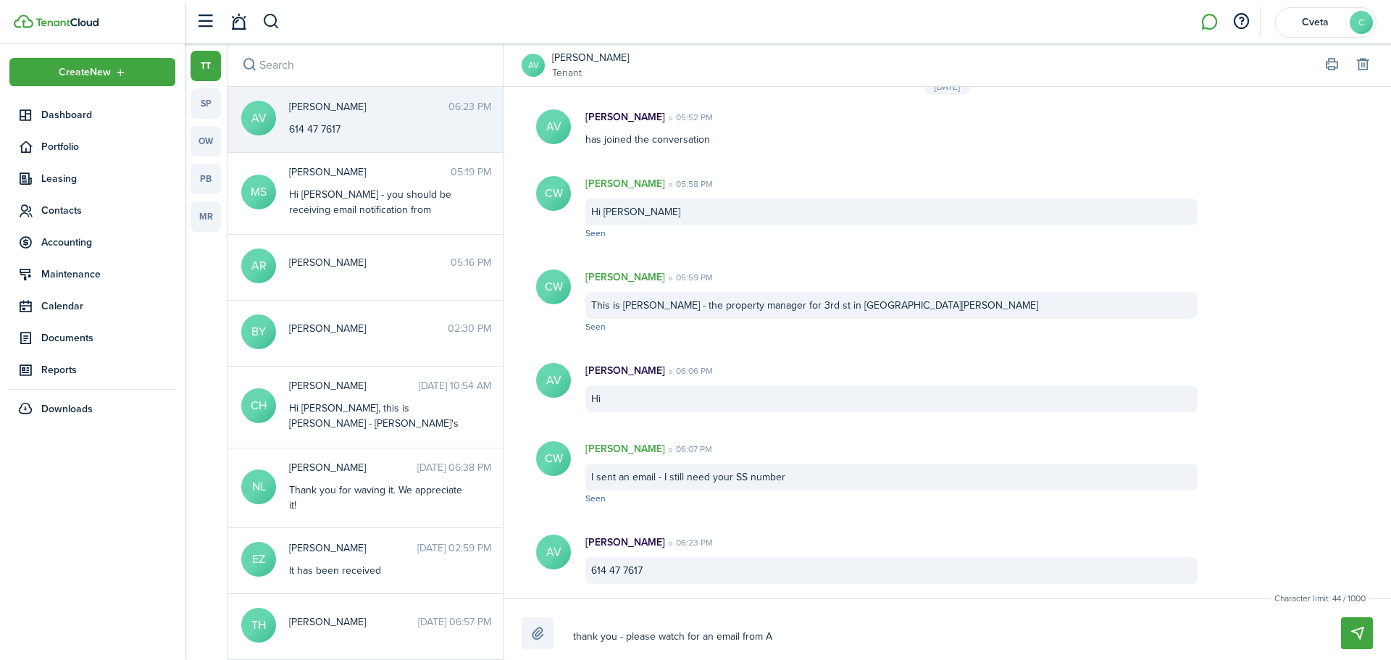
type textarea "thank you - please watch for an email from AA"
type textarea "thank you - please watch for an email from AAO"
type textarea "thank you - please watch for an email from AAOA"
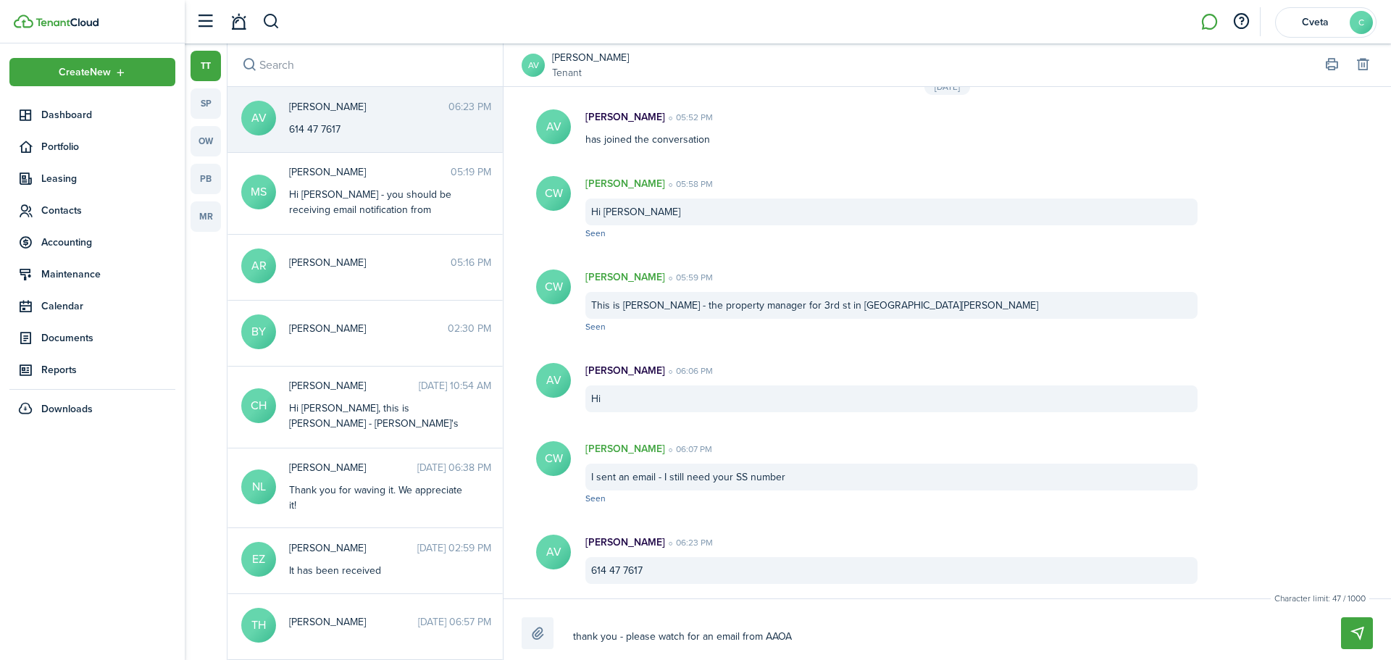
type textarea "thank you - please watch for an email from AAOA"
type textarea "thank you - please watch for an email from AAOA c"
type textarea "thank you - please watch for an email from AAOA co"
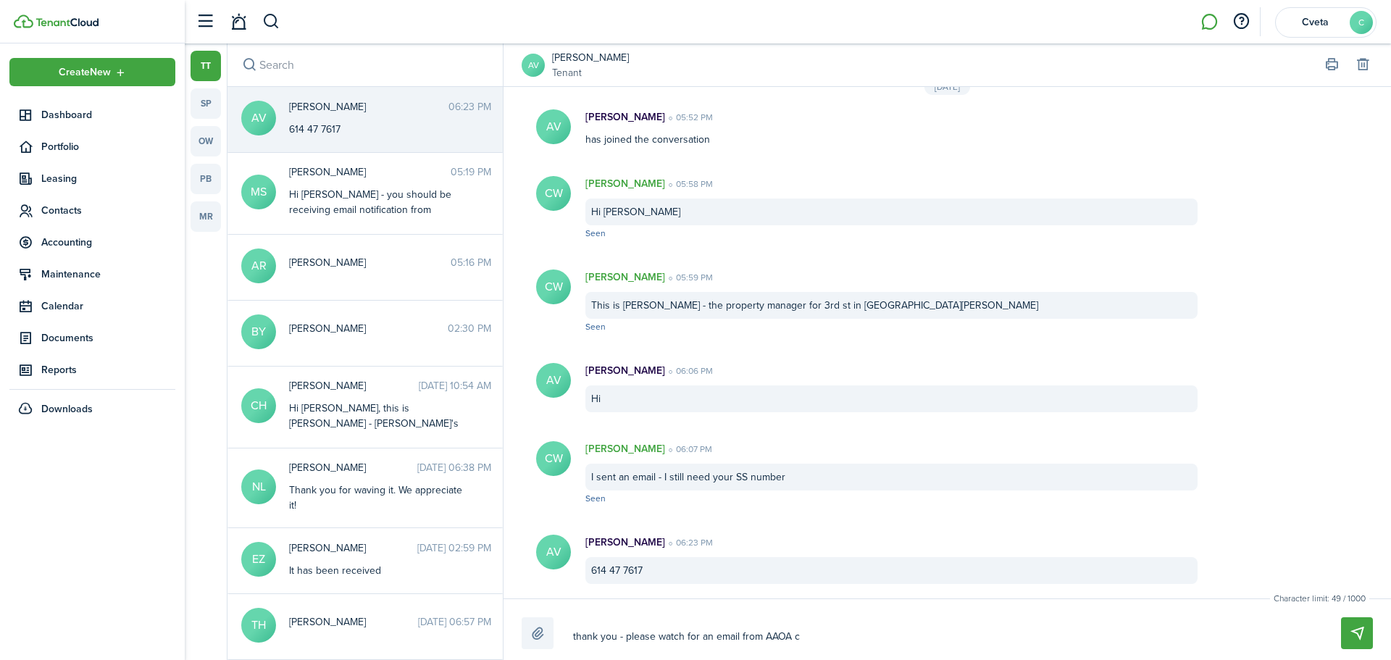
type textarea "thank you - please watch for an email from AAOA co"
type textarea "thank you - please watch for an email from AAOA con"
type textarea "thank you - please watch for an email from AAOA conf"
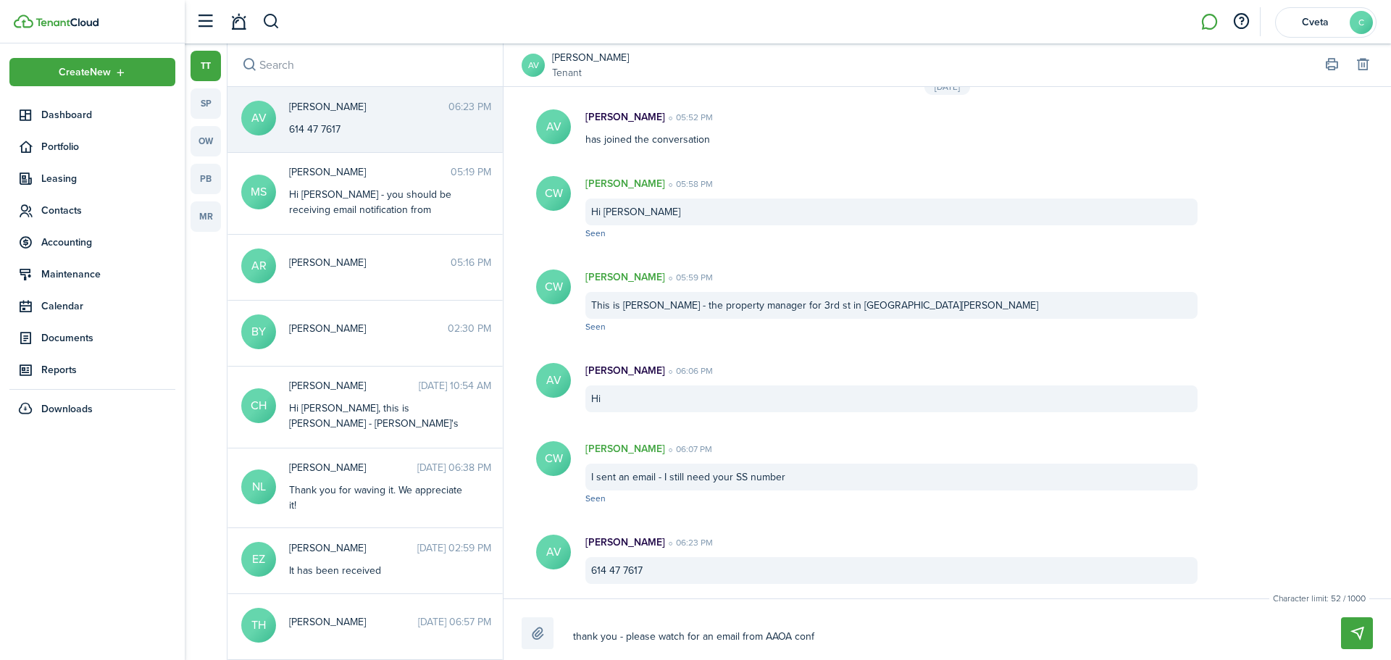
type textarea "thank you - please watch for an email from AAOA confi"
type textarea "thank you - please watch for an email from AAOA confir"
type textarea "thank you - please watch for an email from AAOA confirm"
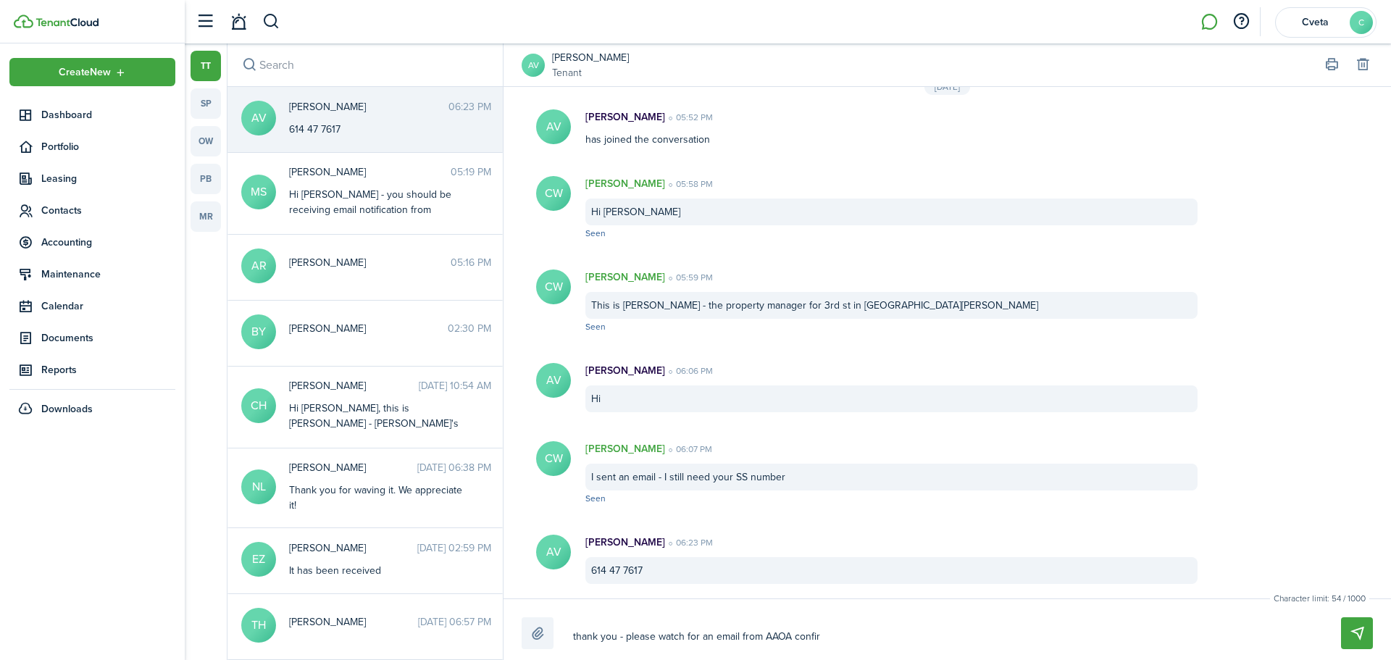
type textarea "thank you - please watch for an email from AAOA confirm"
type textarea "thank you - please watch for an email from AAOA confirmi"
type textarea "thank you - please watch for an email from AAOA confirmin"
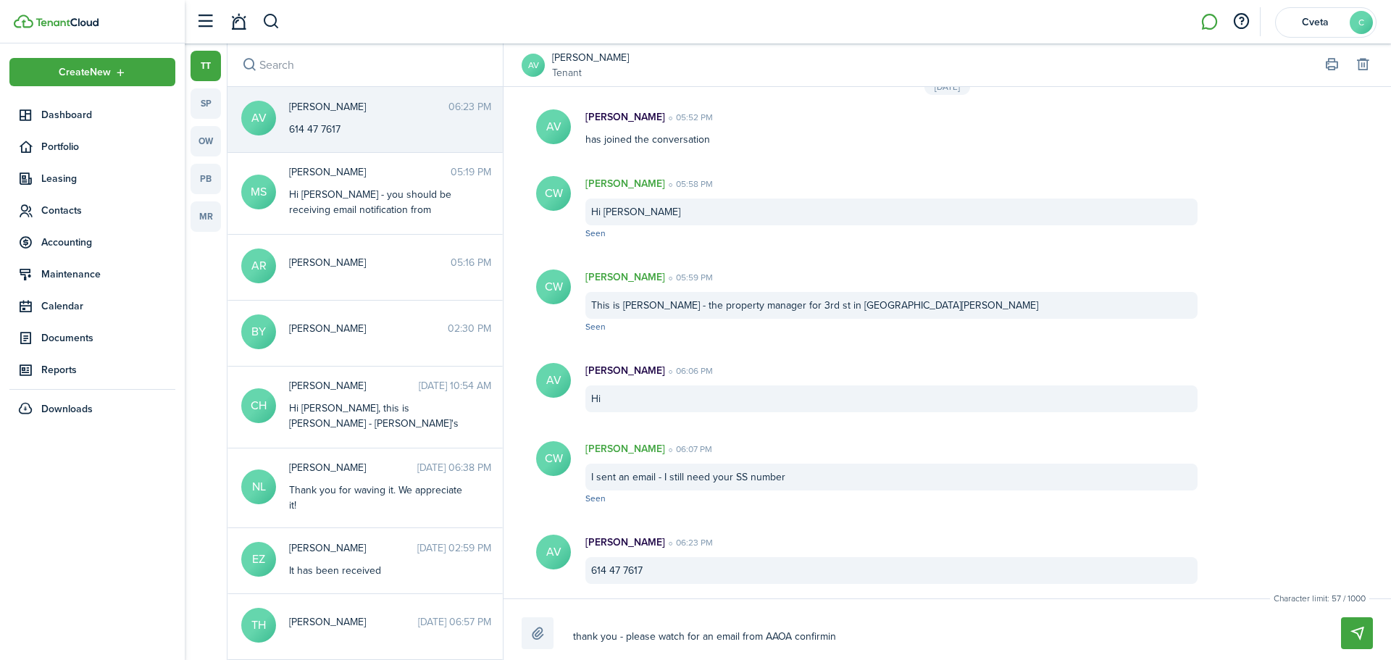
type textarea "thank you - please watch for an email from AAOA confirmini"
type textarea "thank you - please watch for an email from AAOA confirminin"
type textarea "thank you - please watch for an email from AAOA confirmini"
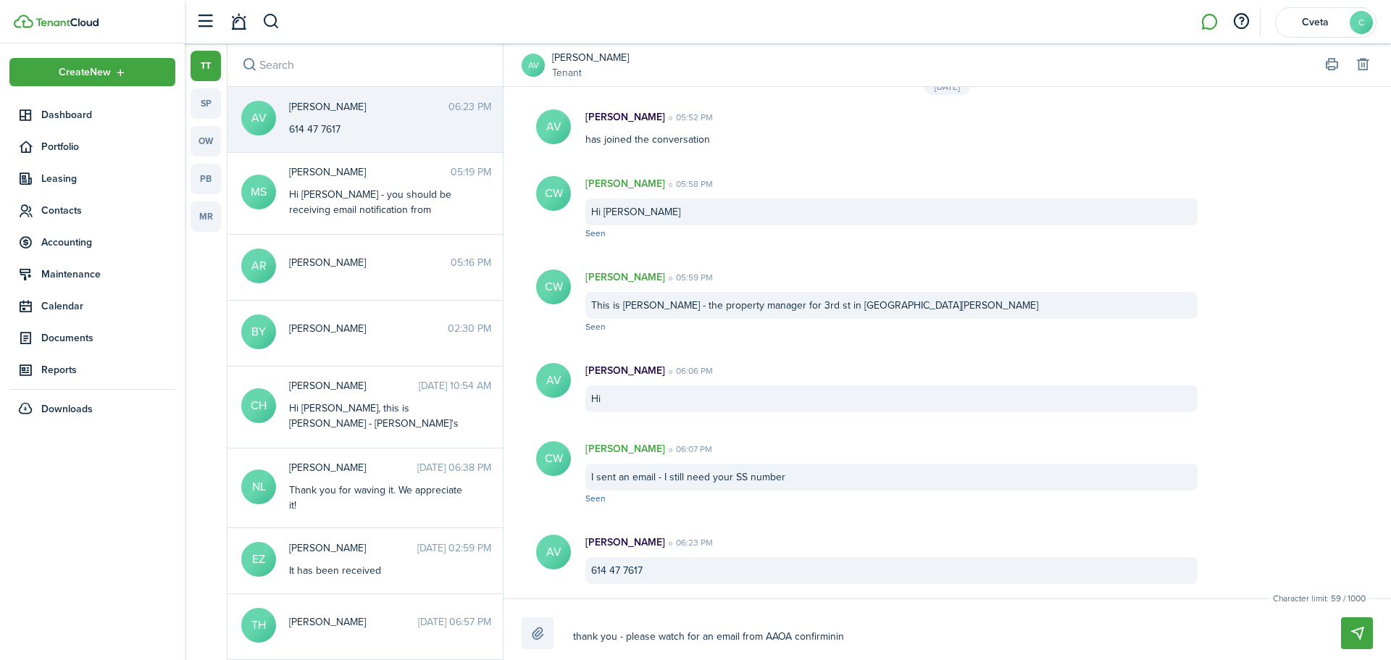
type textarea "thank you - please watch for an email from AAOA confirmini"
type textarea "thank you - please watch for an email from AAOA confirmin"
type textarea "thank you - please watch for an email from AAOA confirmi"
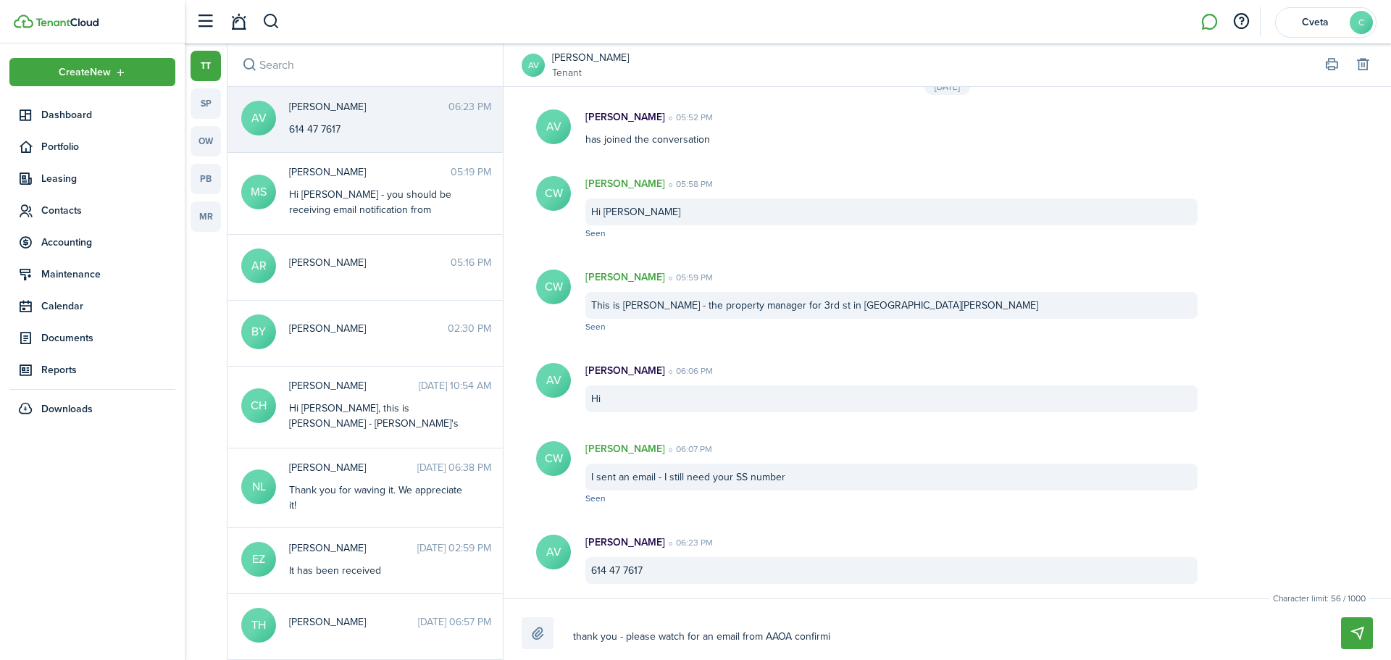
type textarea "thank you - please watch for an email from AAOA confirmin"
type textarea "thank you - please watch for an email from AAOA confirming"
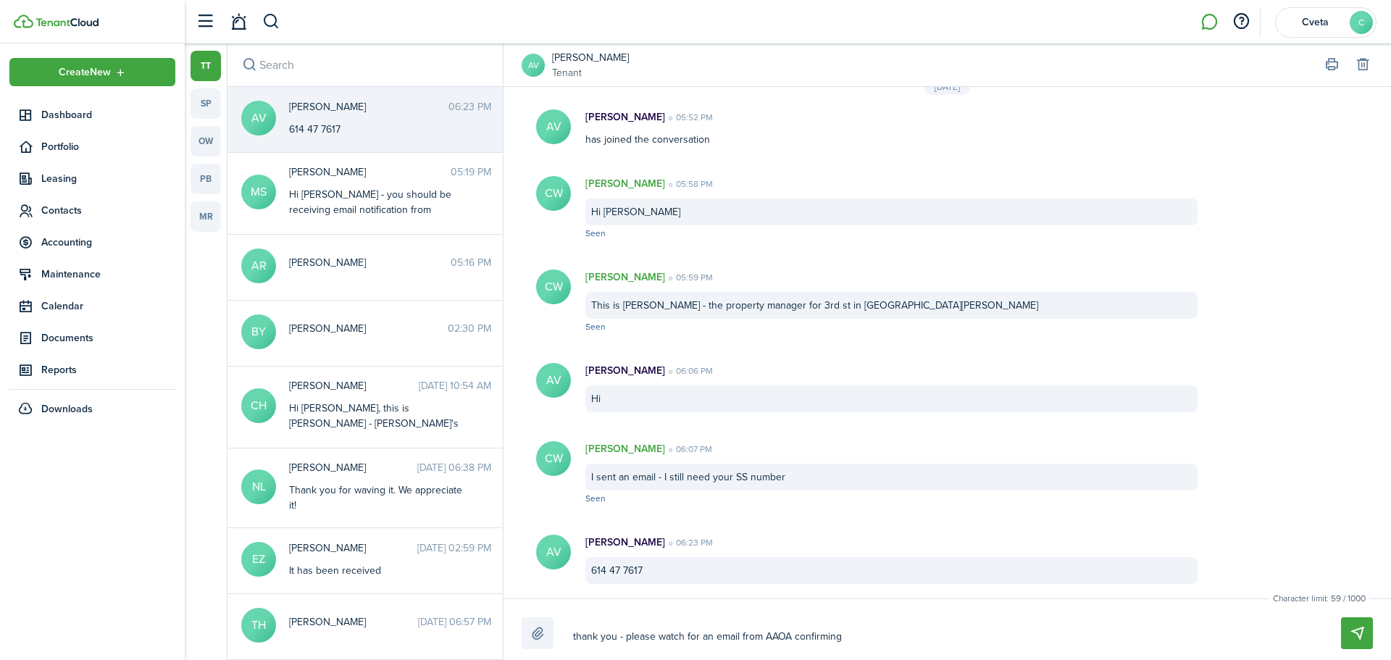
type textarea "thank you - please watch for an email from AAOA confirming"
type textarea "thank you - please watch for an email from AAOA confirming r"
type textarea "thank you - please watch for an email from AAOA confirming re"
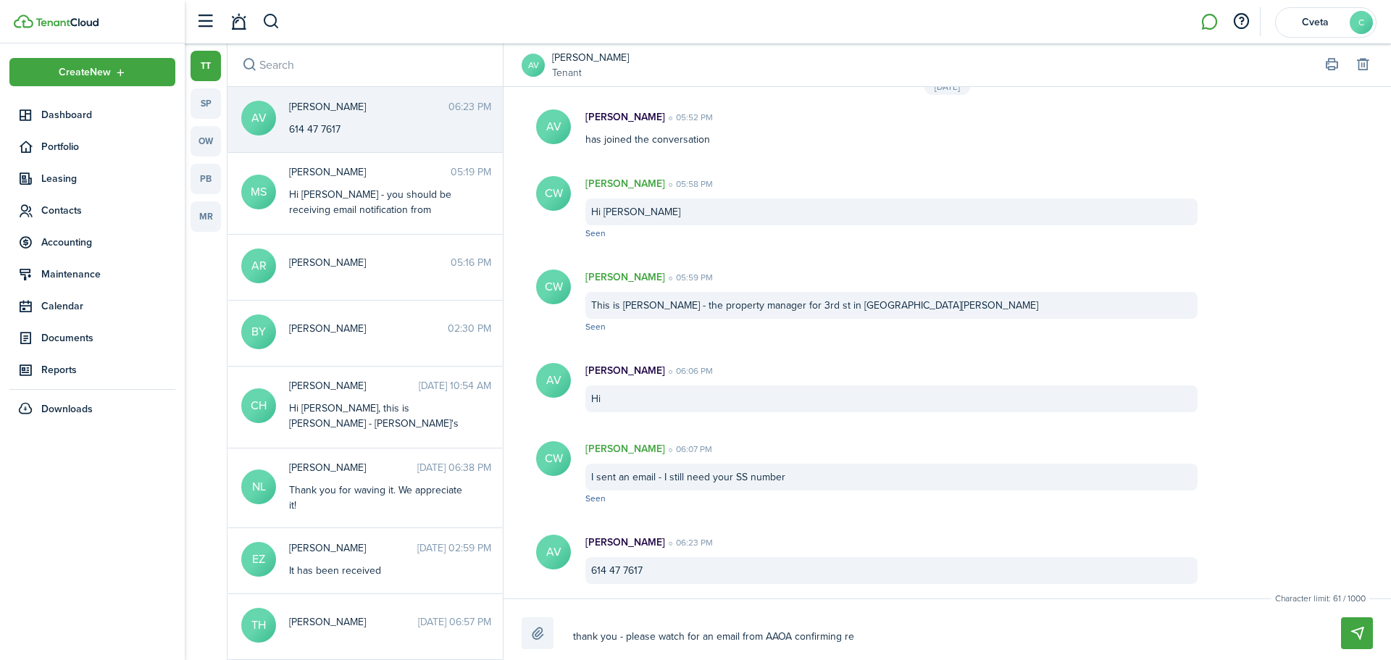
type textarea "thank you - please watch for an email from AAOA confirming rel"
type textarea "thank you - please watch for an email from AAOA confirming rele"
type textarea "thank you - please watch for an email from AAOA confirming relea"
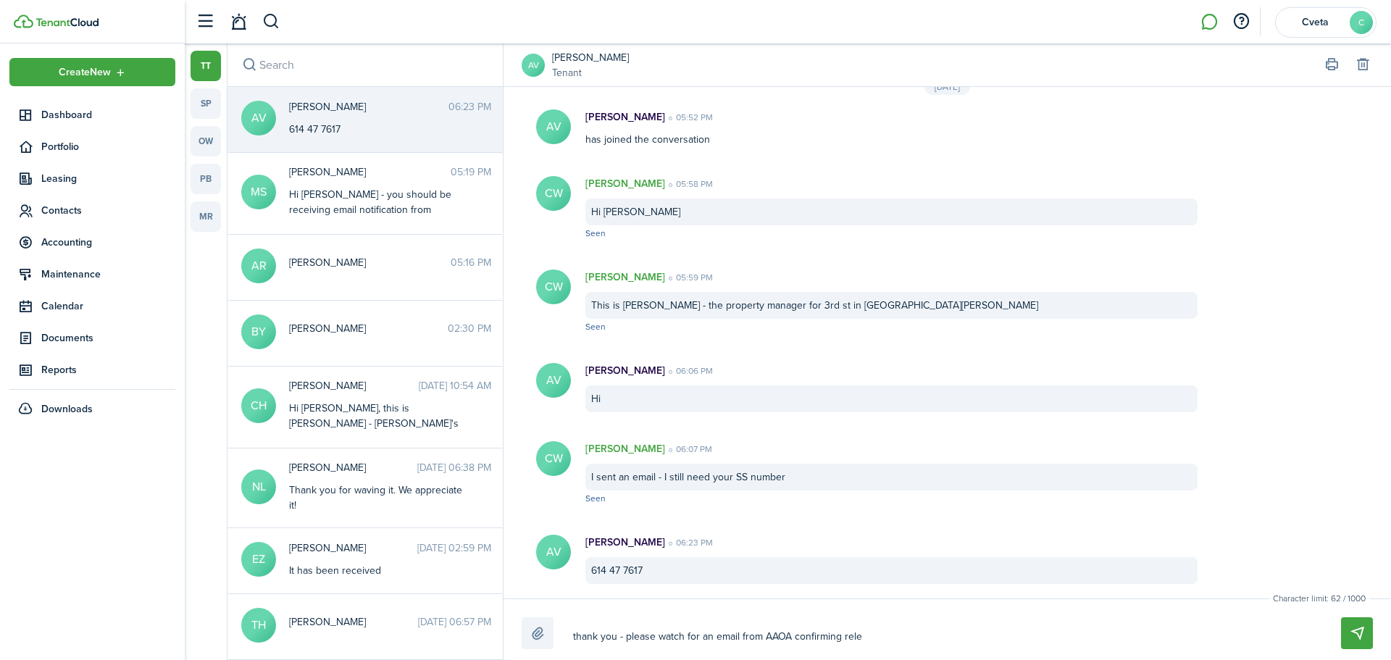
type textarea "thank you - please watch for an email from AAOA confirming relea"
type textarea "thank you - please watch for an email from AAOA confirming releas"
type textarea "thank you - please watch for an email from AAOA confirming release"
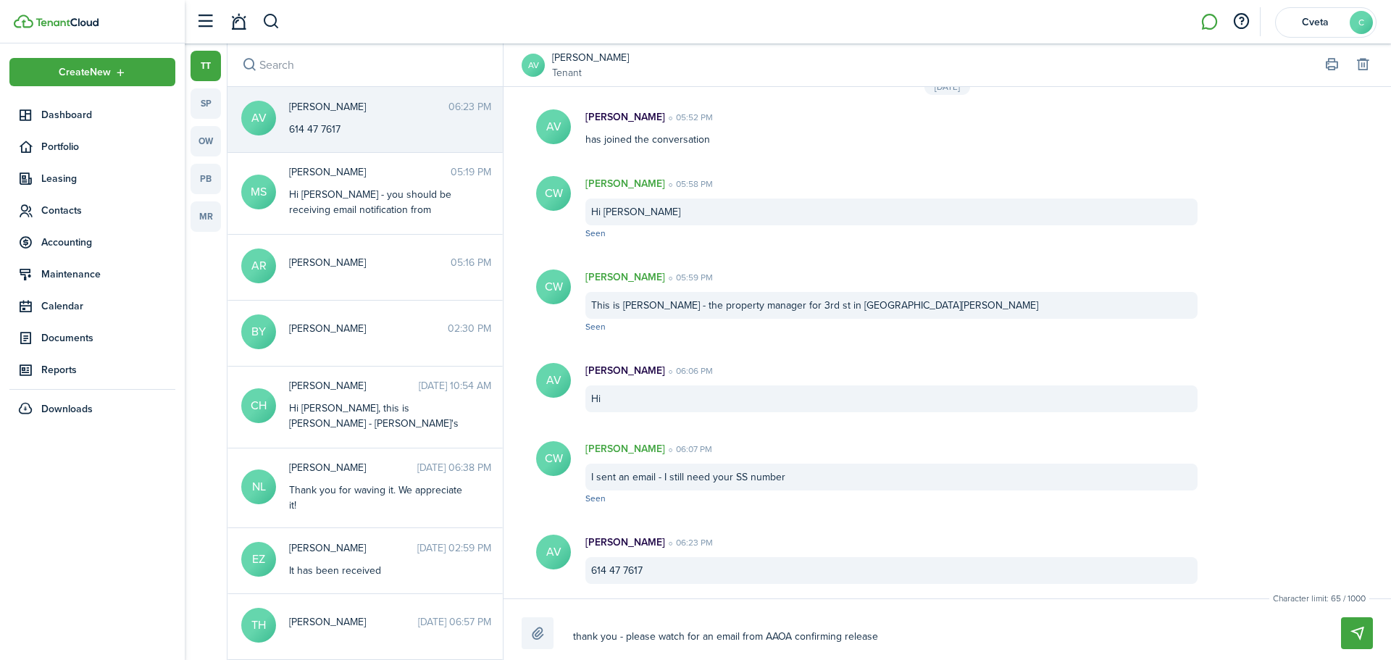
type textarea "thank you - please watch for an email from AAOA confirming release"
type textarea "thank you - please watch for an email from AAOA confirming release o"
type textarea "thank you - please watch for an email from AAOA confirming release of"
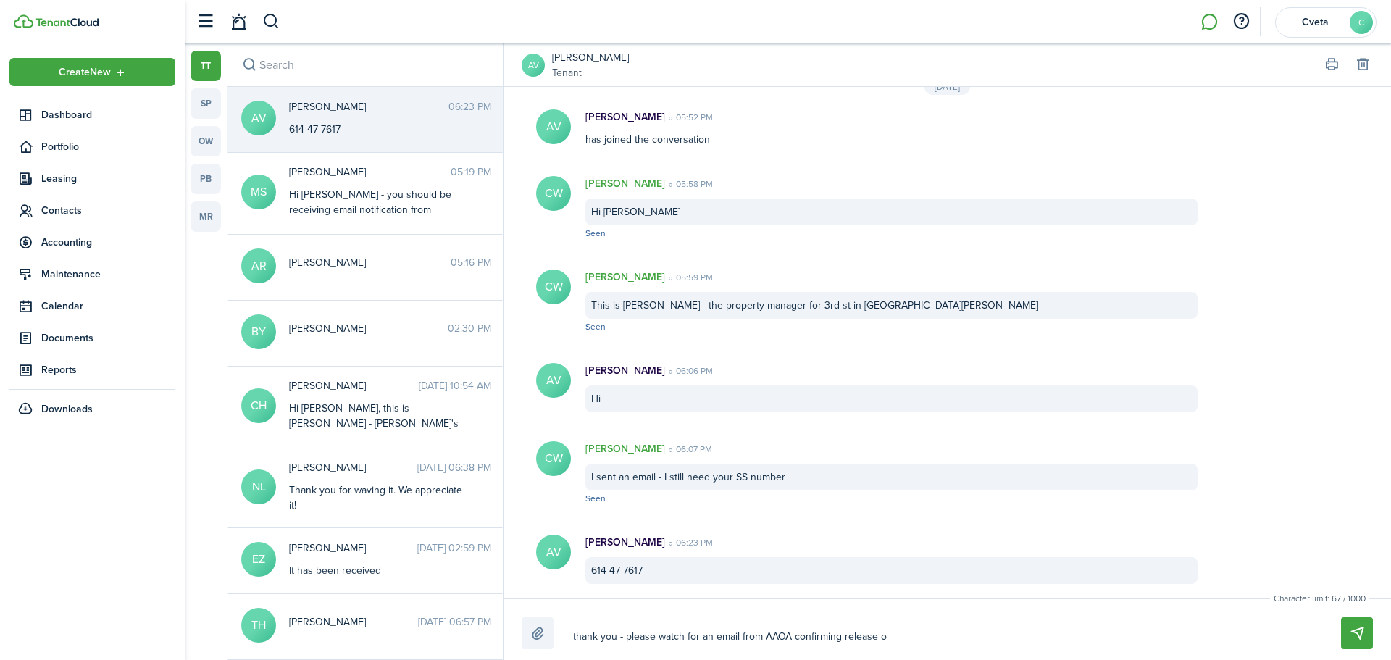
type textarea "thank you - please watch for an email from AAOA confirming release of"
type textarea "thank you - please watch for an email from AAOA confirming release of y"
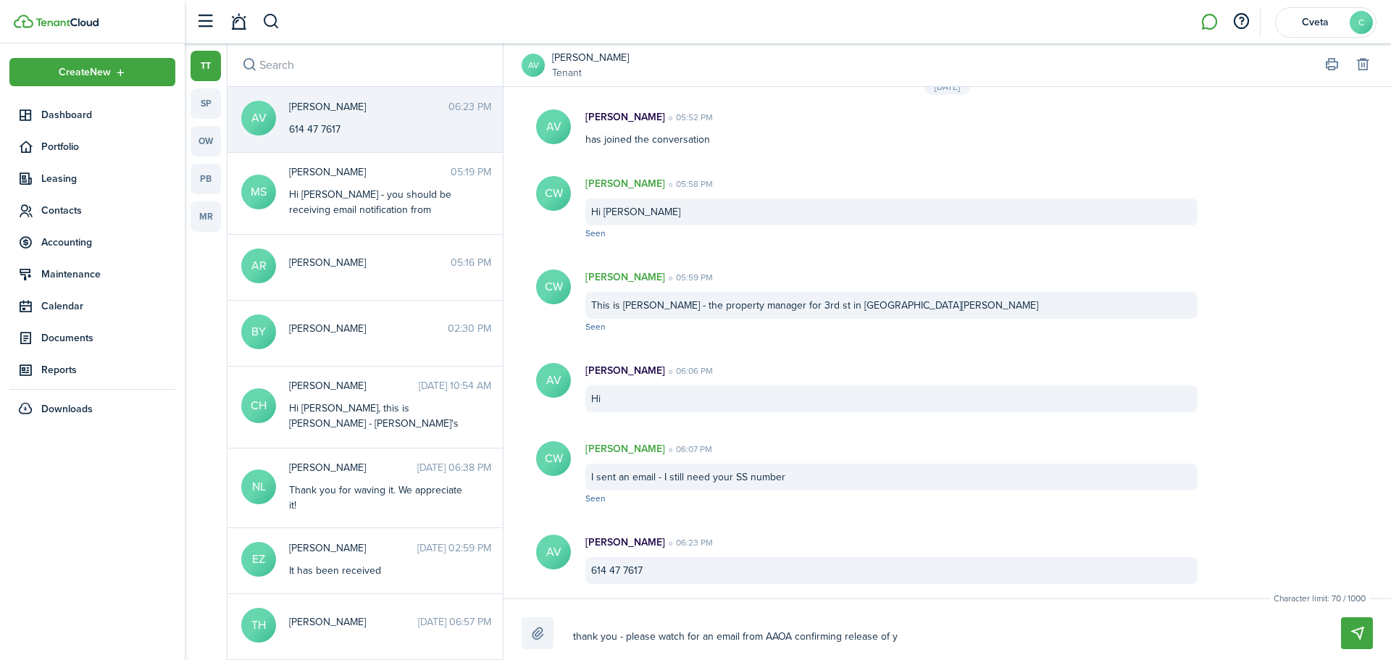
type textarea "thank you - please watch for an email from AAOA confirming release of yo"
type textarea "thank you - please watch for an email from AAOA confirming release of you"
type textarea "thank you - please watch for an email from AAOA confirming release of your"
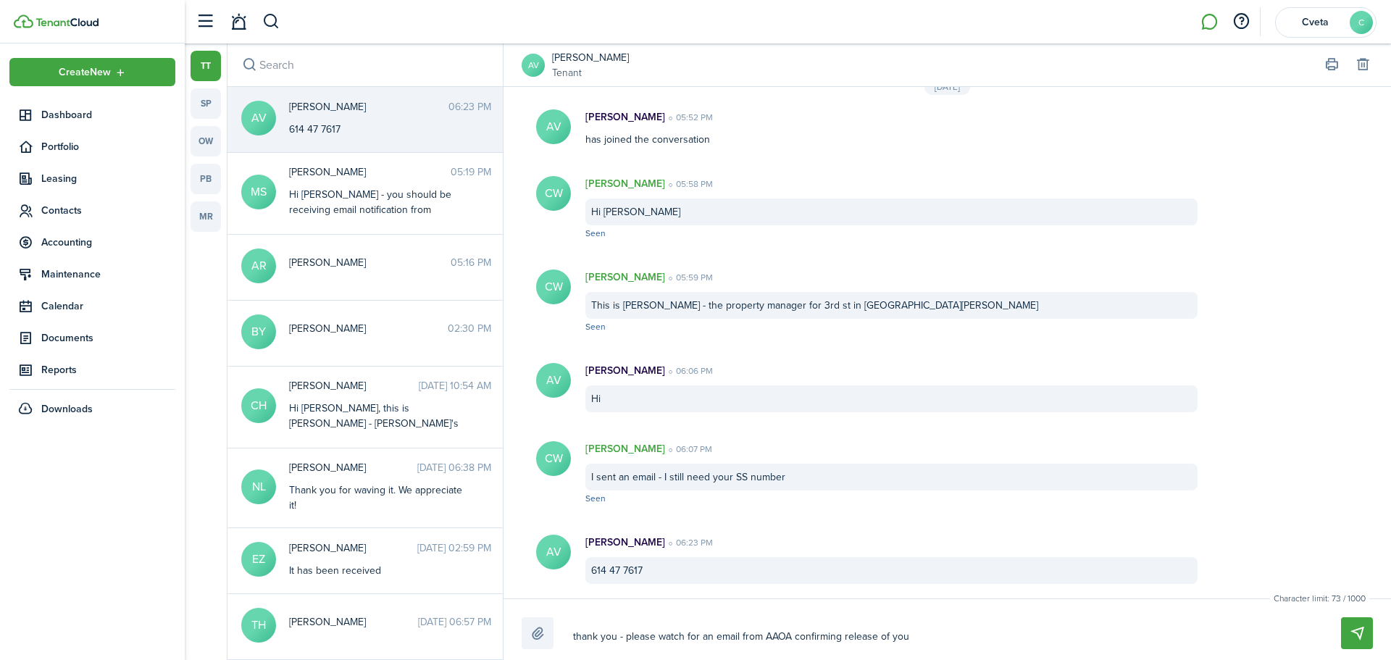
type textarea "thank you - please watch for an email from AAOA confirming release of your"
type textarea "thank you - please watch for an email from AAOA confirming release of your c"
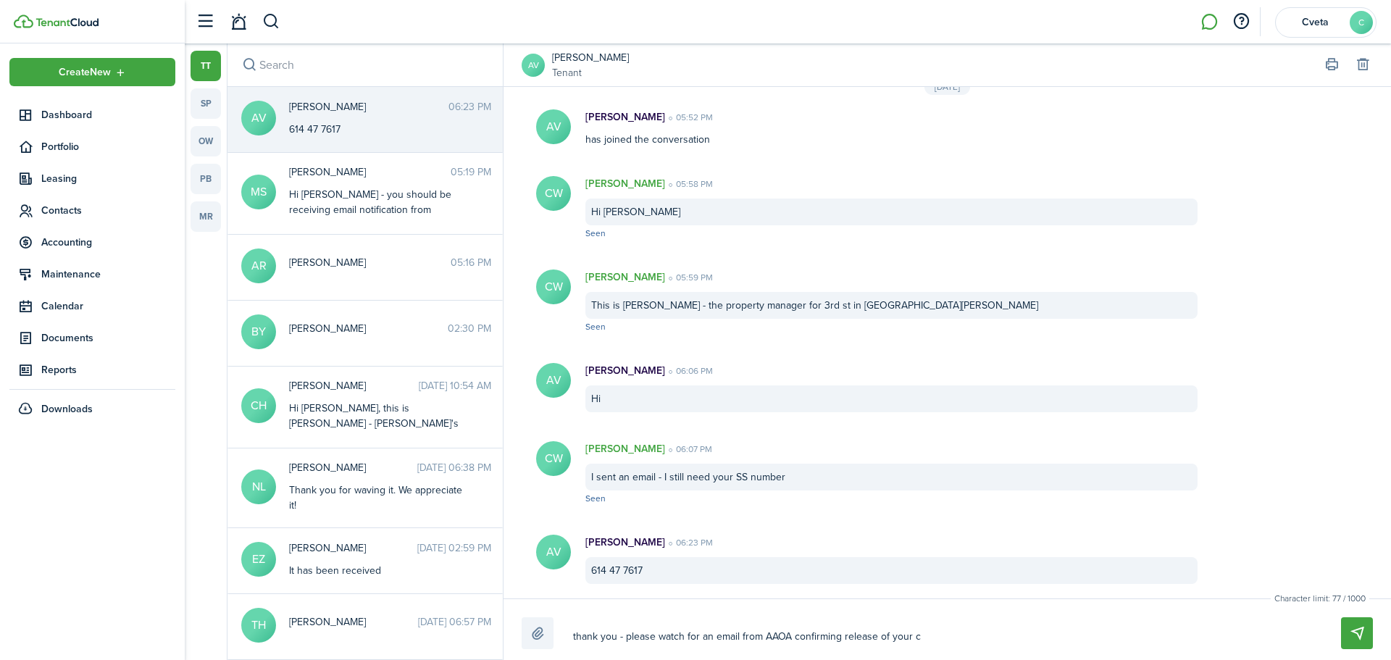
type textarea "thank you - please watch for an email from AAOA confirming release of your cr"
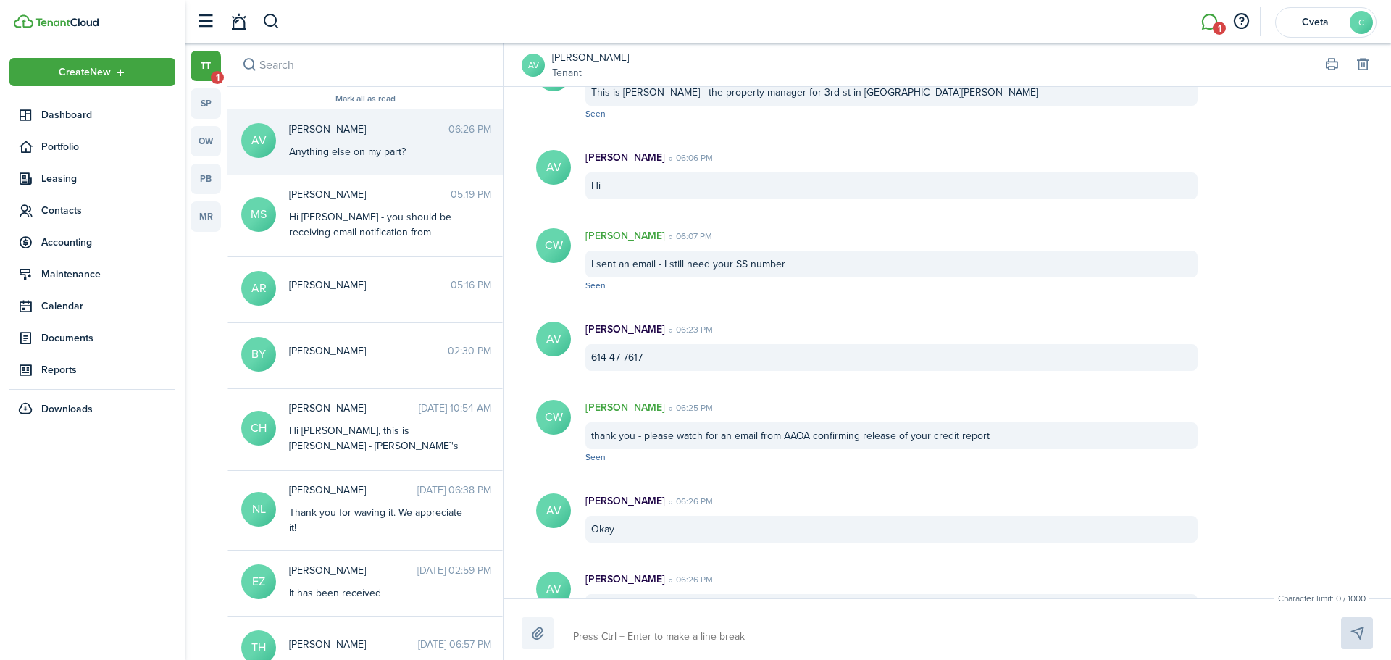
scroll to position [347, 0]
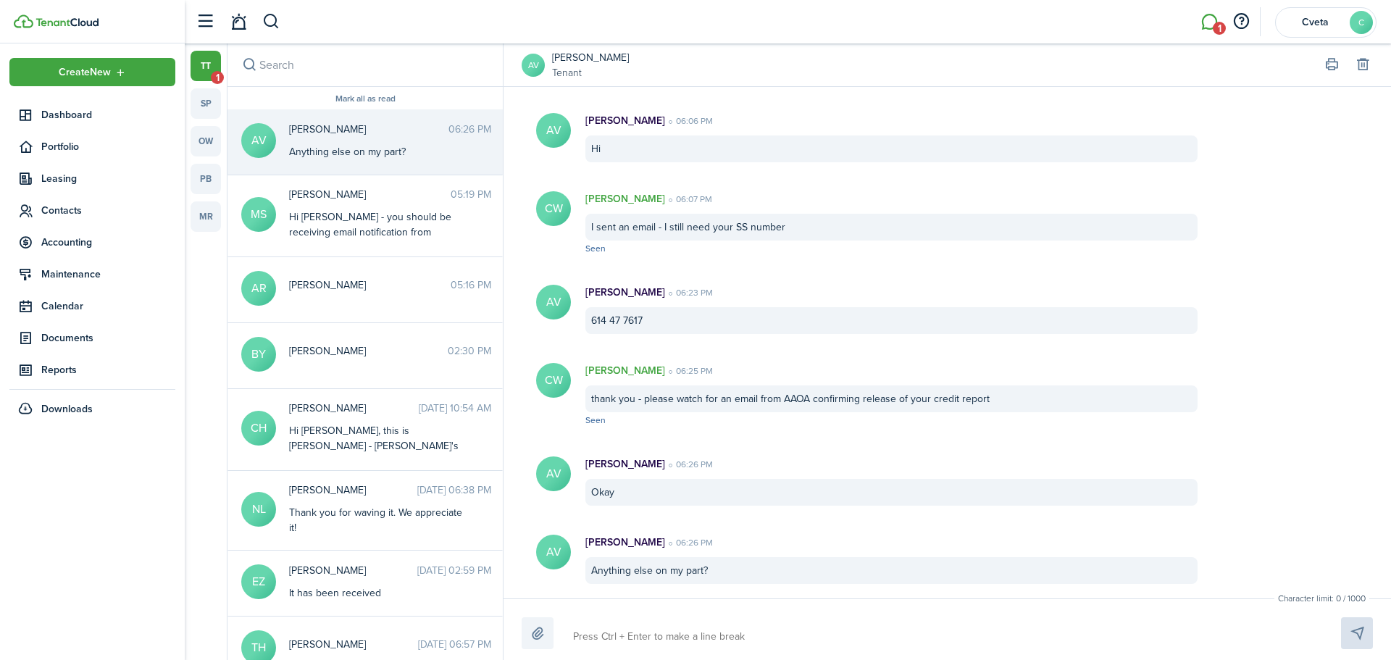
click at [315, 209] on div "[PERSON_NAME] 05:19 PM Hi [PERSON_NAME] - you should be receiving email notific…" at bounding box center [390, 214] width 224 height 55
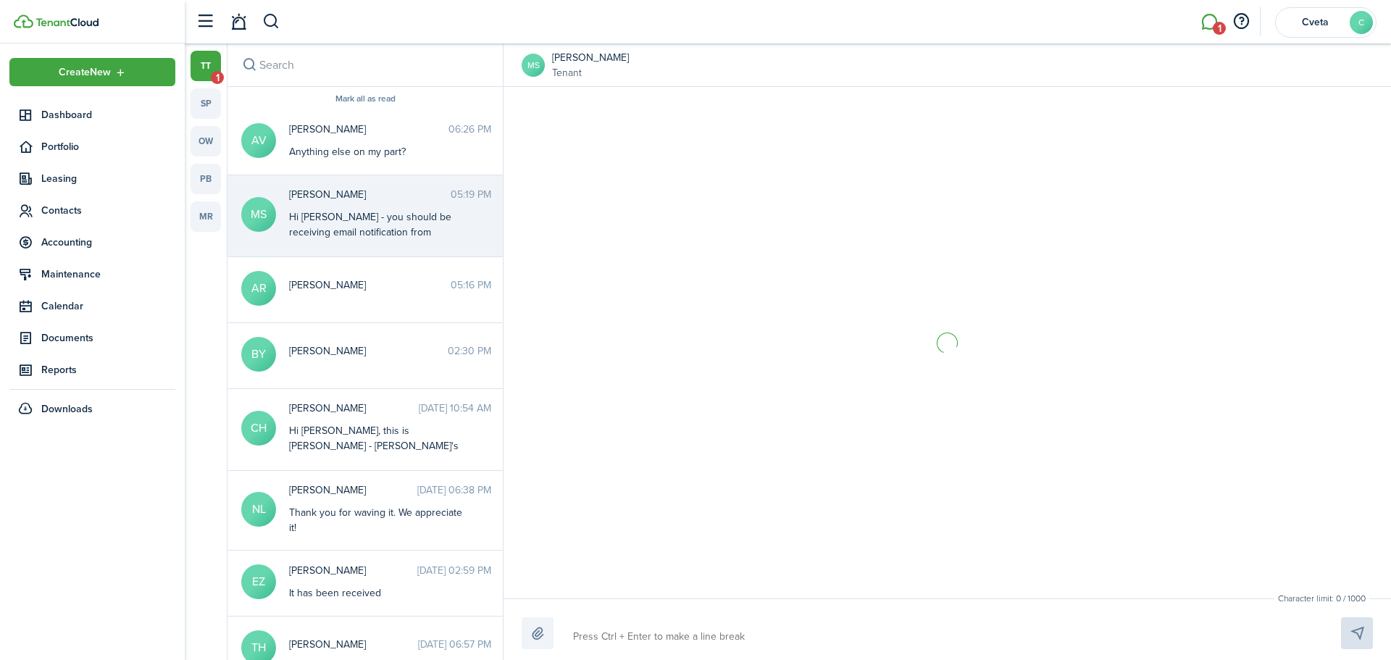
scroll to position [101, 0]
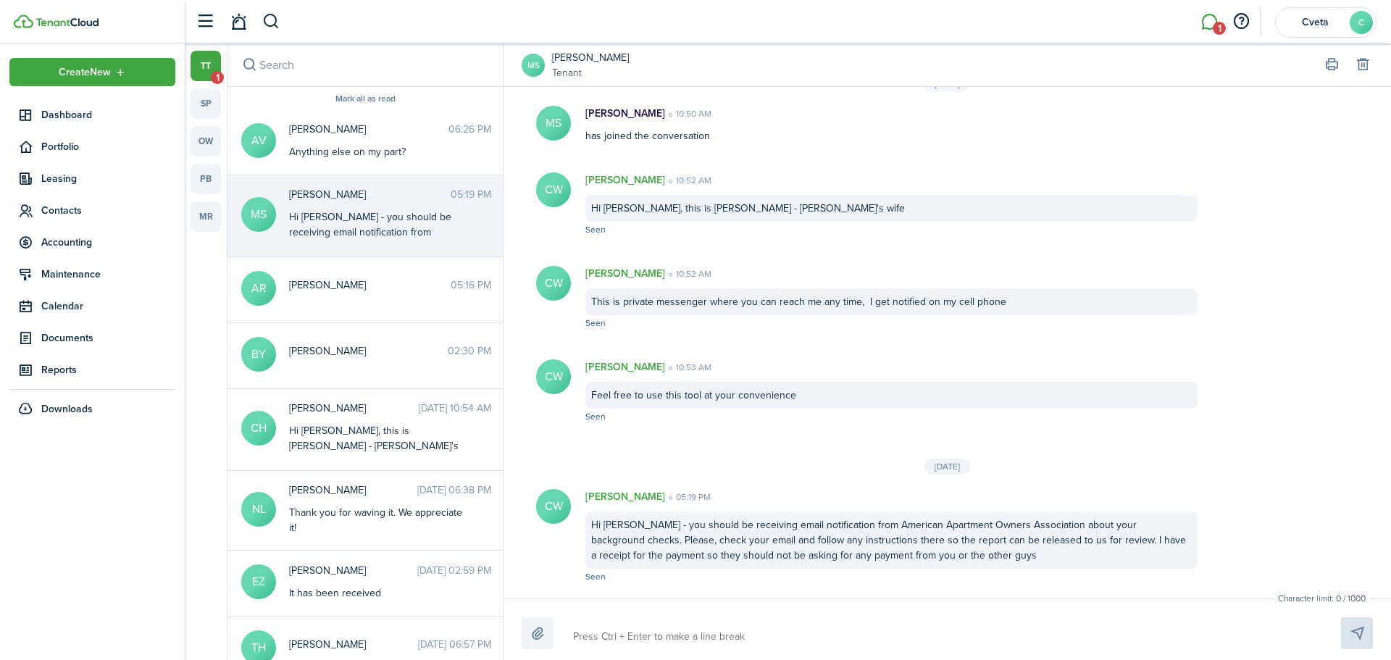
click at [354, 140] on div "[PERSON_NAME] 06:26 PM Anything else on my part?" at bounding box center [390, 141] width 224 height 38
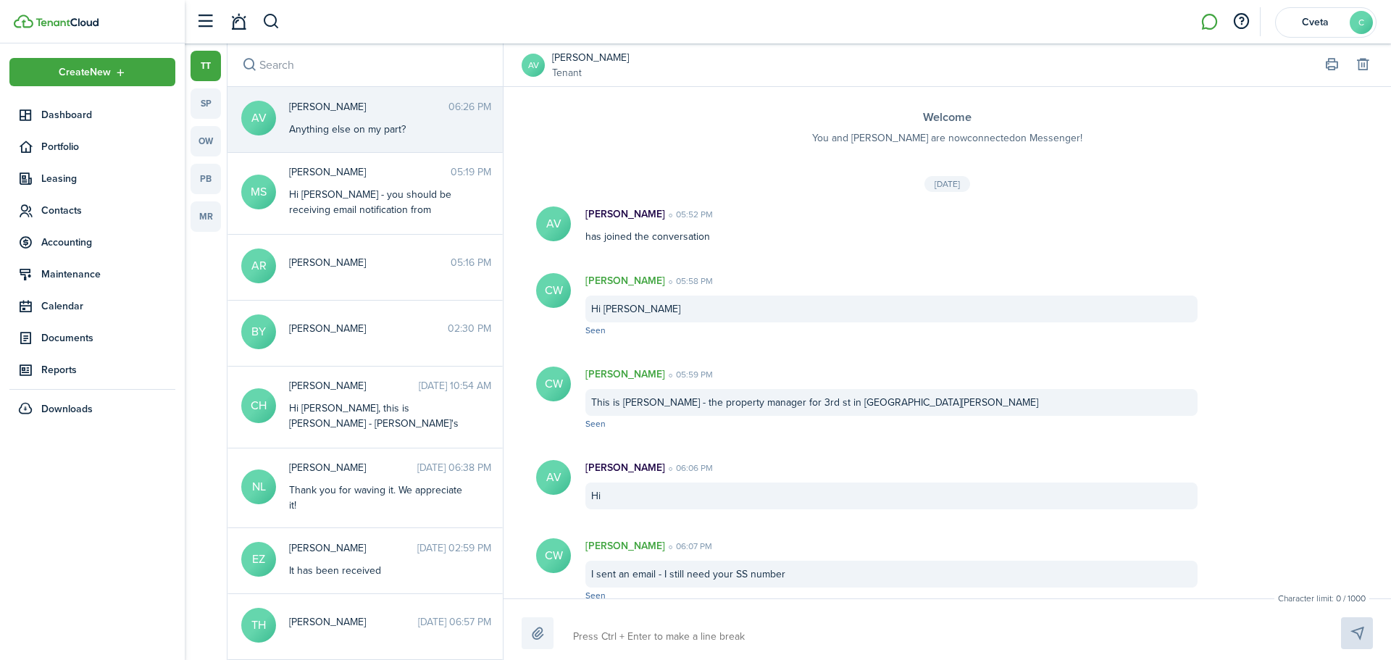
scroll to position [347, 0]
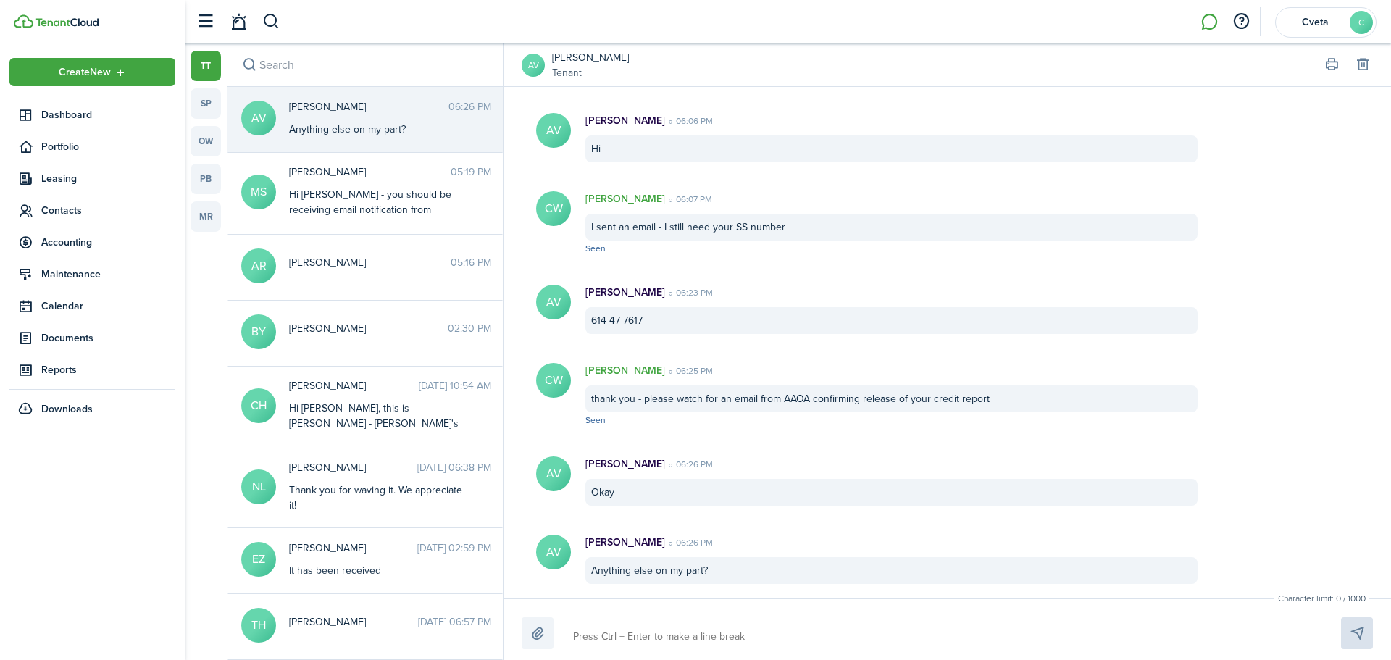
click at [722, 572] on div "Anything else on my part?" at bounding box center [892, 570] width 612 height 27
click at [657, 572] on div "Anything else on my part?" at bounding box center [892, 570] width 612 height 27
click at [659, 572] on textarea at bounding box center [940, 637] width 744 height 25
click at [930, 572] on textarea "just make sure to respond to that email so the report gets released" at bounding box center [940, 637] width 744 height 25
